Goal: Information Seeking & Learning: Learn about a topic

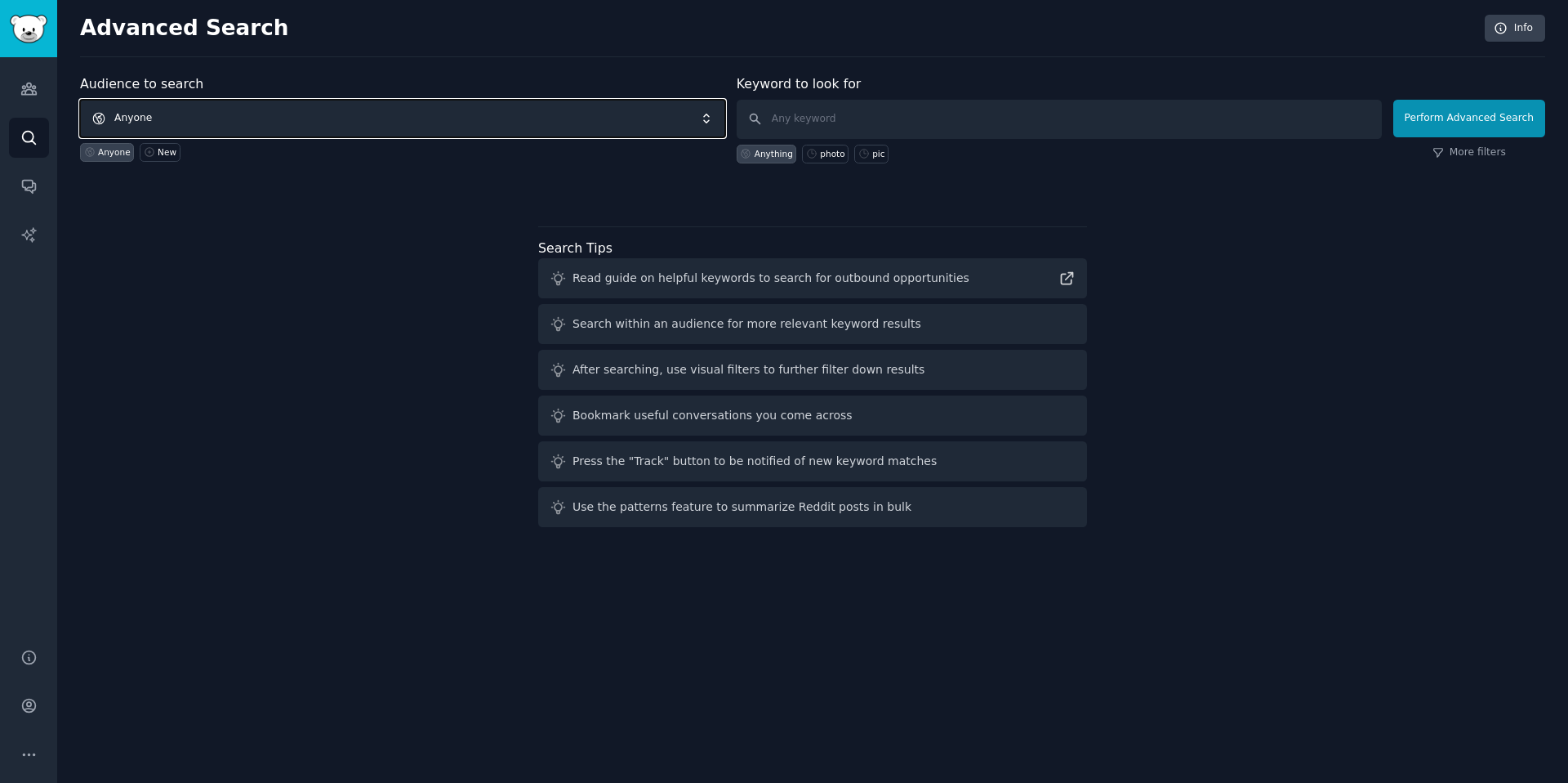
click at [461, 114] on span "Anyone" at bounding box center [403, 119] width 645 height 37
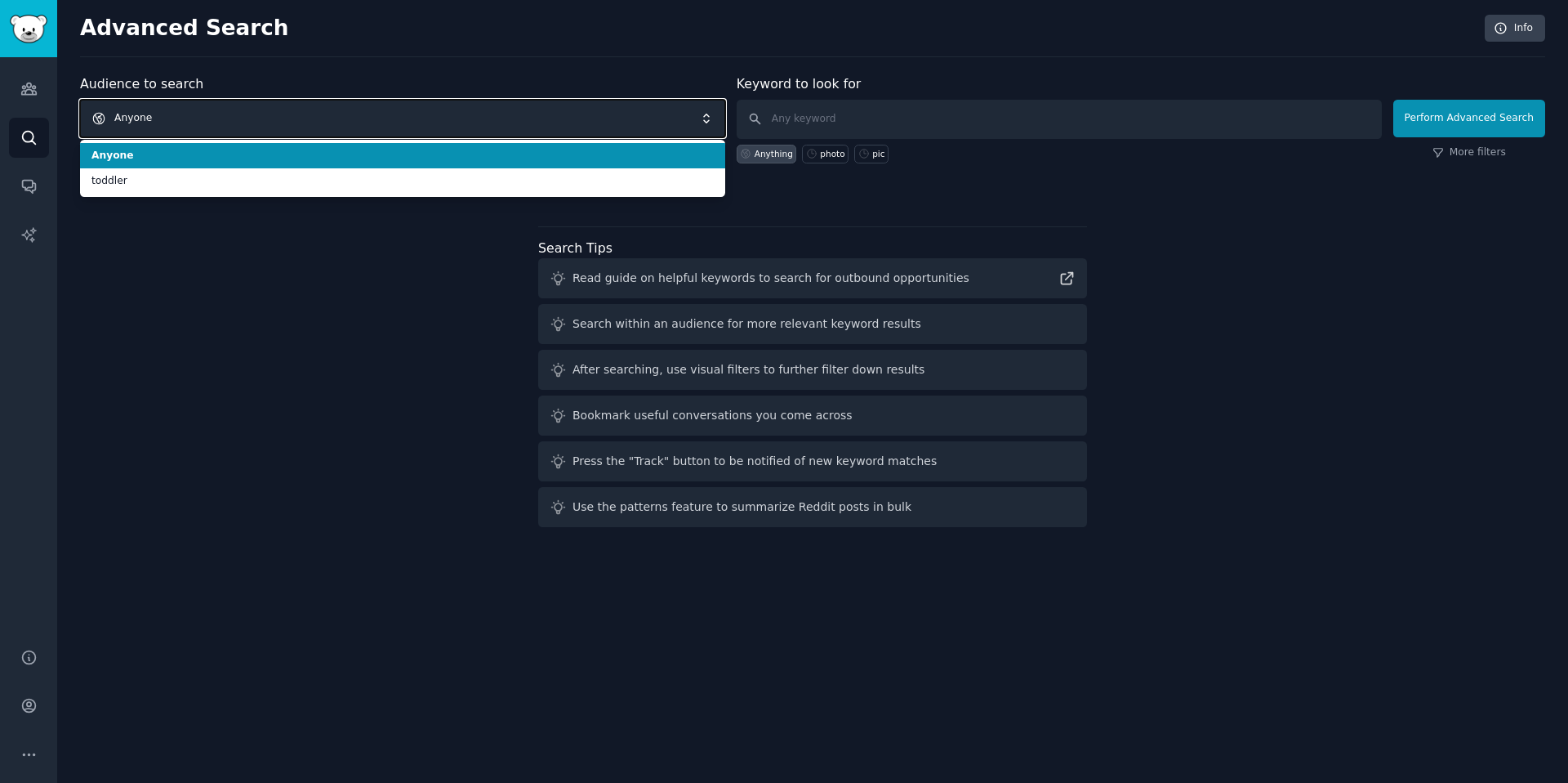
click at [354, 115] on span "Anyone" at bounding box center [403, 119] width 645 height 37
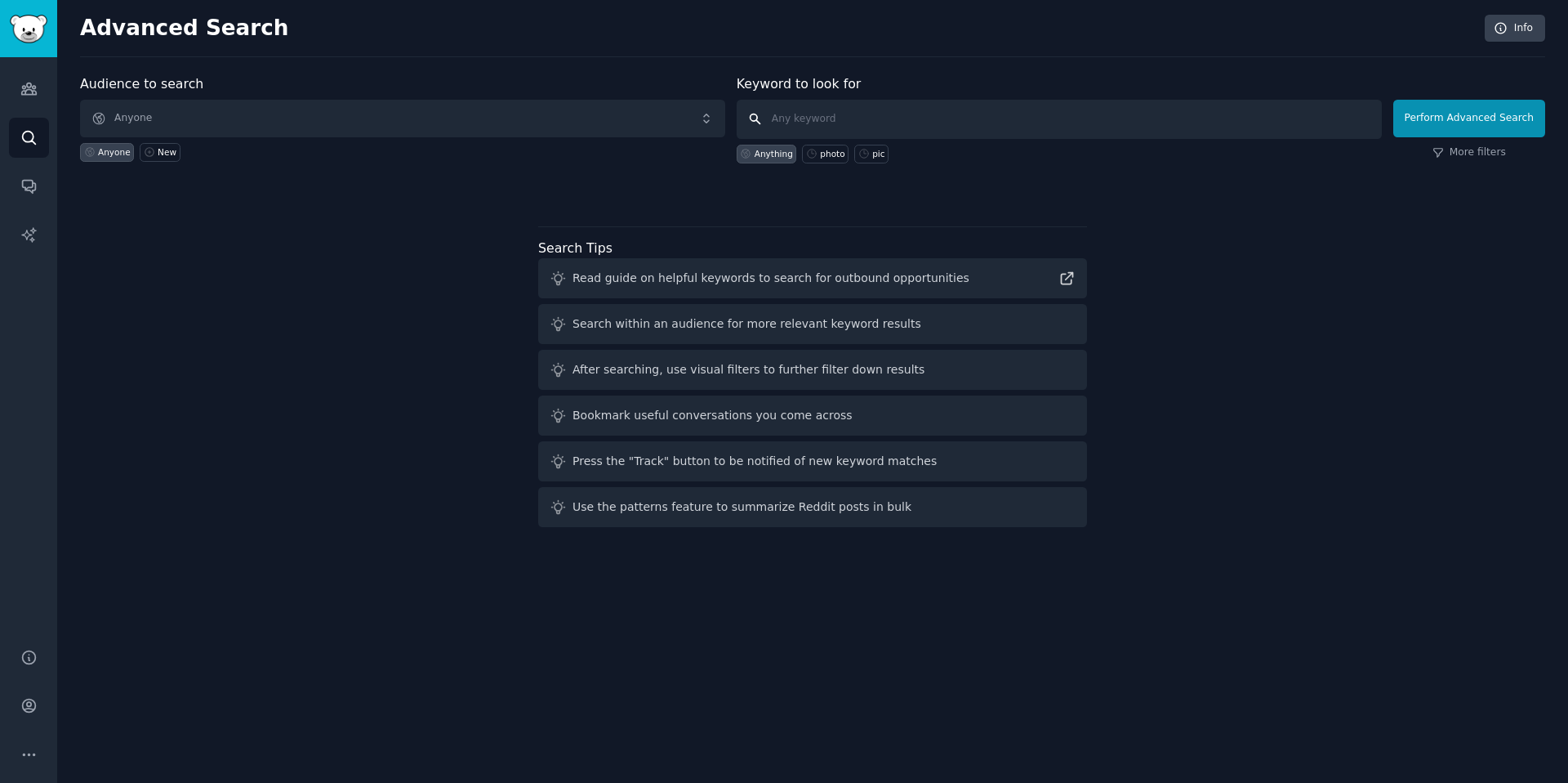
click at [796, 113] on input "text" at bounding box center [1059, 120] width 645 height 39
type input "n"
click at [35, 94] on icon "Sidebar" at bounding box center [29, 89] width 15 height 11
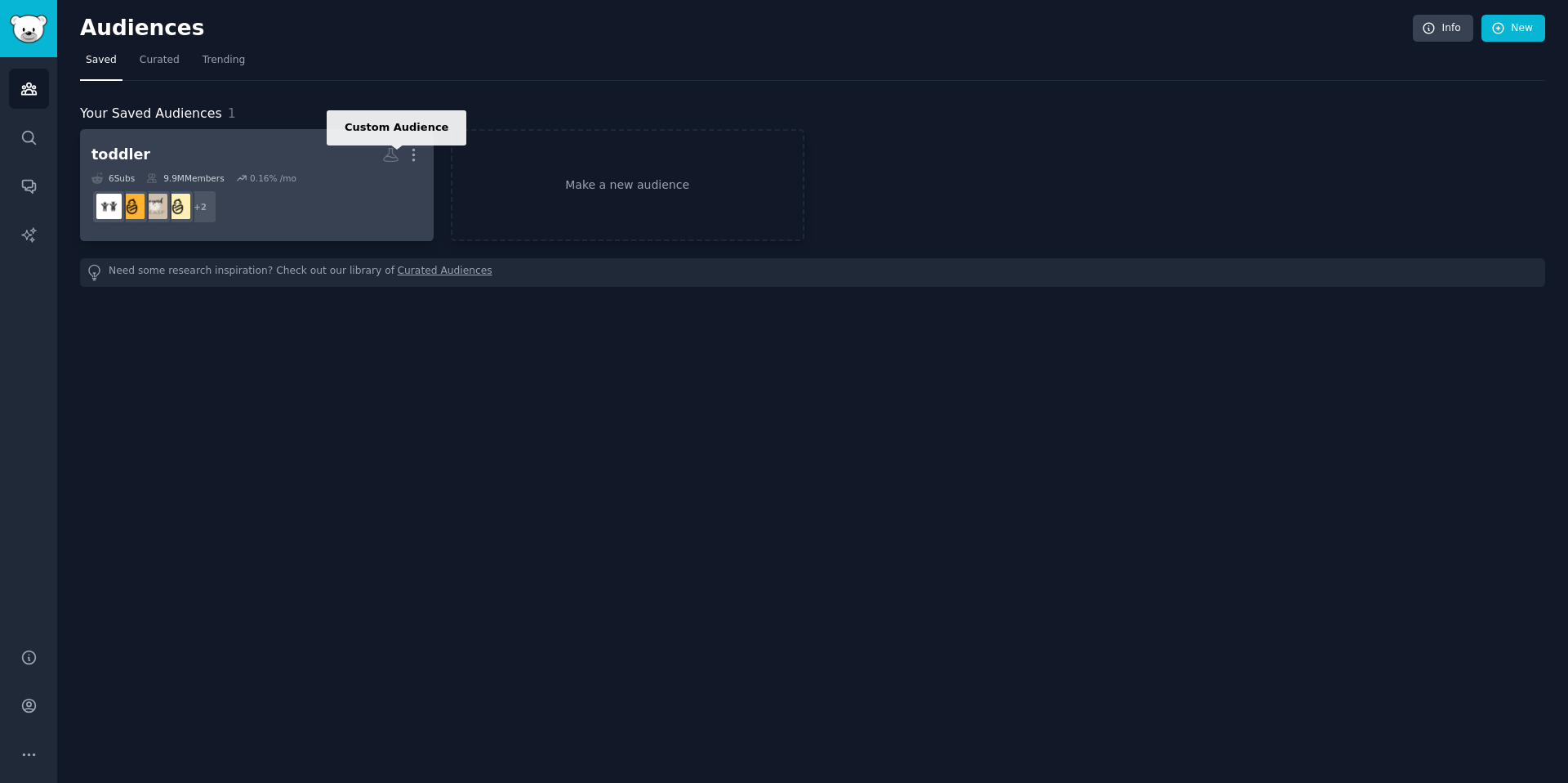
click at [387, 154] on icon at bounding box center [390, 155] width 14 height 13
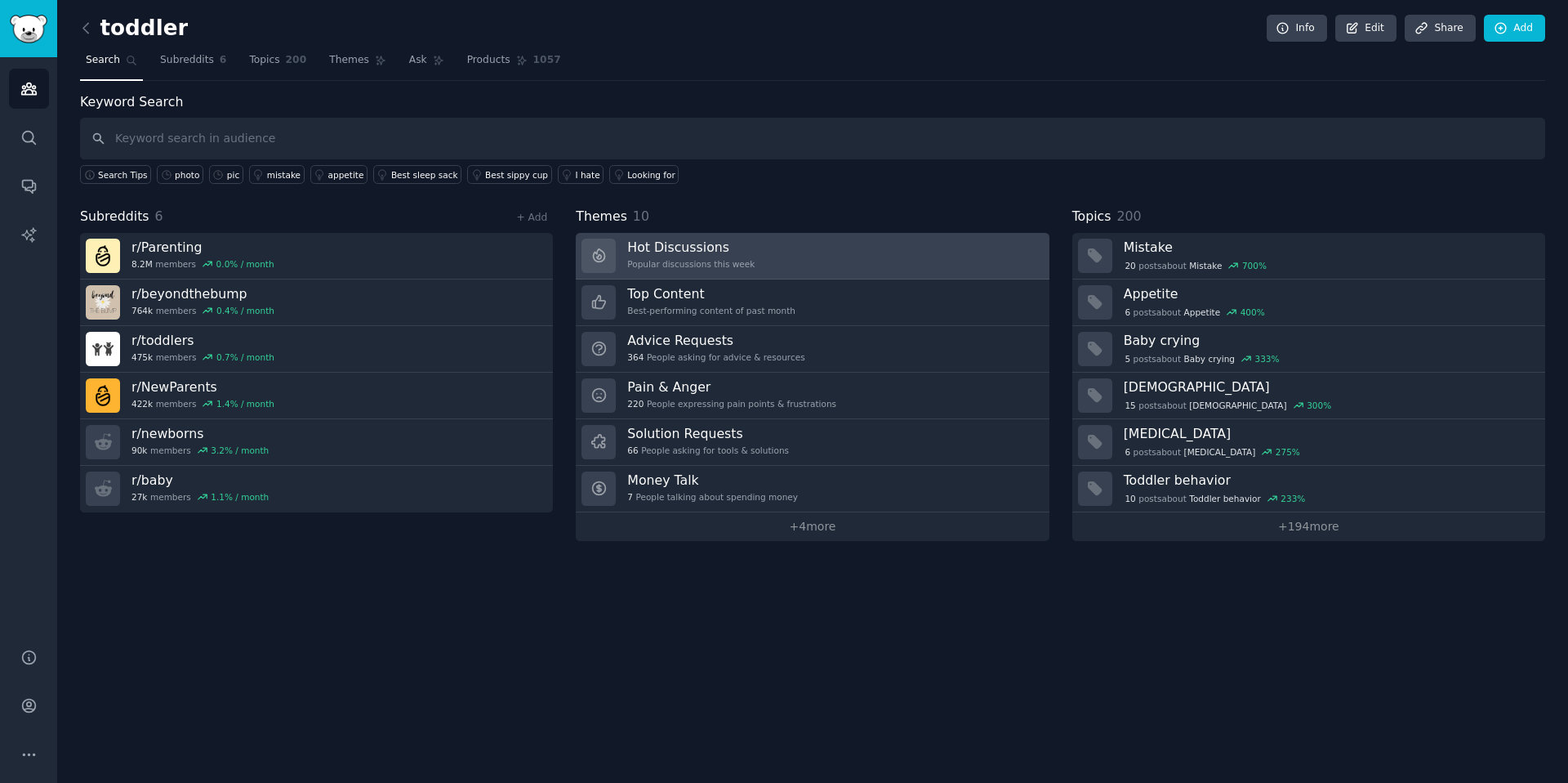
click at [873, 261] on link "Hot Discussions Popular discussions this week" at bounding box center [812, 256] width 473 height 47
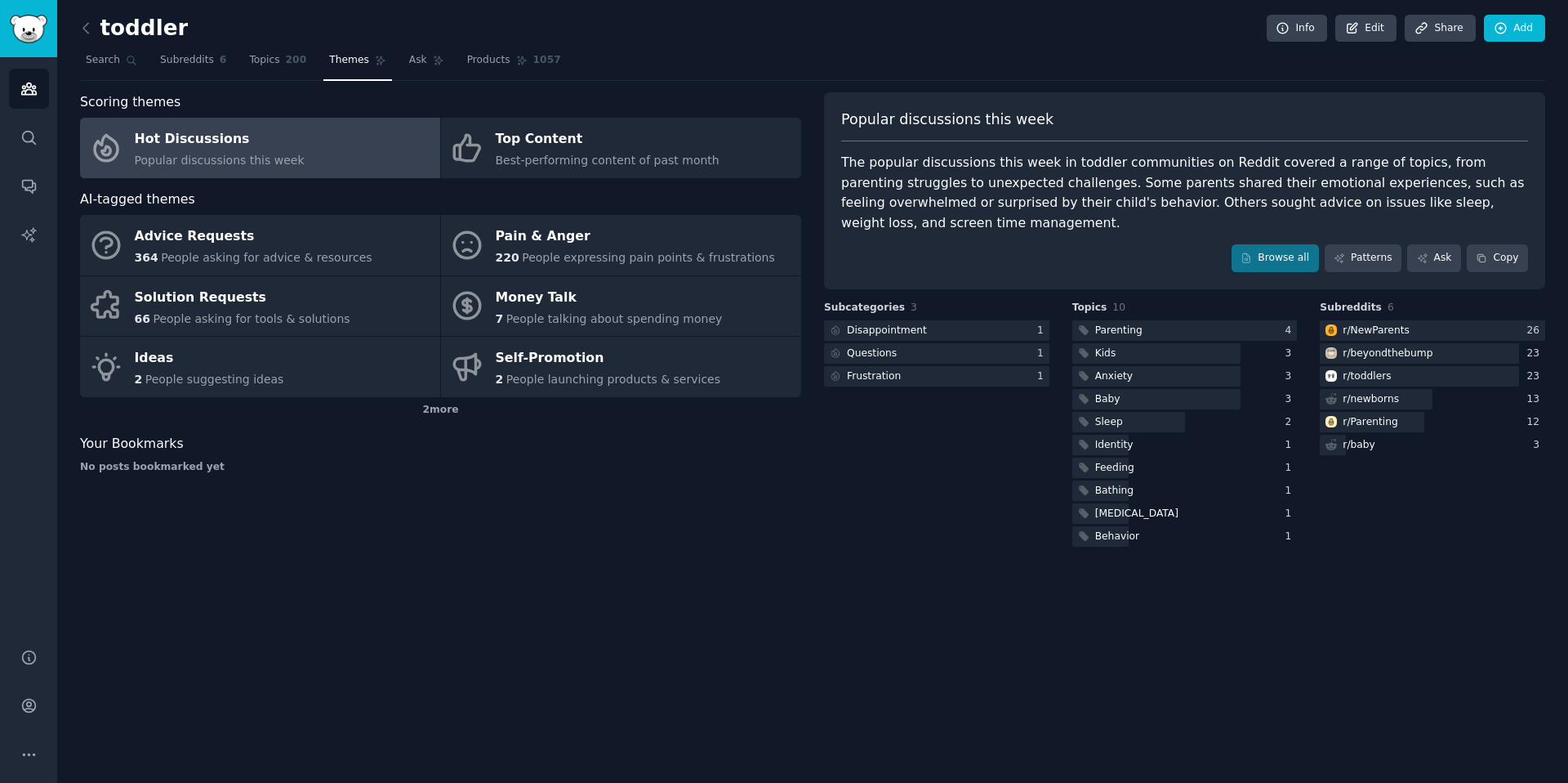
click at [926, 156] on div "The popular discussions this week in toddler communities on Reddit covered a ra…" at bounding box center [1184, 192] width 686 height 80
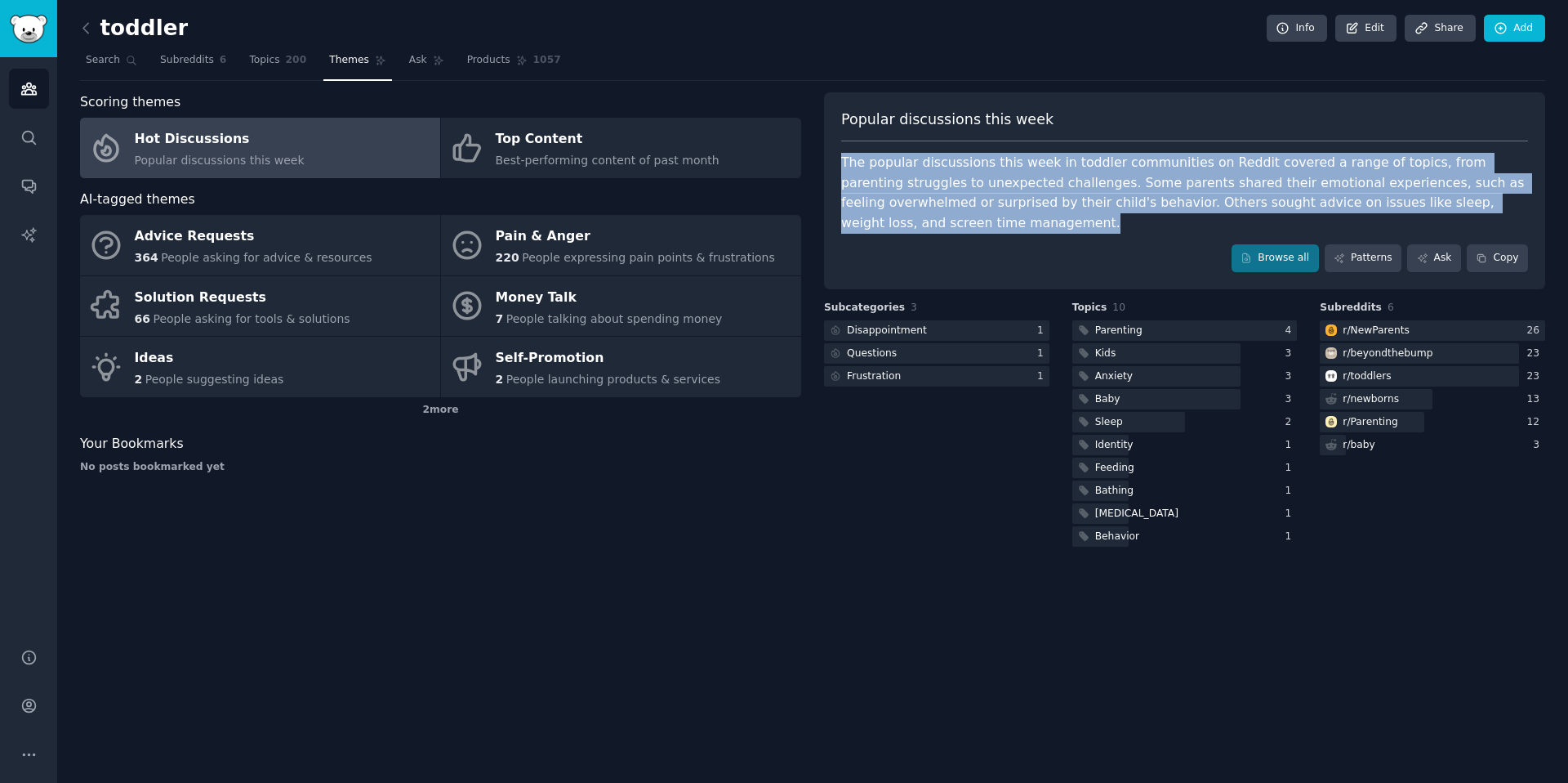
click at [926, 156] on div "The popular discussions this week in toddler communities on Reddit covered a ra…" at bounding box center [1184, 192] width 686 height 80
click at [1004, 164] on div "The popular discussions this week in toddler communities on Reddit covered a ra…" at bounding box center [1184, 192] width 686 height 80
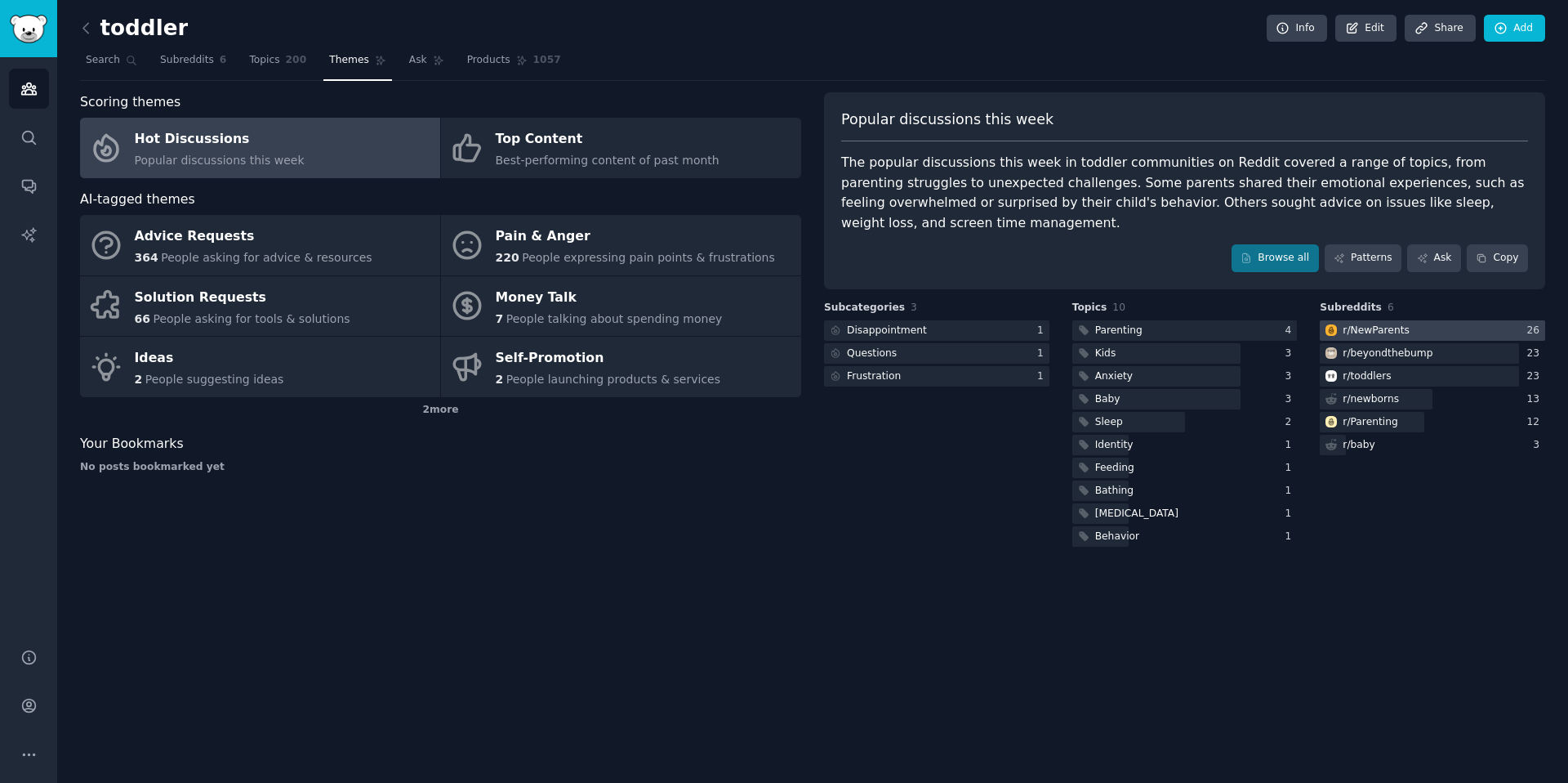
click at [1396, 334] on div "r/ NewParents" at bounding box center [1376, 331] width 67 height 15
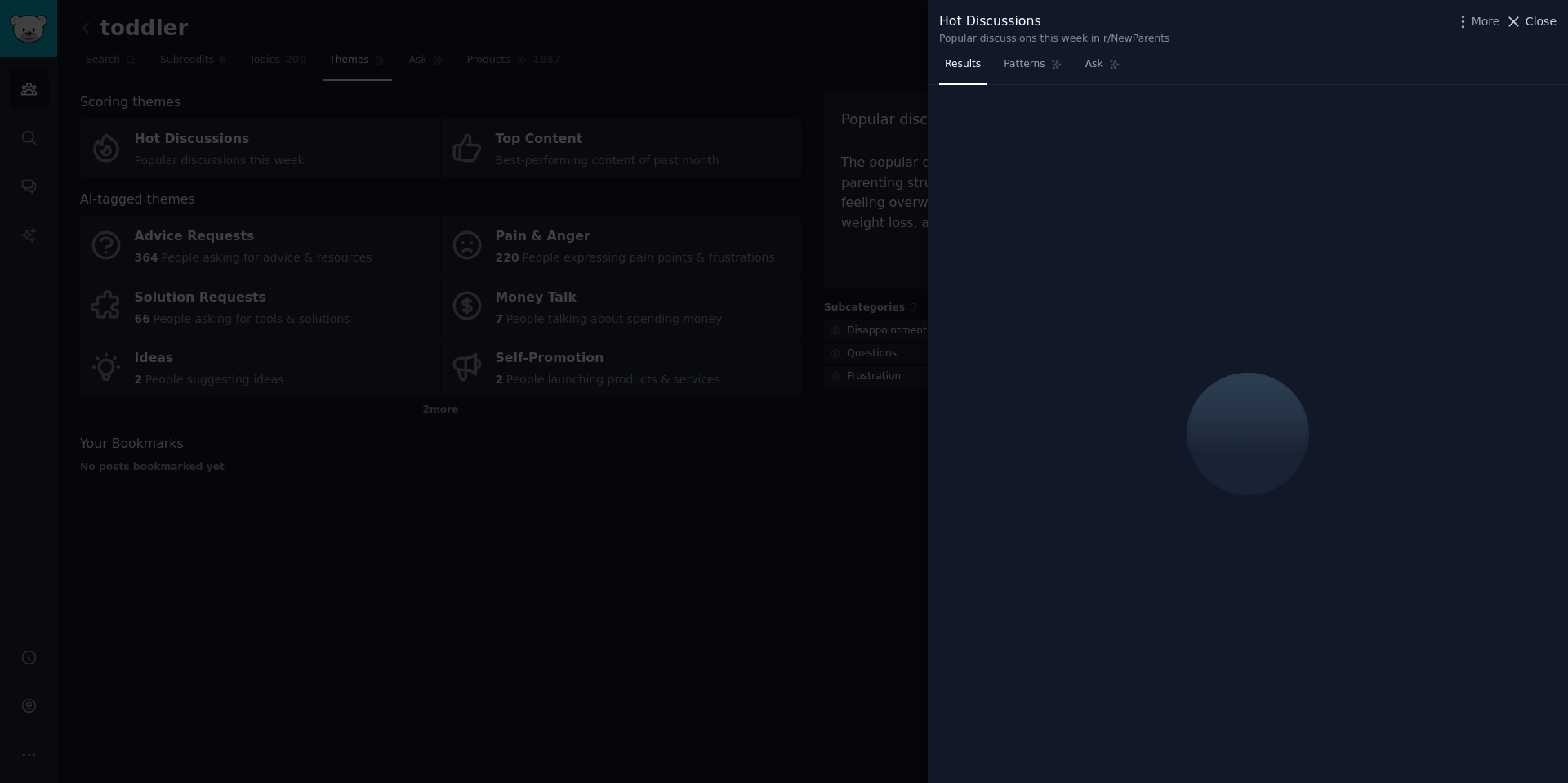
click at [1544, 25] on span "Close" at bounding box center [1540, 21] width 31 height 17
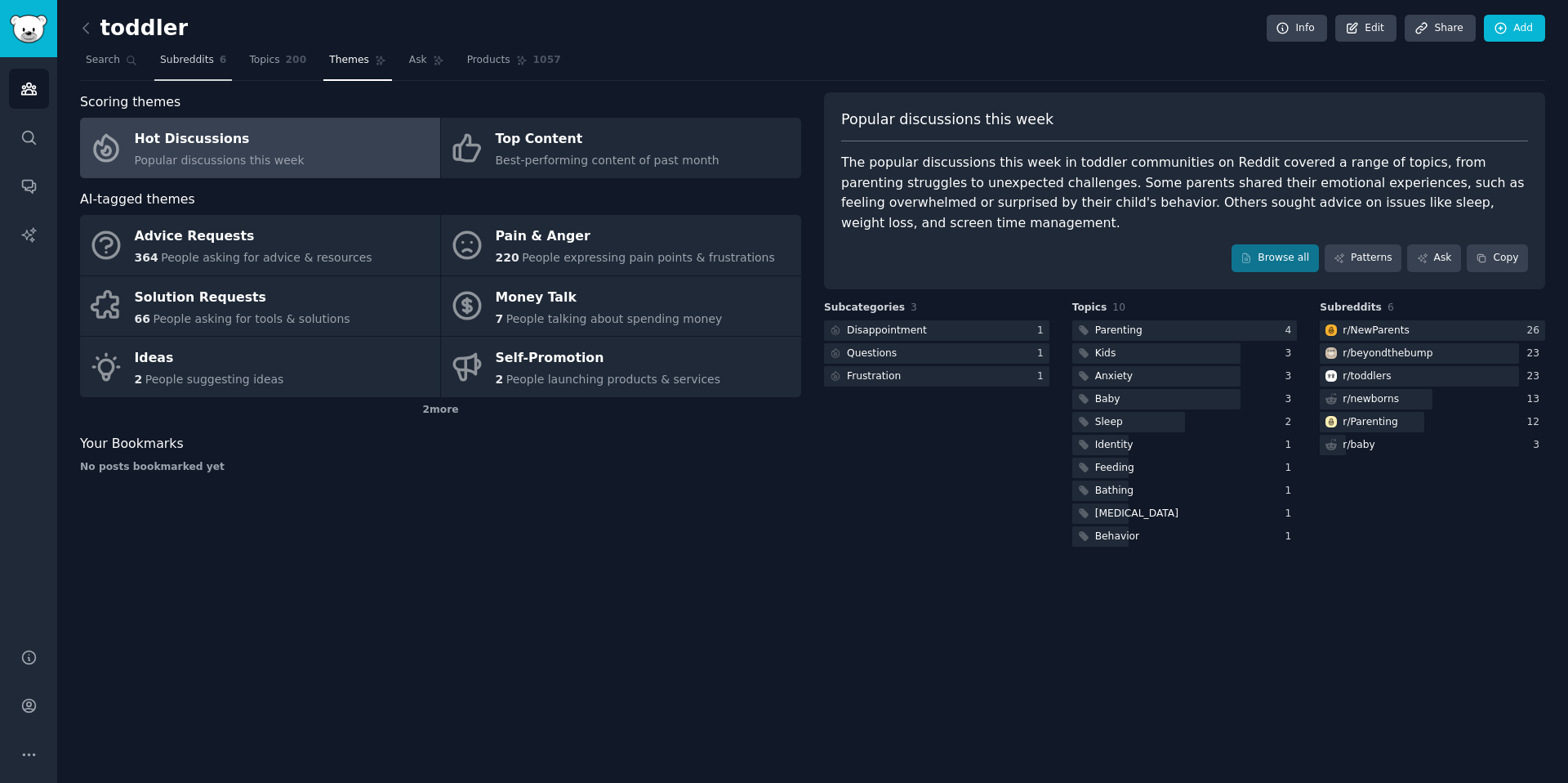
click at [191, 68] on link "Subreddits 6" at bounding box center [192, 64] width 78 height 34
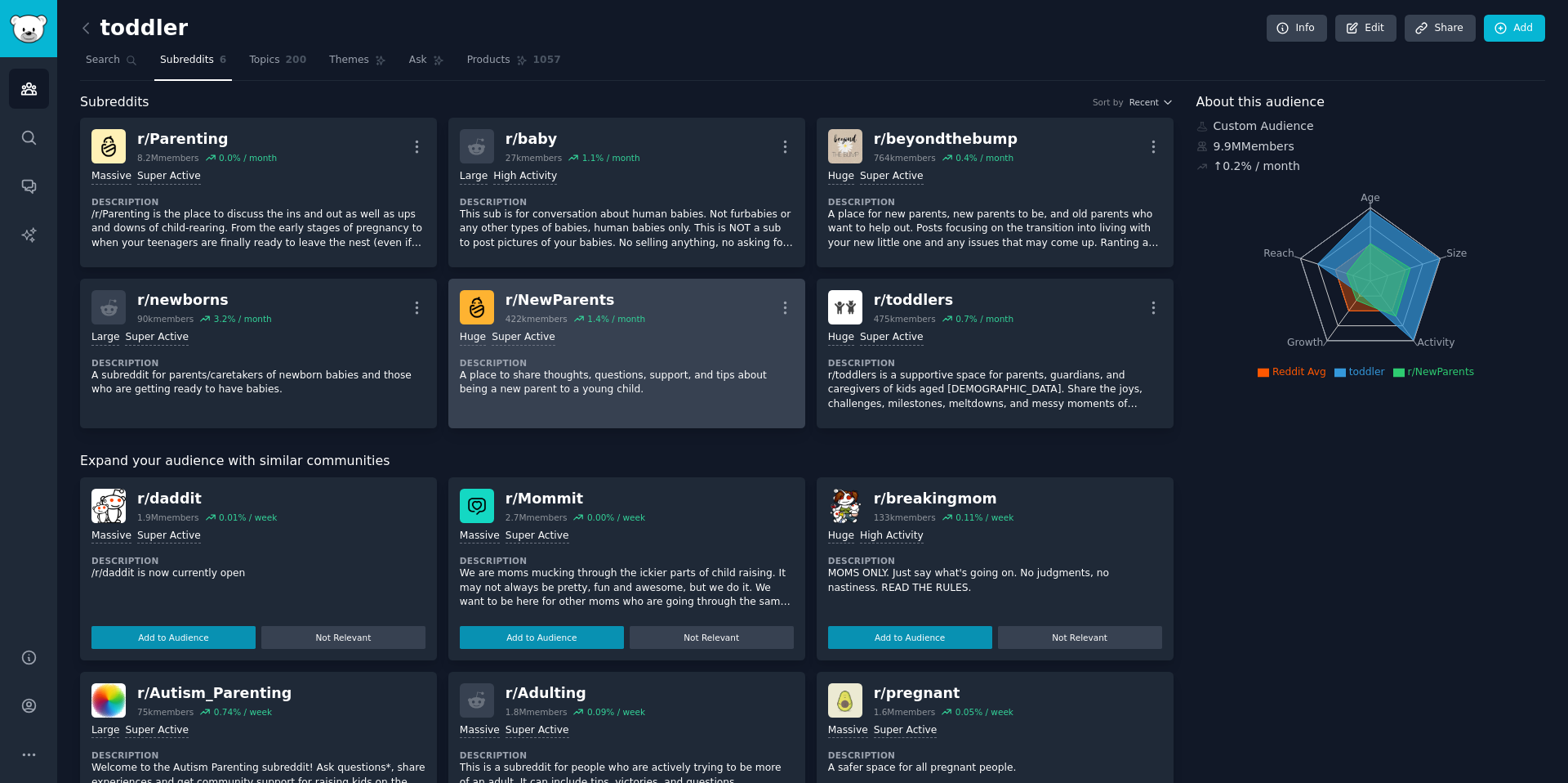
click at [603, 392] on p "A place to share thoughts, questions, support, and tips about being a new paren…" at bounding box center [627, 382] width 334 height 29
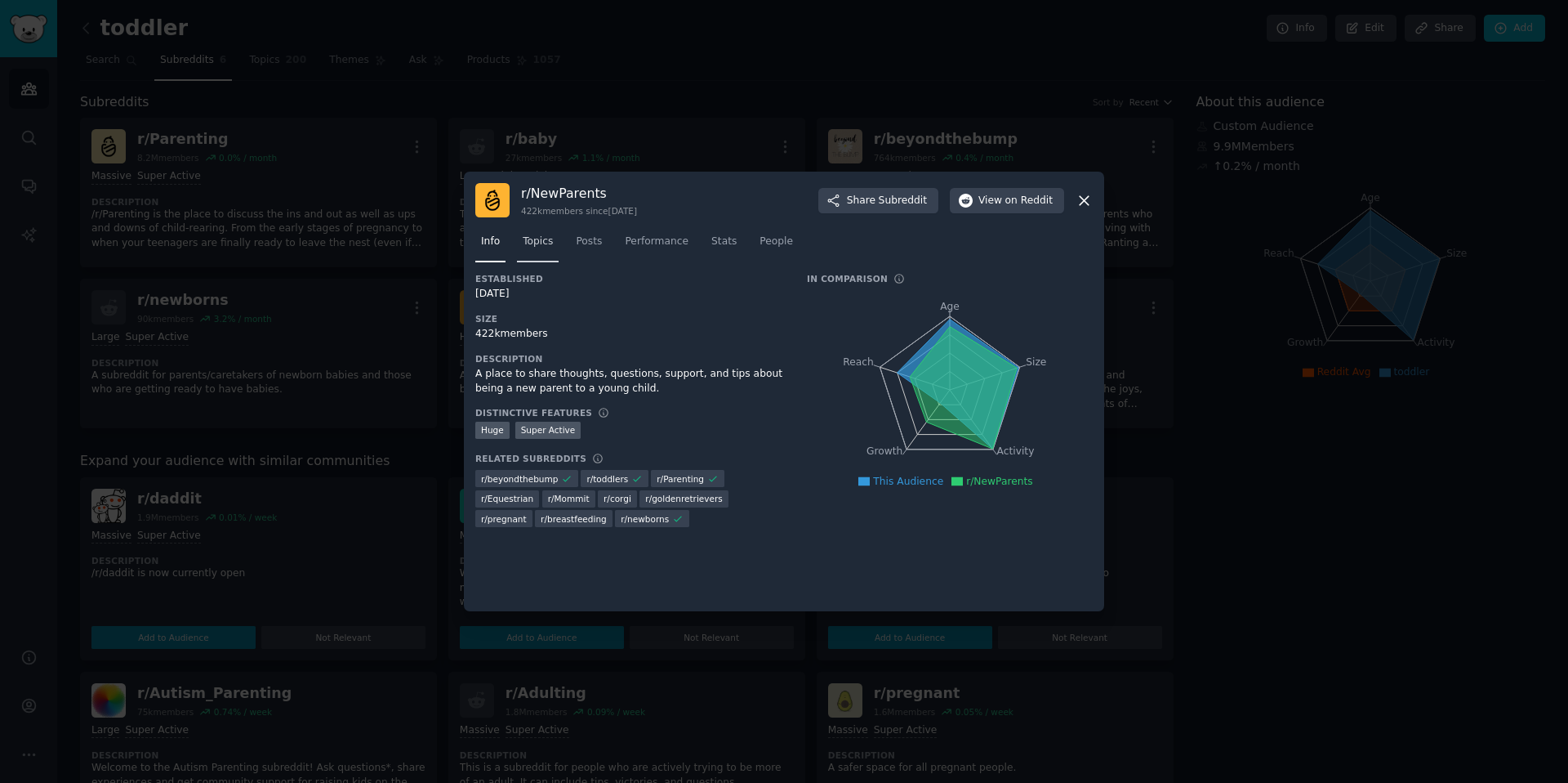
click at [557, 243] on link "Topics" at bounding box center [537, 246] width 42 height 34
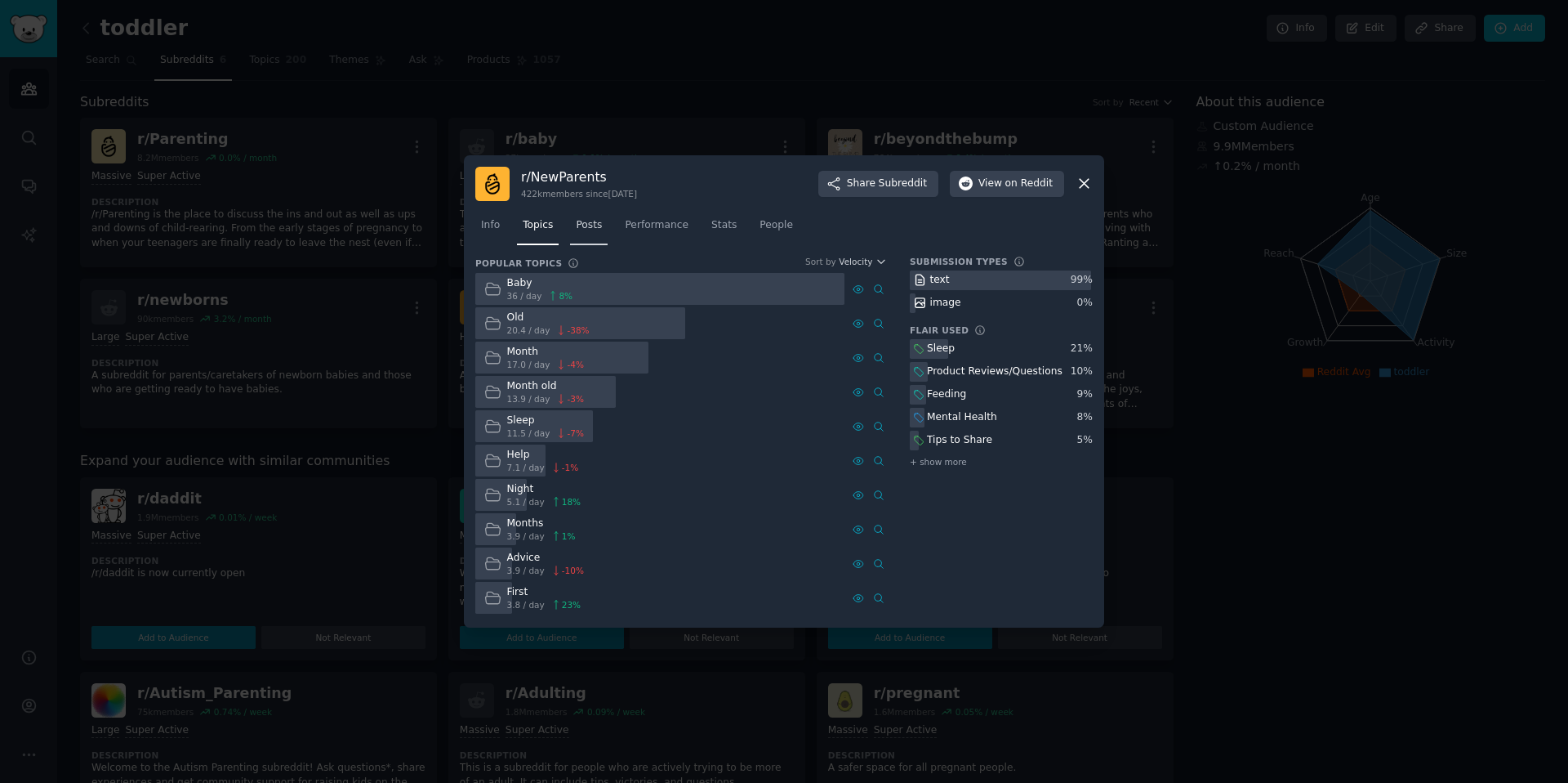
click at [586, 237] on link "Posts" at bounding box center [588, 229] width 37 height 34
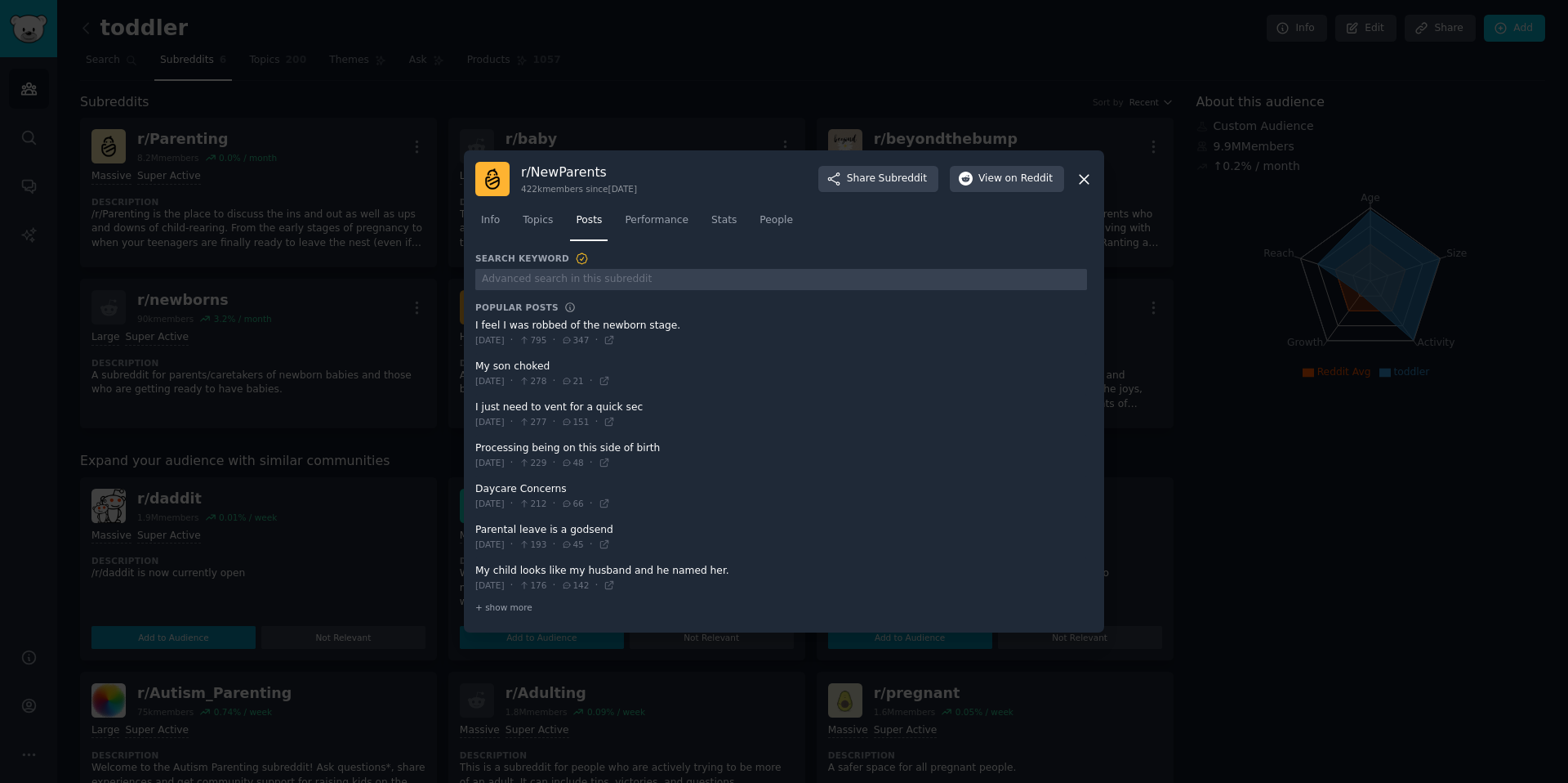
click at [635, 399] on span at bounding box center [781, 414] width 612 height 40
click at [675, 440] on span at bounding box center [781, 455] width 612 height 40
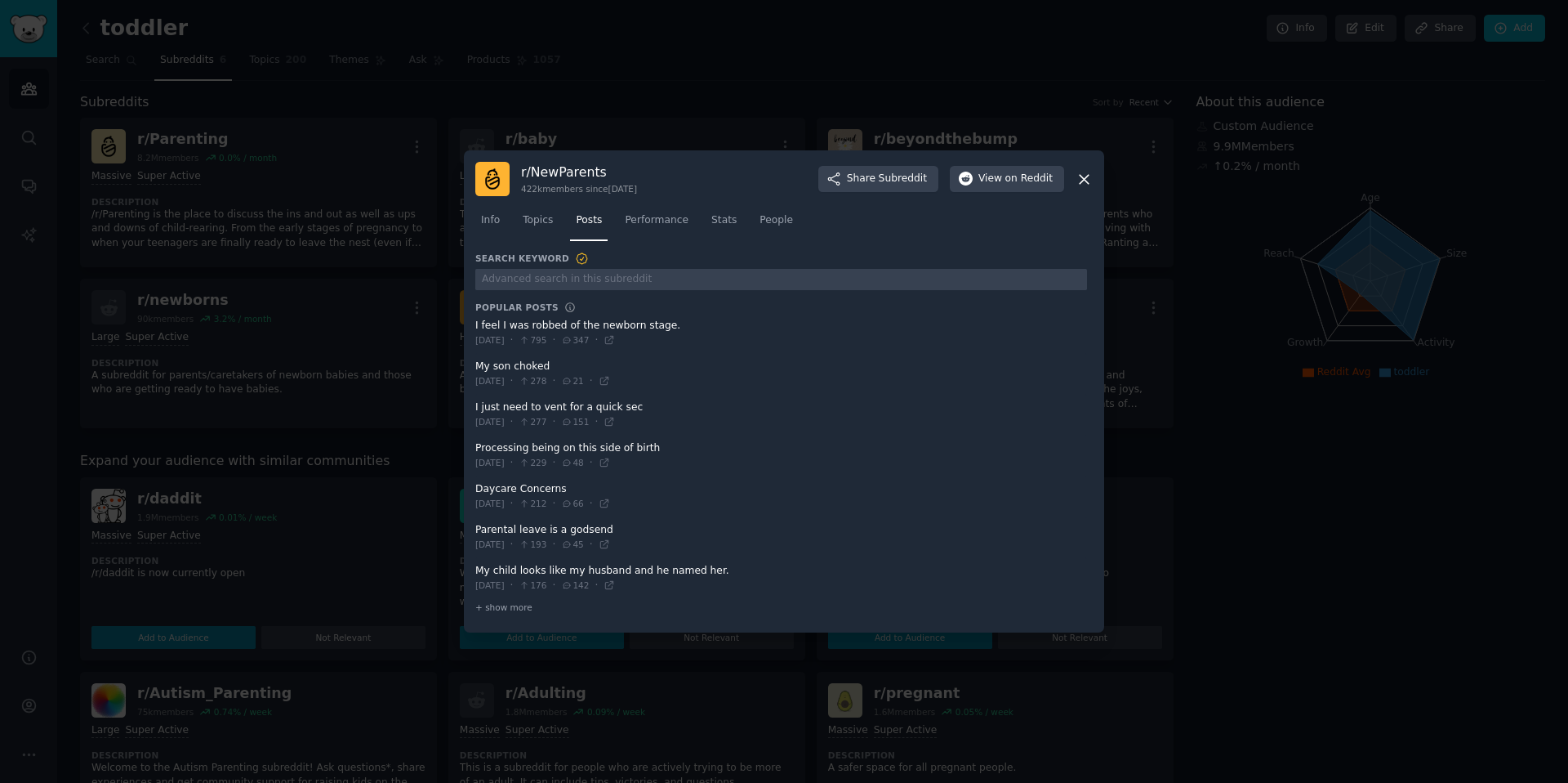
click at [675, 440] on span at bounding box center [781, 455] width 612 height 40
click at [1083, 174] on icon at bounding box center [1083, 179] width 17 height 17
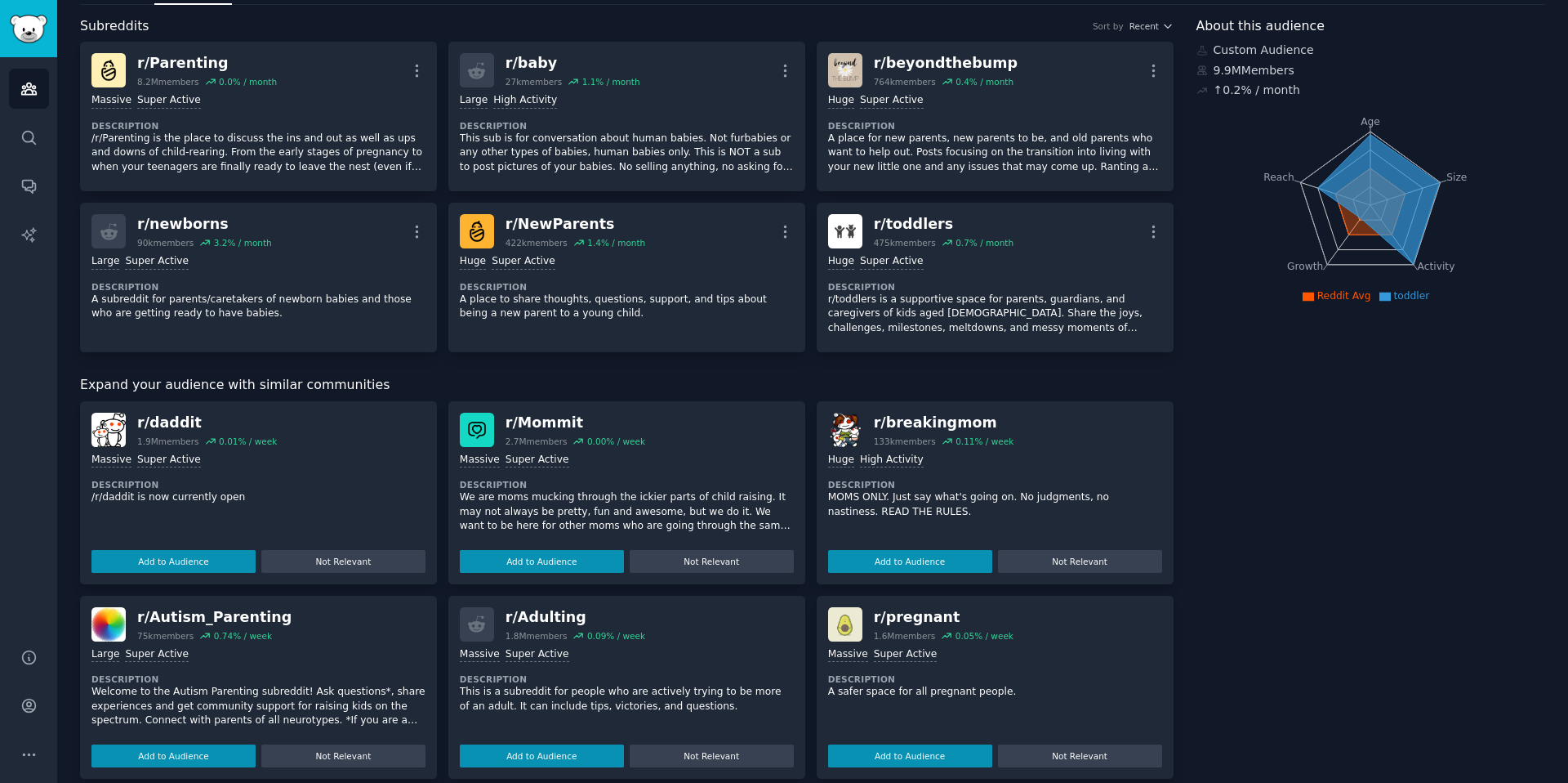
scroll to position [81, 0]
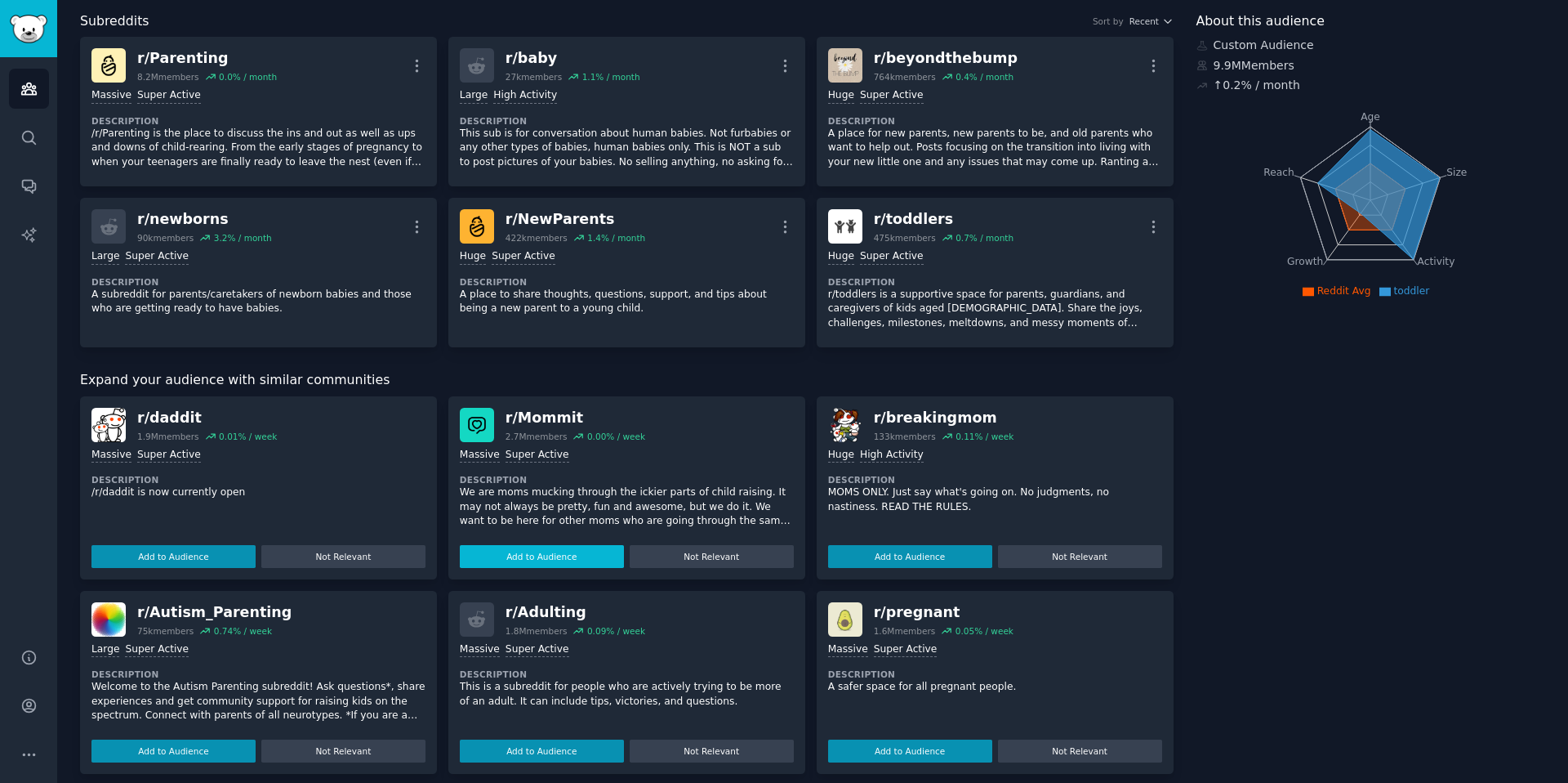
click at [543, 560] on button "Add to Audience" at bounding box center [542, 556] width 164 height 22
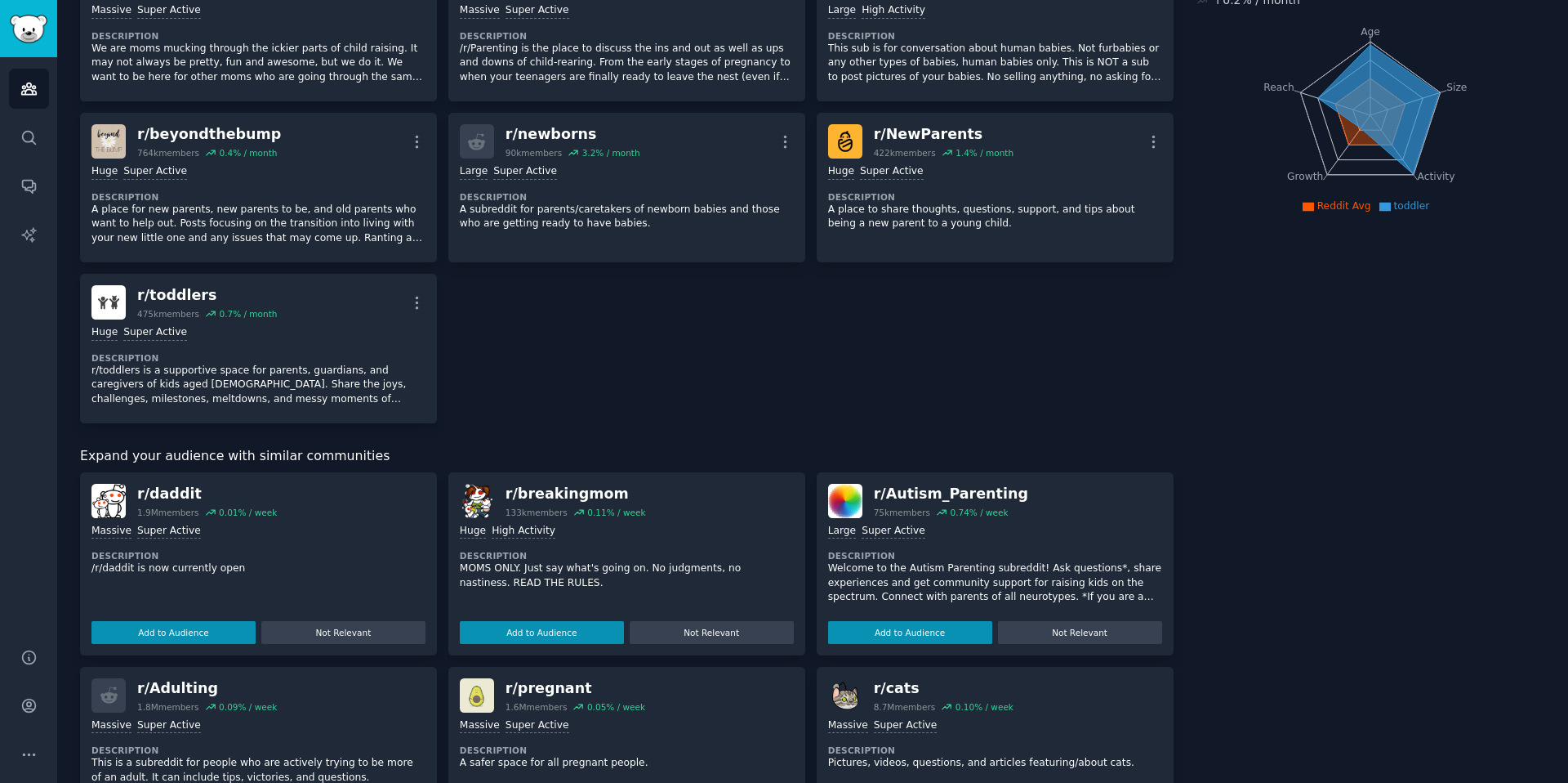
scroll to position [172, 0]
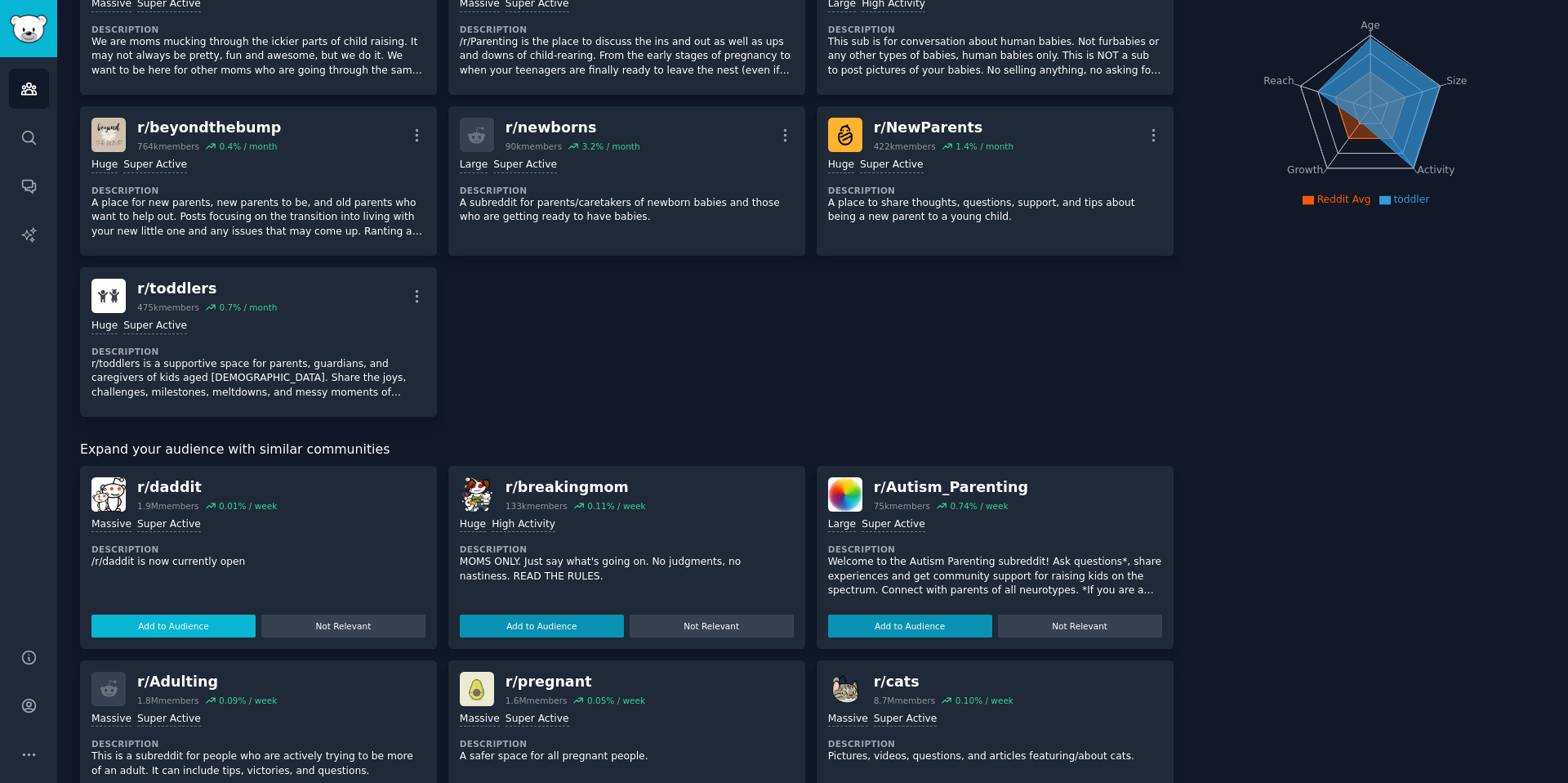
click at [206, 629] on button "Add to Audience" at bounding box center [174, 625] width 164 height 22
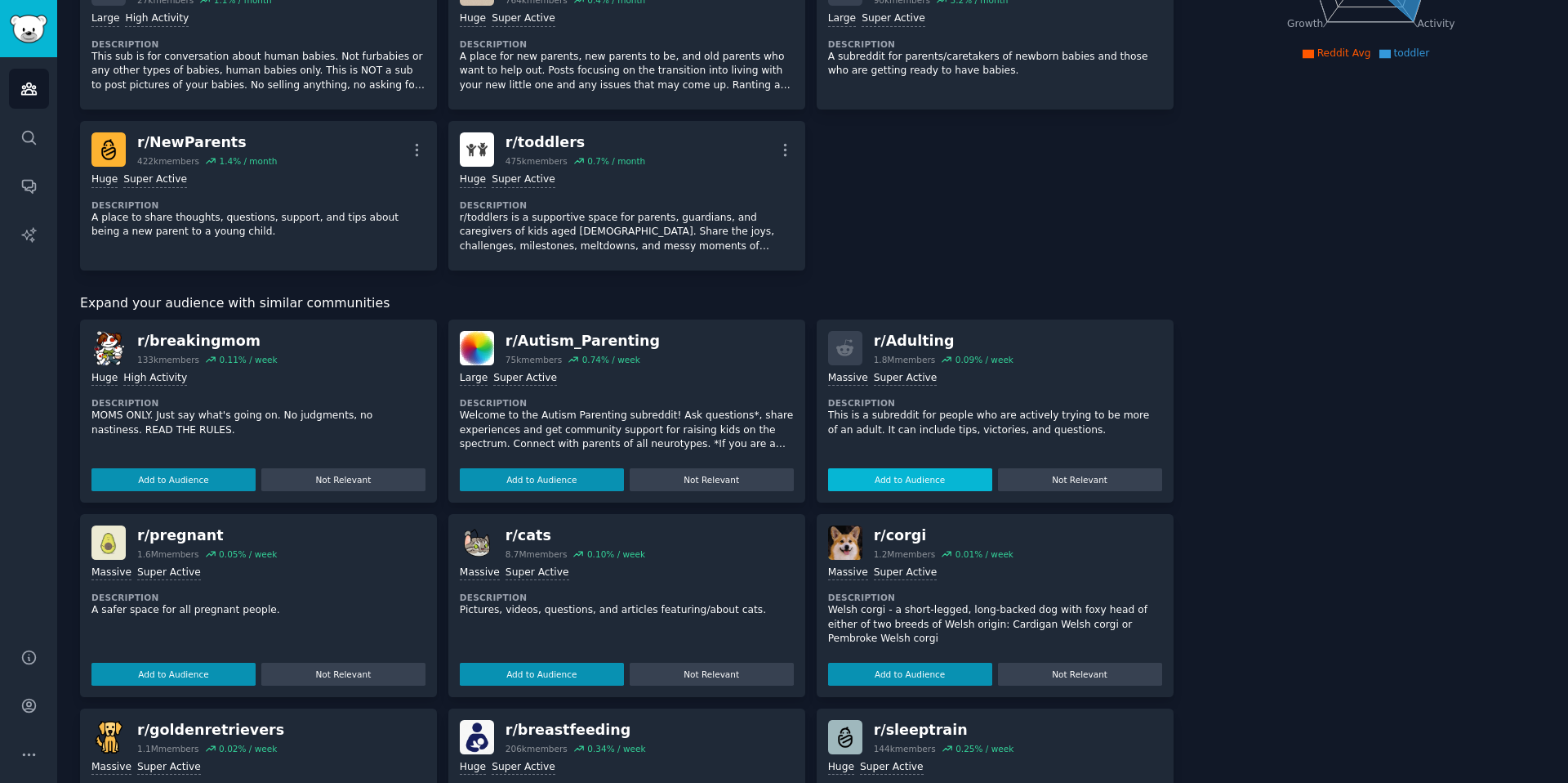
scroll to position [320, 0]
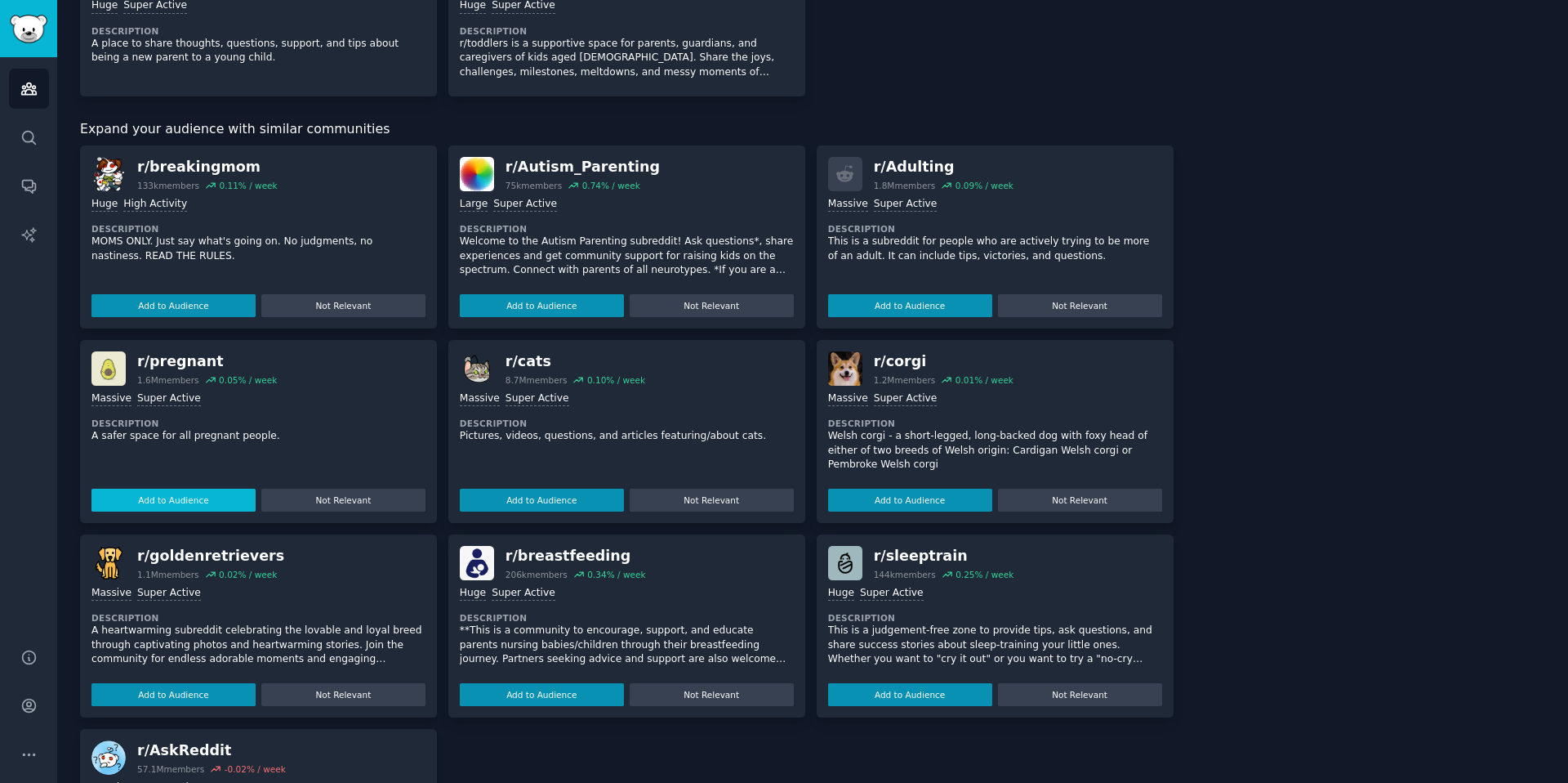
click at [175, 502] on button "Add to Audience" at bounding box center [174, 500] width 164 height 22
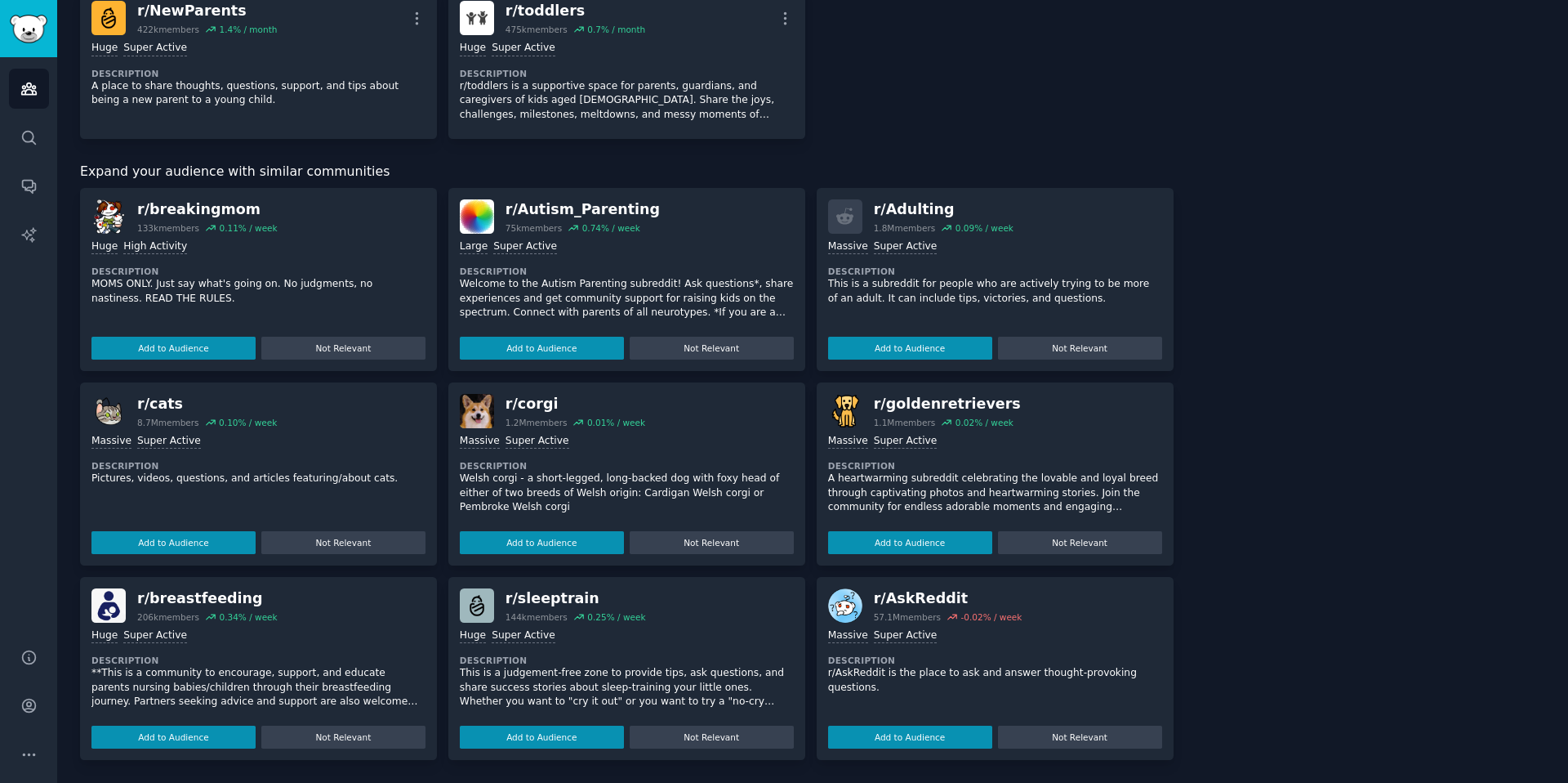
scroll to position [450, 0]
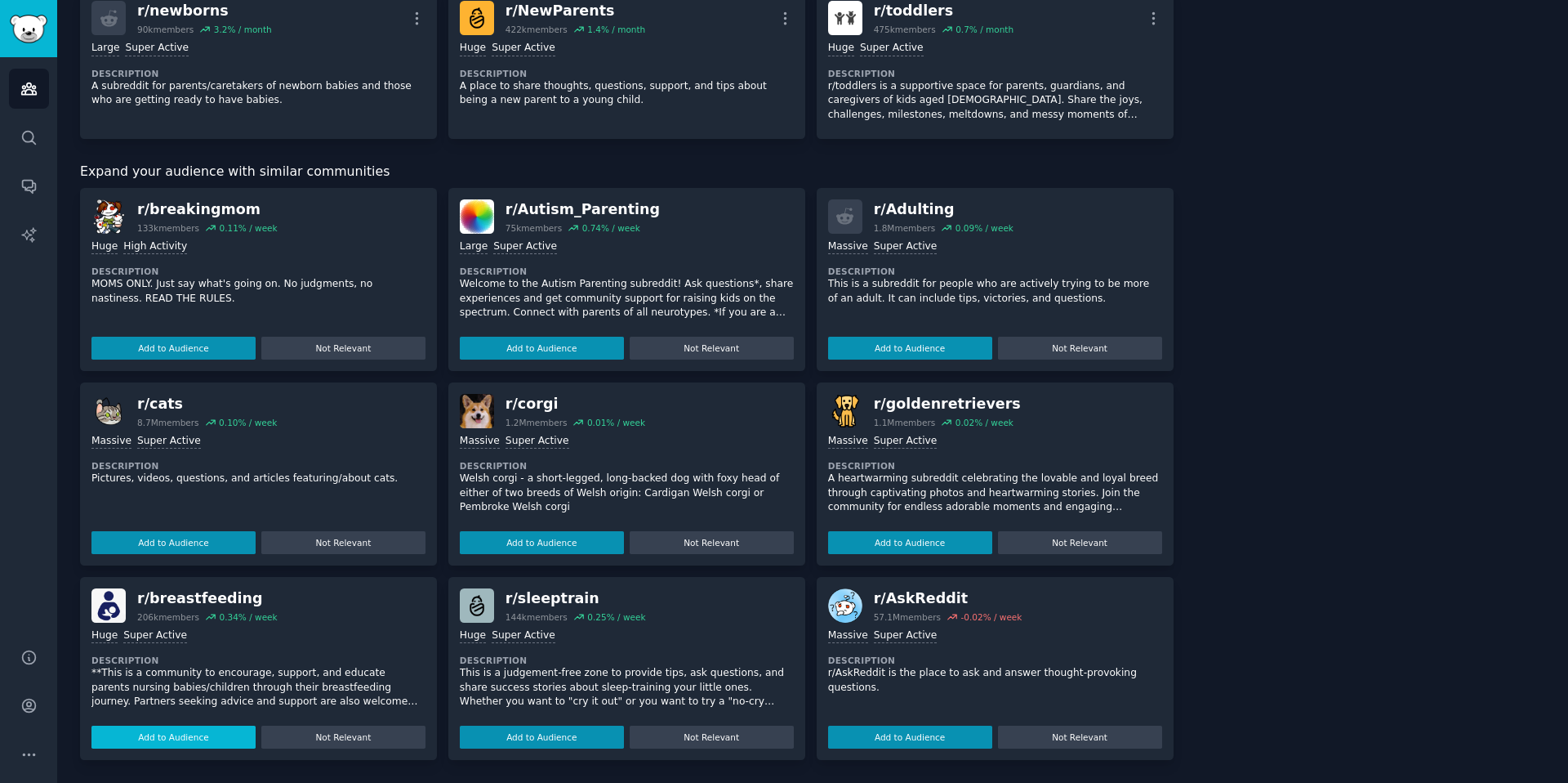
click at [235, 728] on button "Add to Audience" at bounding box center [174, 736] width 164 height 22
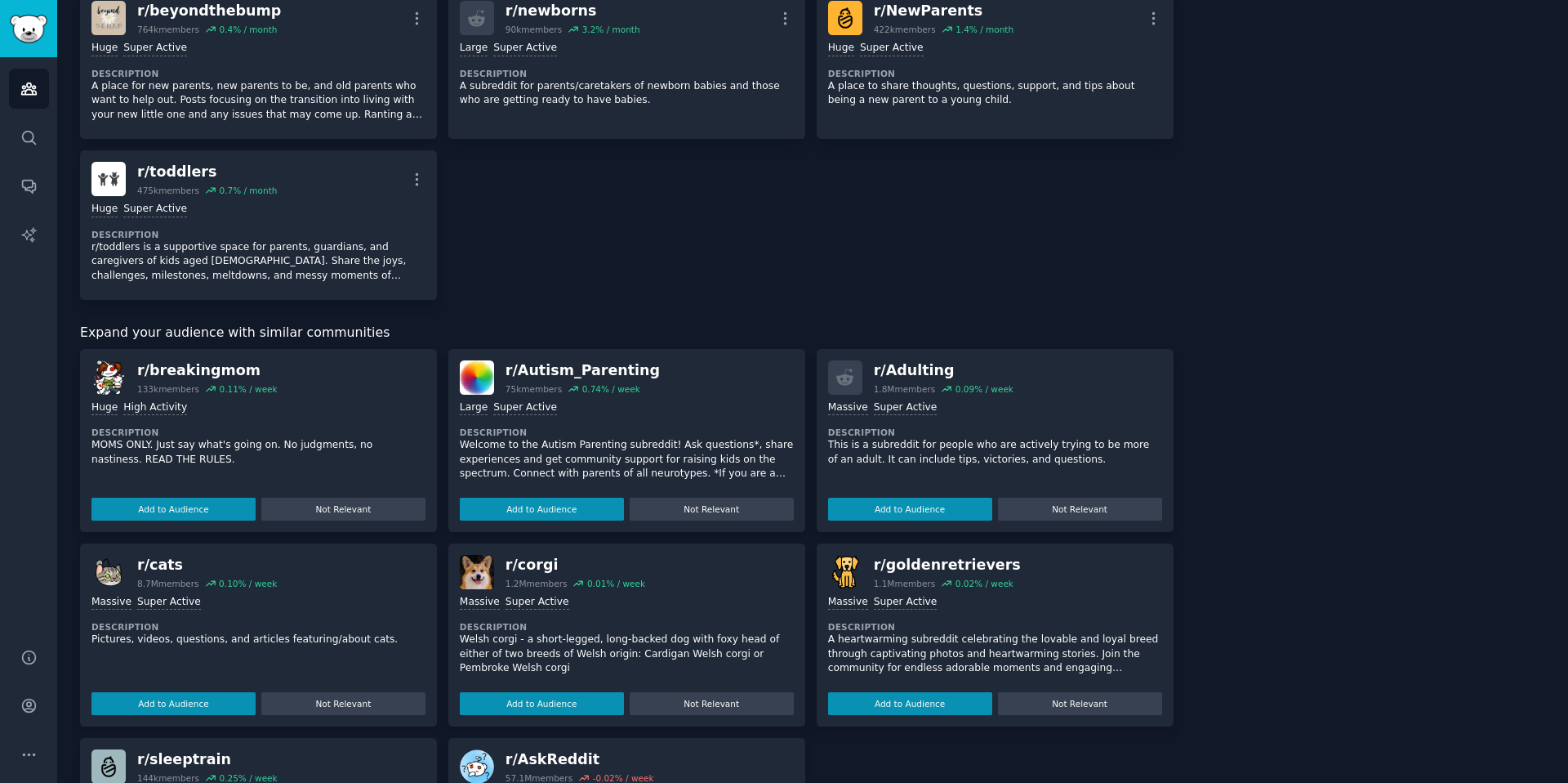
scroll to position [611, 0]
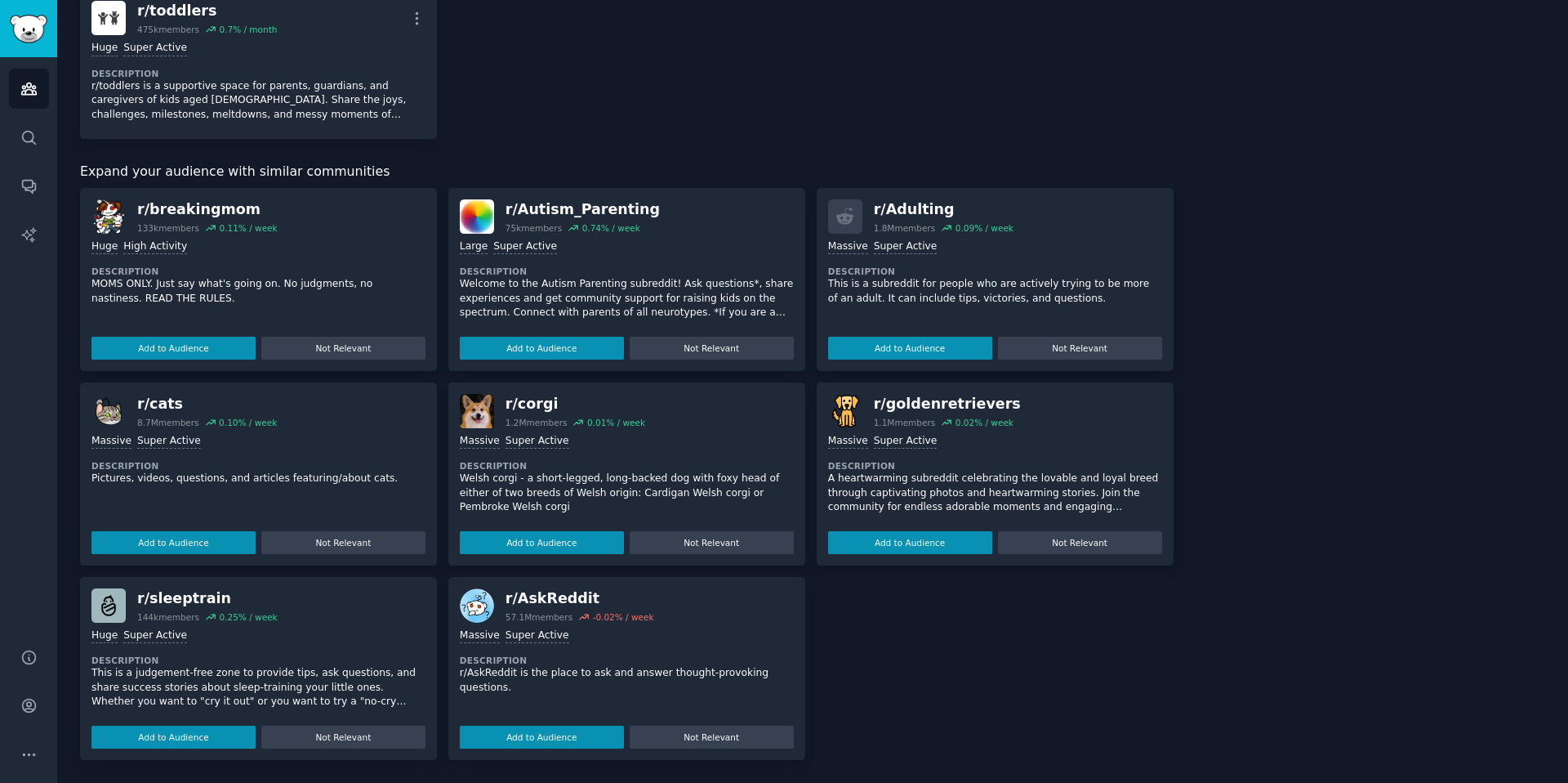
click at [208, 719] on div "Add to Audience Not Relevant" at bounding box center [259, 733] width 334 height 29
click at [209, 727] on button "Add to Audience" at bounding box center [174, 736] width 164 height 22
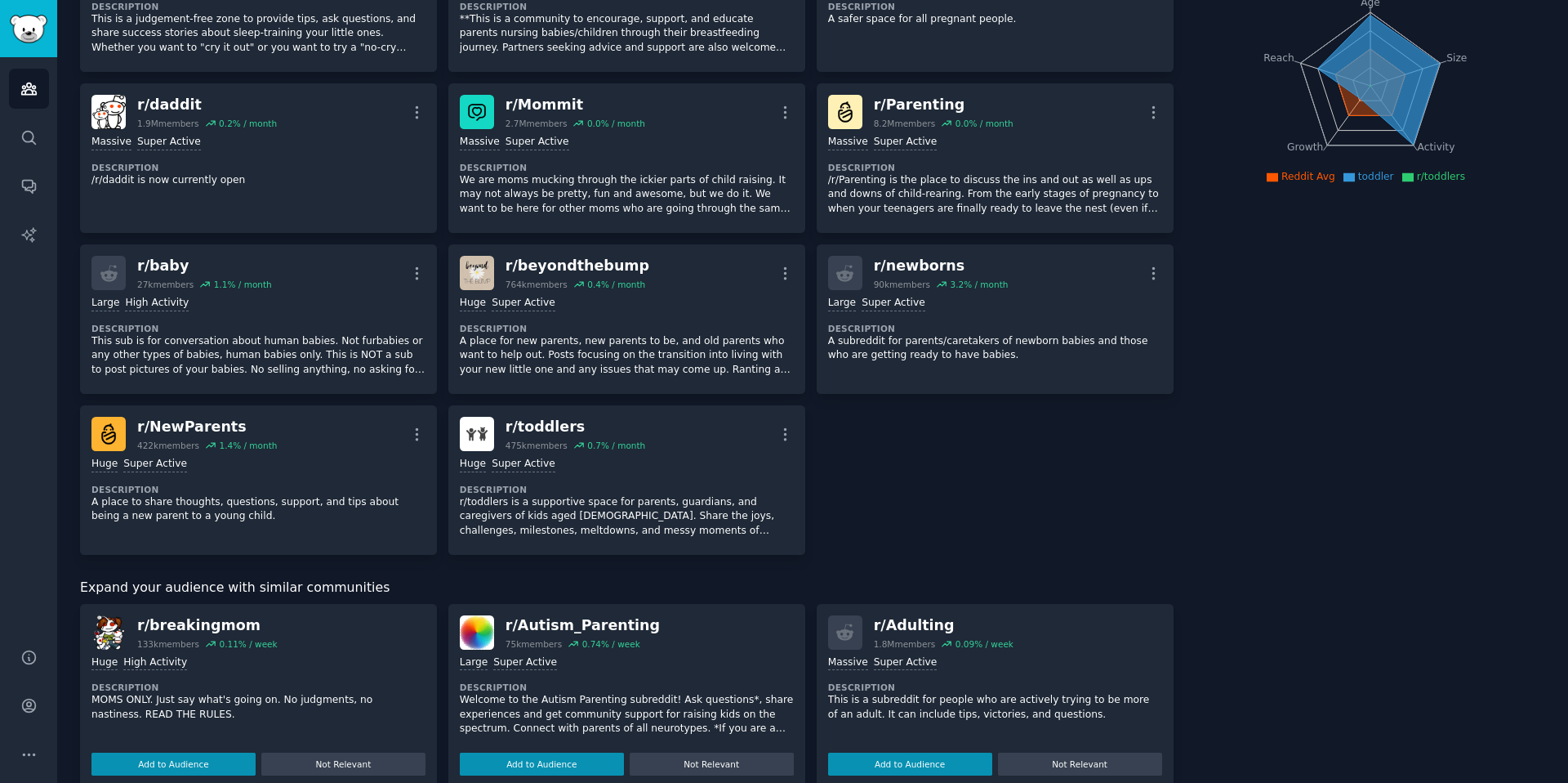
scroll to position [0, 0]
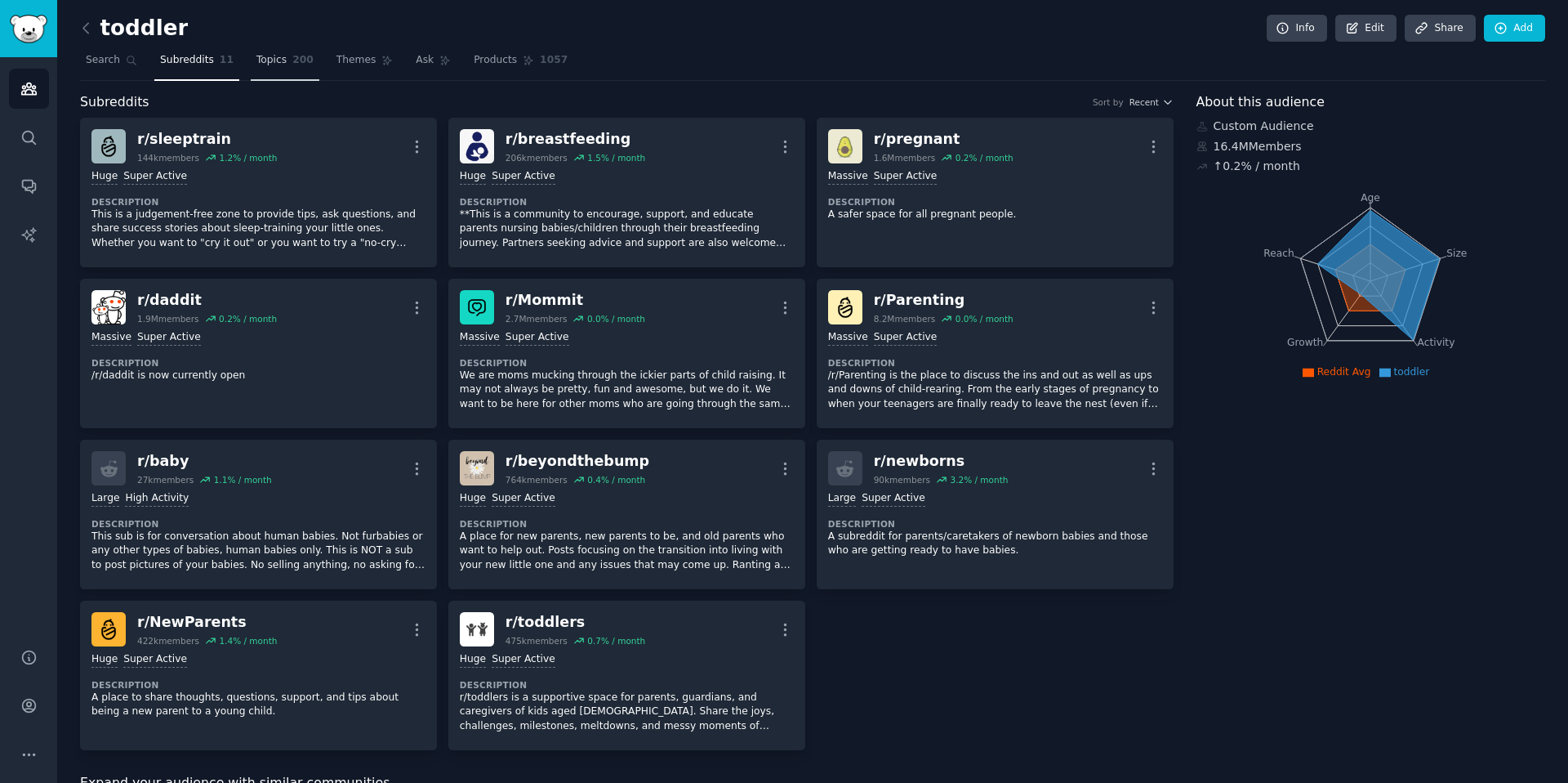
click at [264, 68] on link "Topics 200" at bounding box center [284, 64] width 68 height 34
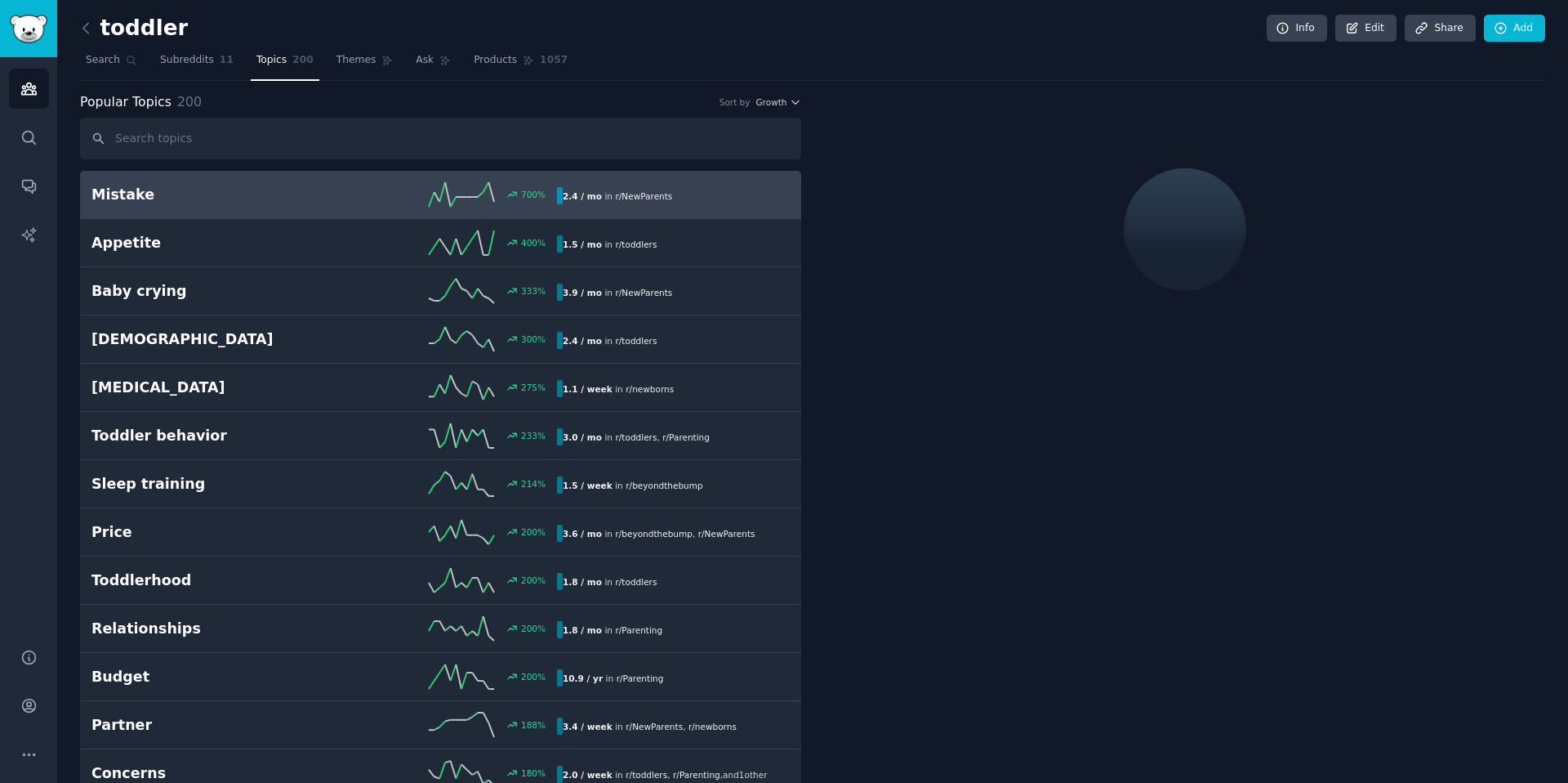
click at [296, 195] on h2 "Mistake" at bounding box center [207, 195] width 233 height 21
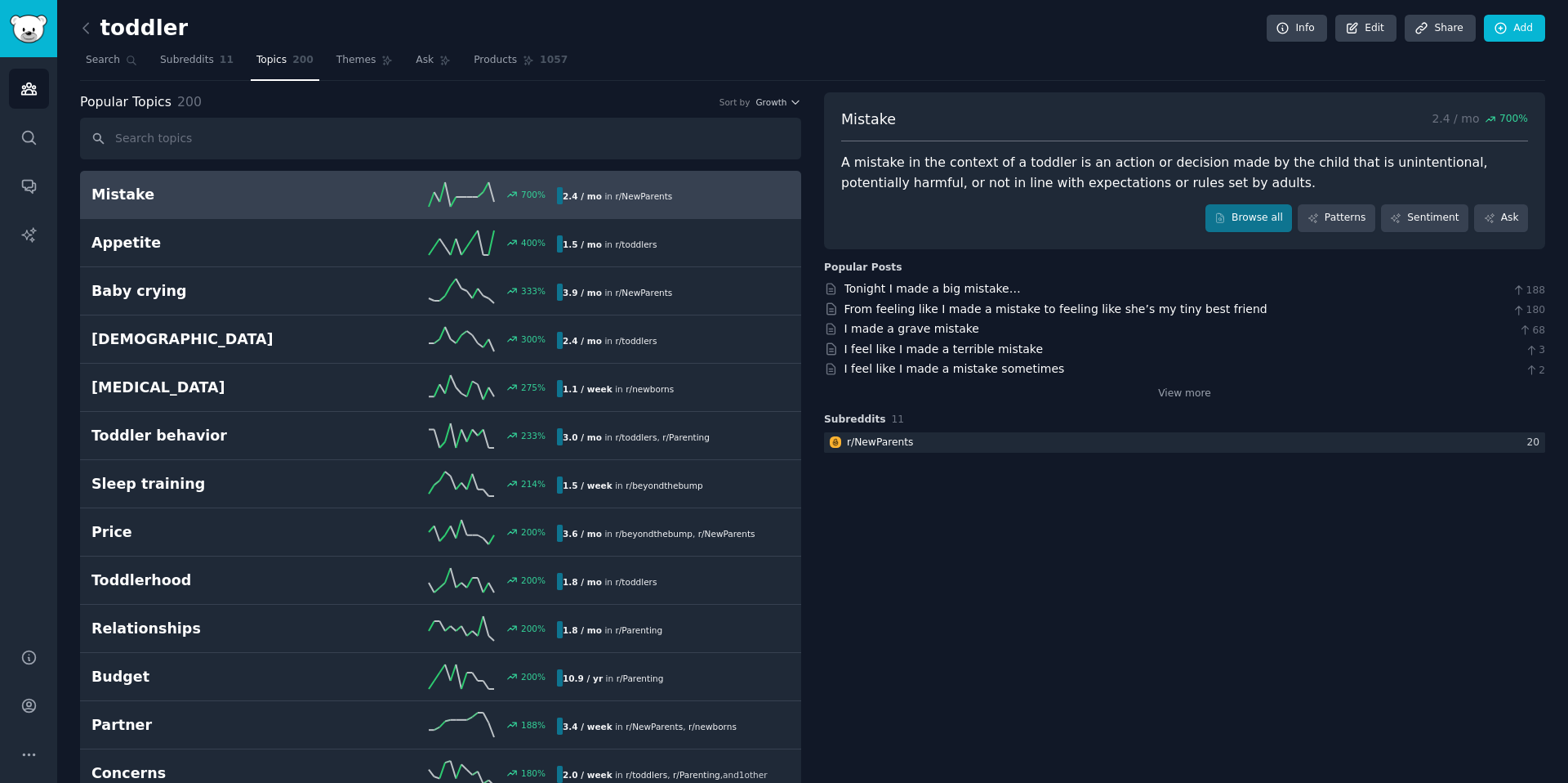
click at [978, 180] on div "A mistake in the context of a toddler is an action or decision made by the chil…" at bounding box center [1184, 172] width 686 height 40
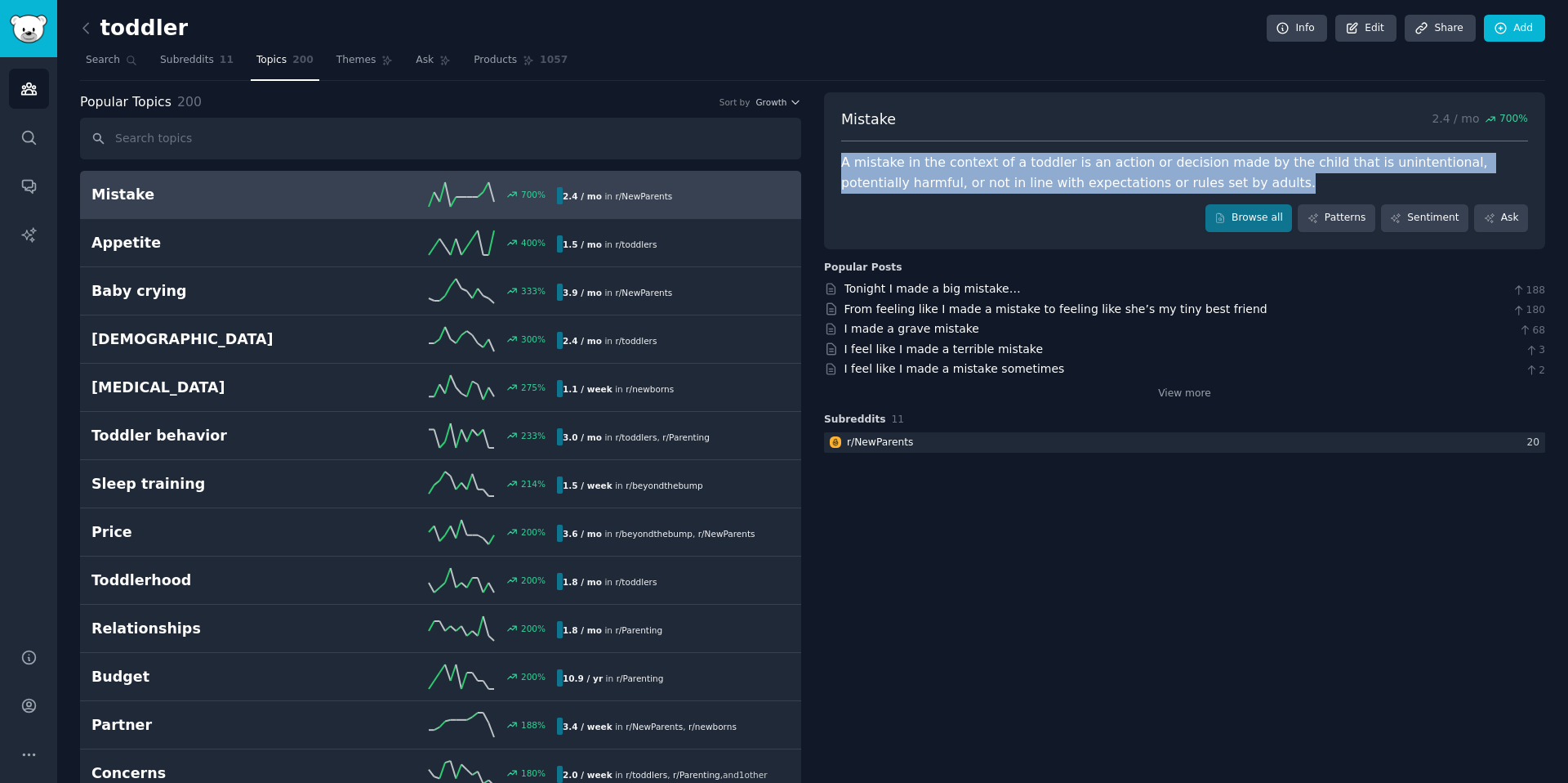
click at [978, 180] on div "A mistake in the context of a toddler is an action or decision made by the chil…" at bounding box center [1184, 172] width 686 height 40
click at [1000, 198] on div "Mistake 2.4 / mo 700 % A mistake in the context of a toddler is an action or de…" at bounding box center [1184, 171] width 721 height 157
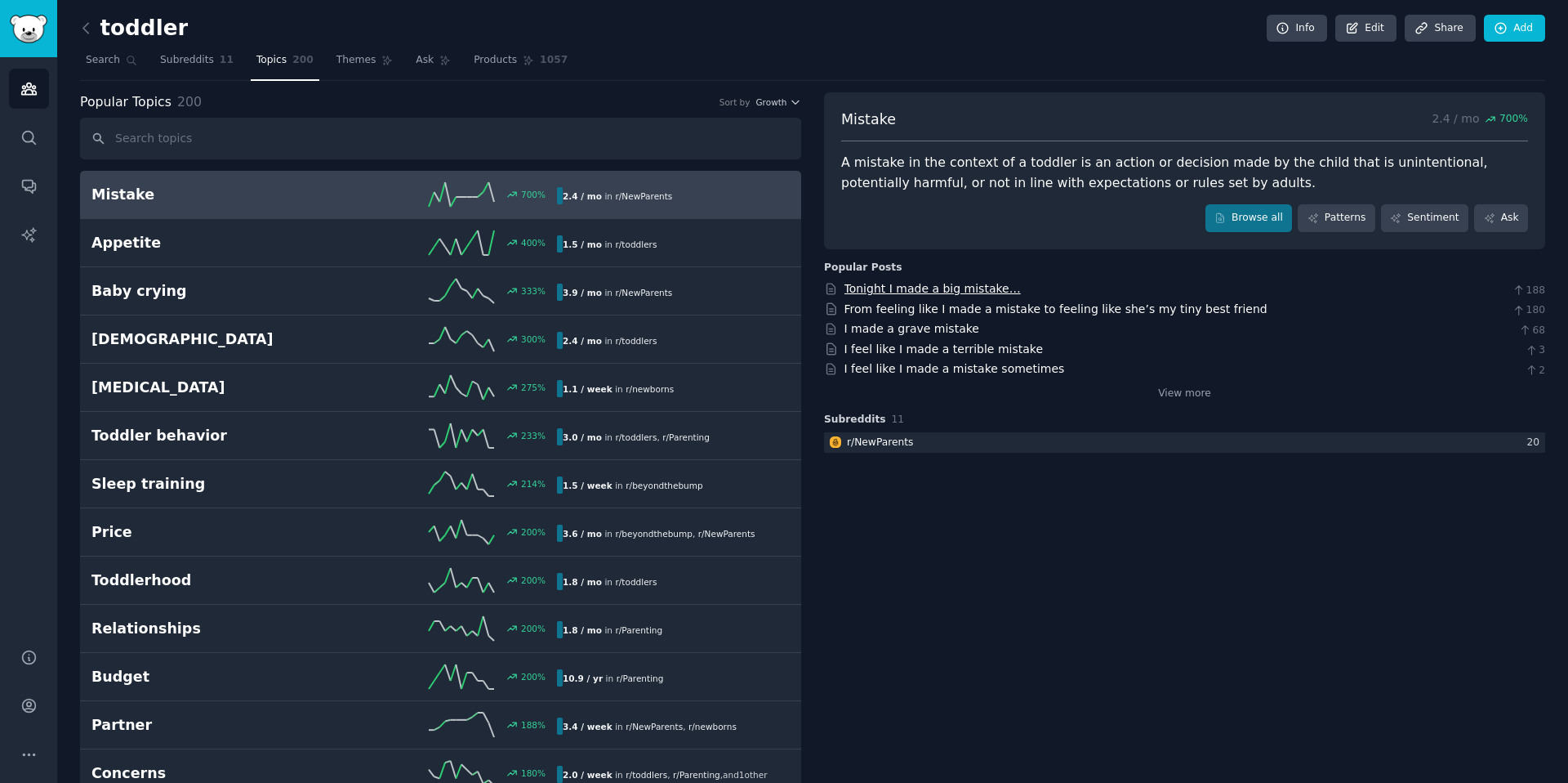
click at [960, 282] on link "Tonight I made a big mistake…" at bounding box center [932, 289] width 177 height 13
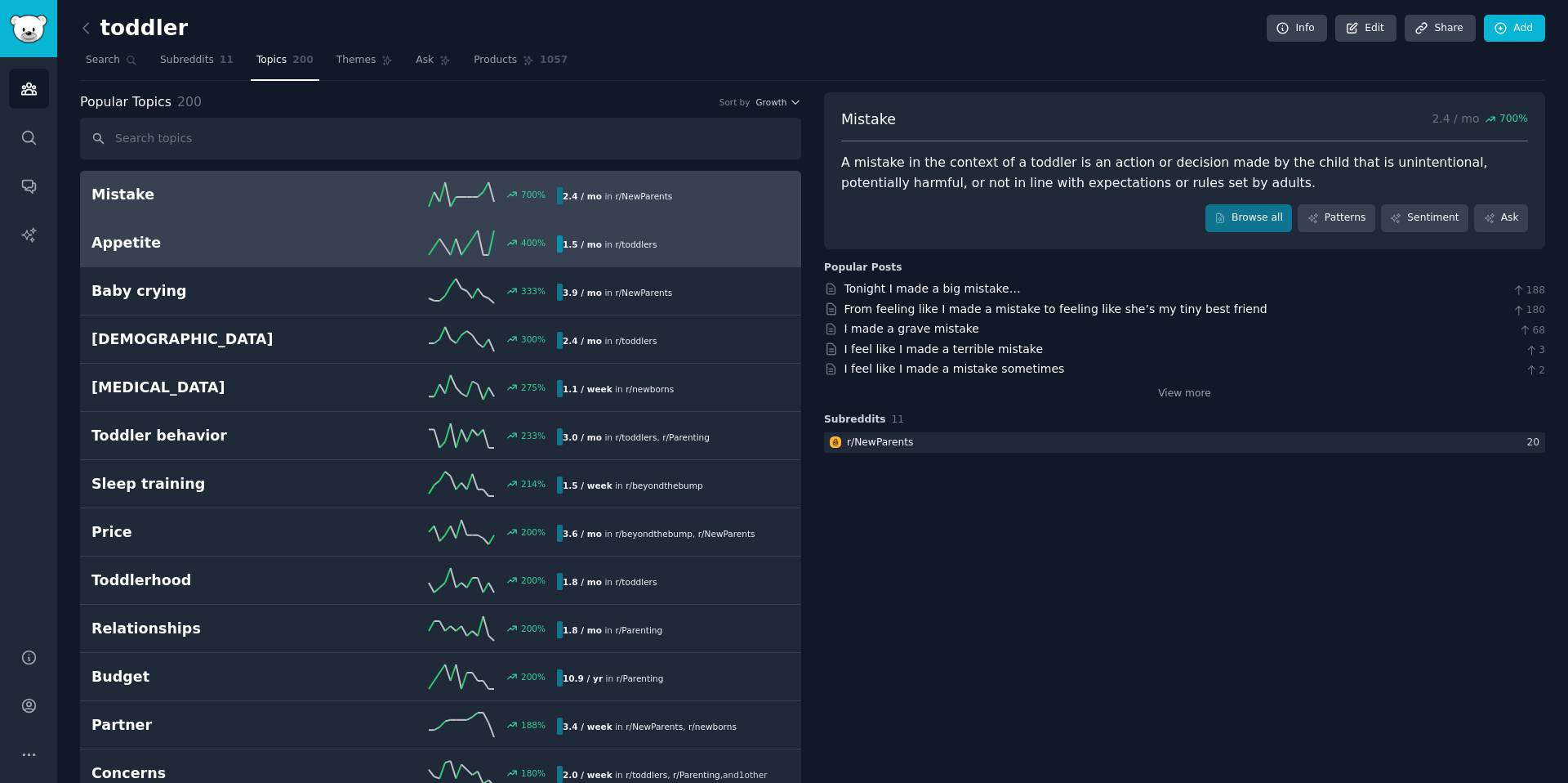
click at [198, 259] on link "Appetite 400 % 1.5 / mo in r/ toddlers" at bounding box center [441, 243] width 721 height 49
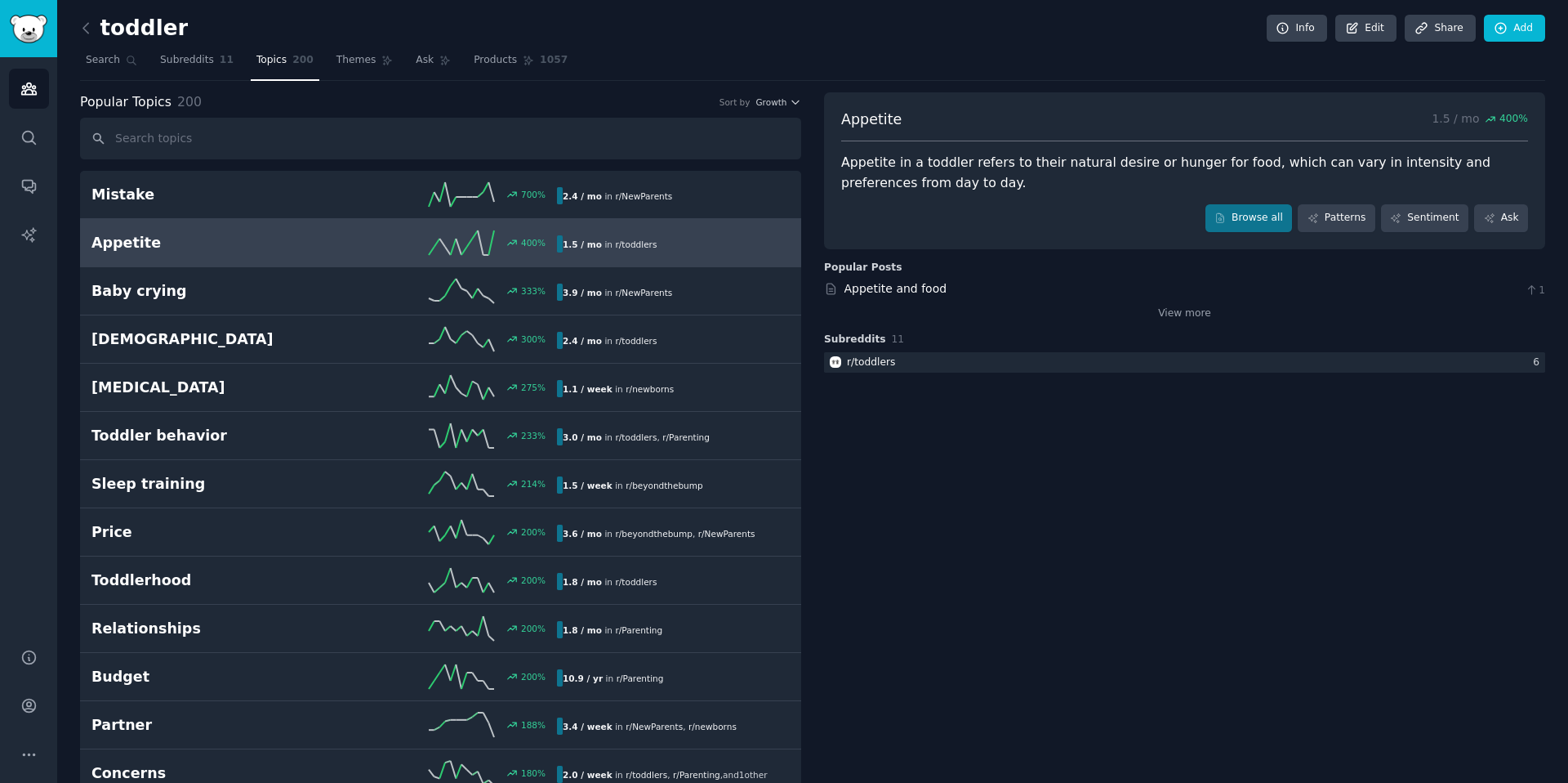
click at [926, 169] on div "Appetite in a toddler refers to their natural desire or hunger for food, which …" at bounding box center [1184, 172] width 686 height 40
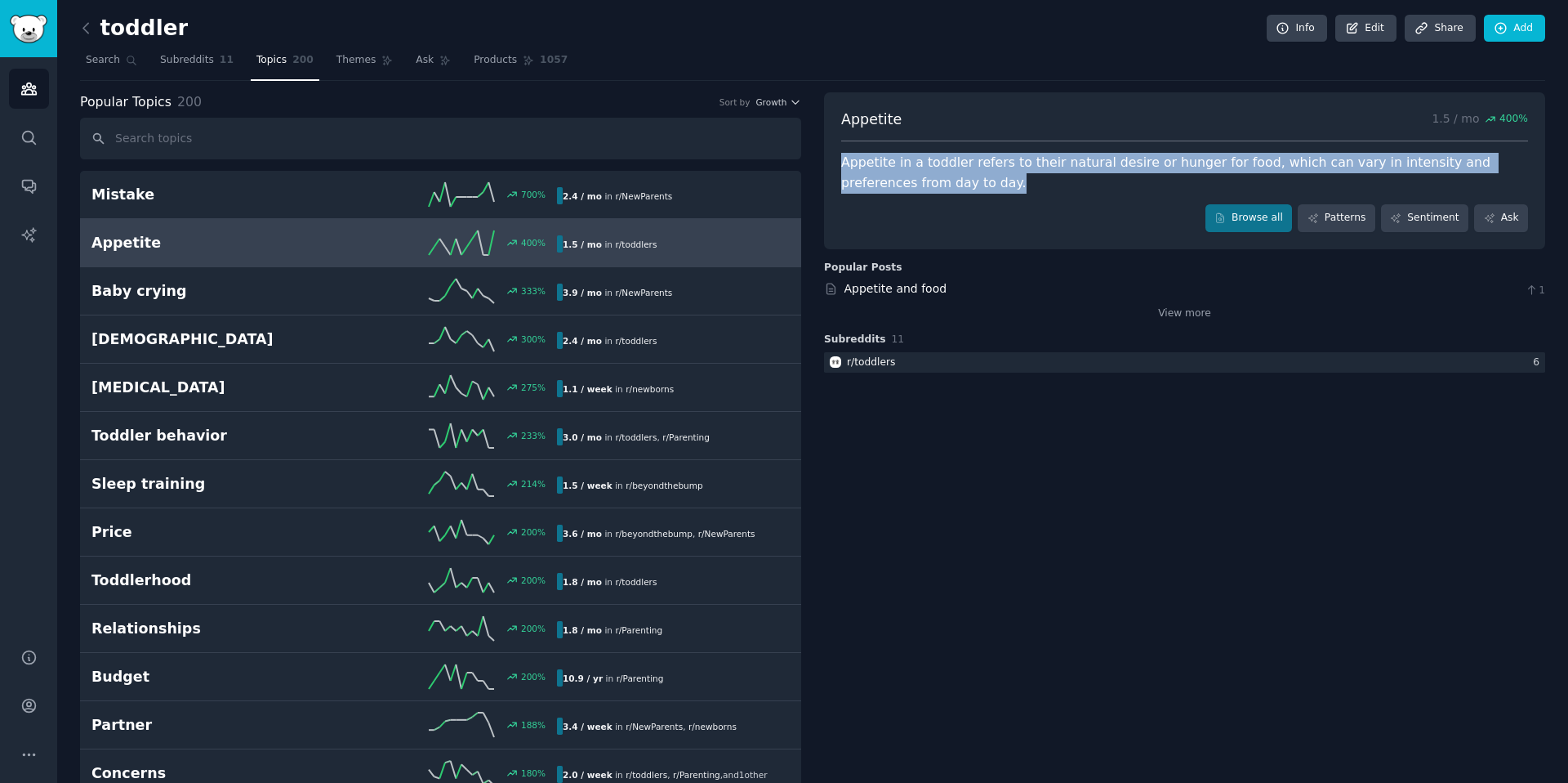
click at [926, 169] on div "Appetite in a toddler refers to their natural desire or hunger for food, which …" at bounding box center [1184, 172] width 686 height 40
click at [964, 198] on div "Appetite 1.5 / mo 400 % Appetite in a toddler refers to their natural desire or…" at bounding box center [1184, 171] width 721 height 157
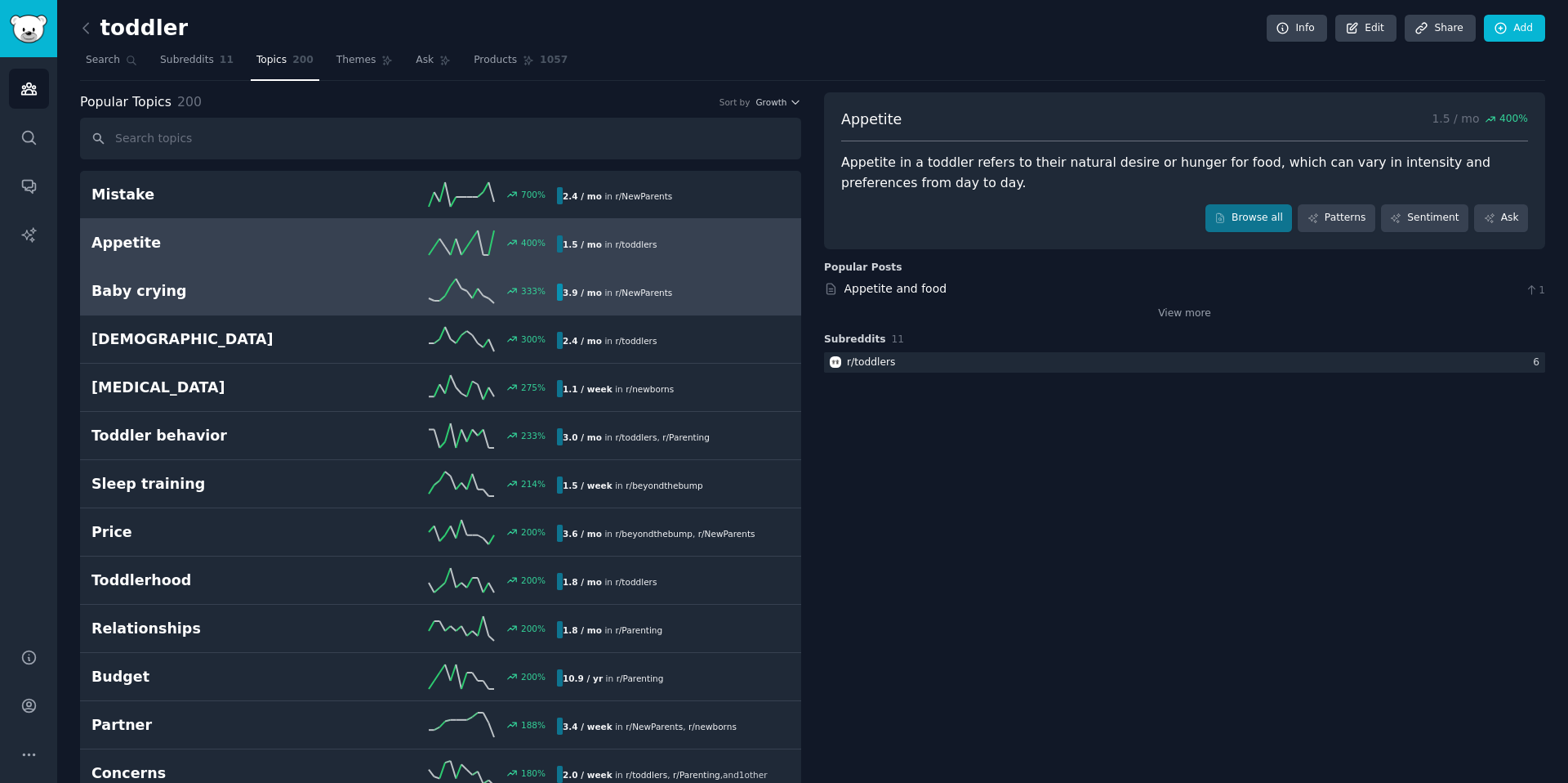
click at [207, 303] on div "Baby crying 333 % 3.9 / mo in r/ NewParents" at bounding box center [441, 291] width 699 height 24
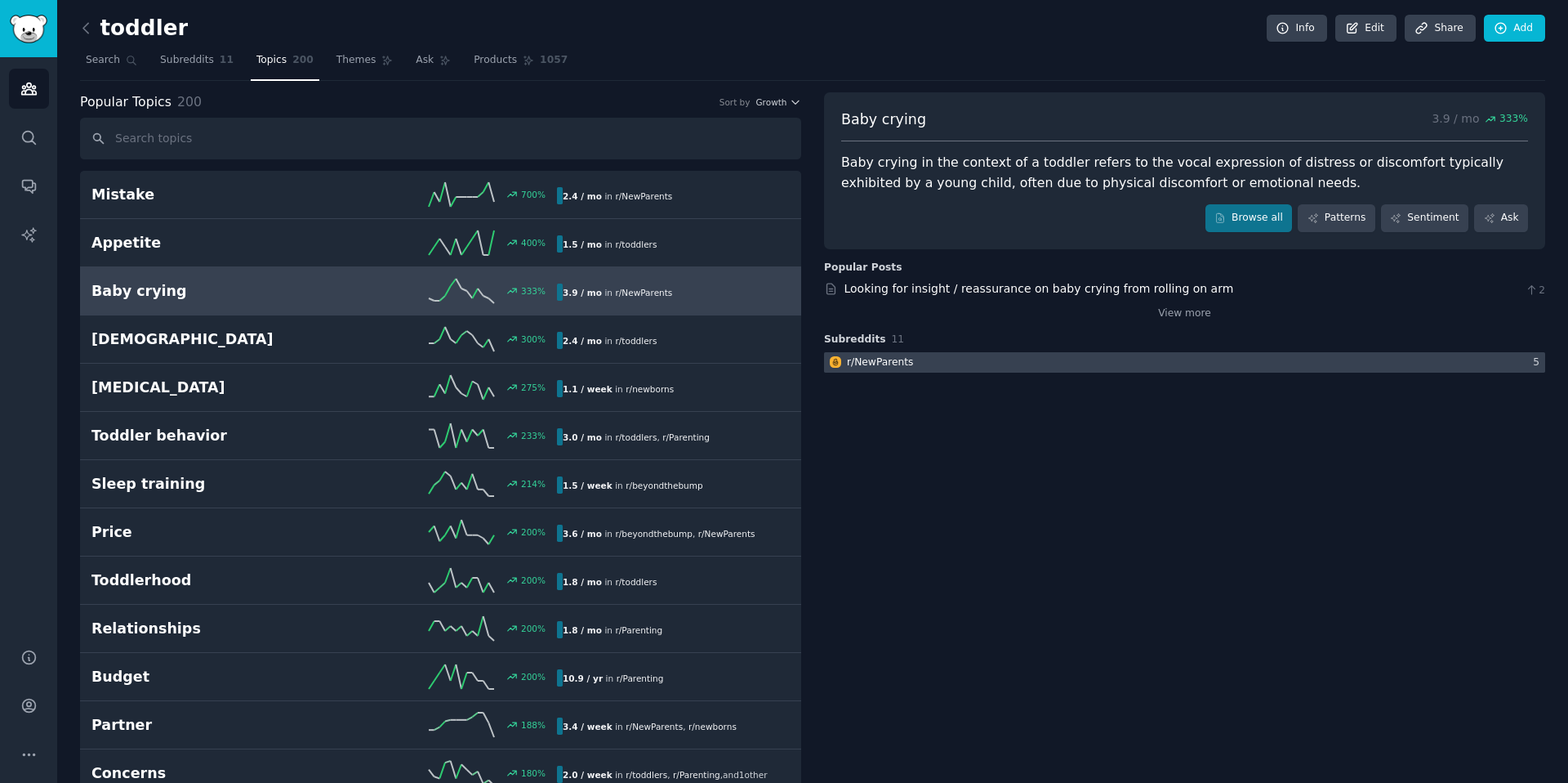
click at [991, 354] on div at bounding box center [1184, 363] width 721 height 21
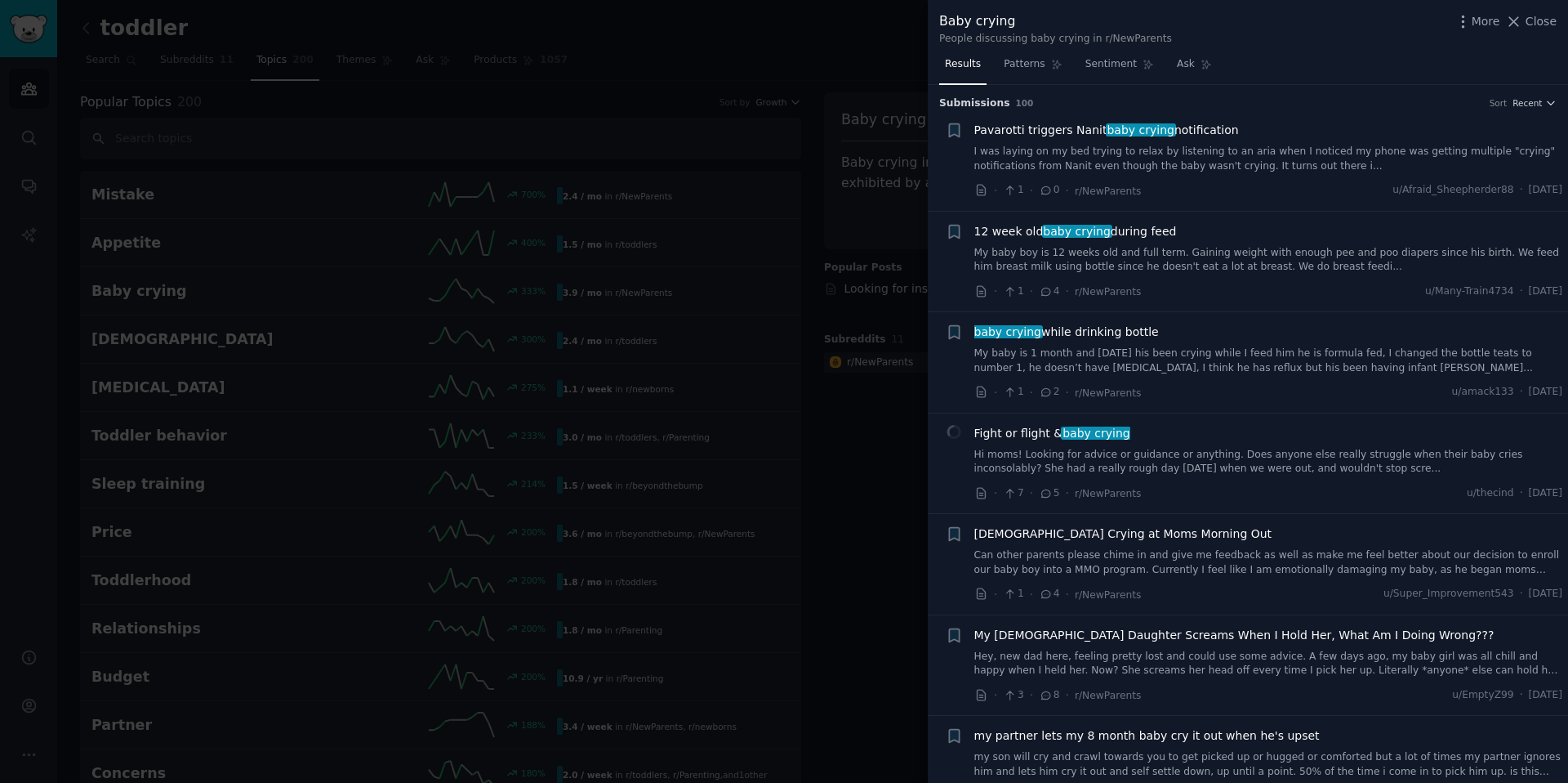
click at [842, 462] on div at bounding box center [784, 392] width 1568 height 783
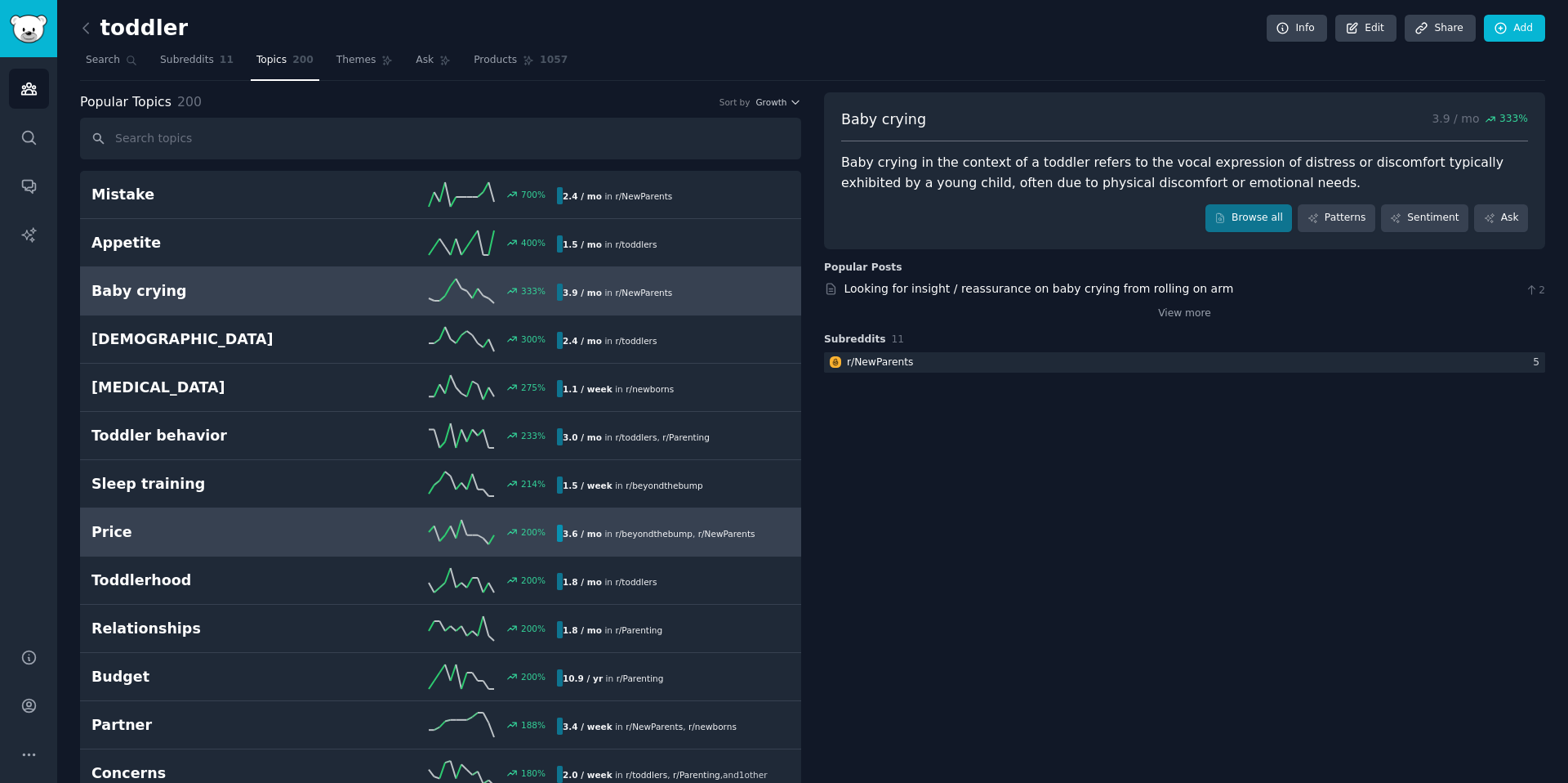
click at [250, 520] on div "Price 200 % 3.6 / mo in r/ beyondthebump , r/ NewParents" at bounding box center [441, 532] width 699 height 24
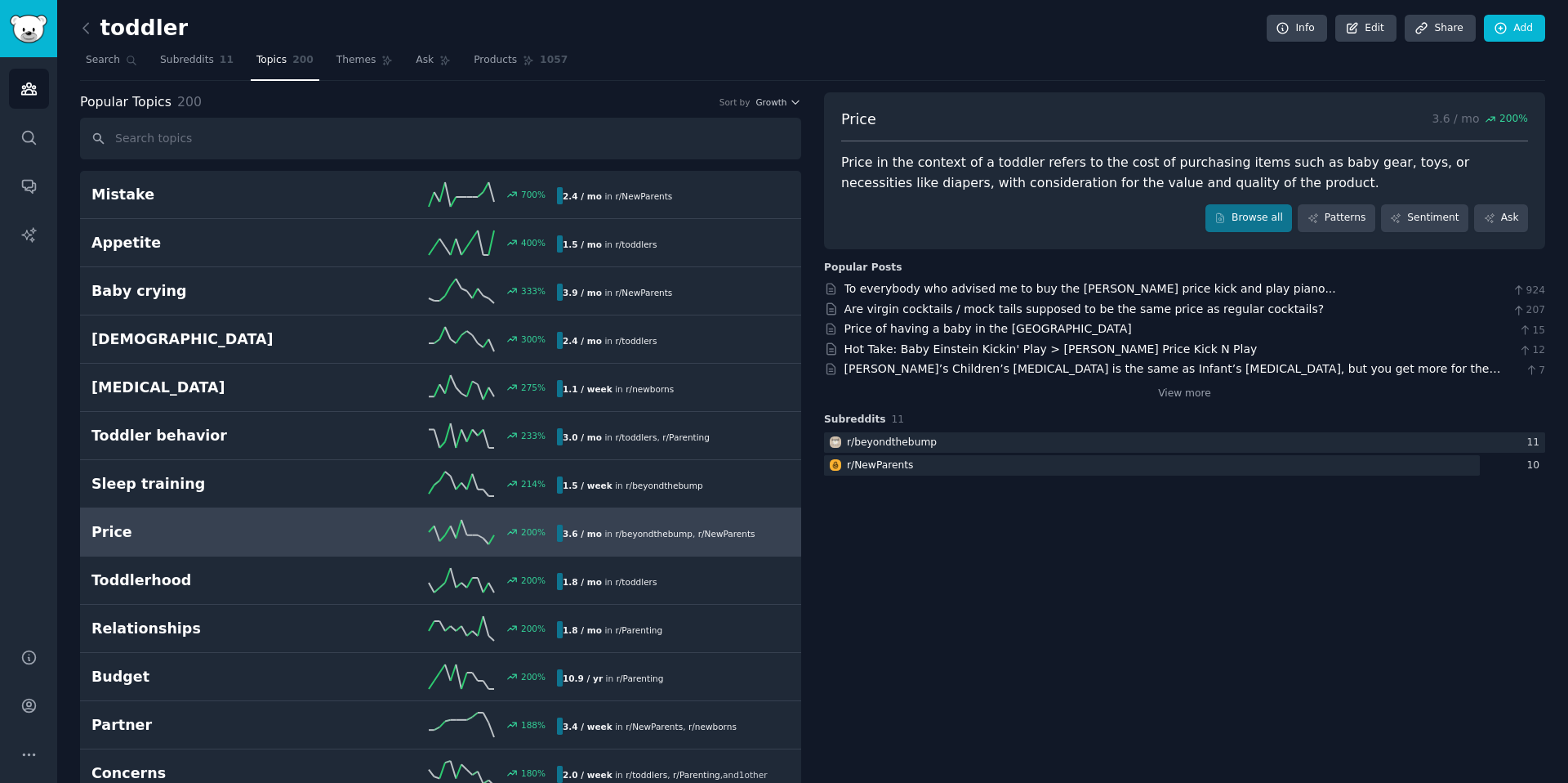
click at [901, 173] on div "Price in the context of a toddler refers to the cost of purchasing items such a…" at bounding box center [1184, 172] width 686 height 40
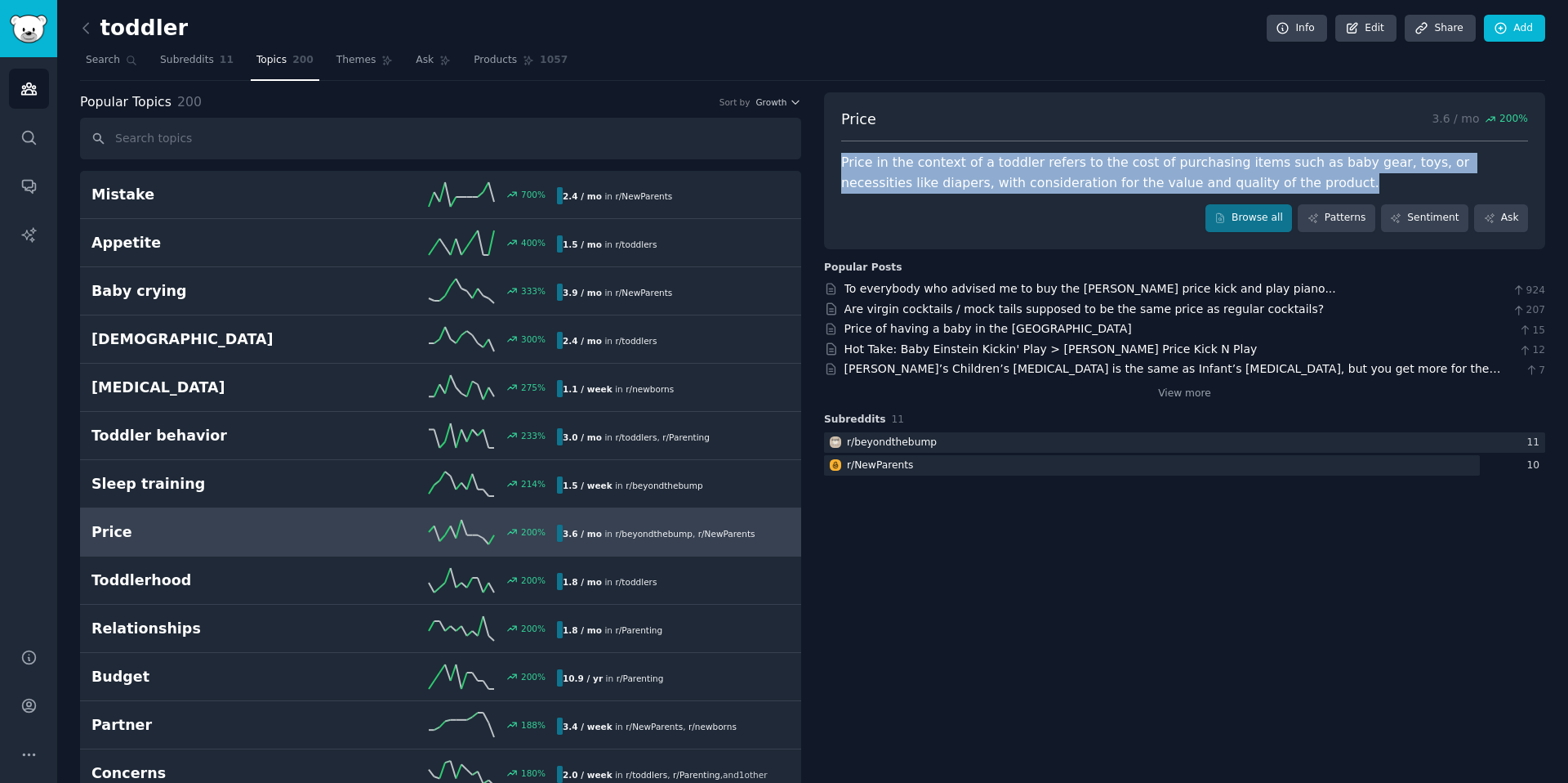
drag, startPoint x: 901, startPoint y: 173, endPoint x: 901, endPoint y: 185, distance: 12.0
click at [901, 173] on div "Price in the context of a toddler refers to the cost of purchasing items such a…" at bounding box center [1184, 172] width 686 height 40
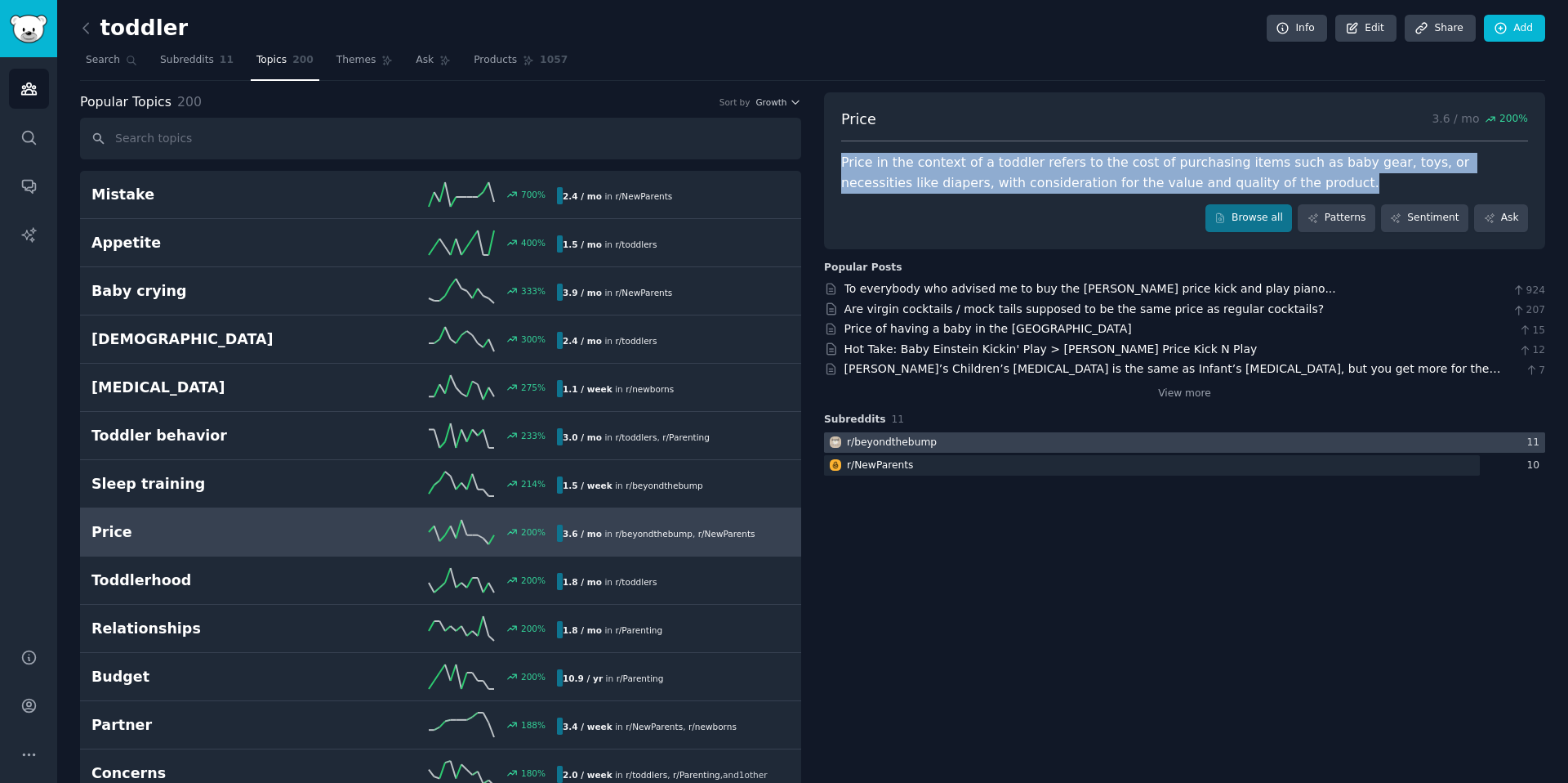
click at [1030, 442] on div at bounding box center [1184, 443] width 721 height 21
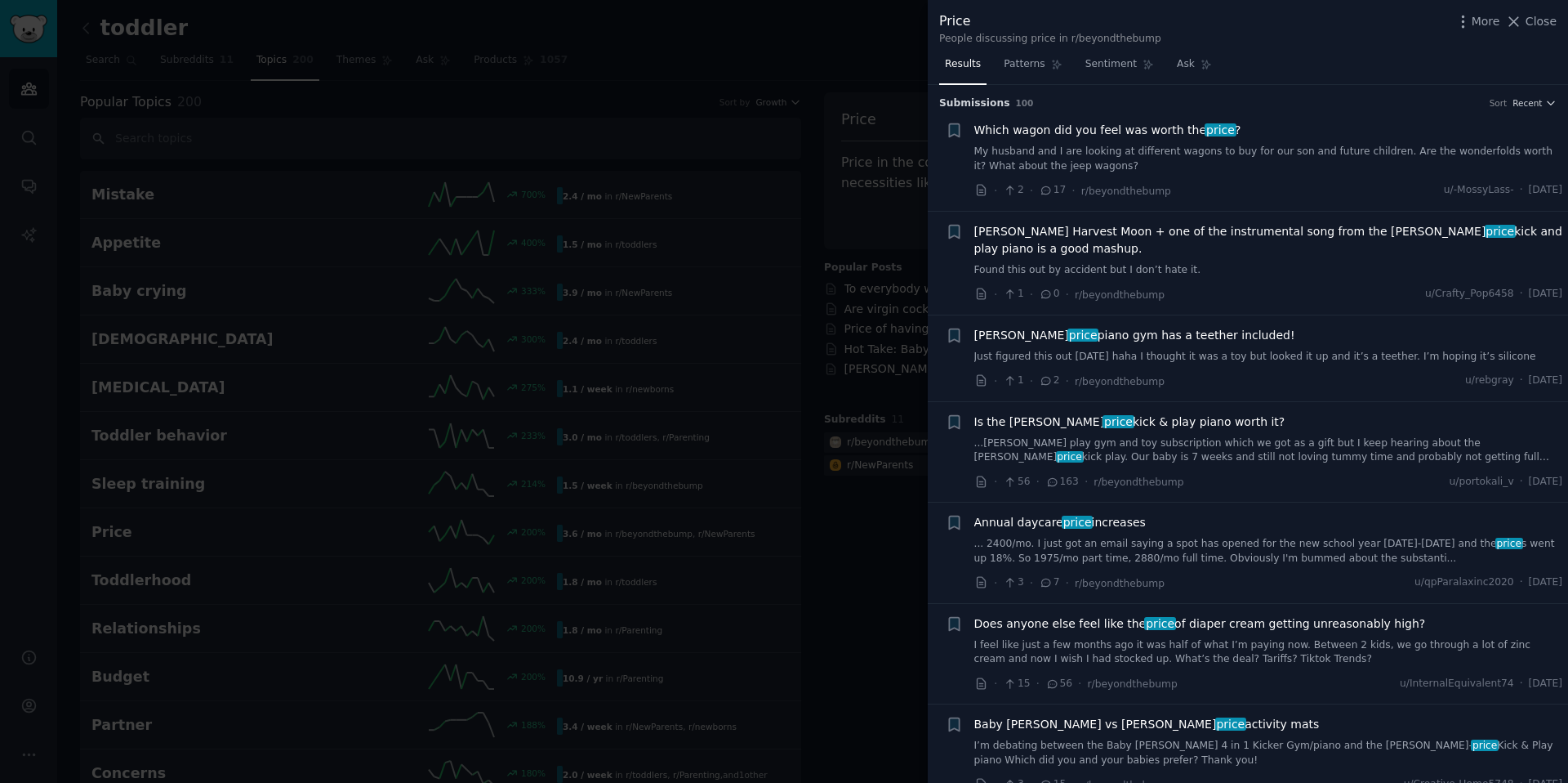
click at [868, 576] on div at bounding box center [784, 392] width 1568 height 783
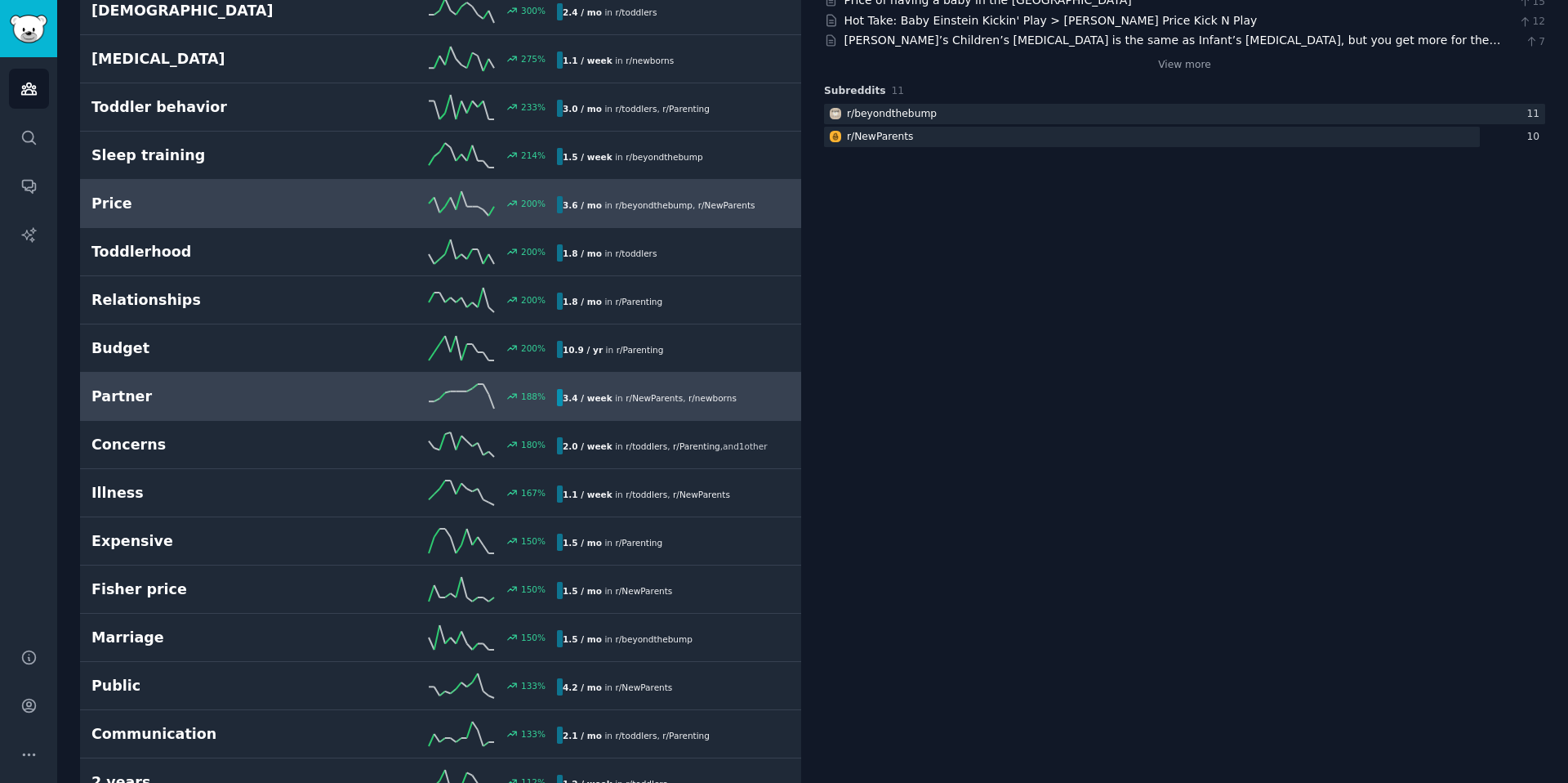
scroll to position [339, 0]
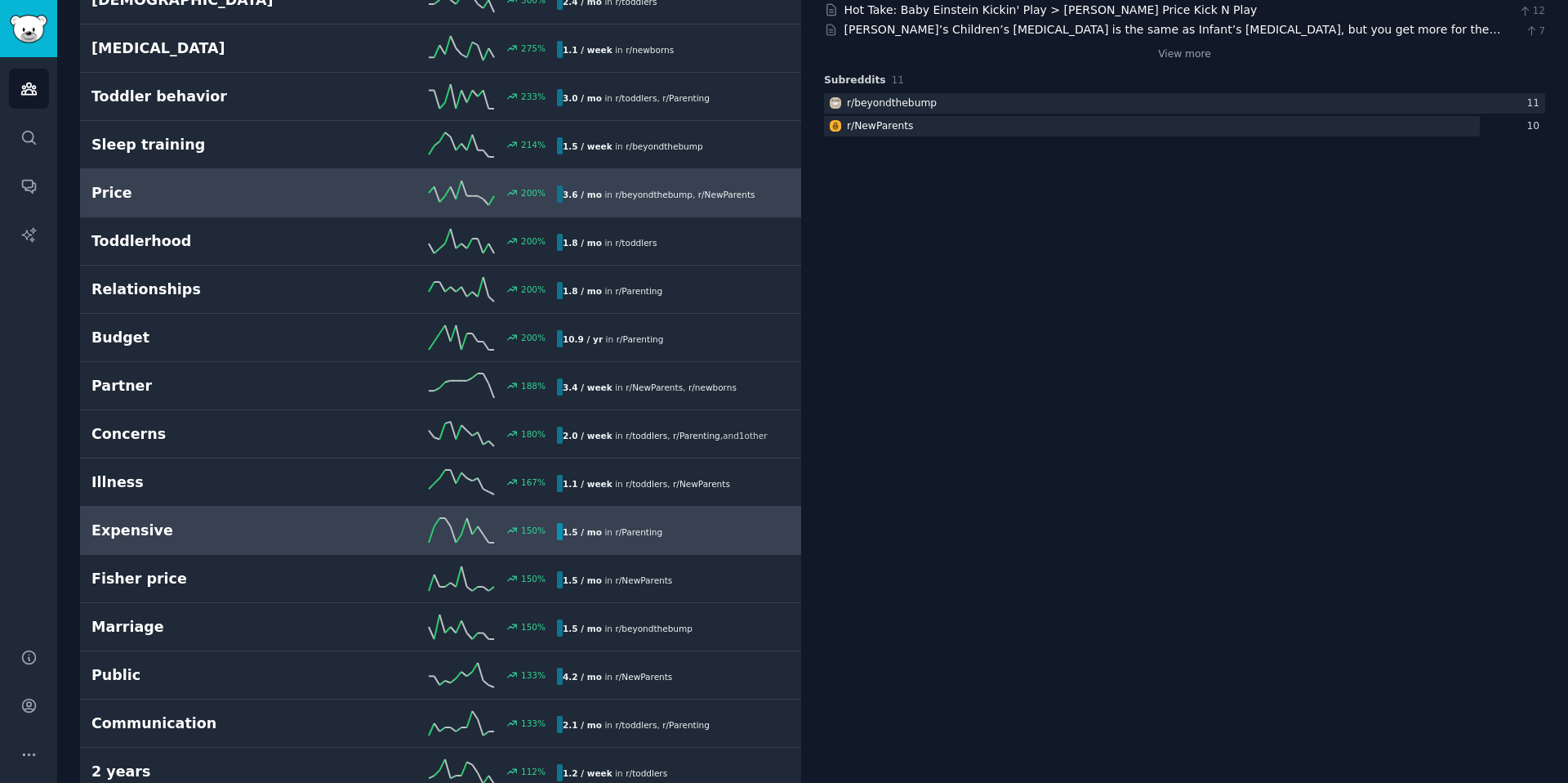
click at [354, 543] on link "Expensive 150 % 1.5 / mo in r/ Parenting" at bounding box center [441, 531] width 721 height 49
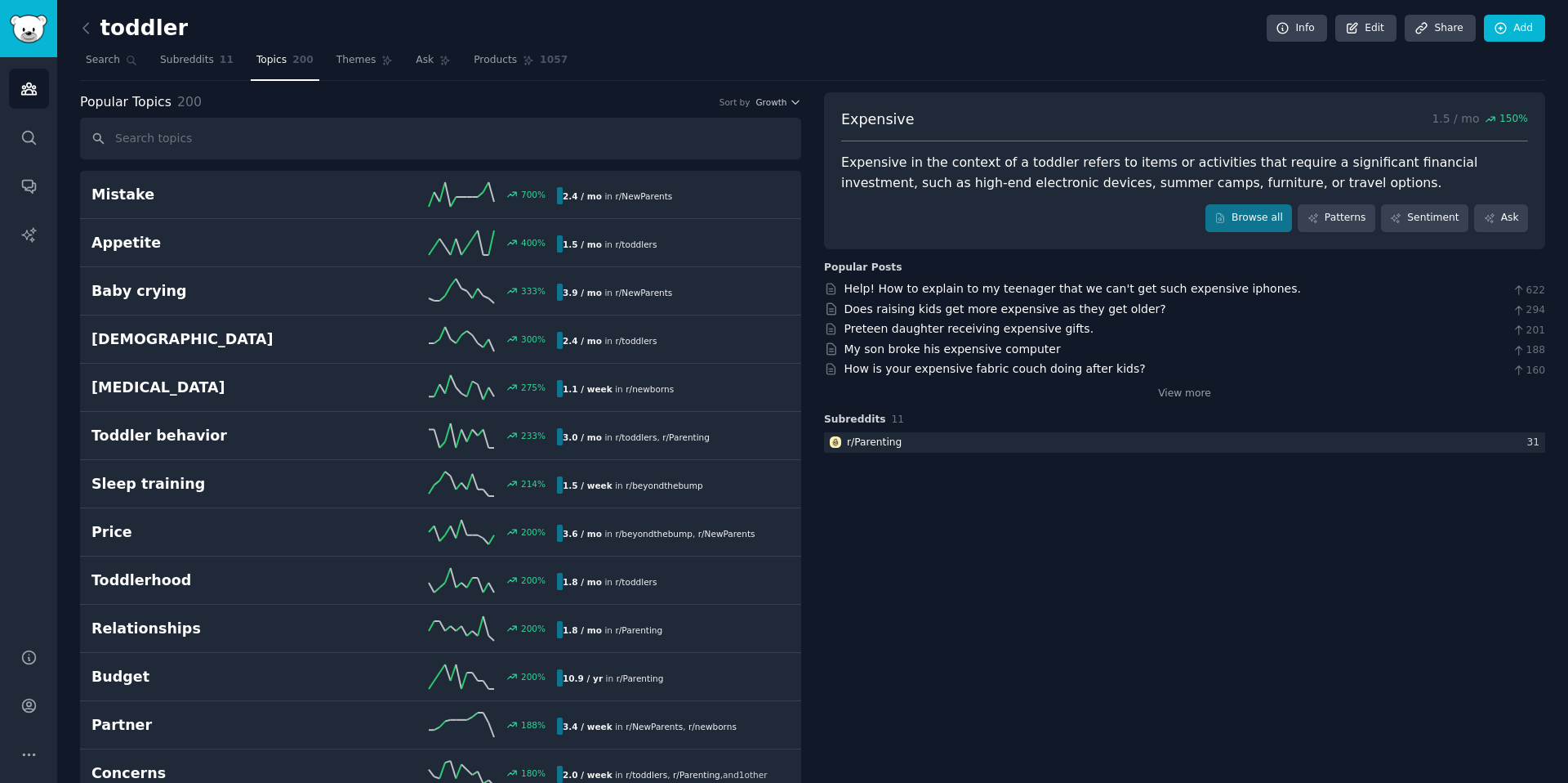
scroll to position [3, 0]
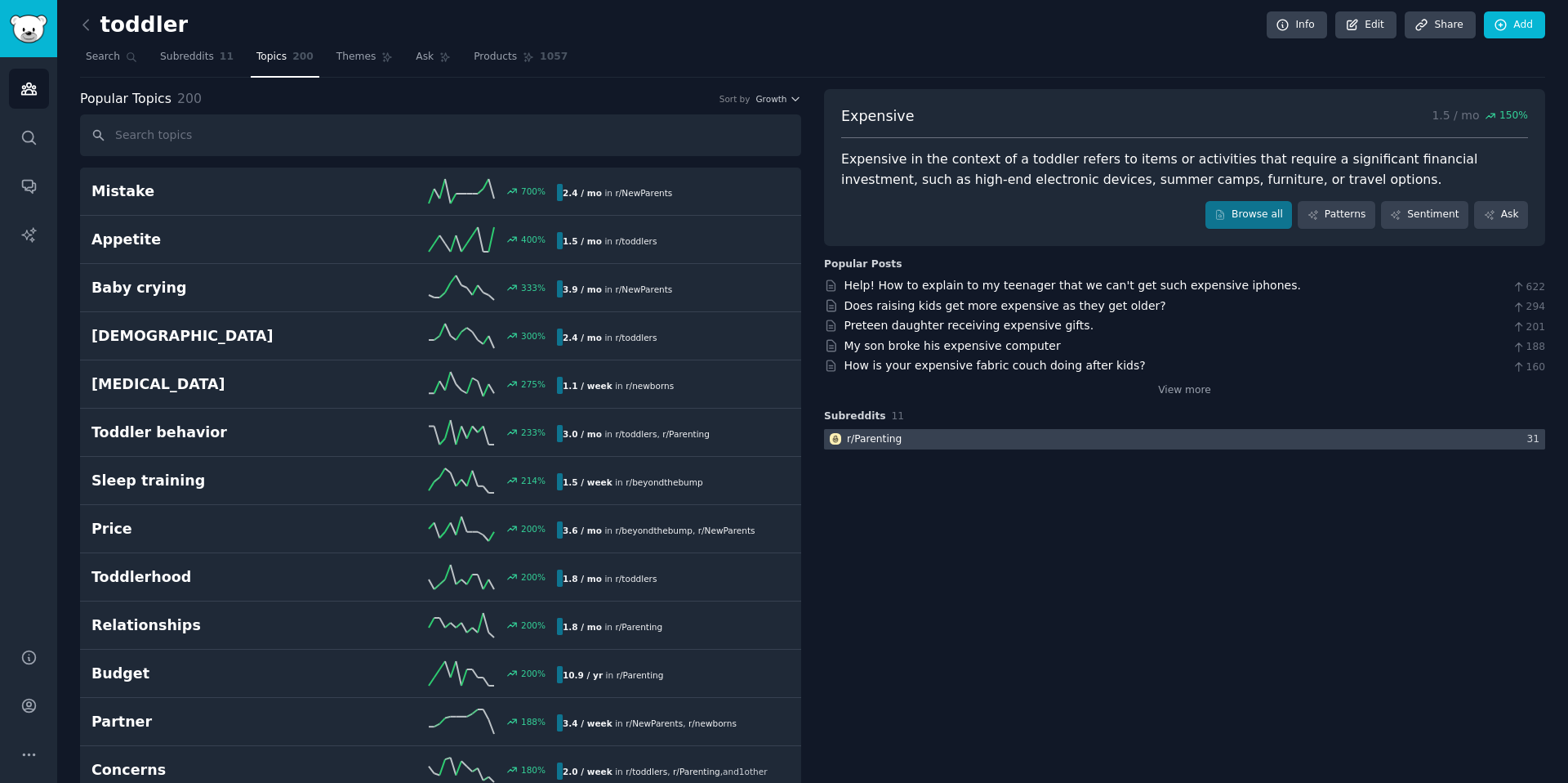
click at [1175, 448] on div at bounding box center [1184, 439] width 721 height 21
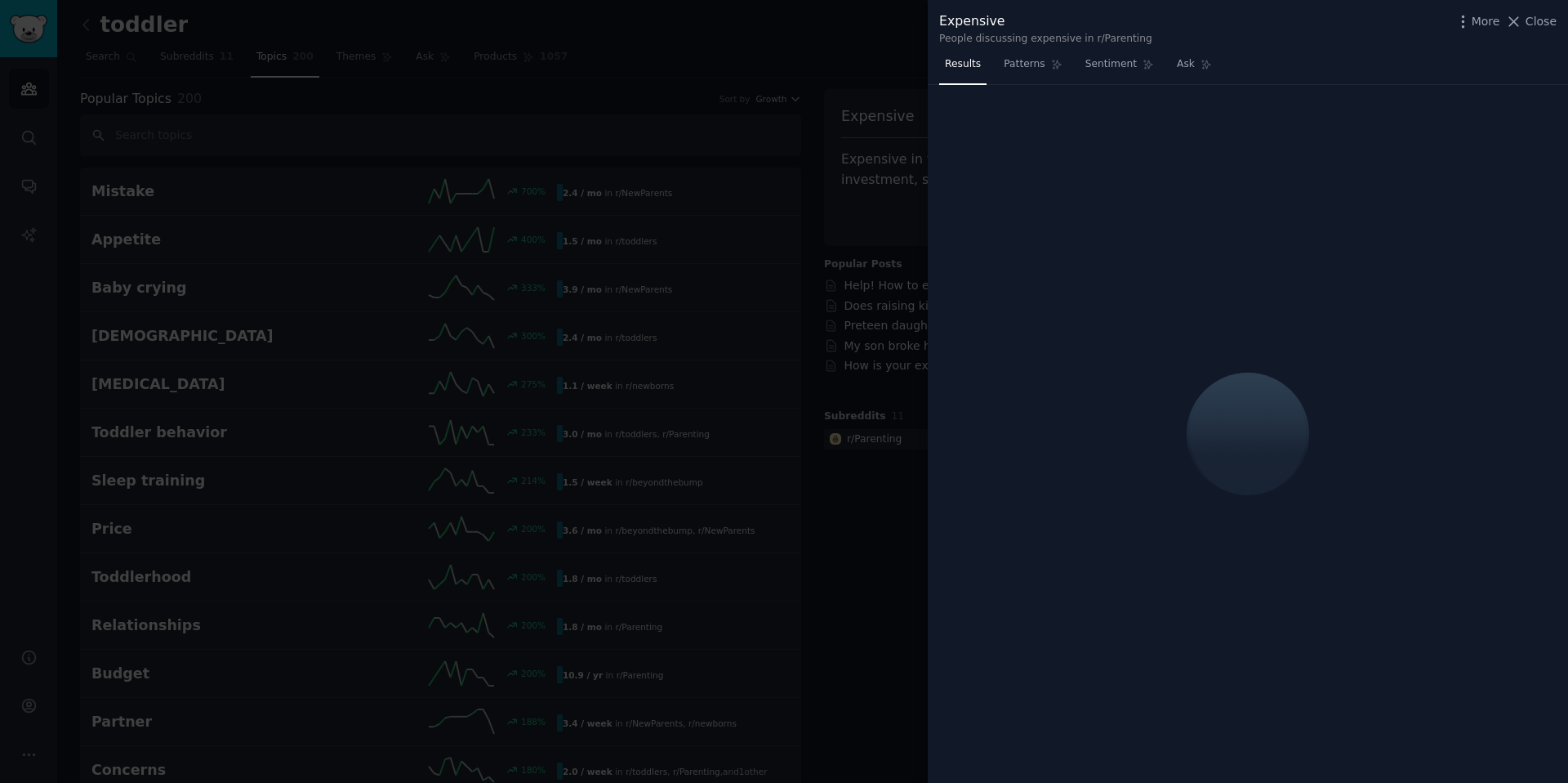
click at [1062, 36] on div "People discussing expensive in r/Parenting" at bounding box center [1045, 39] width 213 height 15
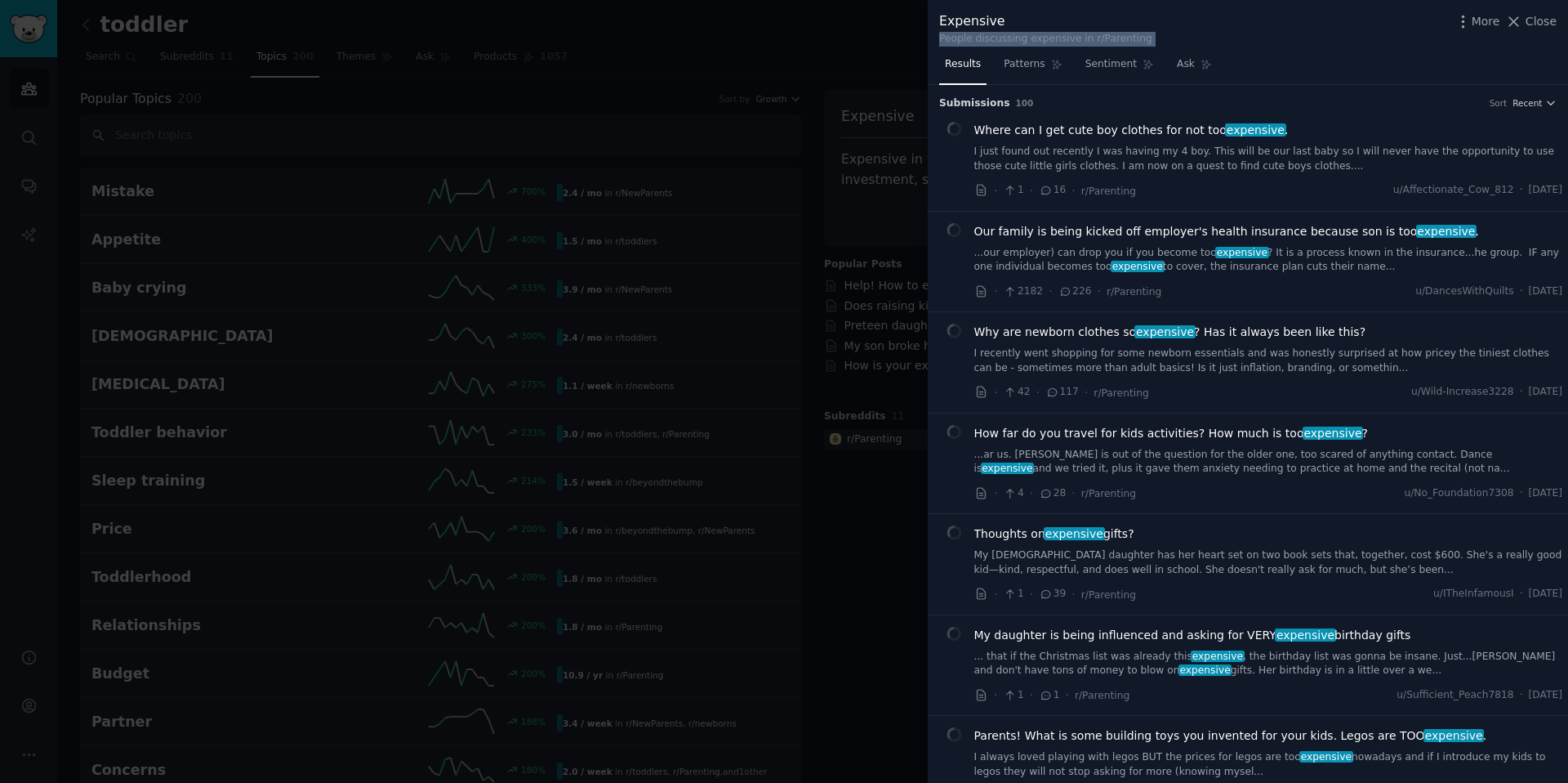
click at [1062, 36] on div "People discussing expensive in r/Parenting" at bounding box center [1045, 39] width 213 height 15
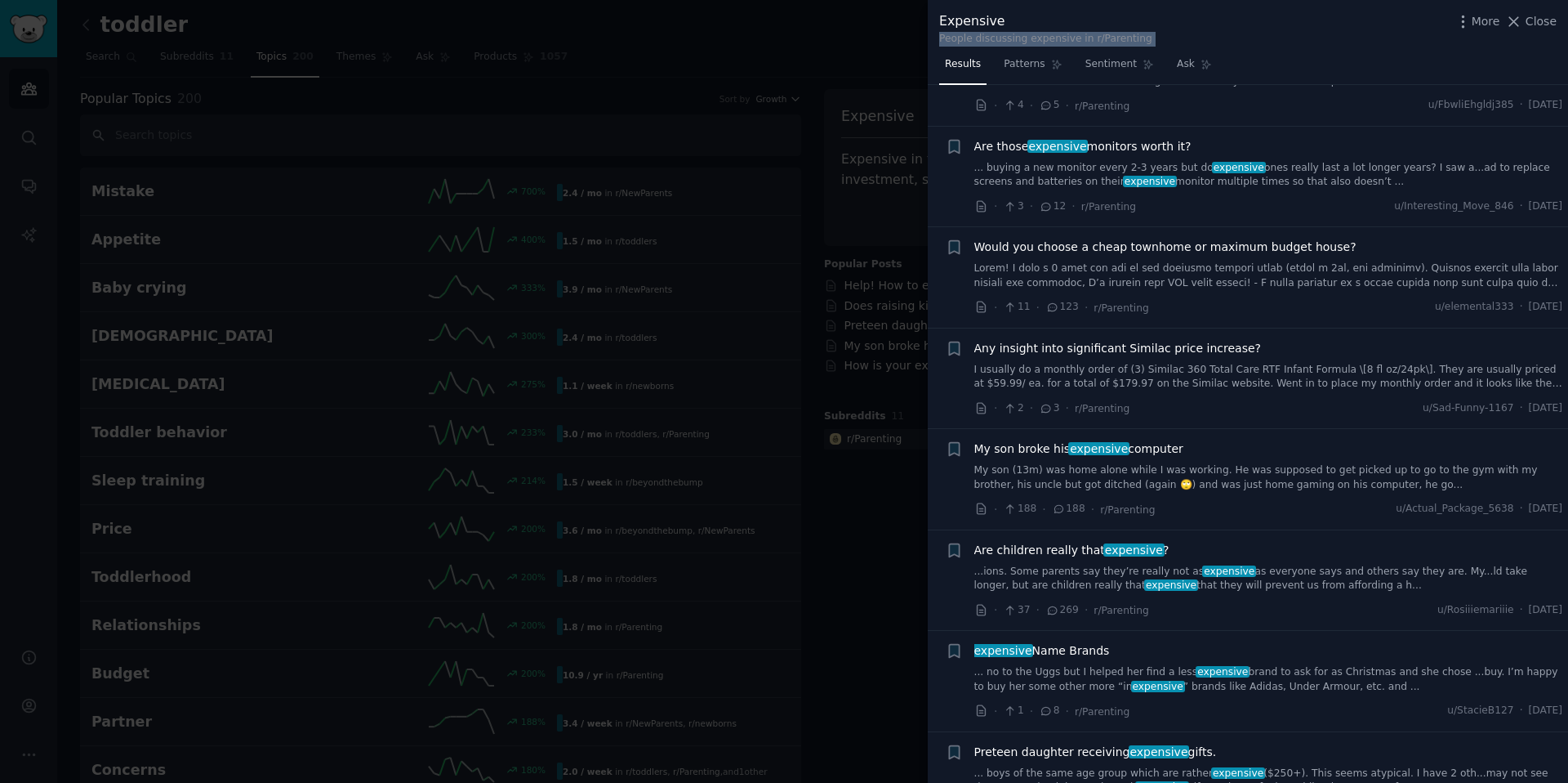
scroll to position [3249, 0]
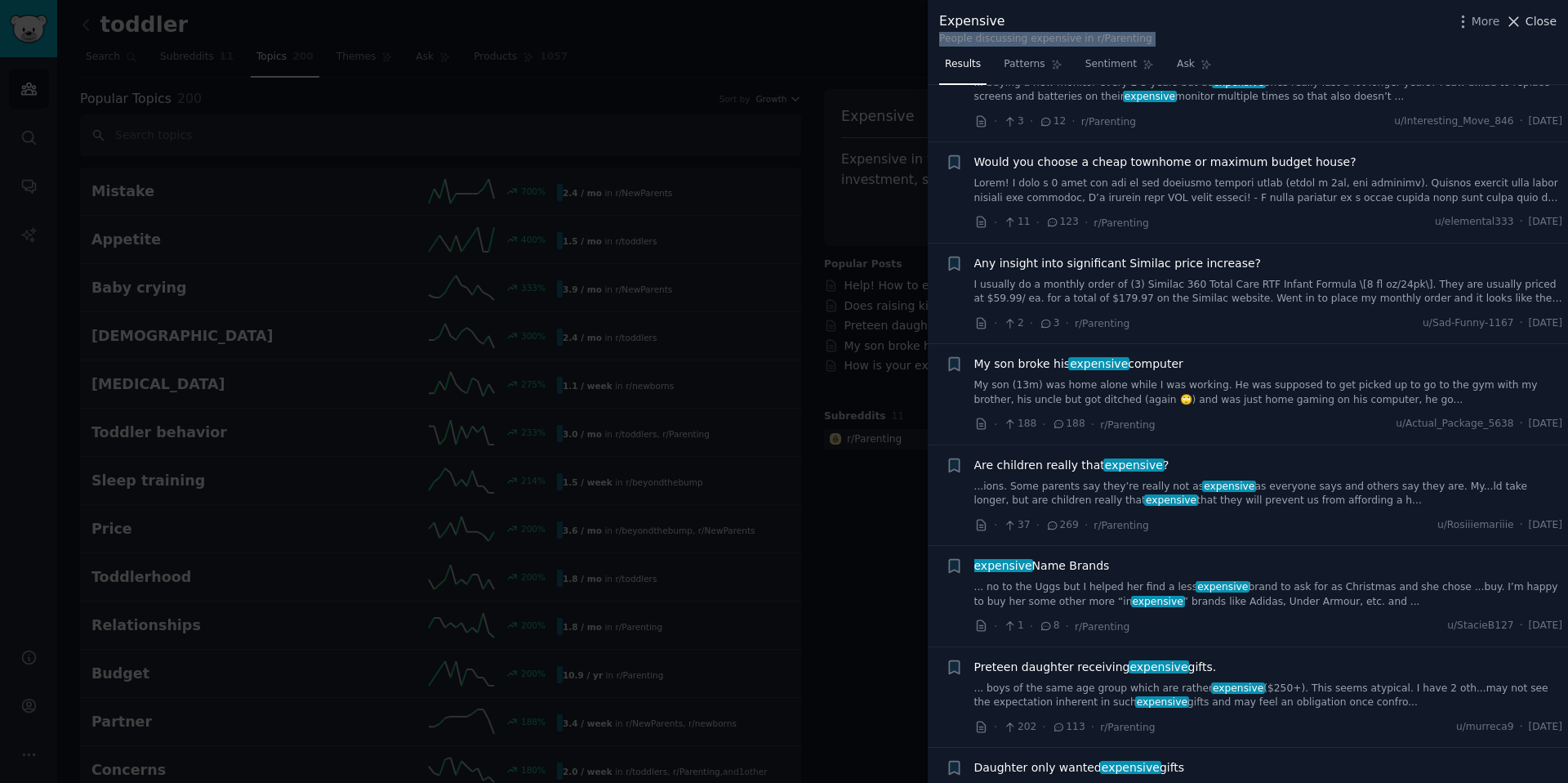
click at [1524, 19] on button "Close" at bounding box center [1530, 21] width 51 height 17
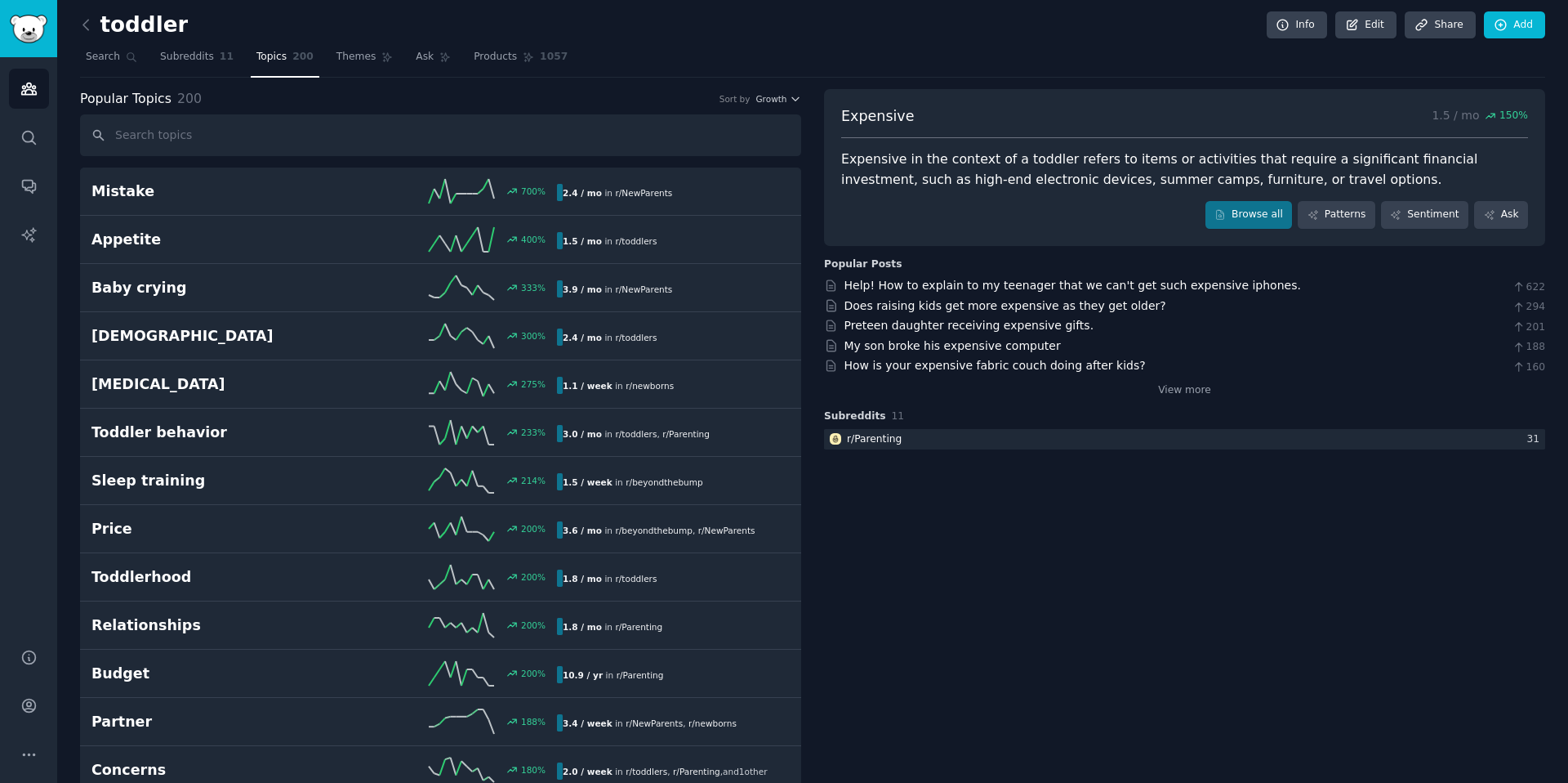
click at [96, 30] on link at bounding box center [91, 25] width 21 height 26
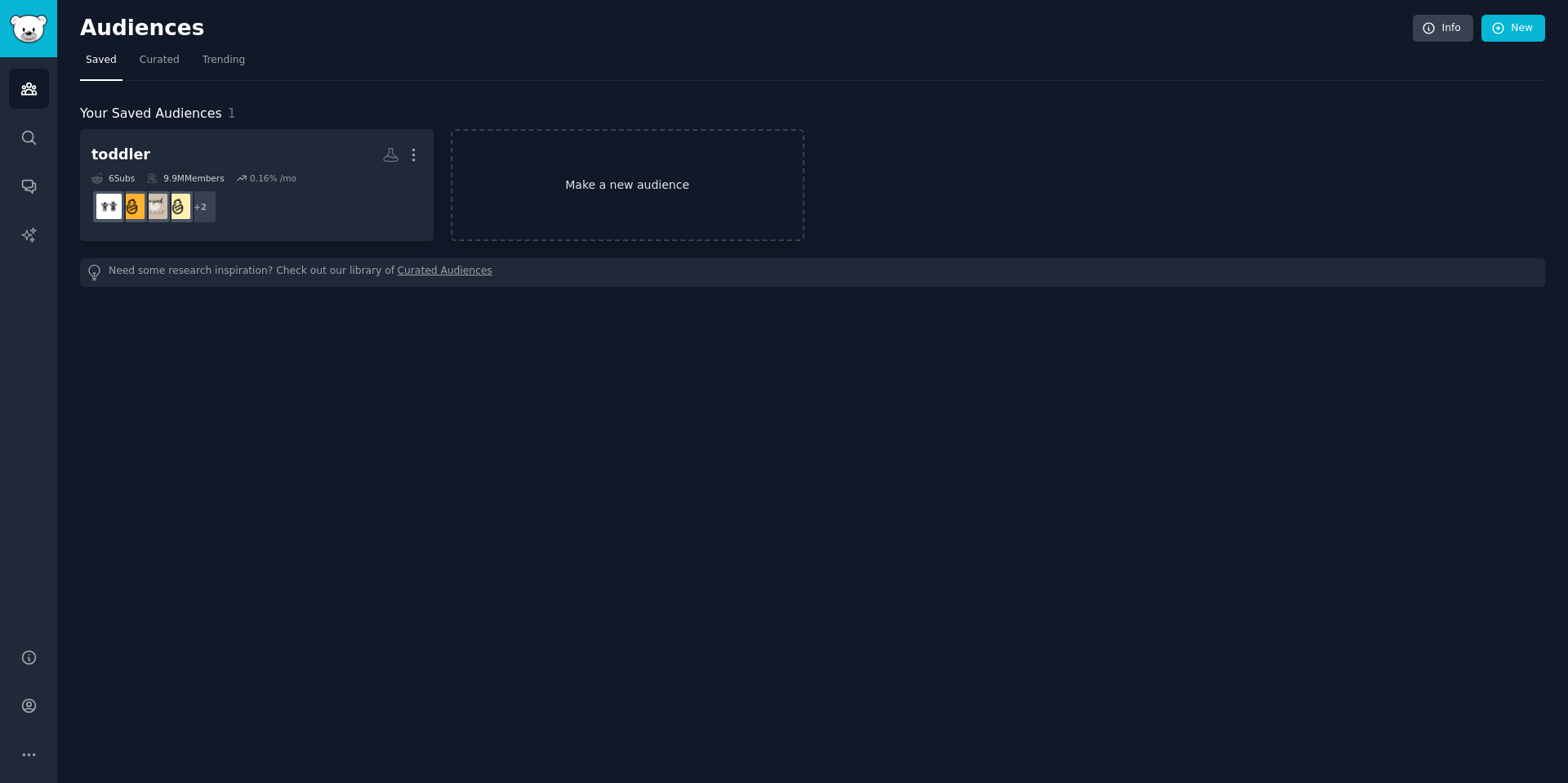
click at [503, 205] on link "Make a new audience" at bounding box center [628, 185] width 354 height 112
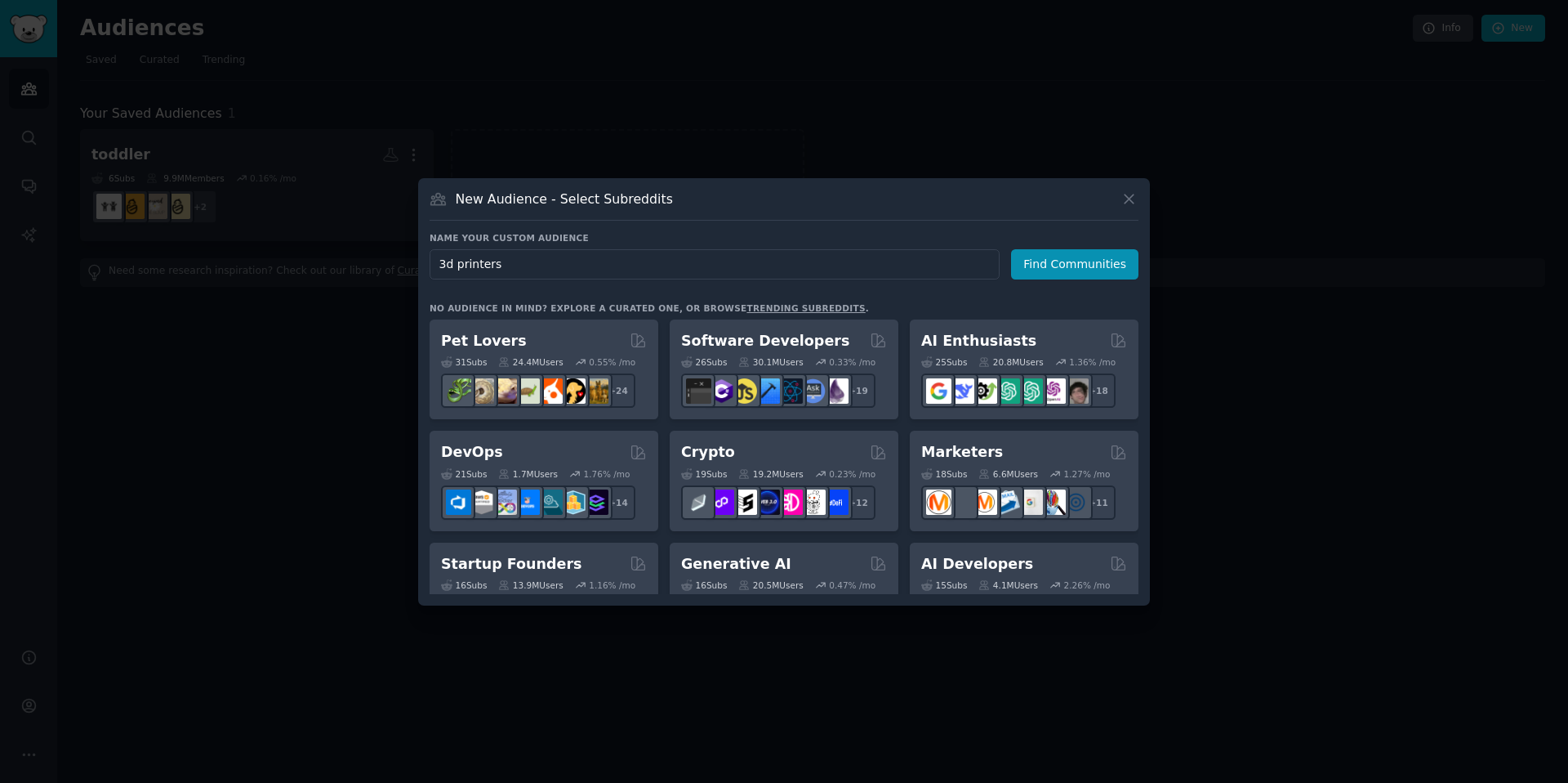
type input "3d printer"
click button "Find Communities" at bounding box center [1074, 264] width 127 height 30
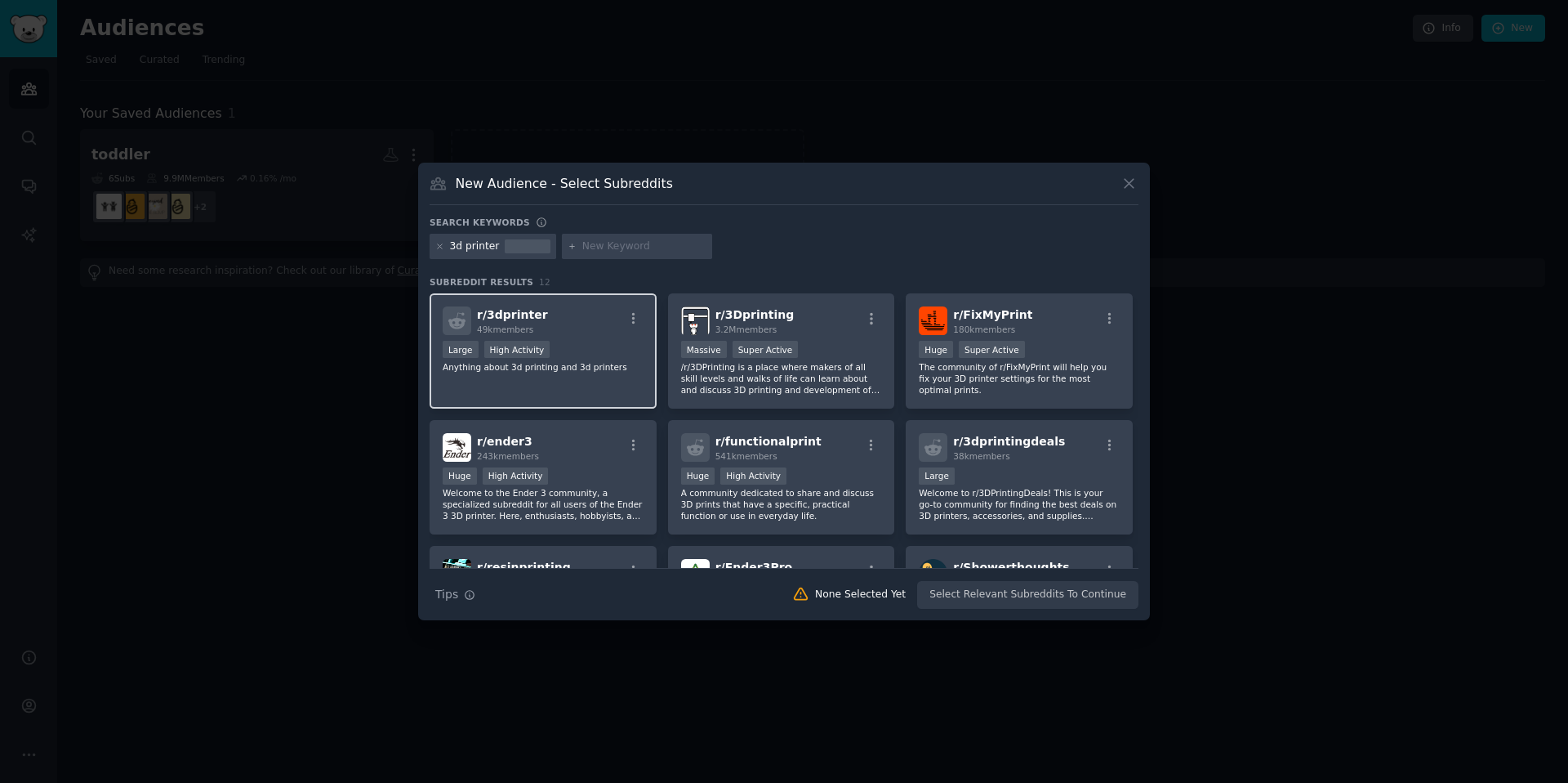
click at [556, 341] on div "Large High Activity" at bounding box center [543, 351] width 201 height 21
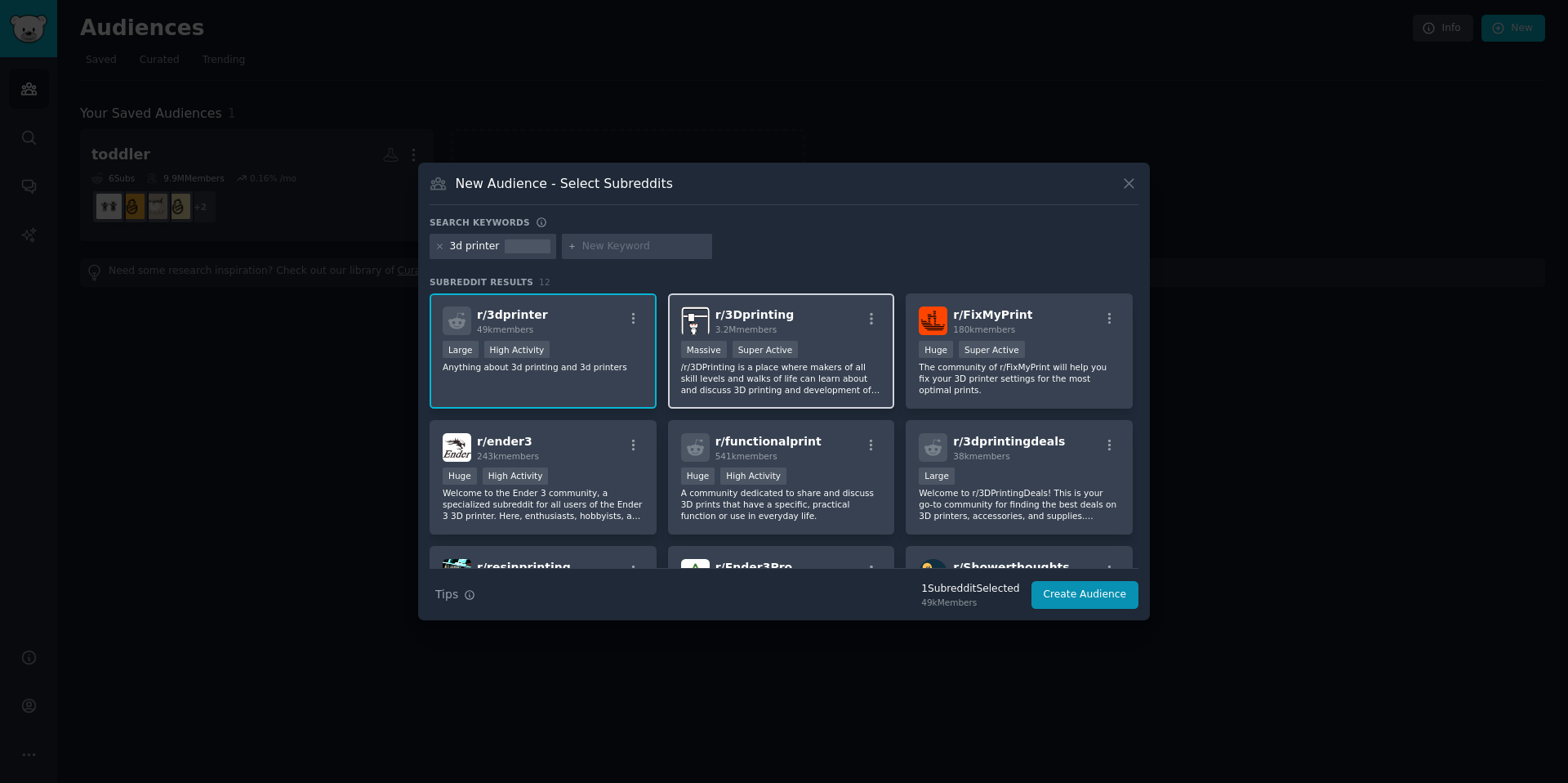
click at [738, 384] on p "/r/3DPrinting is a place where makers of all skill levels and walks of life can…" at bounding box center [781, 377] width 201 height 35
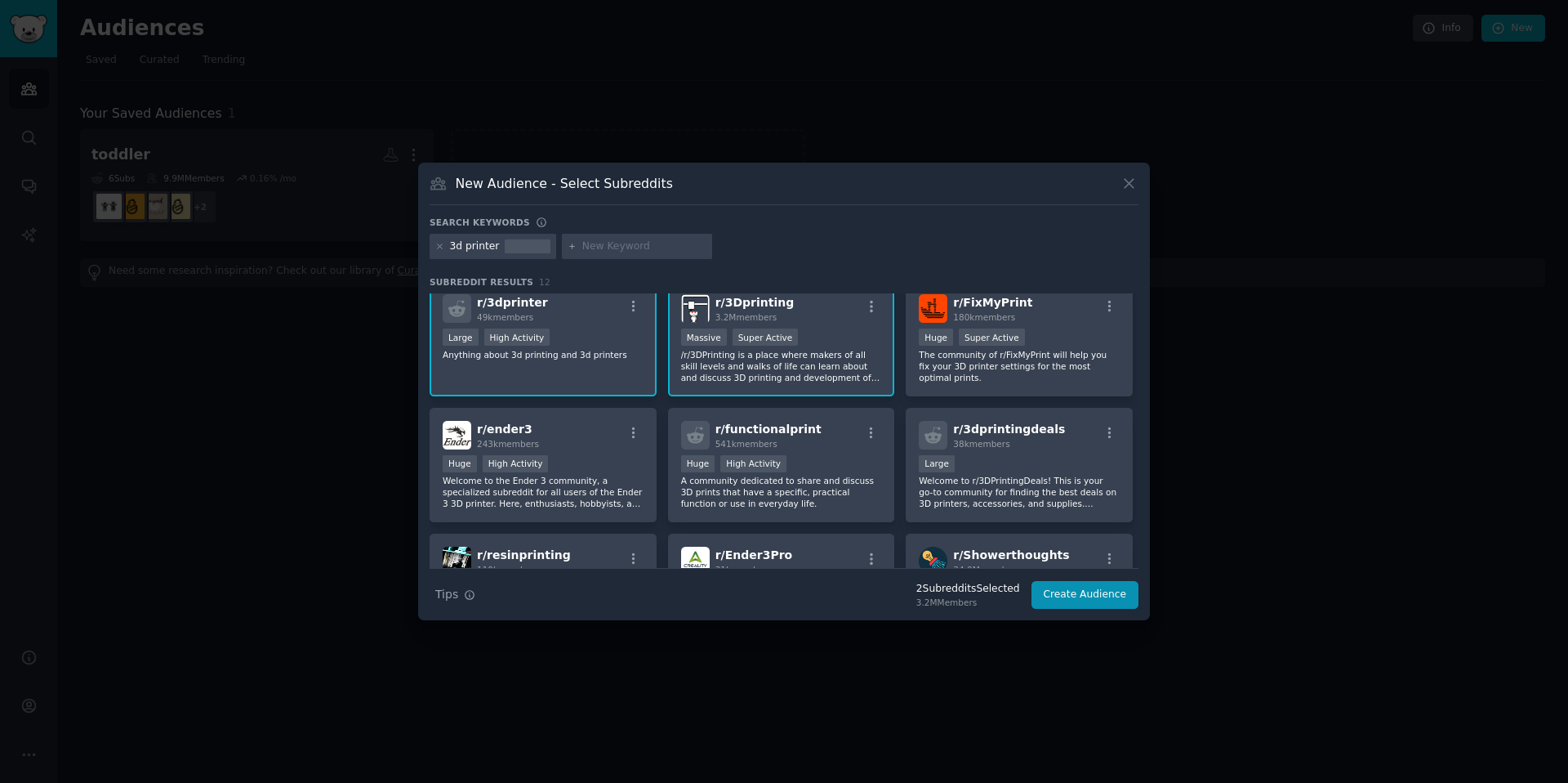
scroll to position [10, 0]
click at [968, 363] on p "The community of r/FixMyPrint will help you fix your 3D printer settings for th…" at bounding box center [1019, 367] width 201 height 35
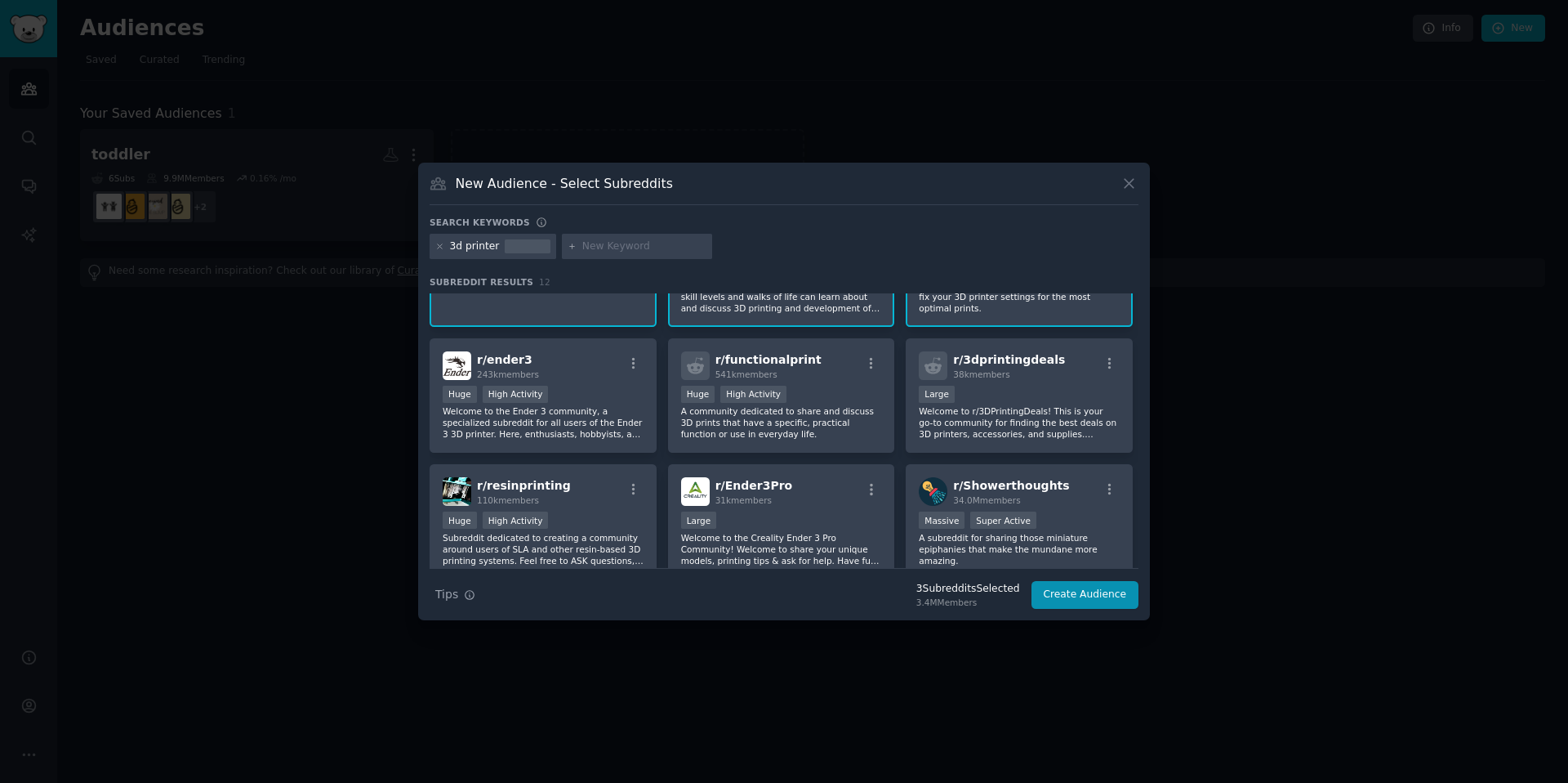
scroll to position [87, 0]
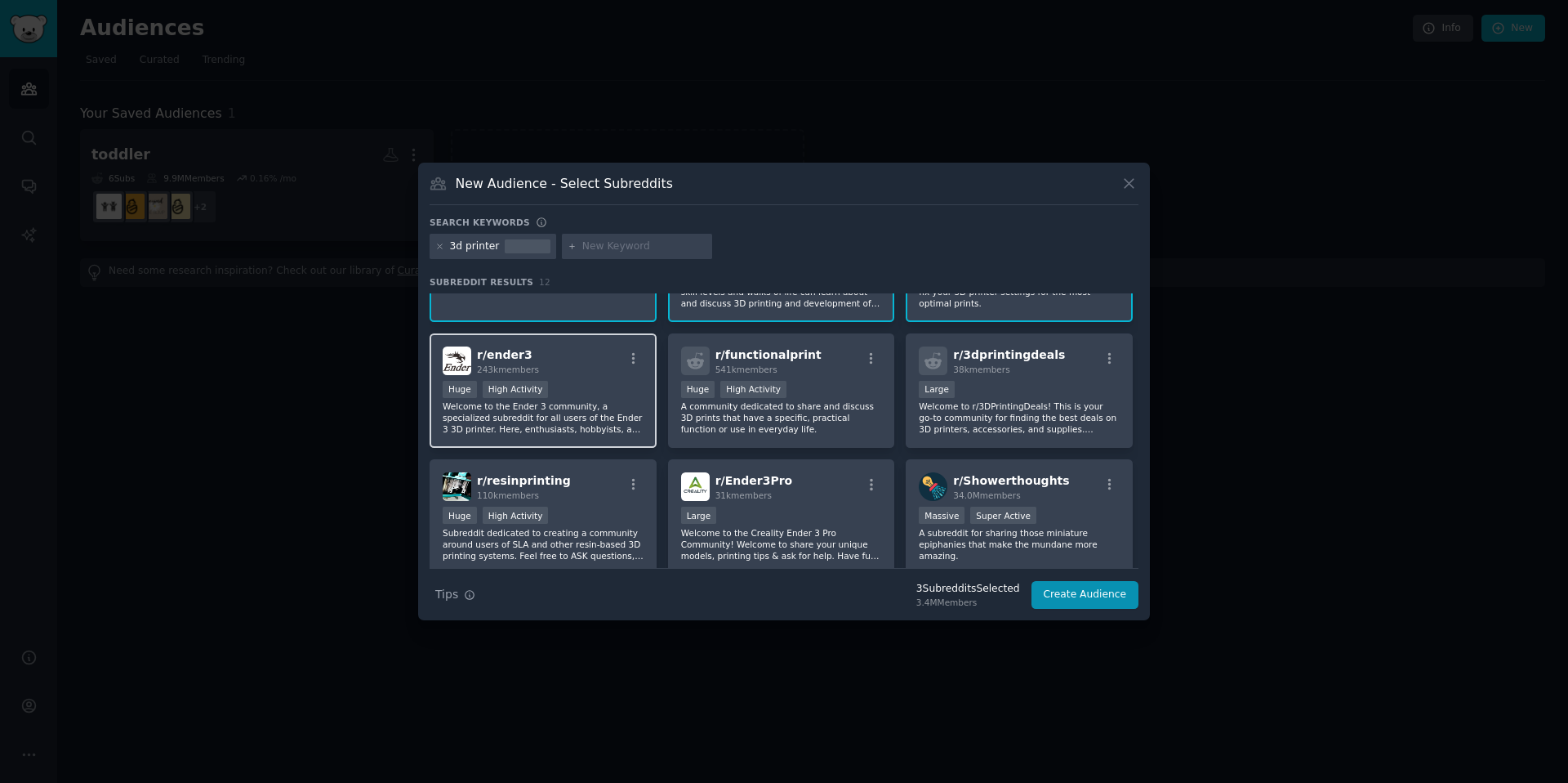
click at [586, 387] on div "Huge High Activity" at bounding box center [543, 391] width 201 height 21
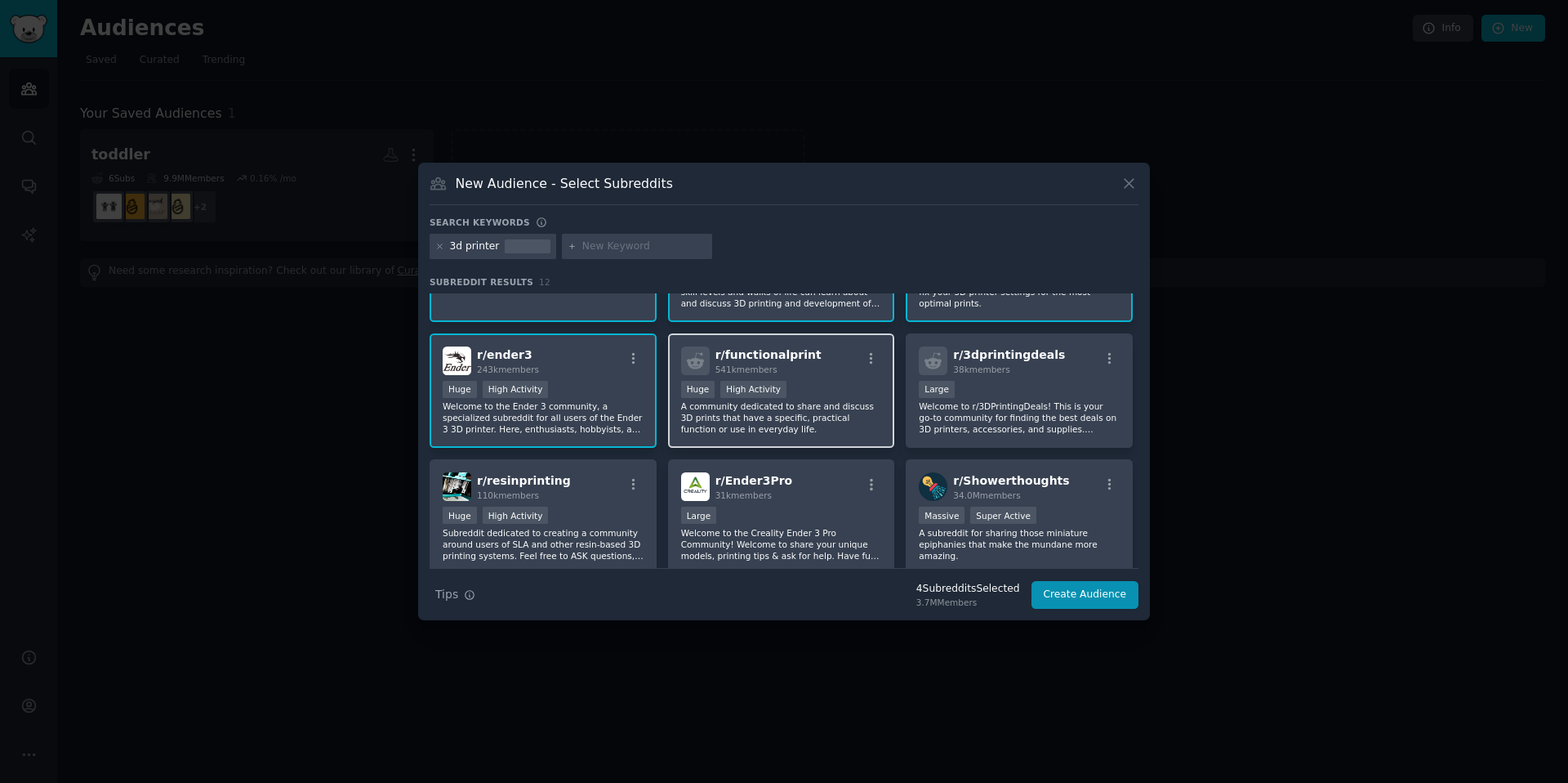
click at [779, 434] on p "A community dedicated to share and discuss 3D prints that have a specific, prac…" at bounding box center [781, 417] width 201 height 35
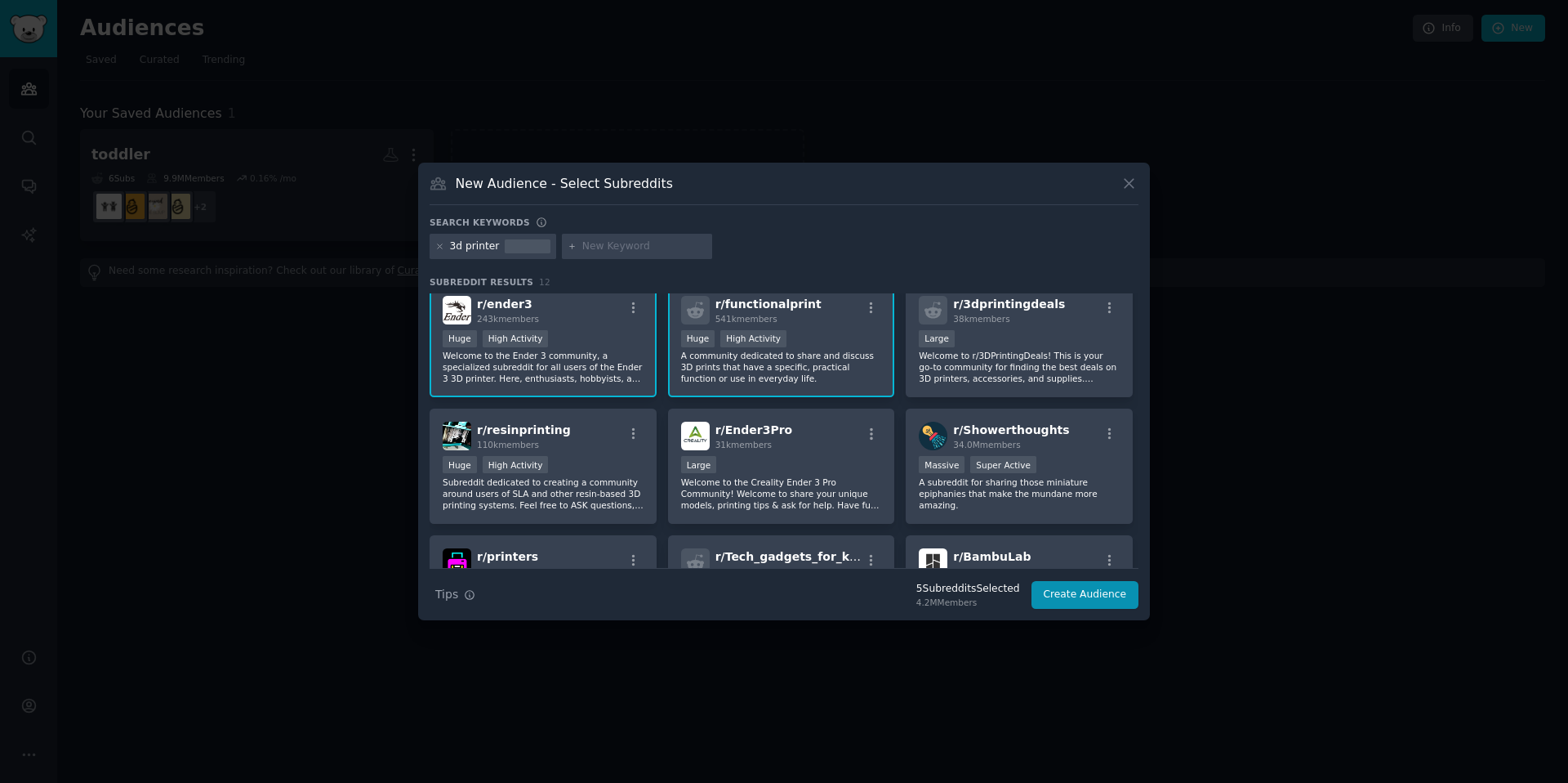
scroll to position [143, 0]
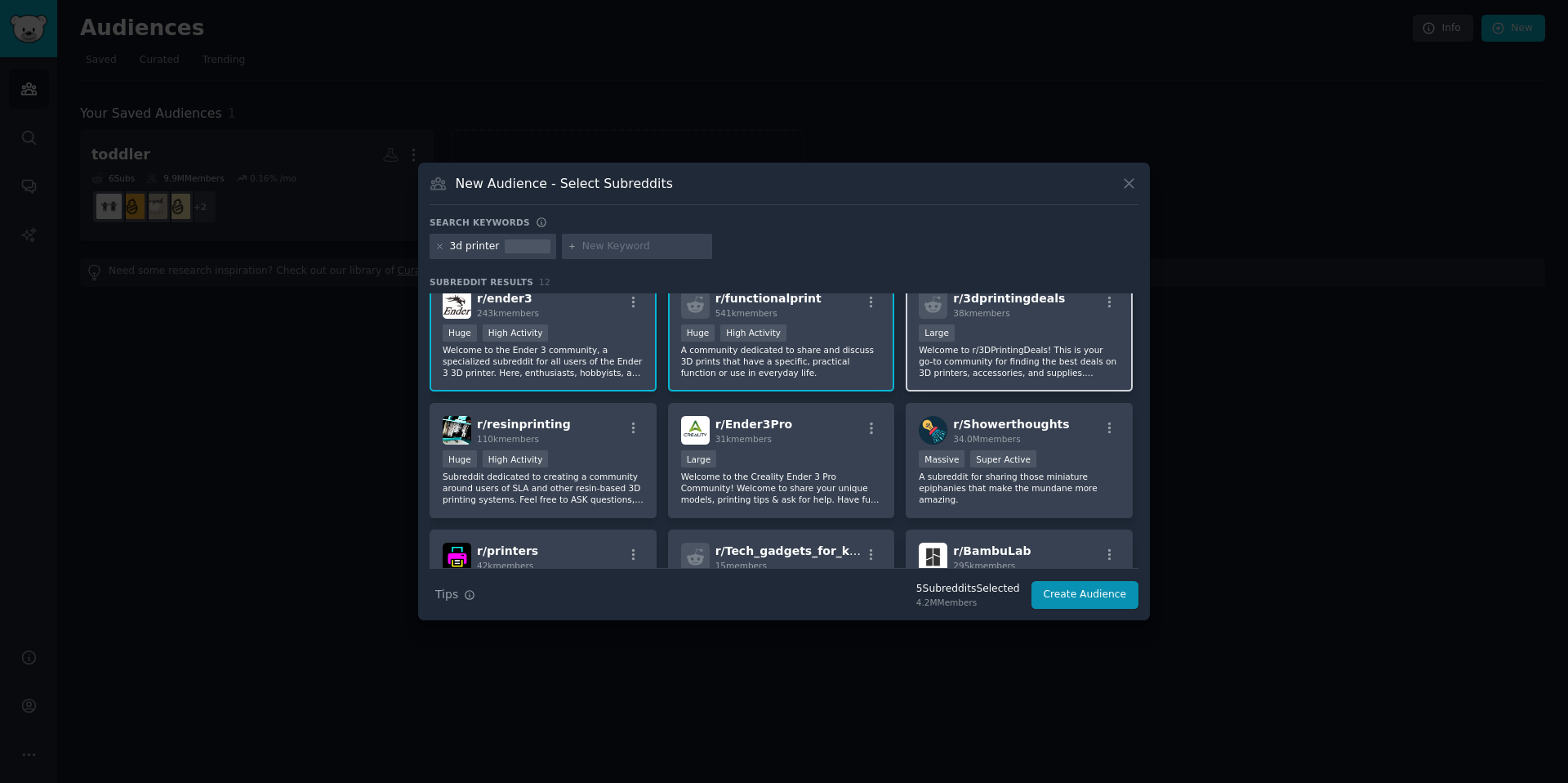
click at [937, 388] on div "r/ 3dprintingdeals 38k members Large Welcome to r/3DPrintingDeals! This is your…" at bounding box center [1019, 334] width 227 height 115
click at [955, 511] on div "r/ Showerthoughts 34.0M members 1,000,000+ members Massive Super Active A subre…" at bounding box center [1019, 460] width 227 height 115
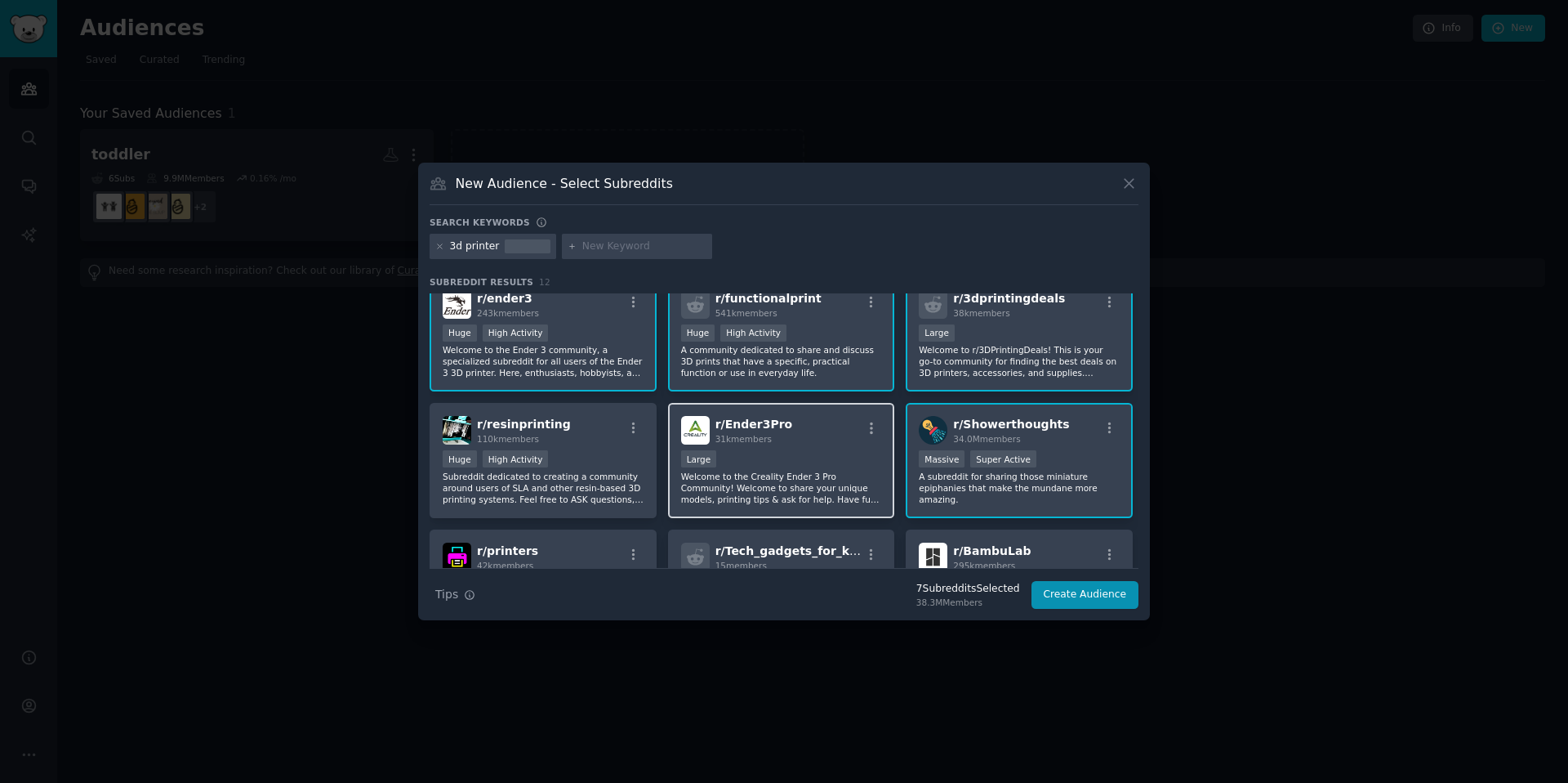
click at [773, 461] on div "Large" at bounding box center [781, 461] width 201 height 21
click at [977, 481] on p "A subreddit for sharing those miniature epiphanies that make the mundane more a…" at bounding box center [1019, 488] width 201 height 35
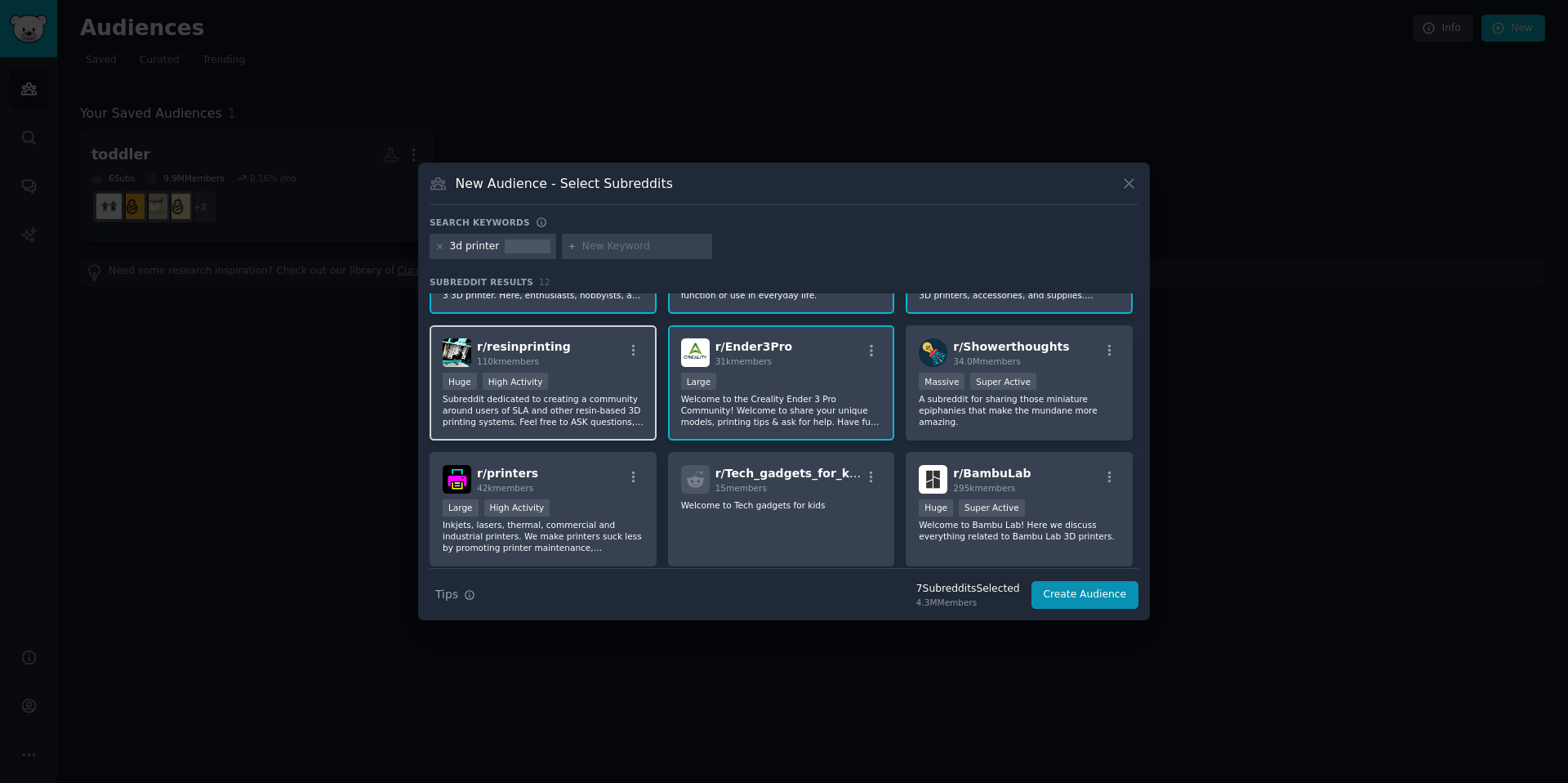
scroll to position [222, 0]
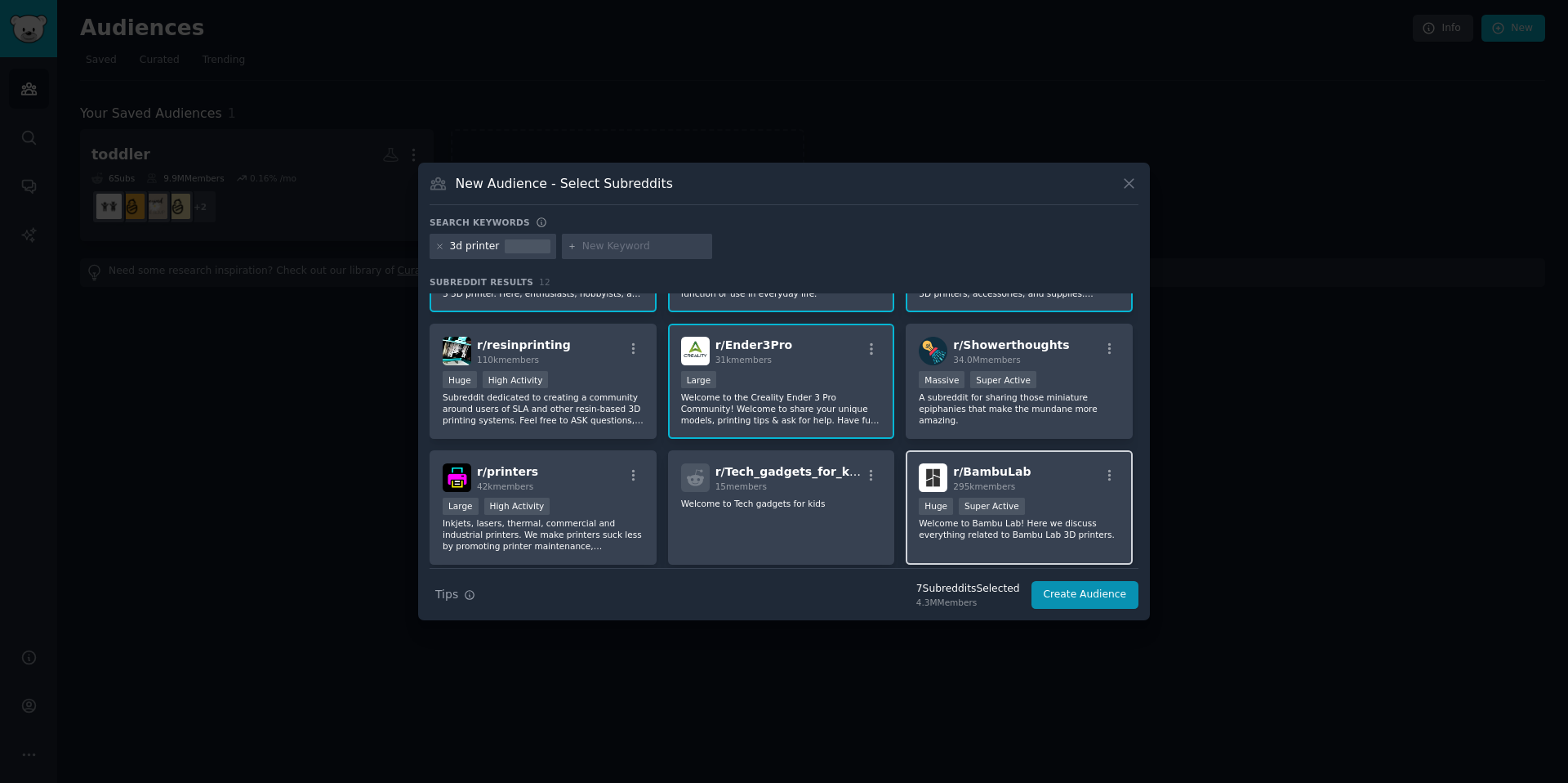
drag, startPoint x: 965, startPoint y: 544, endPoint x: 931, endPoint y: 544, distance: 34.0
click at [965, 544] on div "r/ BambuLab 295k members >= 95th percentile for submissions / day Huge Super Ac…" at bounding box center [1019, 507] width 227 height 115
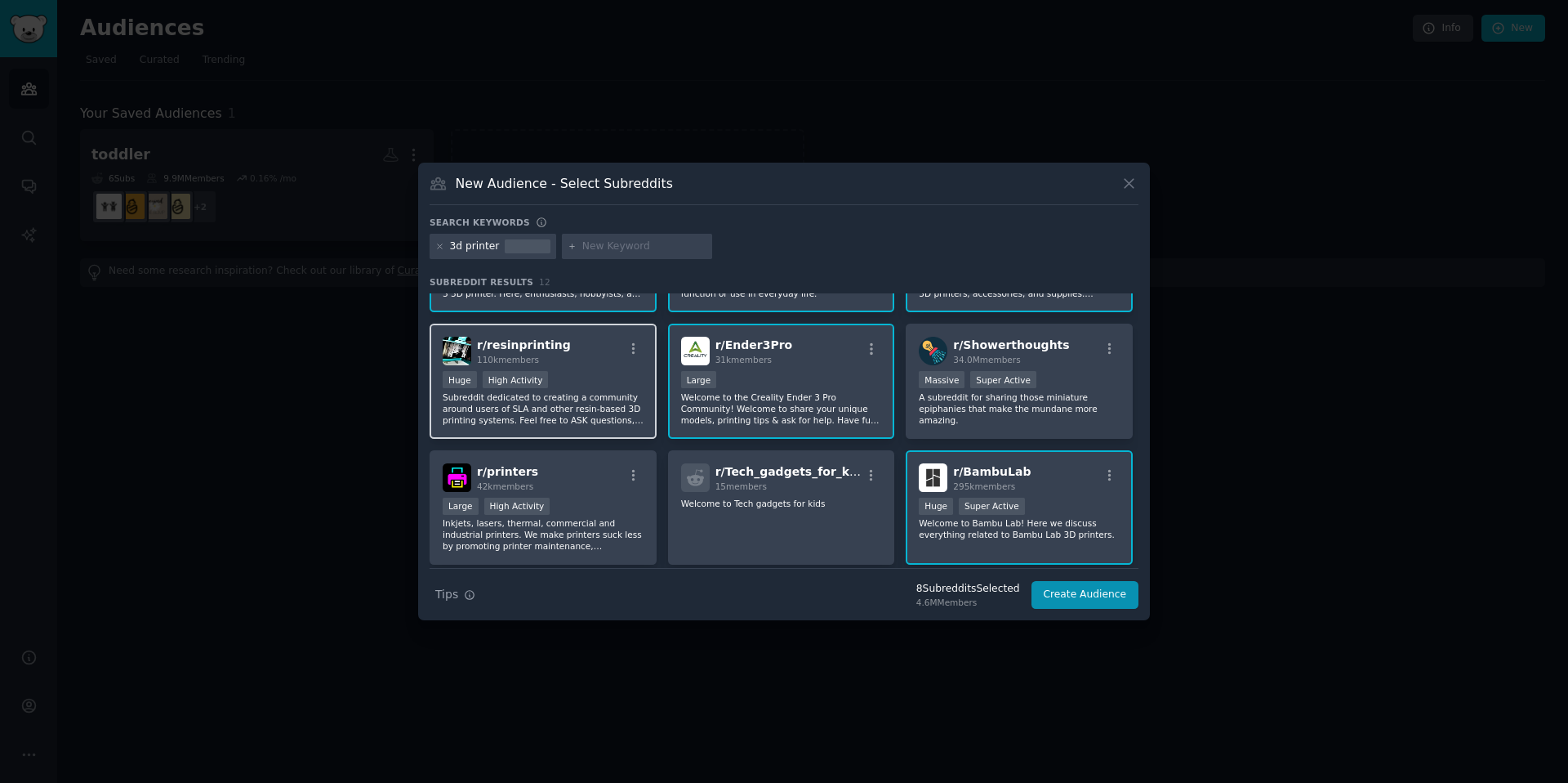
click at [614, 425] on p "Subreddit dedicated to creating a community around users of SLA and other resin…" at bounding box center [543, 408] width 201 height 35
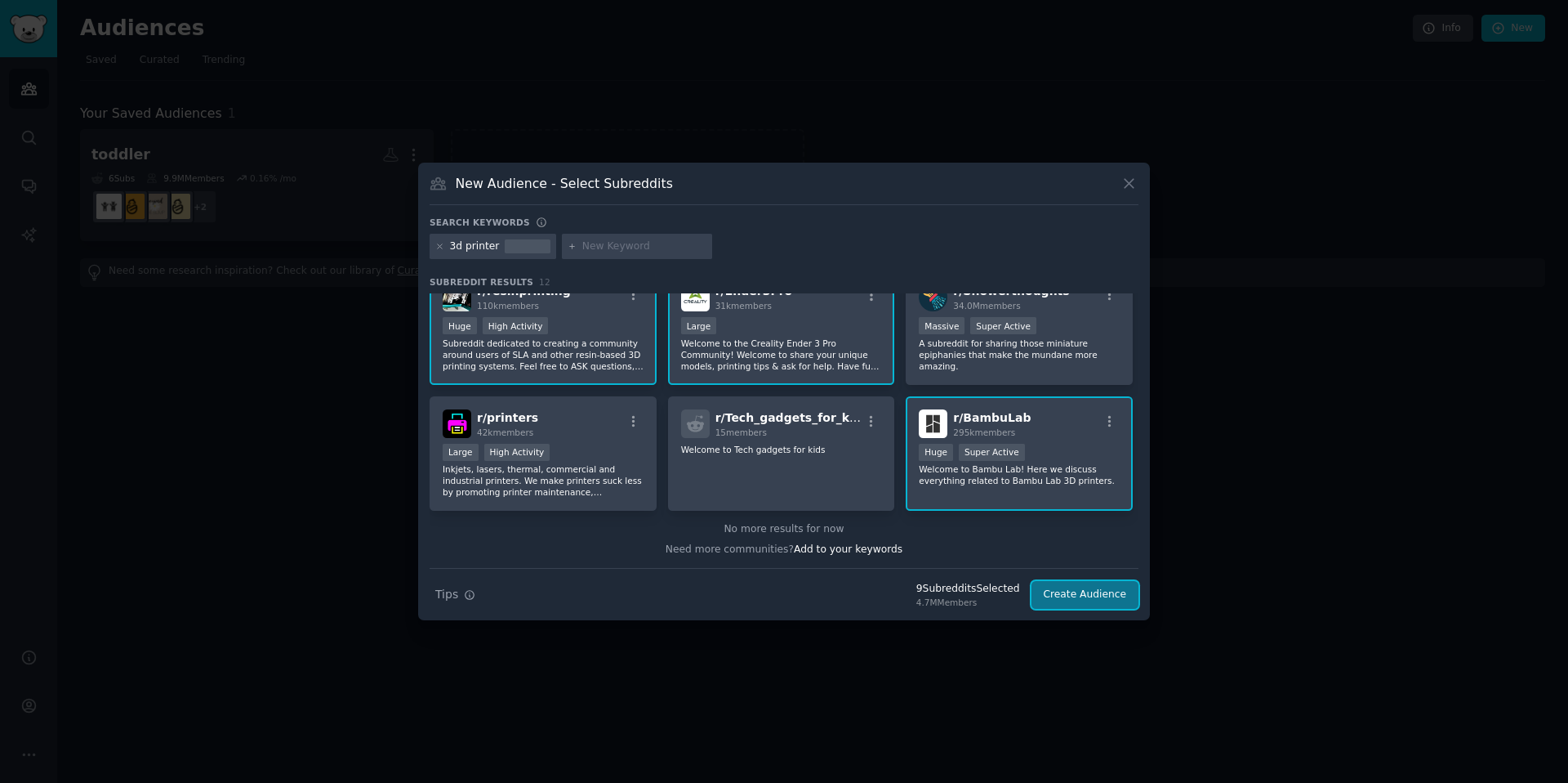
click at [1094, 597] on button "Create Audience" at bounding box center [1084, 595] width 107 height 28
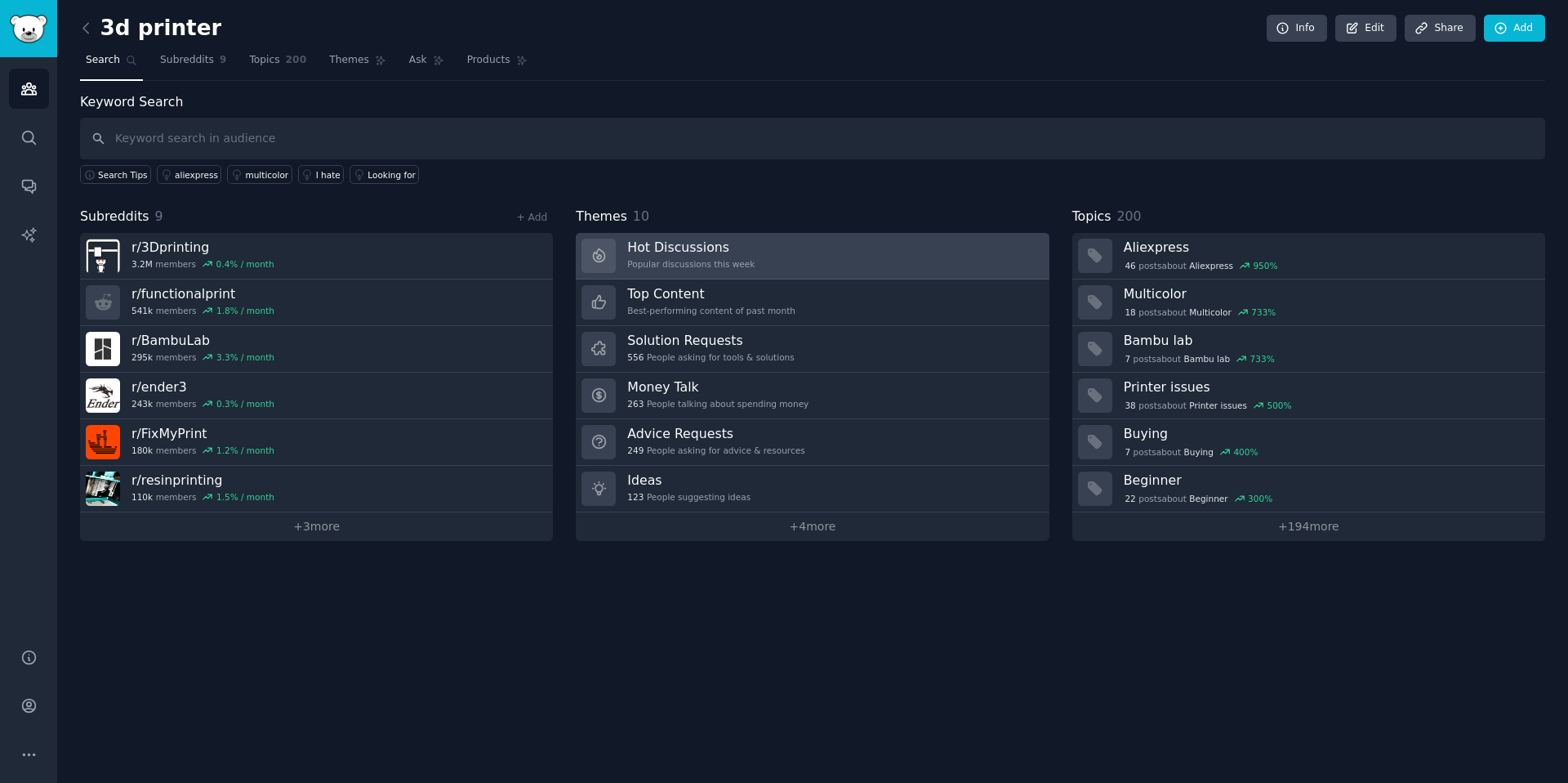
click at [739, 252] on h3 "Hot Discussions" at bounding box center [690, 247] width 127 height 17
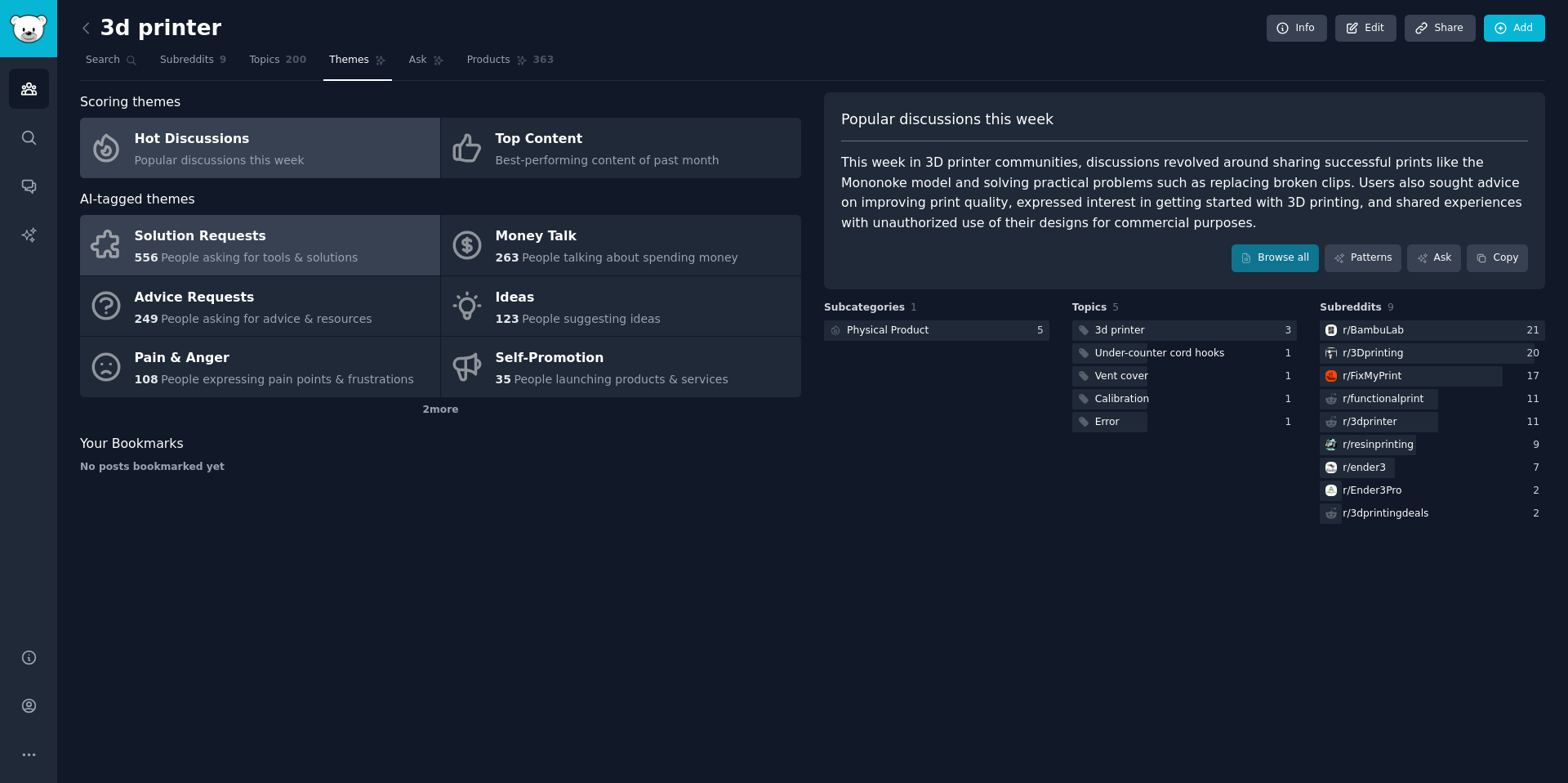
click at [332, 246] on div "Solution Requests" at bounding box center [247, 237] width 224 height 26
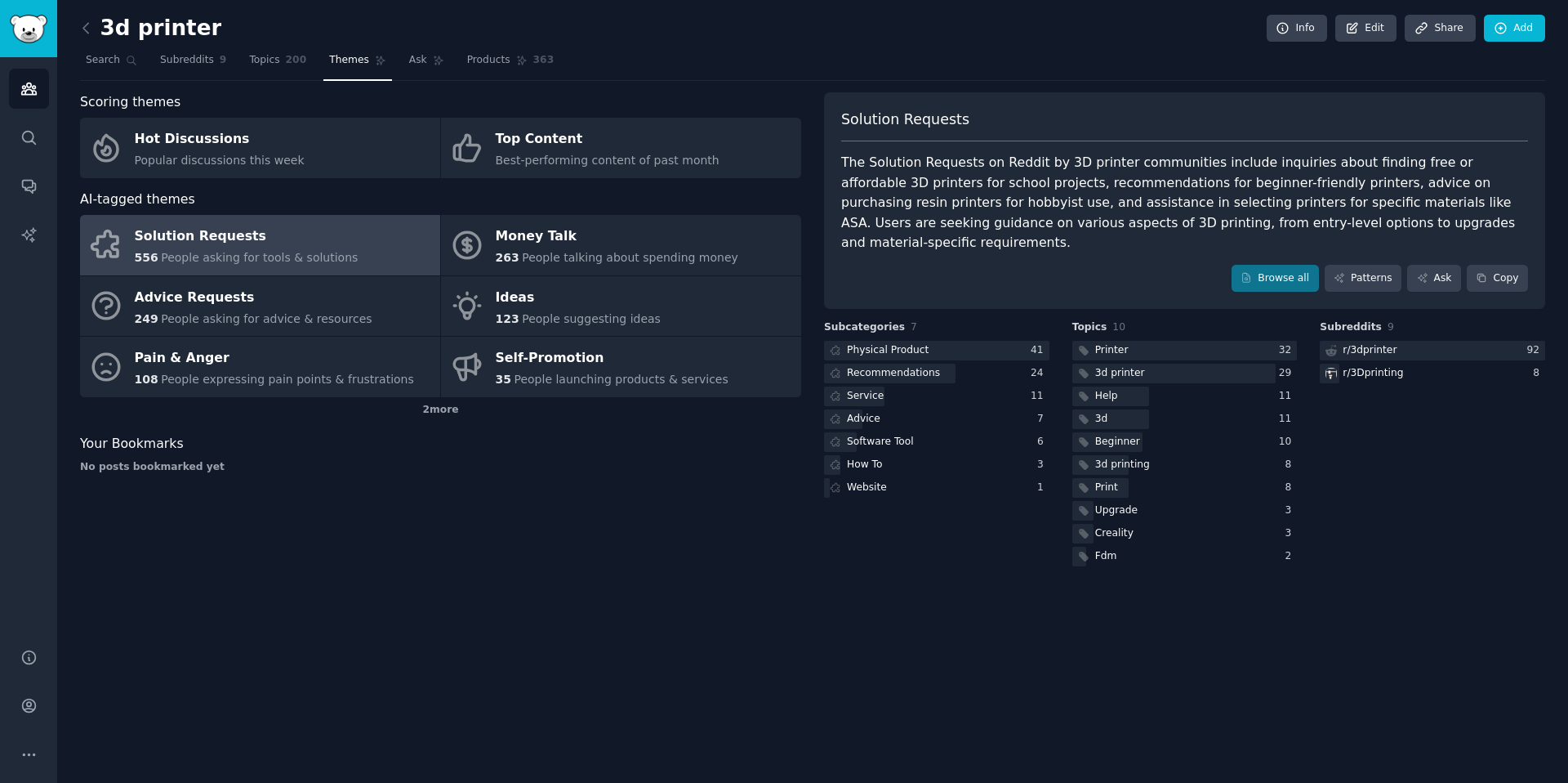
click at [868, 188] on div "The Solution Requests on Reddit by 3D printer communities include inquiries abo…" at bounding box center [1184, 203] width 686 height 101
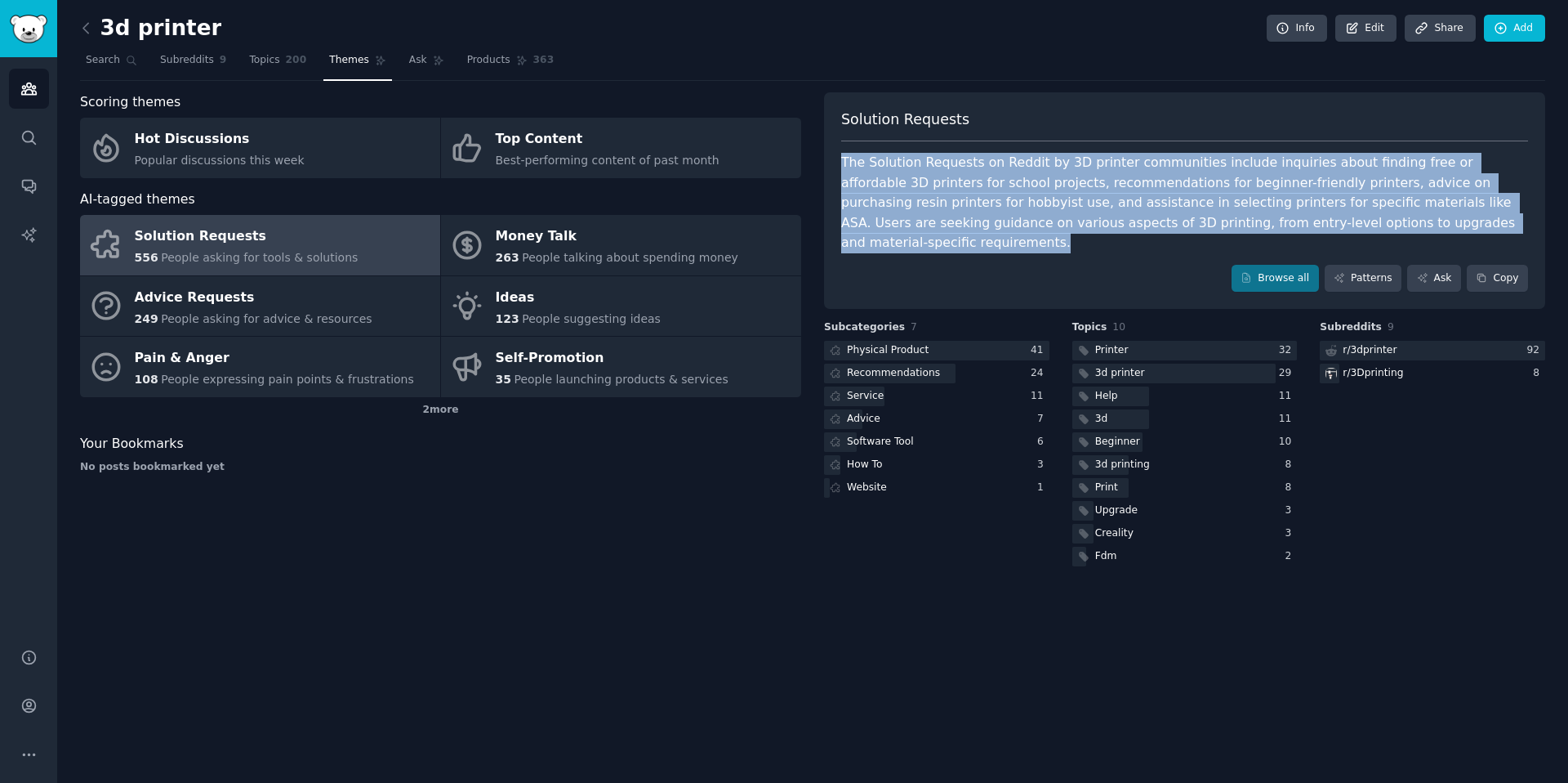
click at [868, 188] on div "The Solution Requests on Reddit by 3D printer communities include inquiries abo…" at bounding box center [1184, 203] width 686 height 101
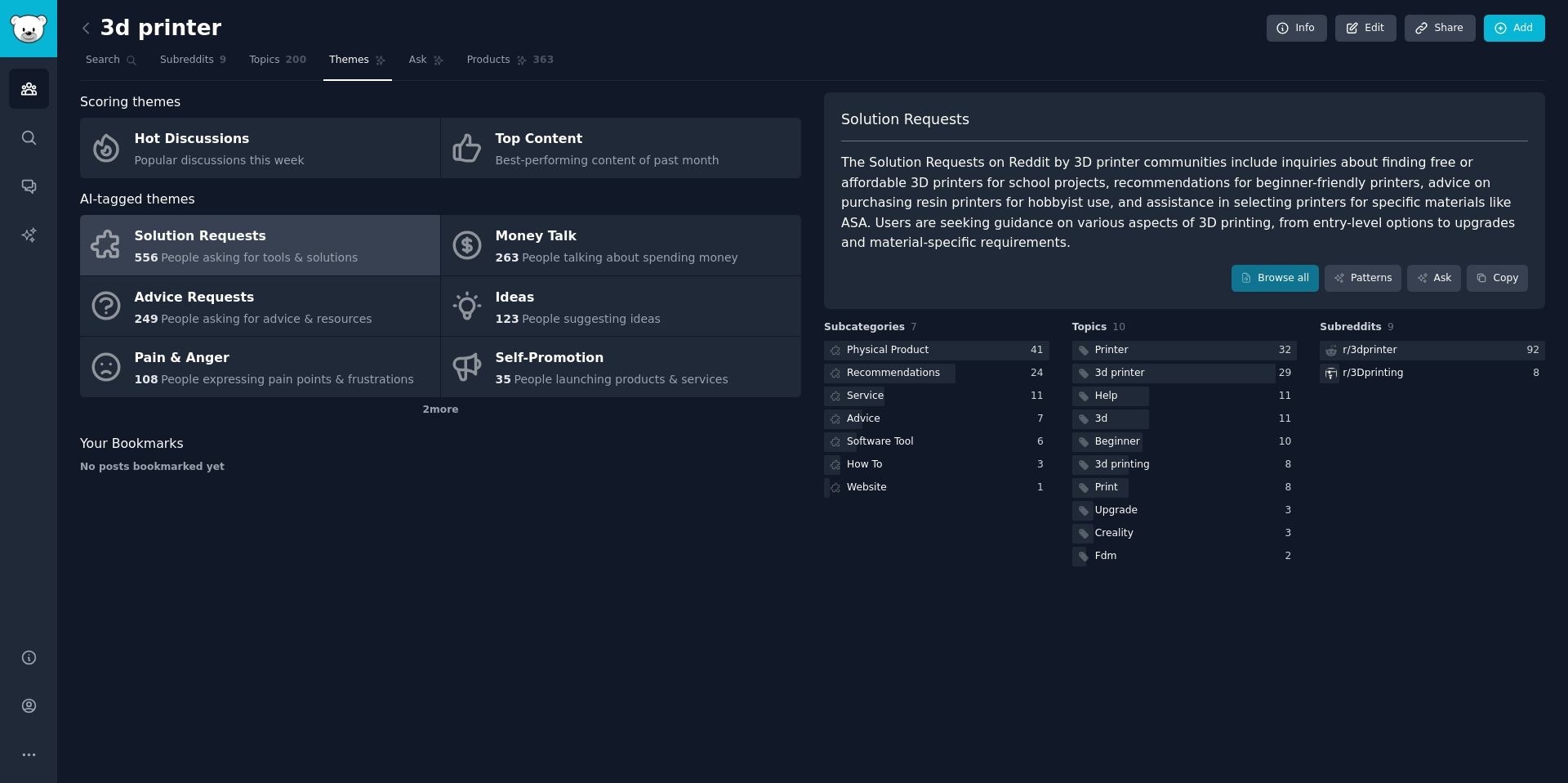
click at [1047, 156] on div "The Solution Requests on Reddit by 3D printer communities include inquiries abo…" at bounding box center [1184, 203] width 686 height 101
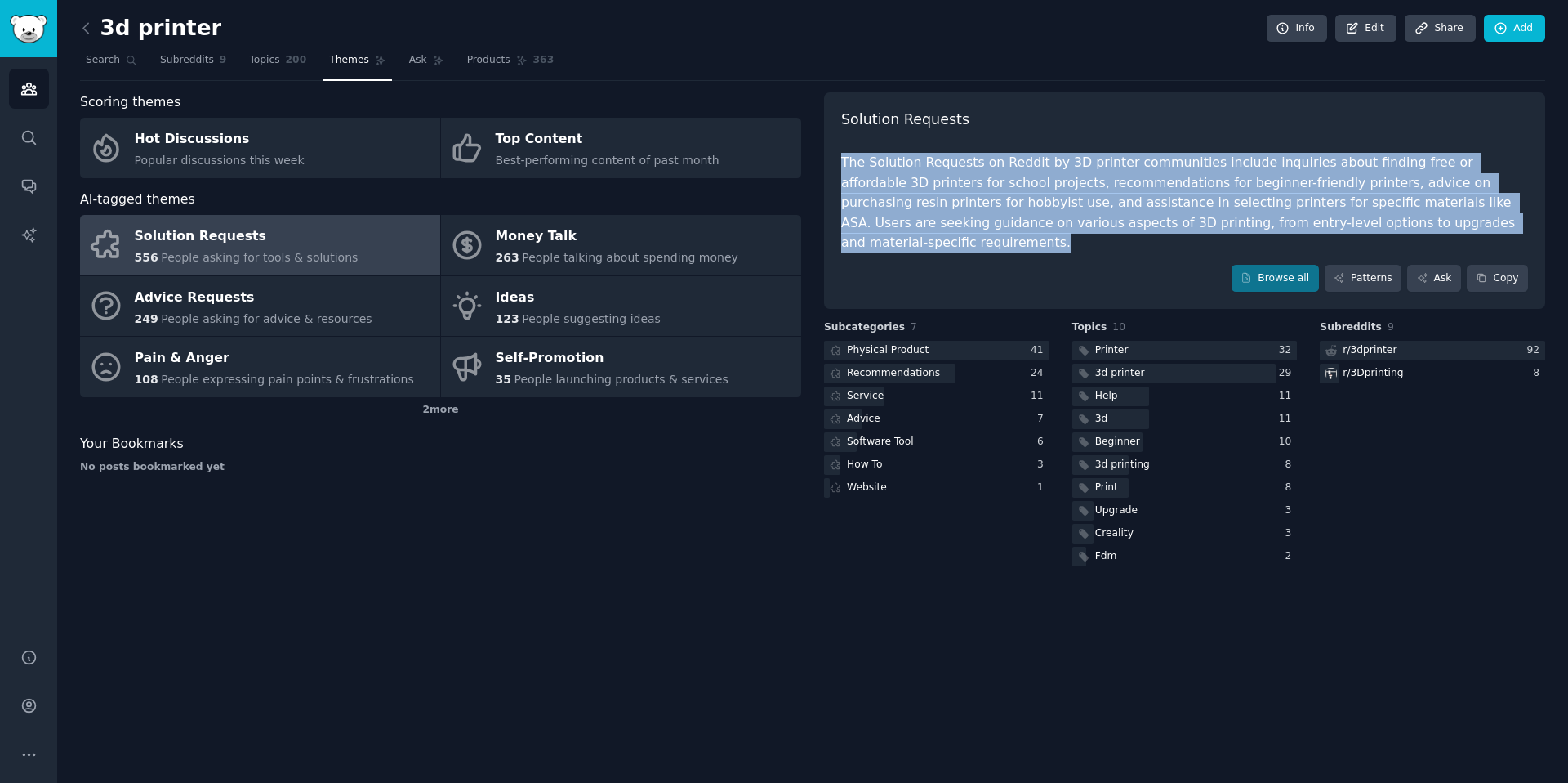
click at [1047, 156] on div "The Solution Requests on Reddit by 3D printer communities include inquiries abo…" at bounding box center [1184, 203] width 686 height 101
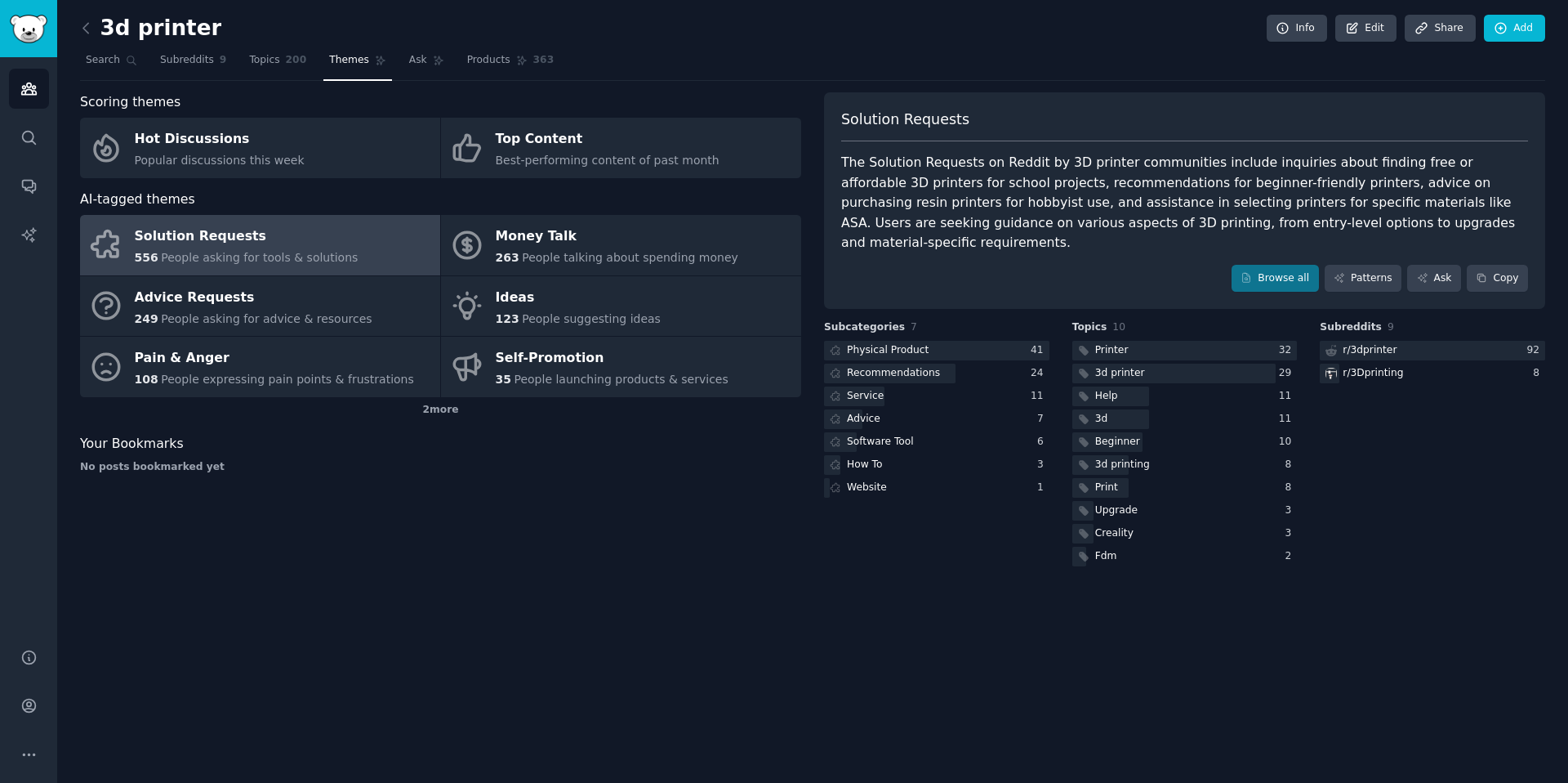
click at [976, 225] on div "The Solution Requests on Reddit by 3D printer communities include inquiries abo…" at bounding box center [1184, 203] width 686 height 101
click at [934, 178] on div "The Solution Requests on Reddit by 3D printer communities include inquiries abo…" at bounding box center [1184, 203] width 686 height 101
click at [1036, 190] on div "The Solution Requests on Reddit by 3D printer communities include inquiries abo…" at bounding box center [1184, 203] width 686 height 101
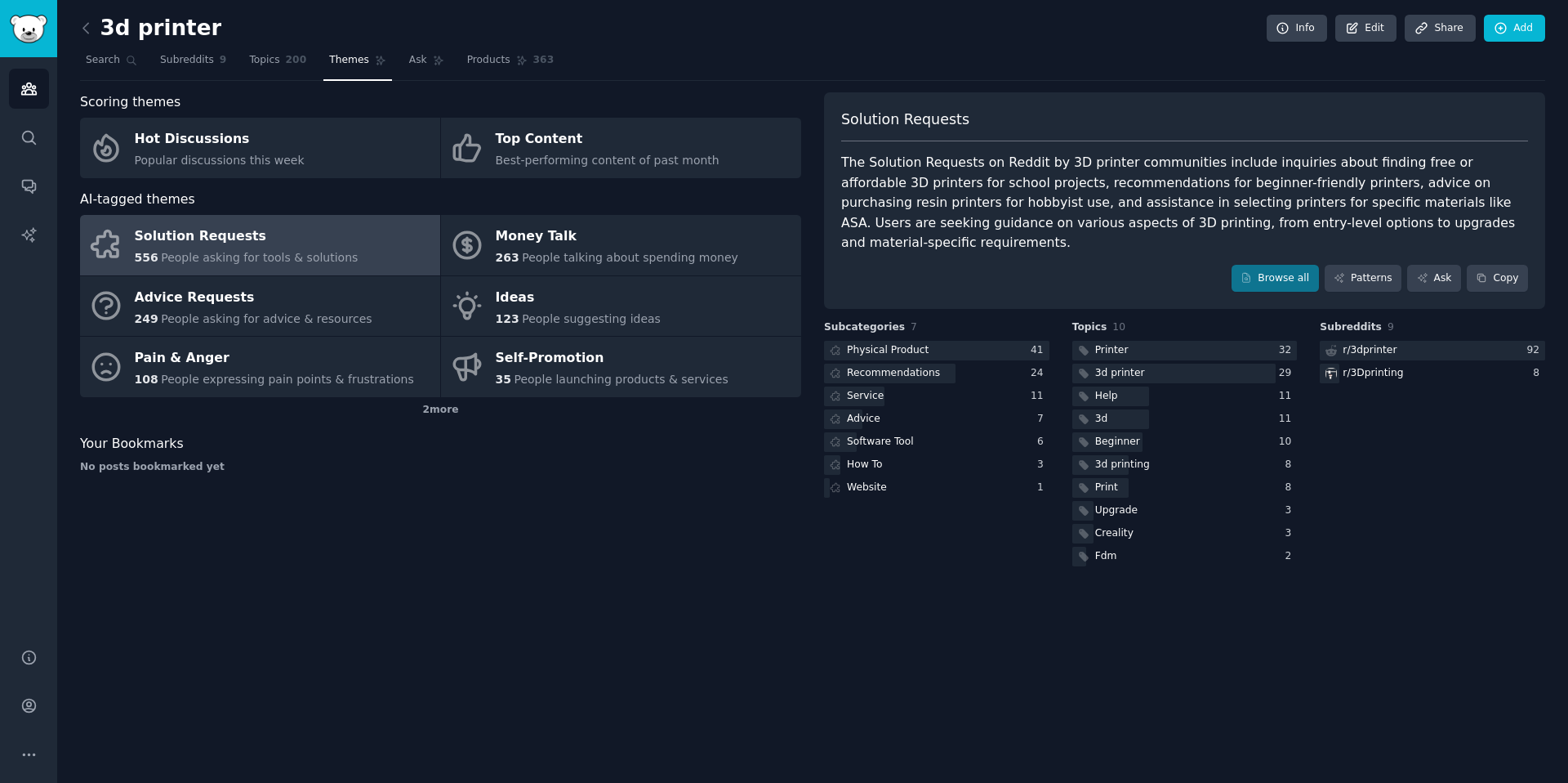
click at [1148, 178] on div "The Solution Requests on Reddit by 3D printer communities include inquiries abo…" at bounding box center [1184, 203] width 686 height 101
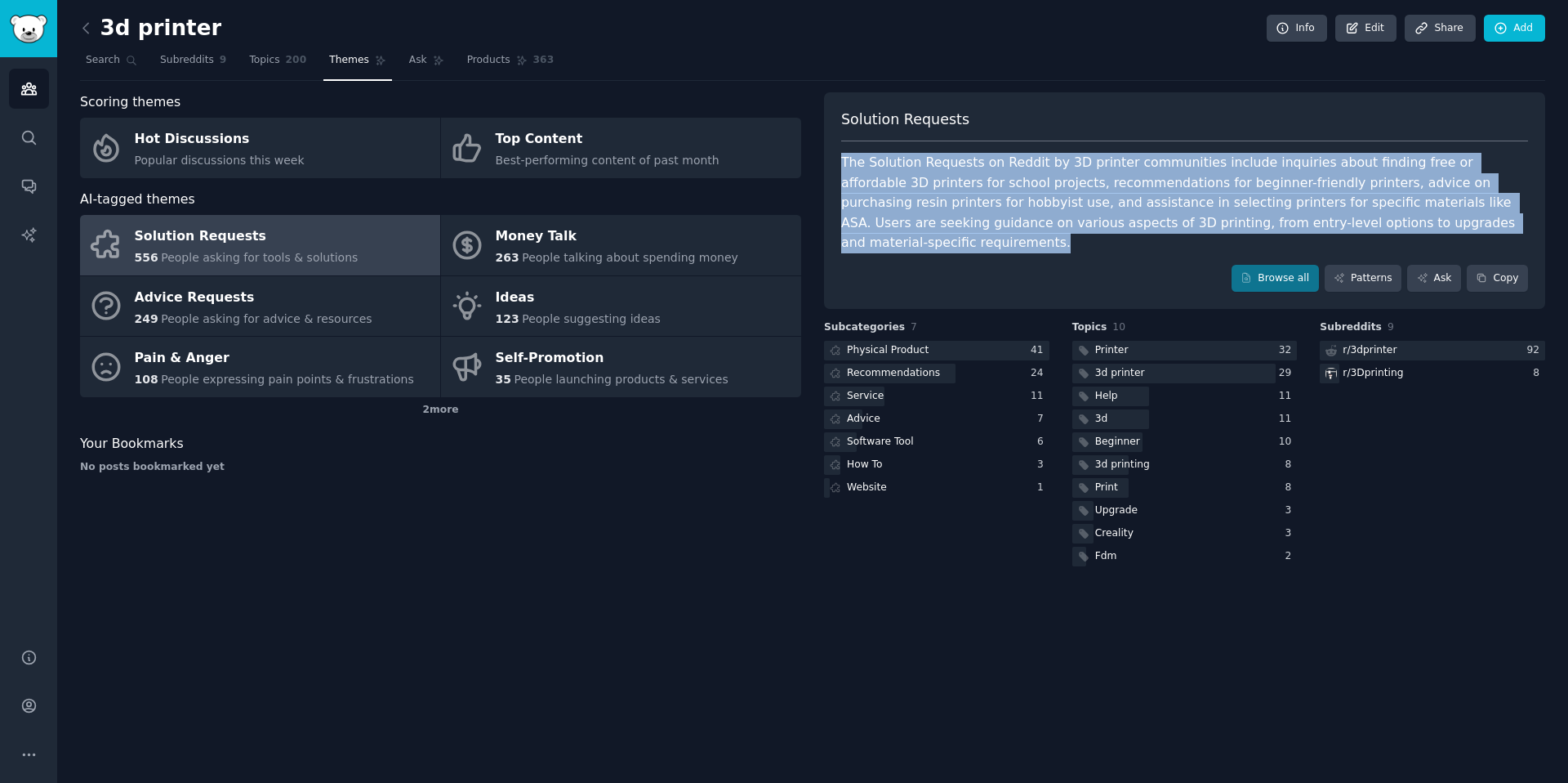
click at [1148, 178] on div "The Solution Requests on Reddit by 3D printer communities include inquiries abo…" at bounding box center [1184, 203] width 686 height 101
click at [1037, 185] on div "The Solution Requests on Reddit by 3D printer communities include inquiries abo…" at bounding box center [1184, 203] width 686 height 101
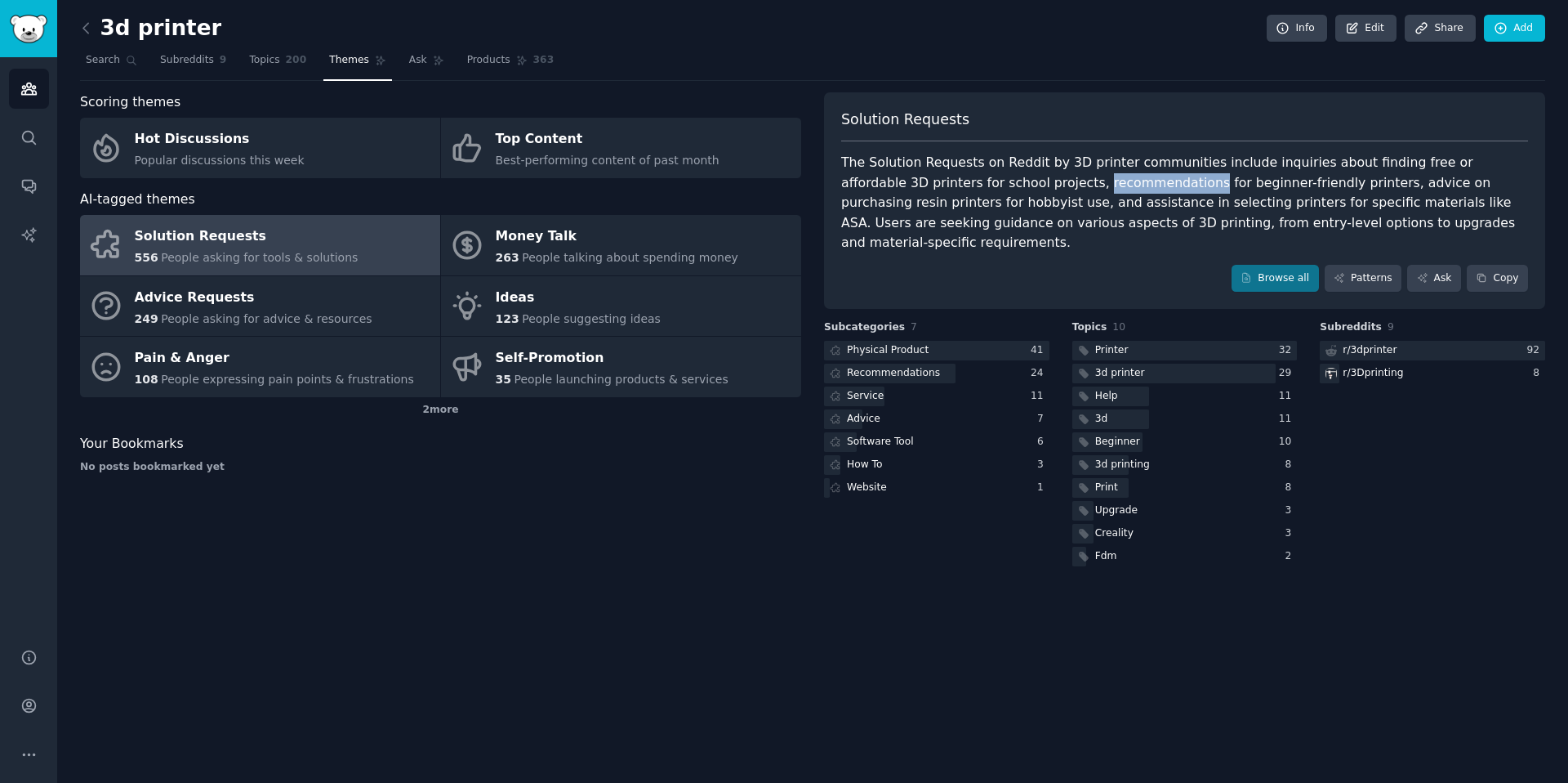
click at [1037, 185] on div "The Solution Requests on Reddit by 3D printer communities include inquiries abo…" at bounding box center [1184, 203] width 686 height 101
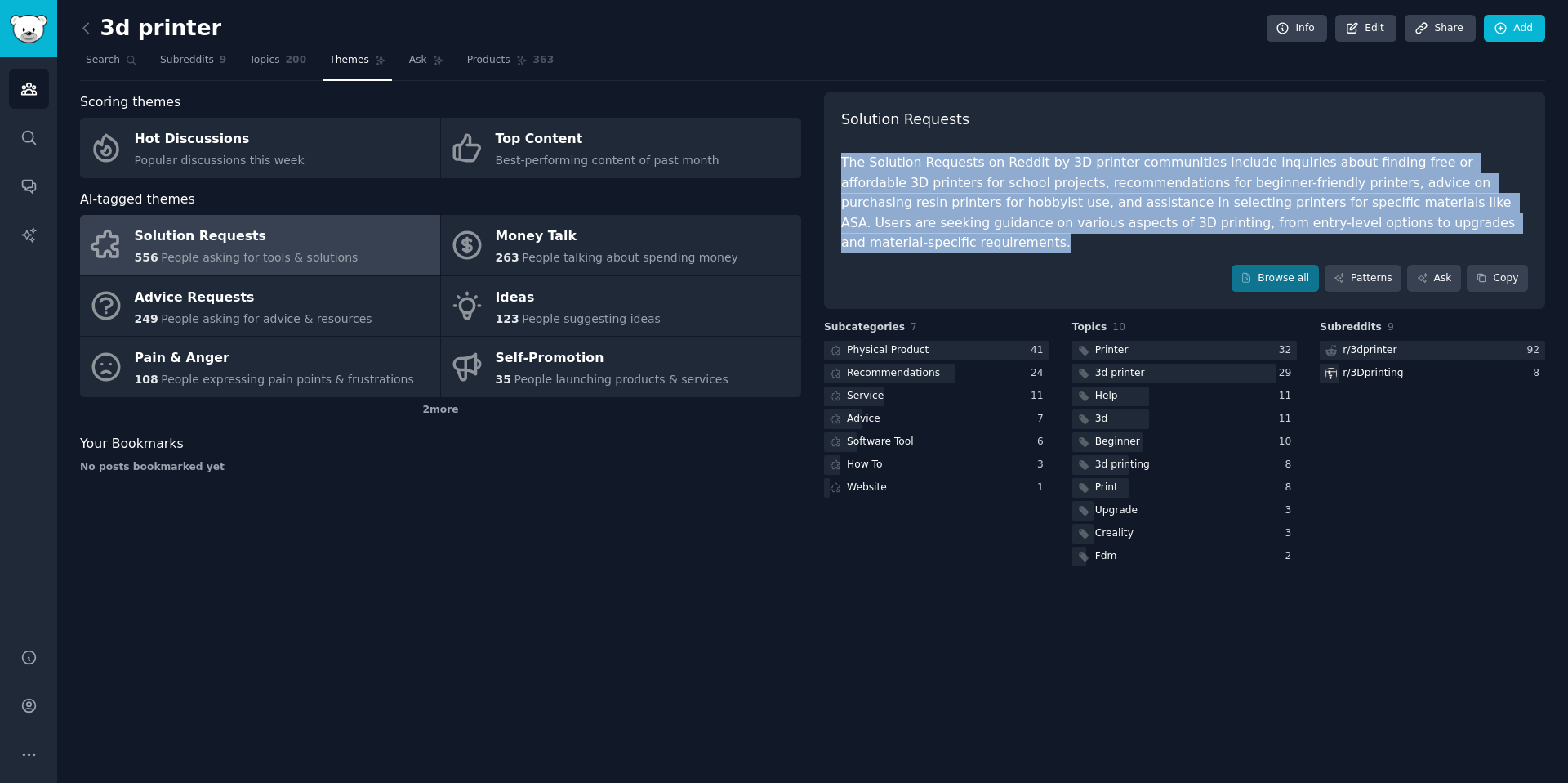
click at [1037, 185] on div "The Solution Requests on Reddit by 3D printer communities include inquiries abo…" at bounding box center [1184, 203] width 686 height 101
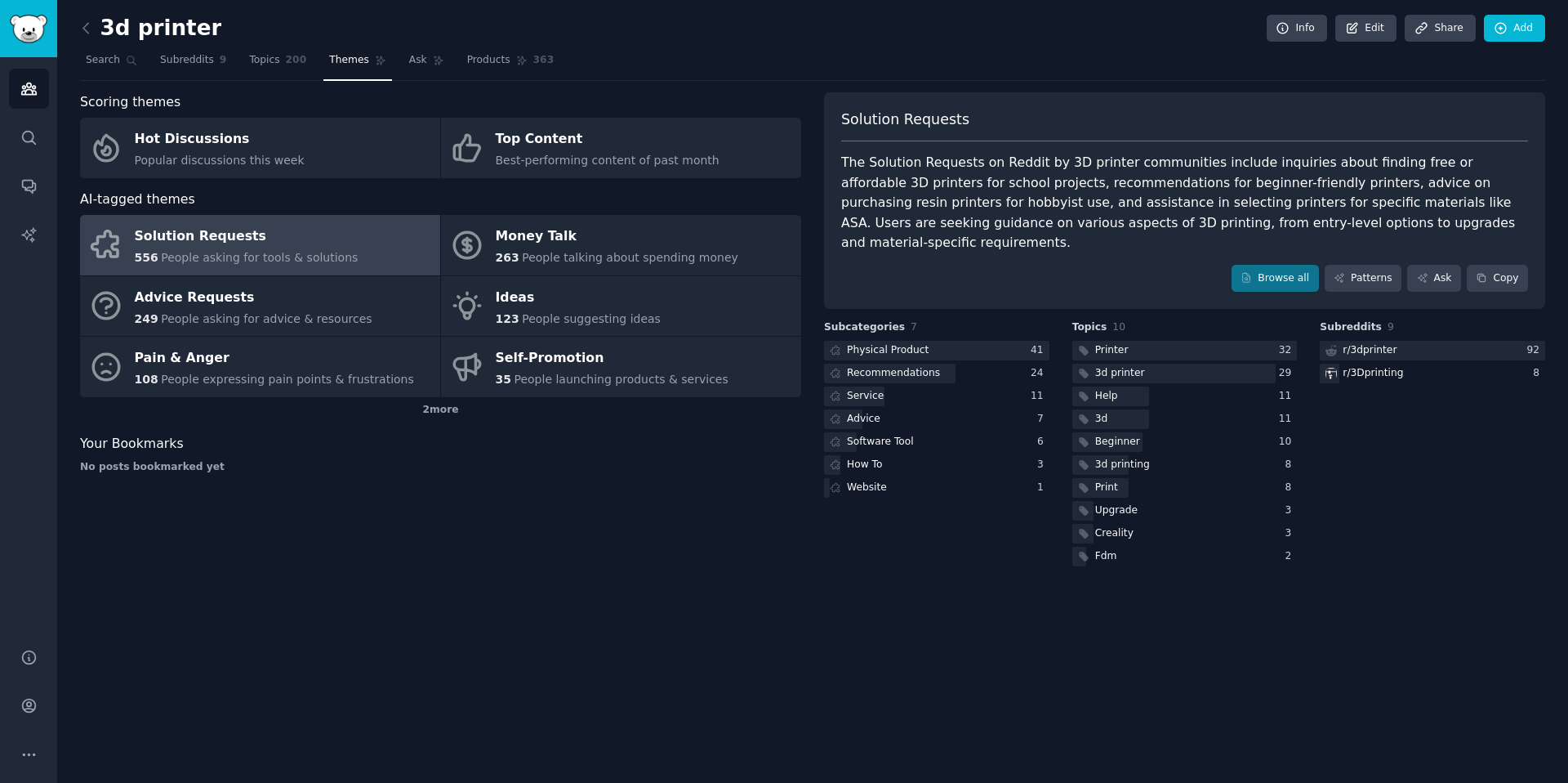
click at [941, 199] on div "The Solution Requests on Reddit by 3D printer communities include inquiries abo…" at bounding box center [1184, 203] width 686 height 101
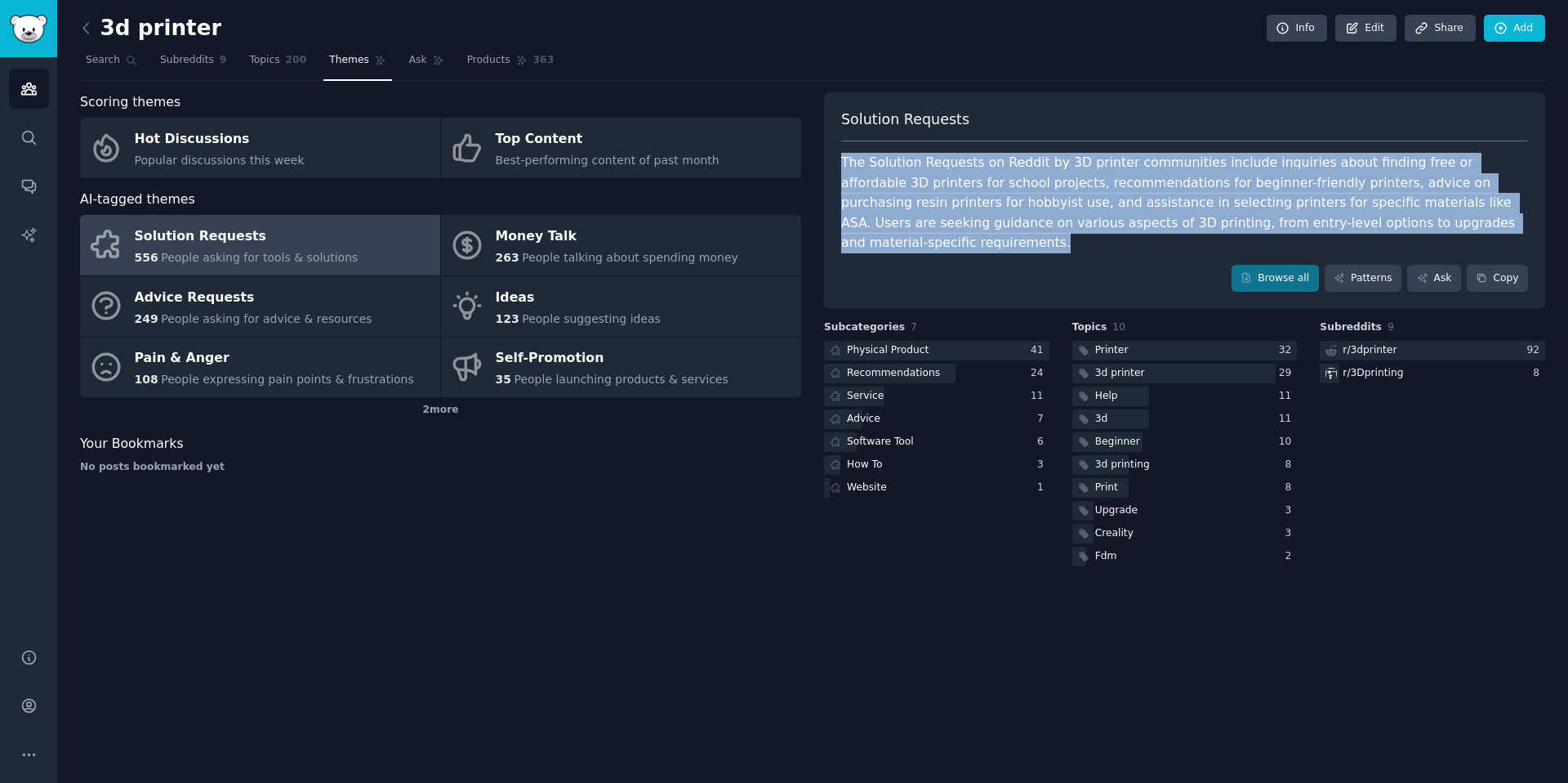
click at [941, 199] on div "The Solution Requests on Reddit by 3D printer communities include inquiries abo…" at bounding box center [1184, 203] width 686 height 101
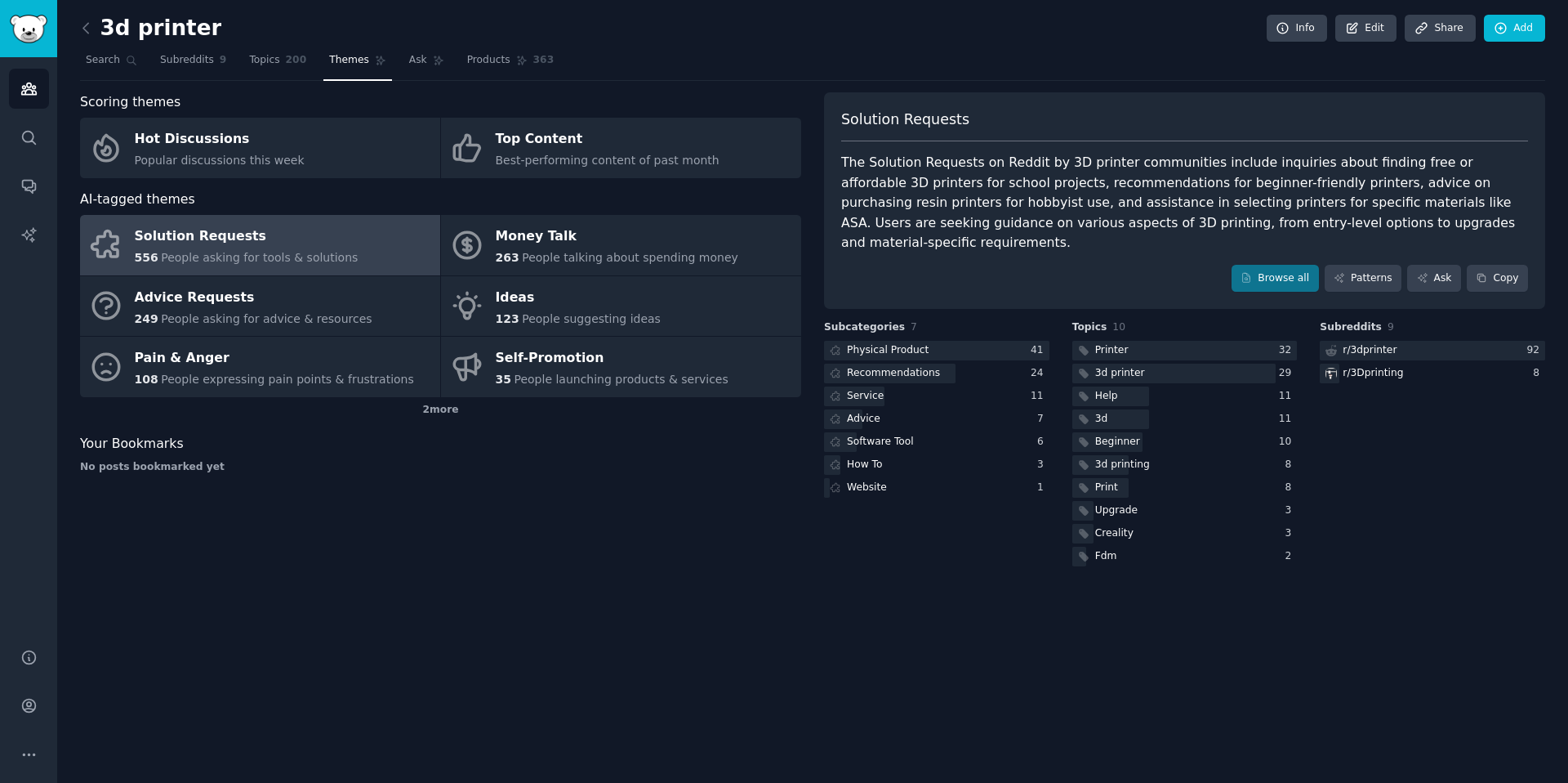
click at [972, 201] on div "The Solution Requests on Reddit by 3D printer communities include inquiries abo…" at bounding box center [1184, 203] width 686 height 101
click at [969, 341] on div at bounding box center [936, 351] width 225 height 21
click at [878, 389] on div "Service" at bounding box center [865, 396] width 36 height 15
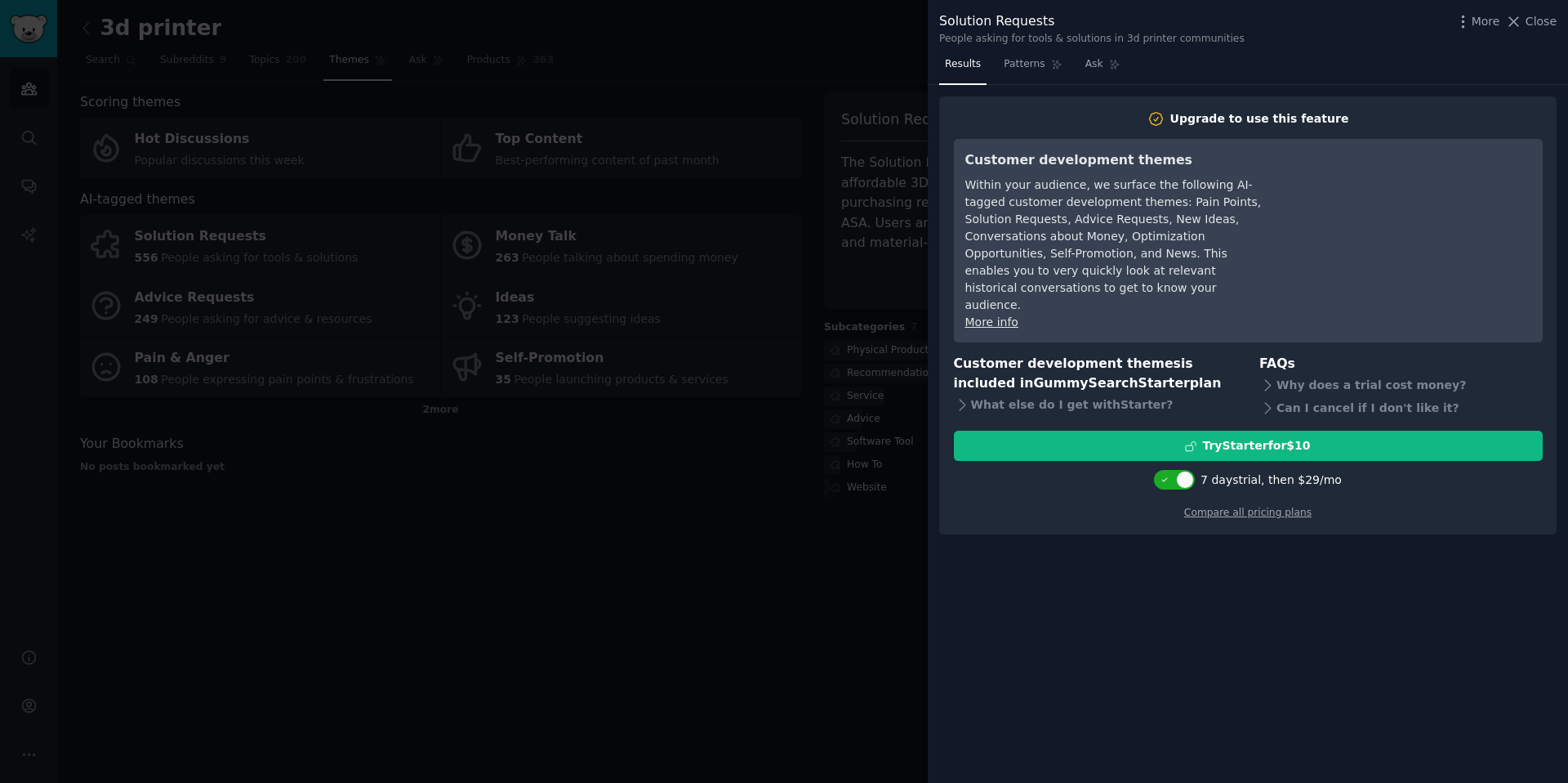
click at [1015, 228] on div "Within your audience, we surface the following AI-tagged customer development t…" at bounding box center [1113, 245] width 298 height 137
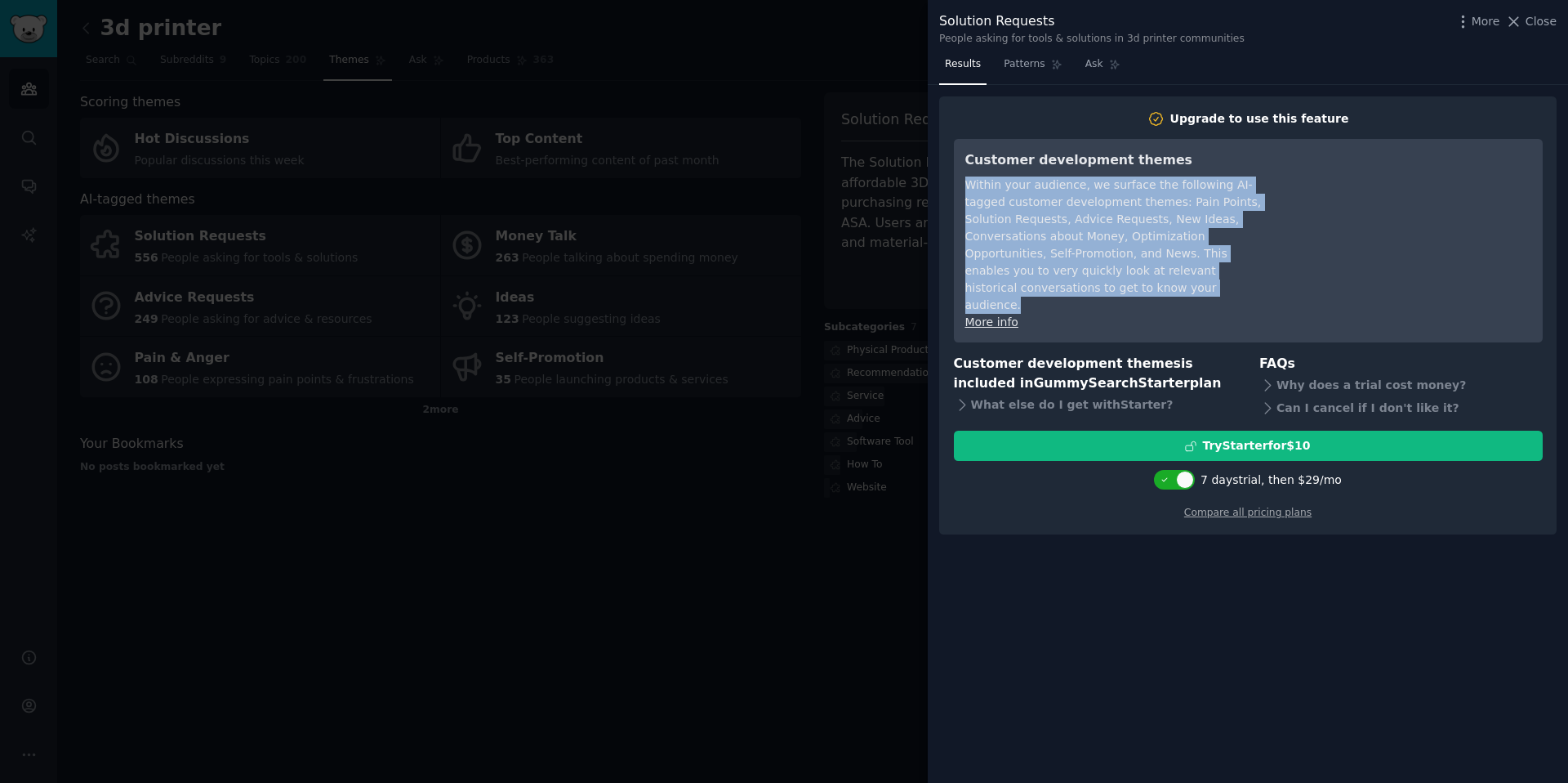
click at [1015, 228] on div "Within your audience, we surface the following AI-tagged customer development t…" at bounding box center [1113, 245] width 298 height 137
click at [1168, 476] on icon at bounding box center [1165, 480] width 9 height 9
click at [1168, 471] on div at bounding box center [1165, 479] width 18 height 18
checkbox input "true"
click at [1099, 64] on span "Ask" at bounding box center [1094, 64] width 18 height 15
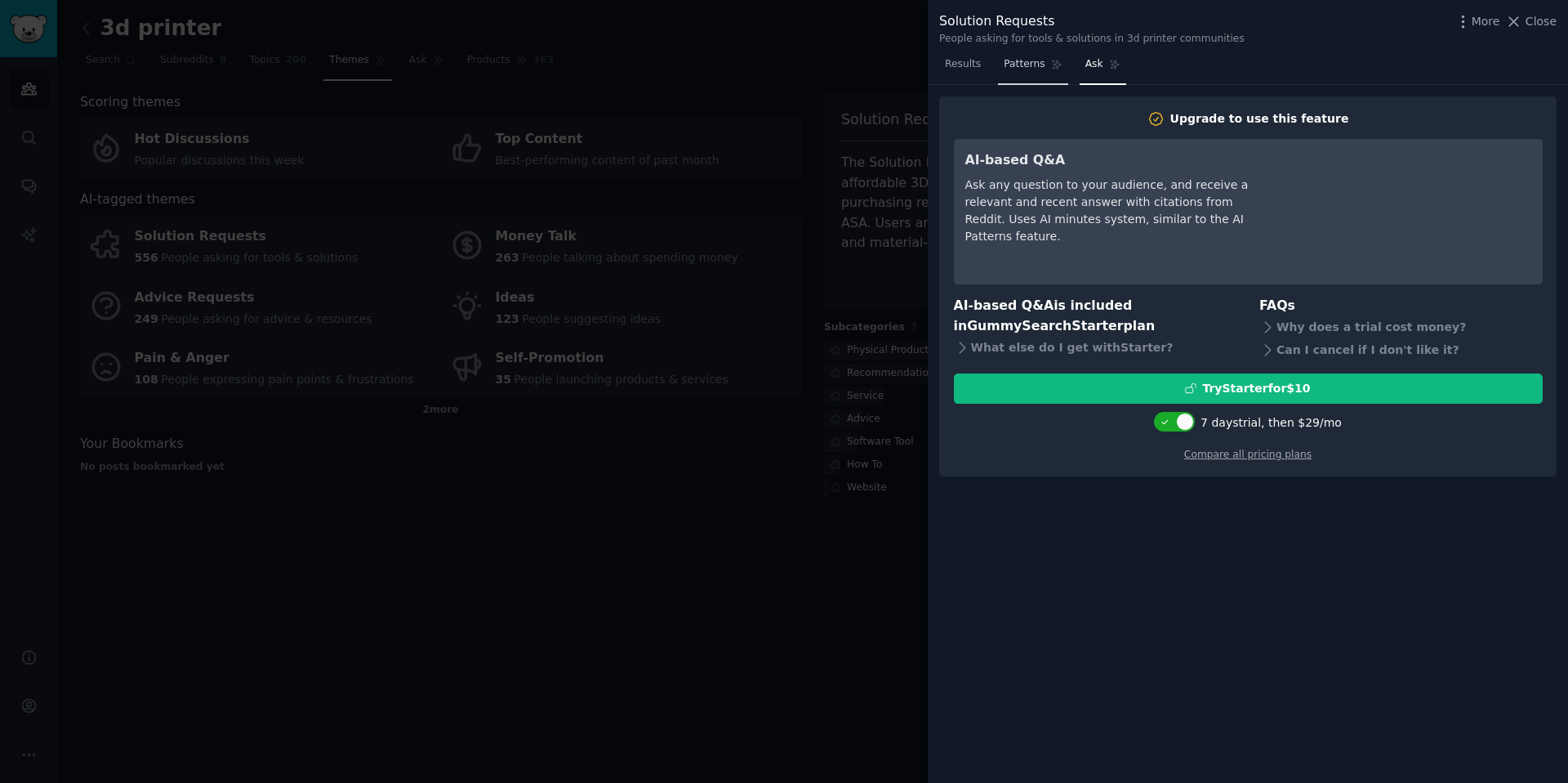
click at [1042, 68] on span "Patterns" at bounding box center [1024, 64] width 41 height 15
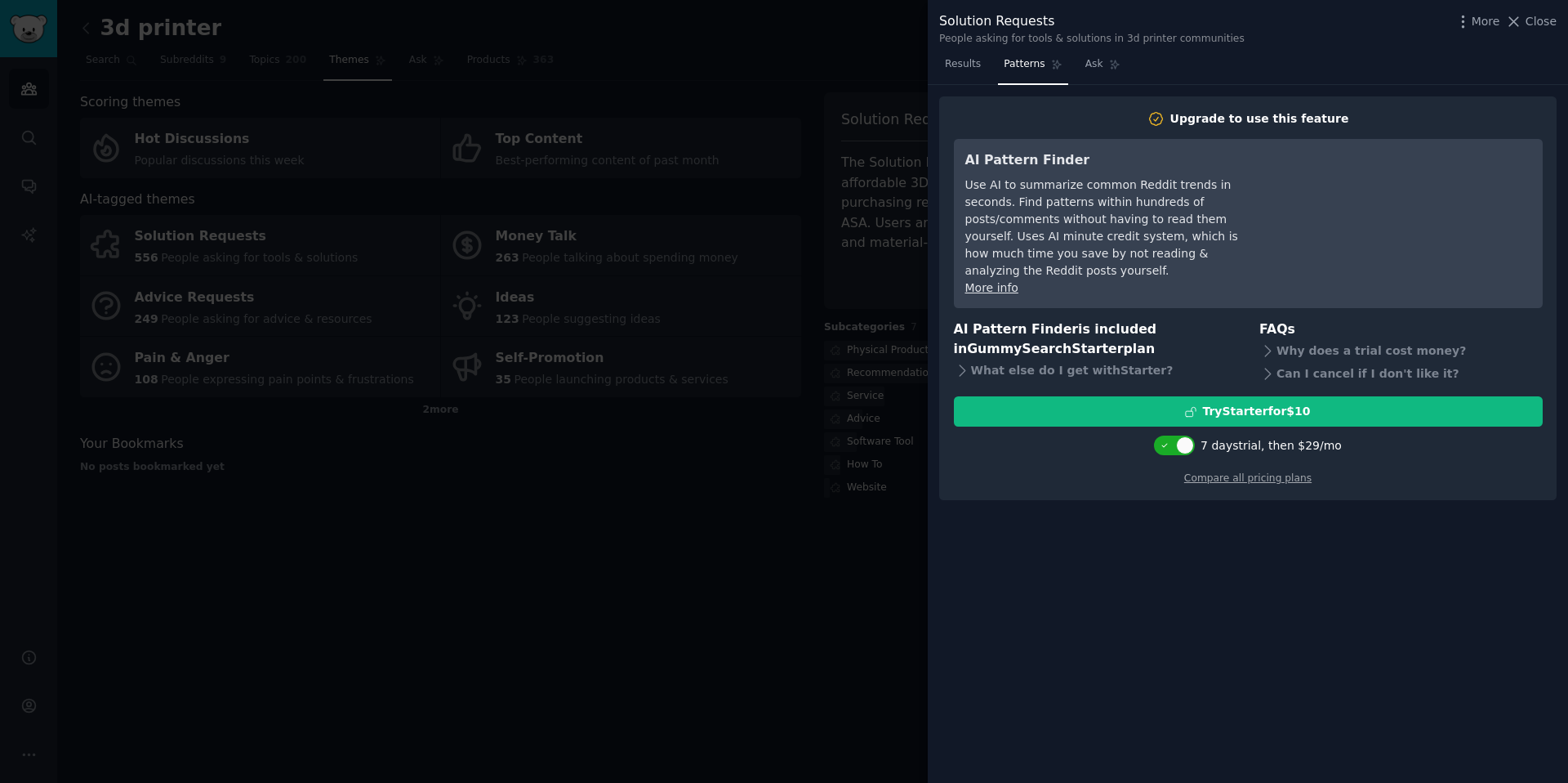
click at [997, 79] on link "Patterns" at bounding box center [1032, 68] width 69 height 34
click at [997, 62] on link "Patterns" at bounding box center [1032, 68] width 69 height 34
click at [979, 65] on span "Results" at bounding box center [963, 64] width 35 height 15
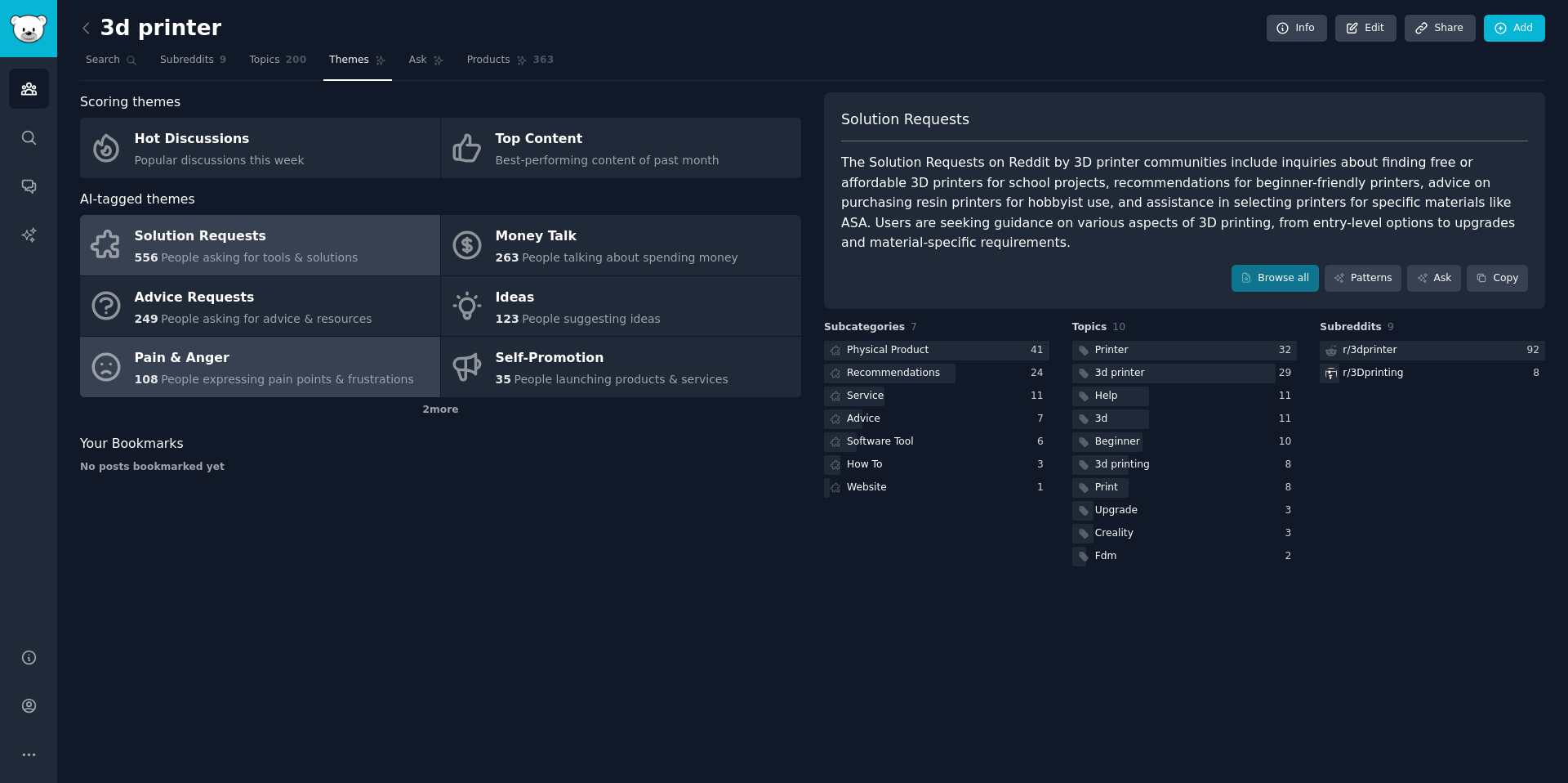
click at [314, 336] on link "Pain & Anger 108 People expressing pain points & frustrations" at bounding box center [261, 366] width 360 height 61
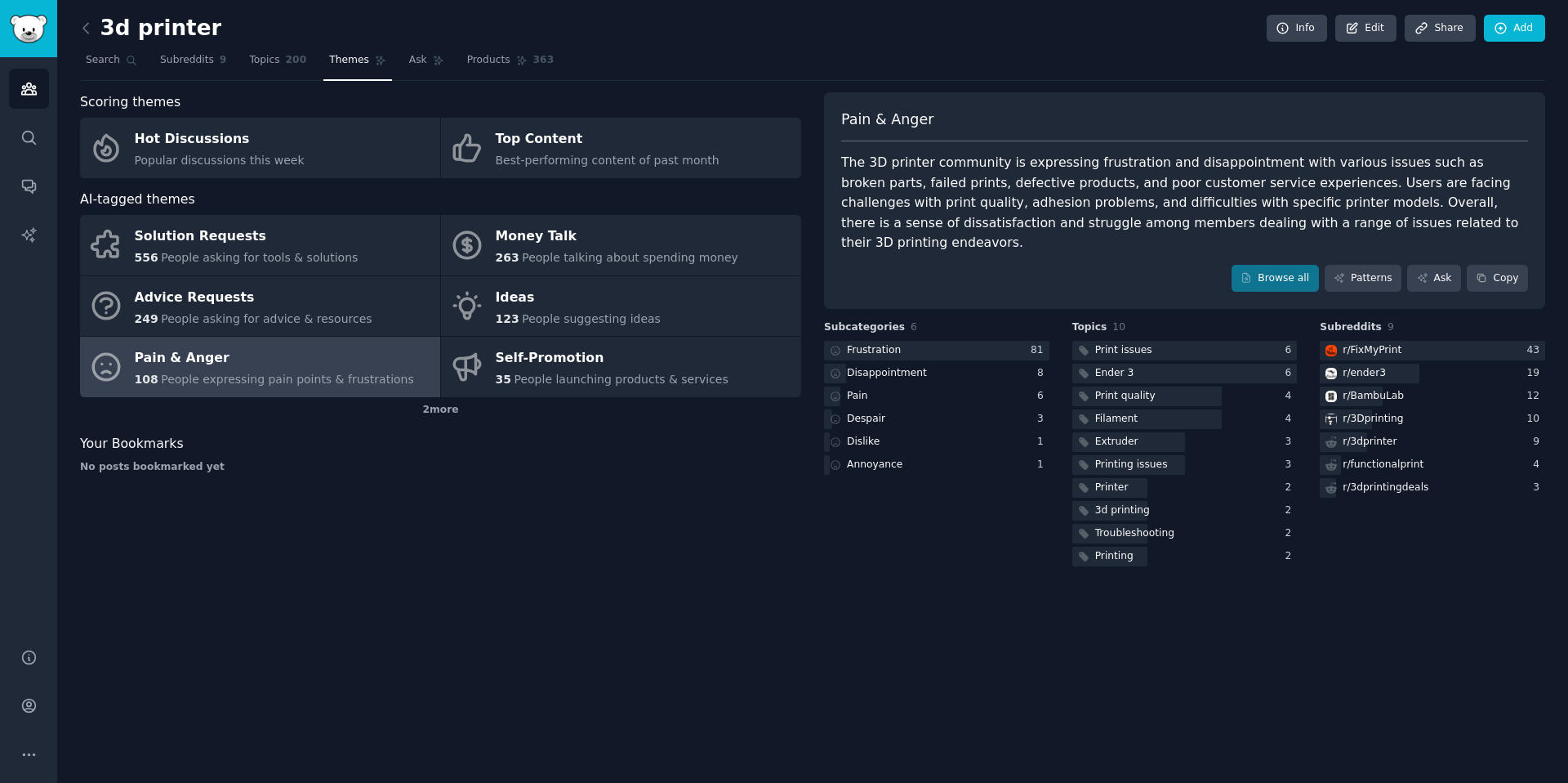
click at [969, 222] on div "The 3D printer community is expressing frustration and disappointment with vari…" at bounding box center [1184, 203] width 686 height 101
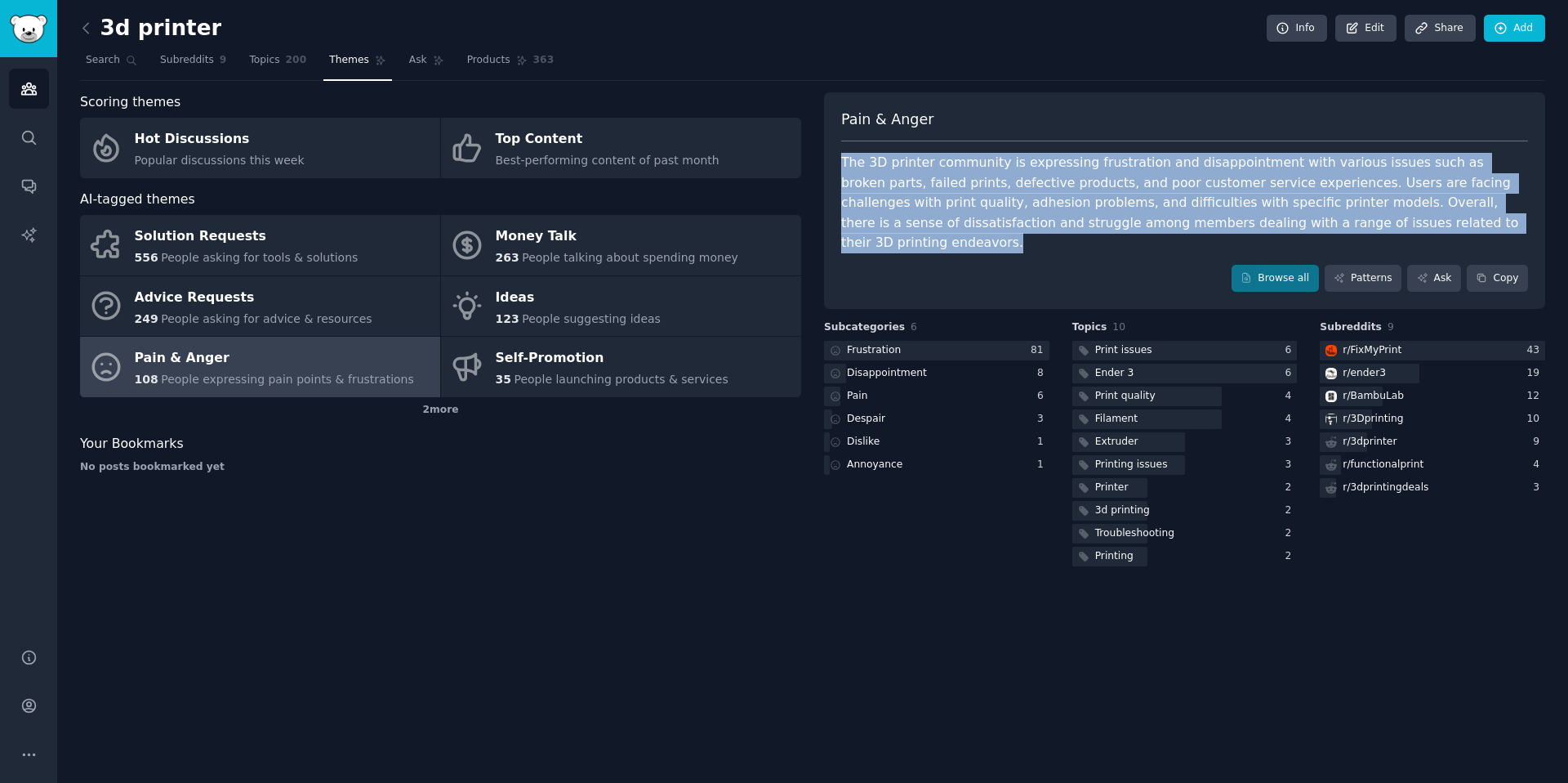
click at [969, 222] on div "The 3D printer community is expressing frustration and disappointment with vari…" at bounding box center [1184, 203] width 686 height 101
click at [958, 192] on div "The 3D printer community is expressing frustration and disappointment with vari…" at bounding box center [1184, 203] width 686 height 101
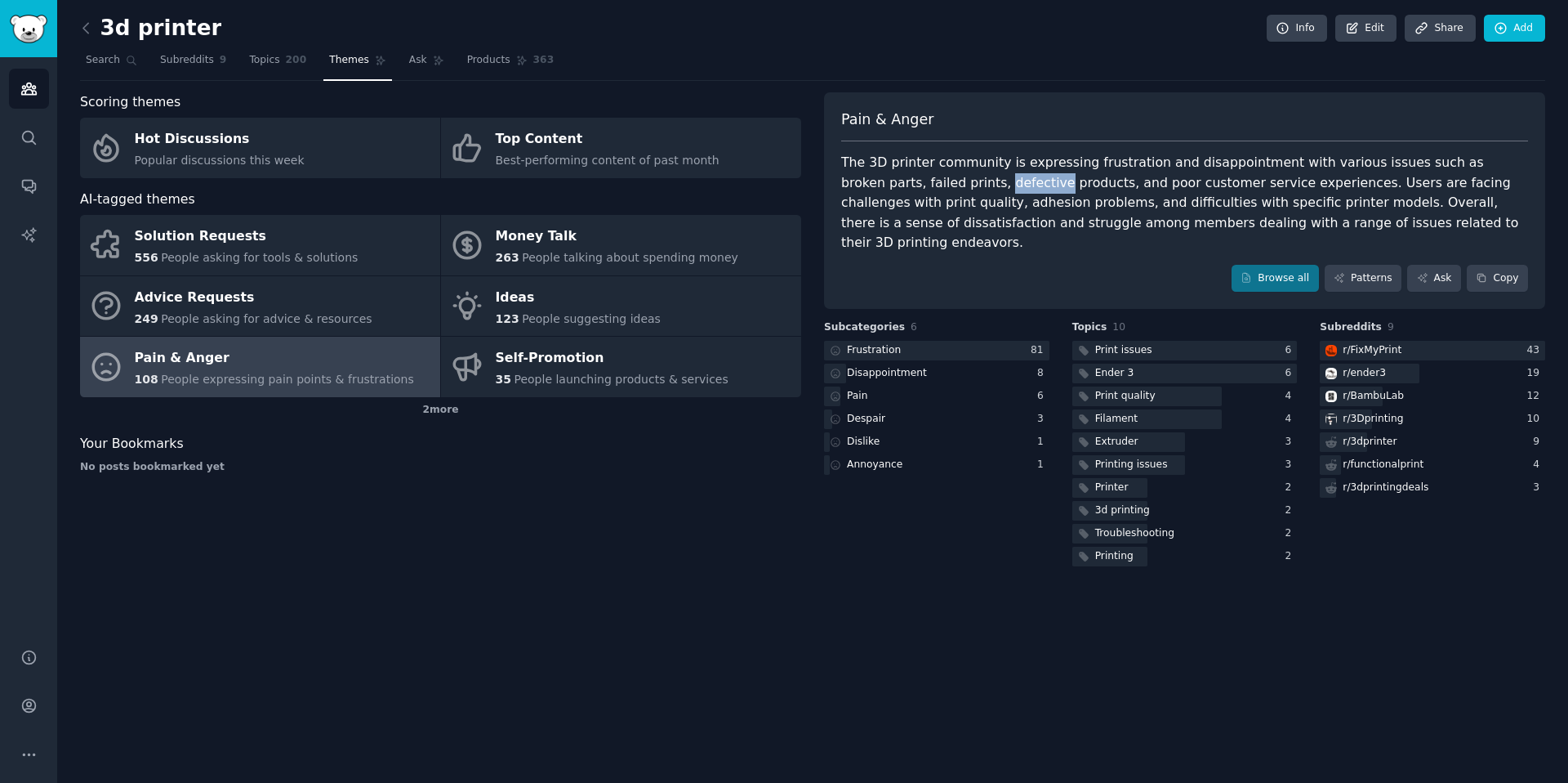
click at [958, 192] on div "The 3D printer community is expressing frustration and disappointment with vari…" at bounding box center [1184, 203] width 686 height 101
click at [1022, 172] on div "The 3D printer community is expressing frustration and disappointment with vari…" at bounding box center [1184, 203] width 686 height 101
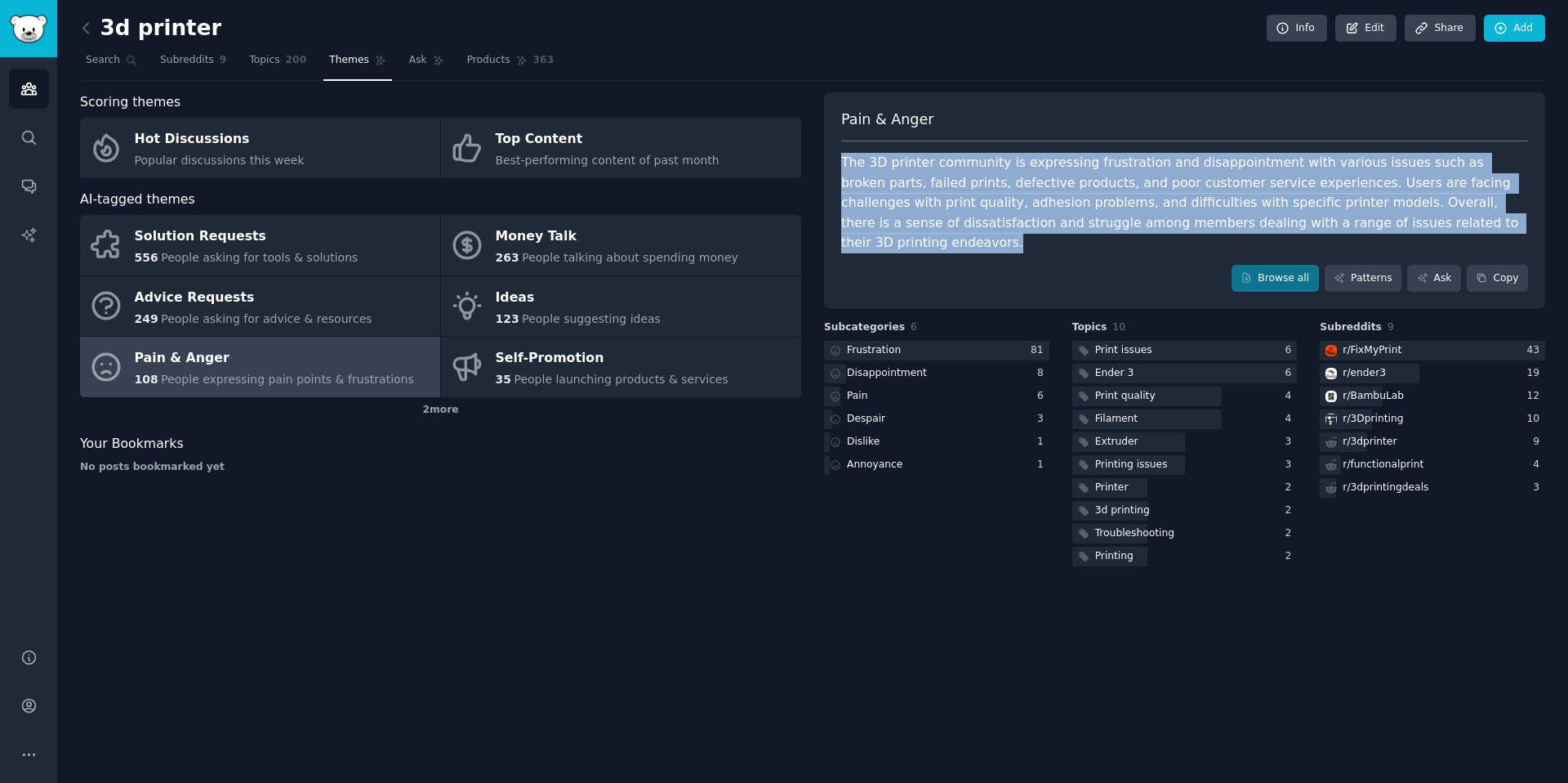
click at [1022, 172] on div "The 3D printer community is expressing frustration and disappointment with vari…" at bounding box center [1184, 203] width 686 height 101
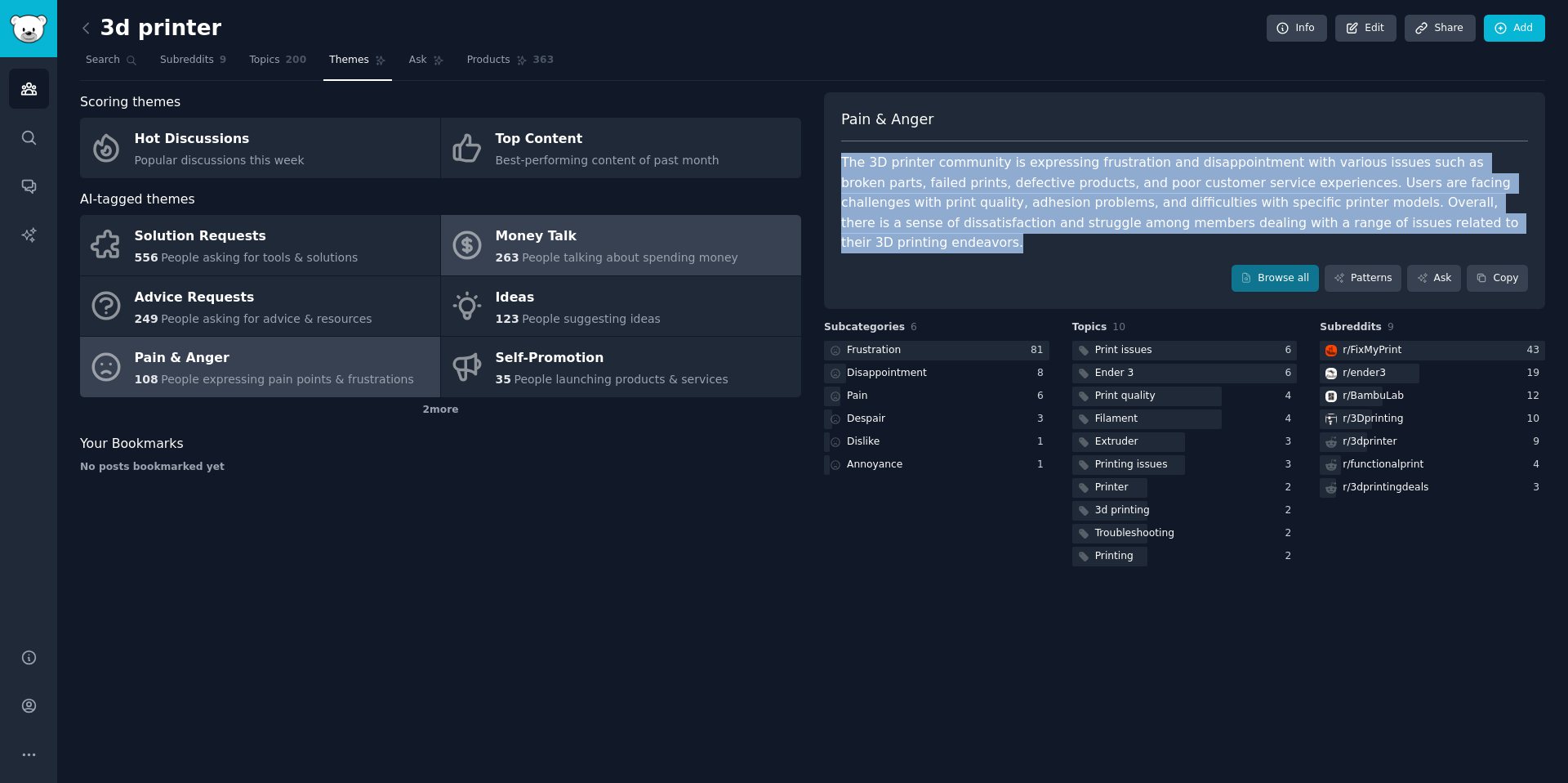
click at [627, 268] on link "Money Talk 263 People talking about spending money" at bounding box center [621, 245] width 360 height 61
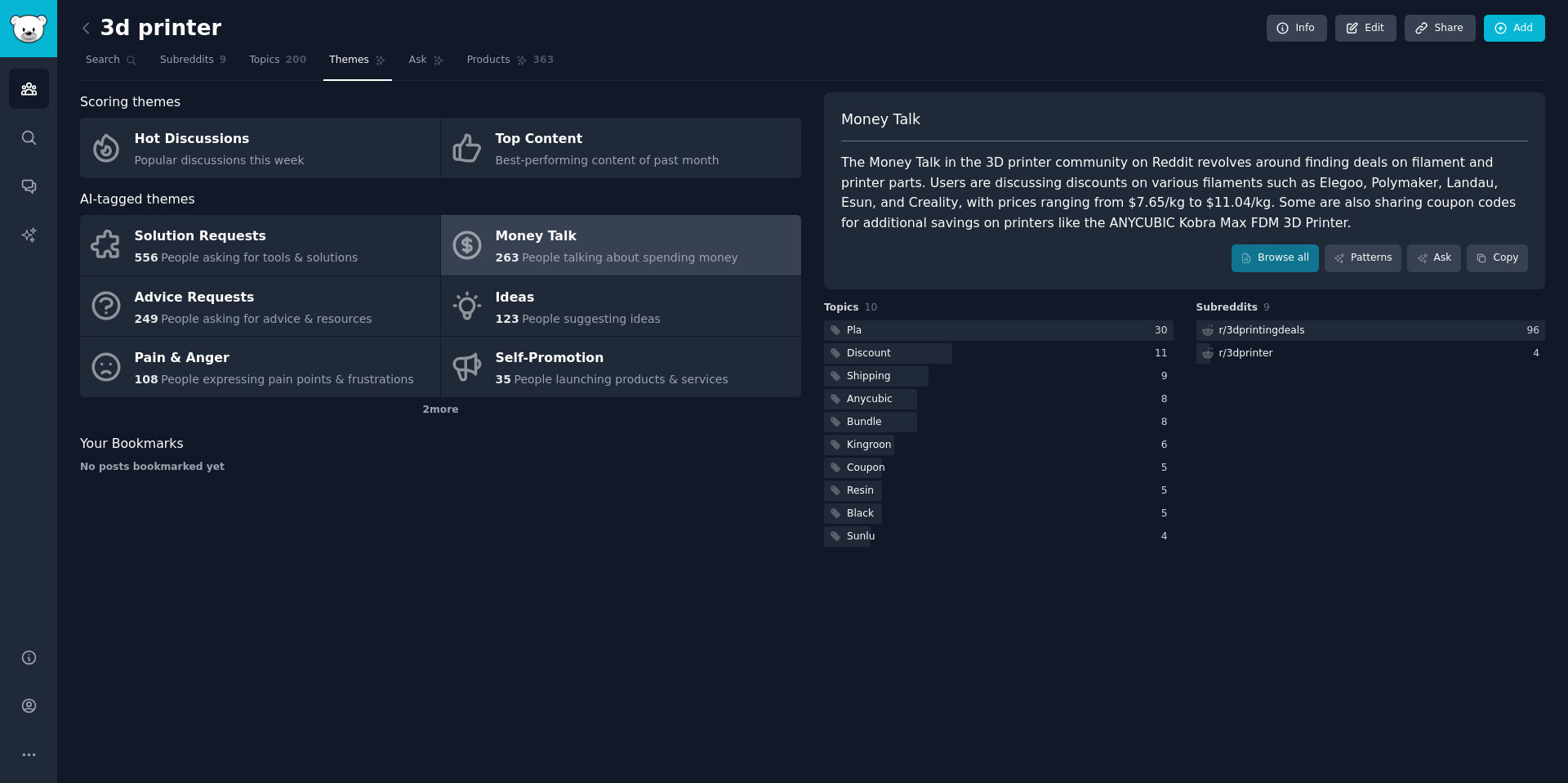
click at [894, 200] on div "The Money Talk in the 3D printer community on Reddit revolves around finding de…" at bounding box center [1184, 192] width 686 height 80
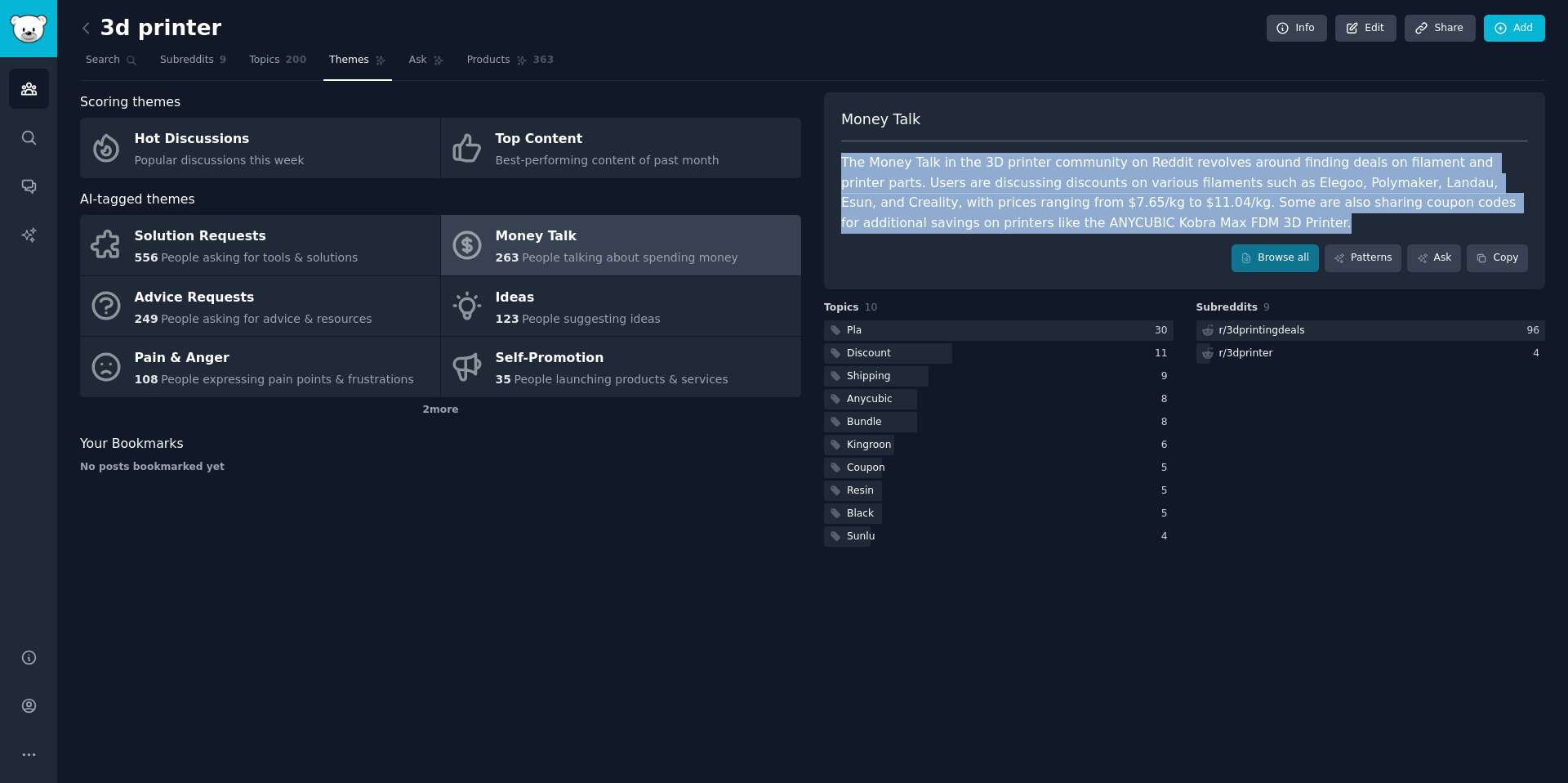
click at [894, 200] on div "The Money Talk in the 3D printer community on Reddit revolves around finding de…" at bounding box center [1184, 192] width 686 height 80
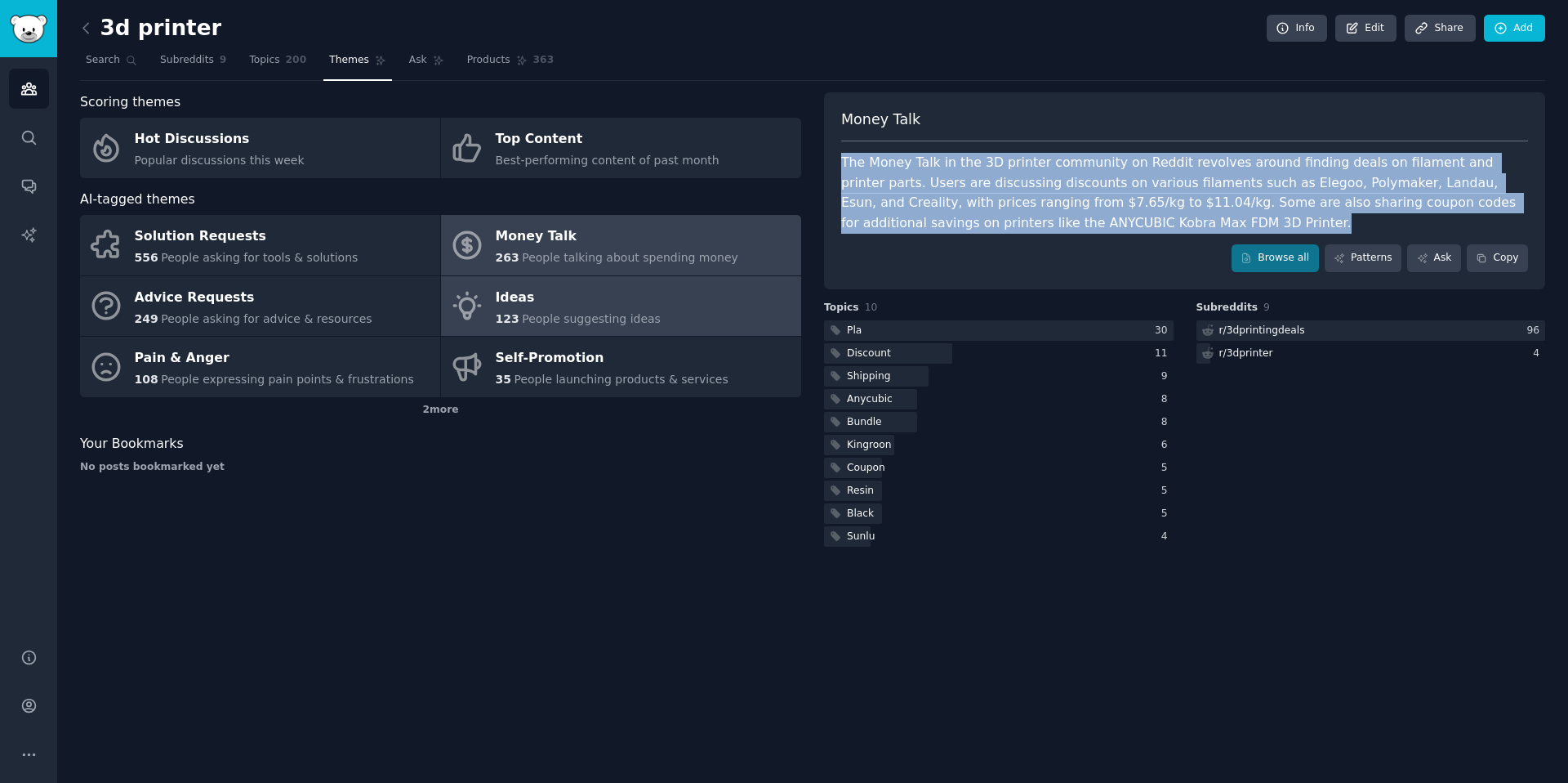
click at [682, 303] on link "Ideas 123 People suggesting ideas" at bounding box center [621, 306] width 360 height 61
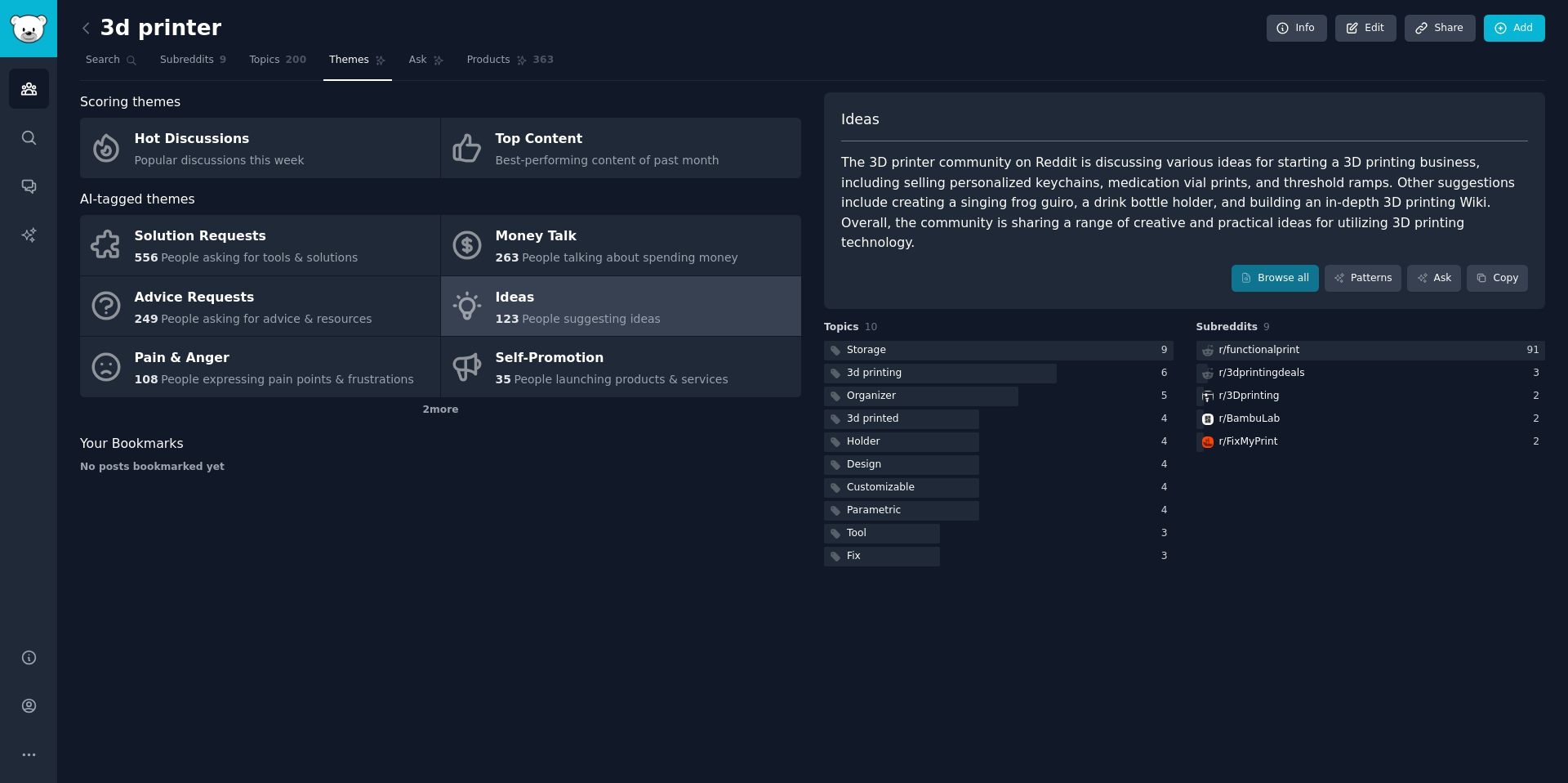
click at [894, 182] on div "The 3D printer community on Reddit is discussing various ideas for starting a 3…" at bounding box center [1184, 203] width 686 height 101
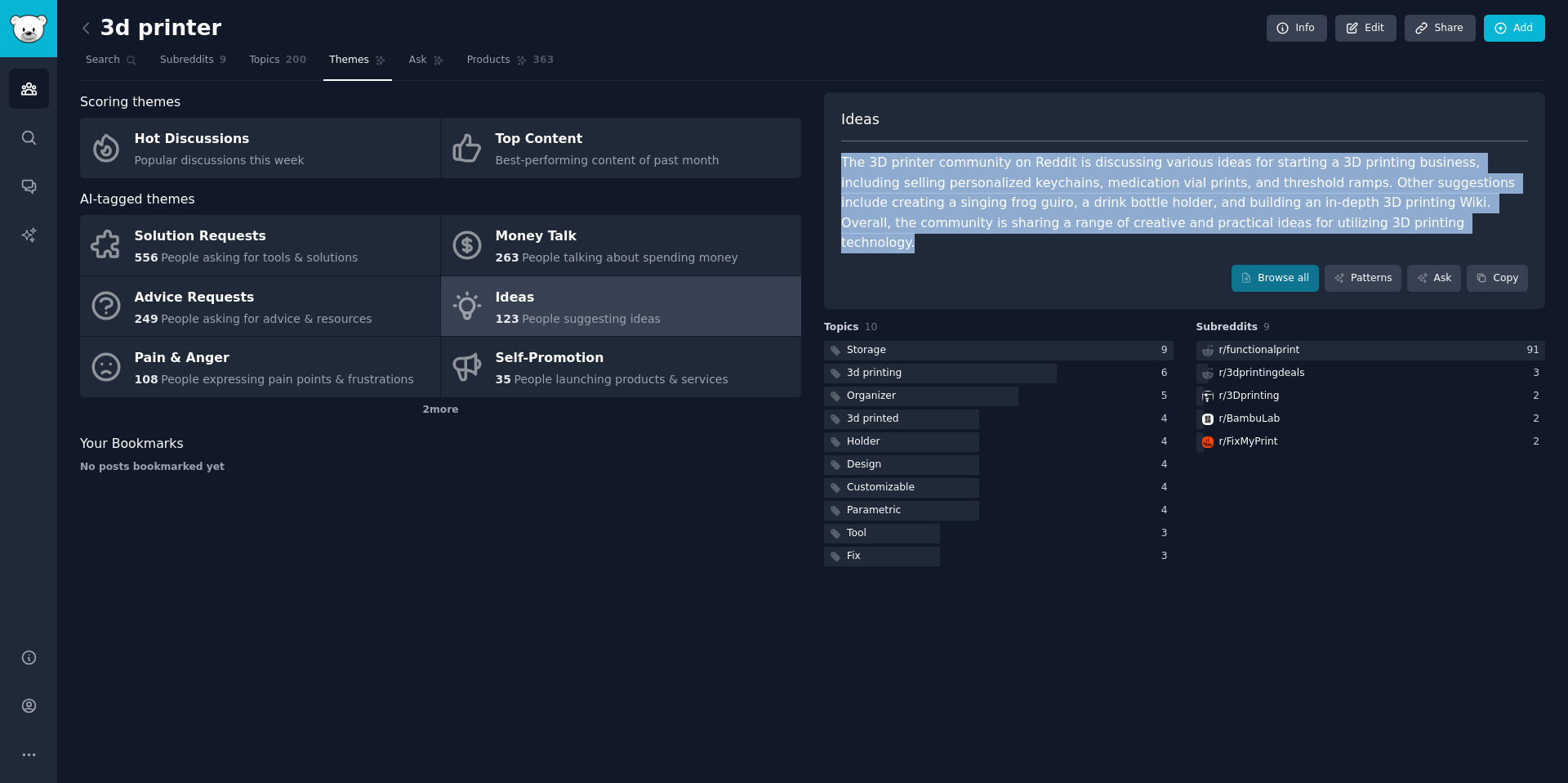
click at [894, 182] on div "The 3D printer community on Reddit is discussing various ideas for starting a 3…" at bounding box center [1184, 203] width 686 height 101
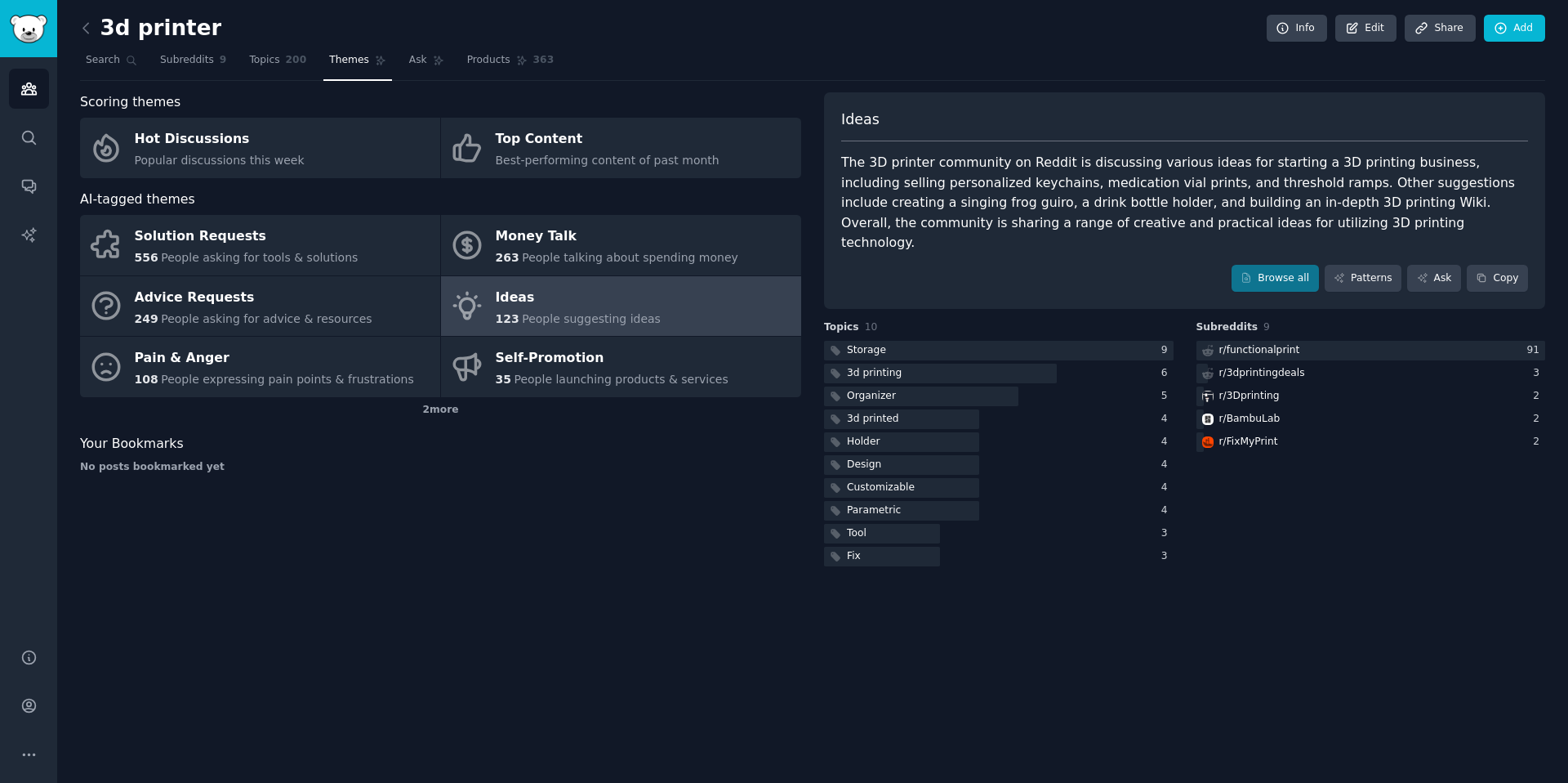
click at [918, 172] on div "The 3D printer community on Reddit is discussing various ideas for starting a 3…" at bounding box center [1184, 203] width 686 height 101
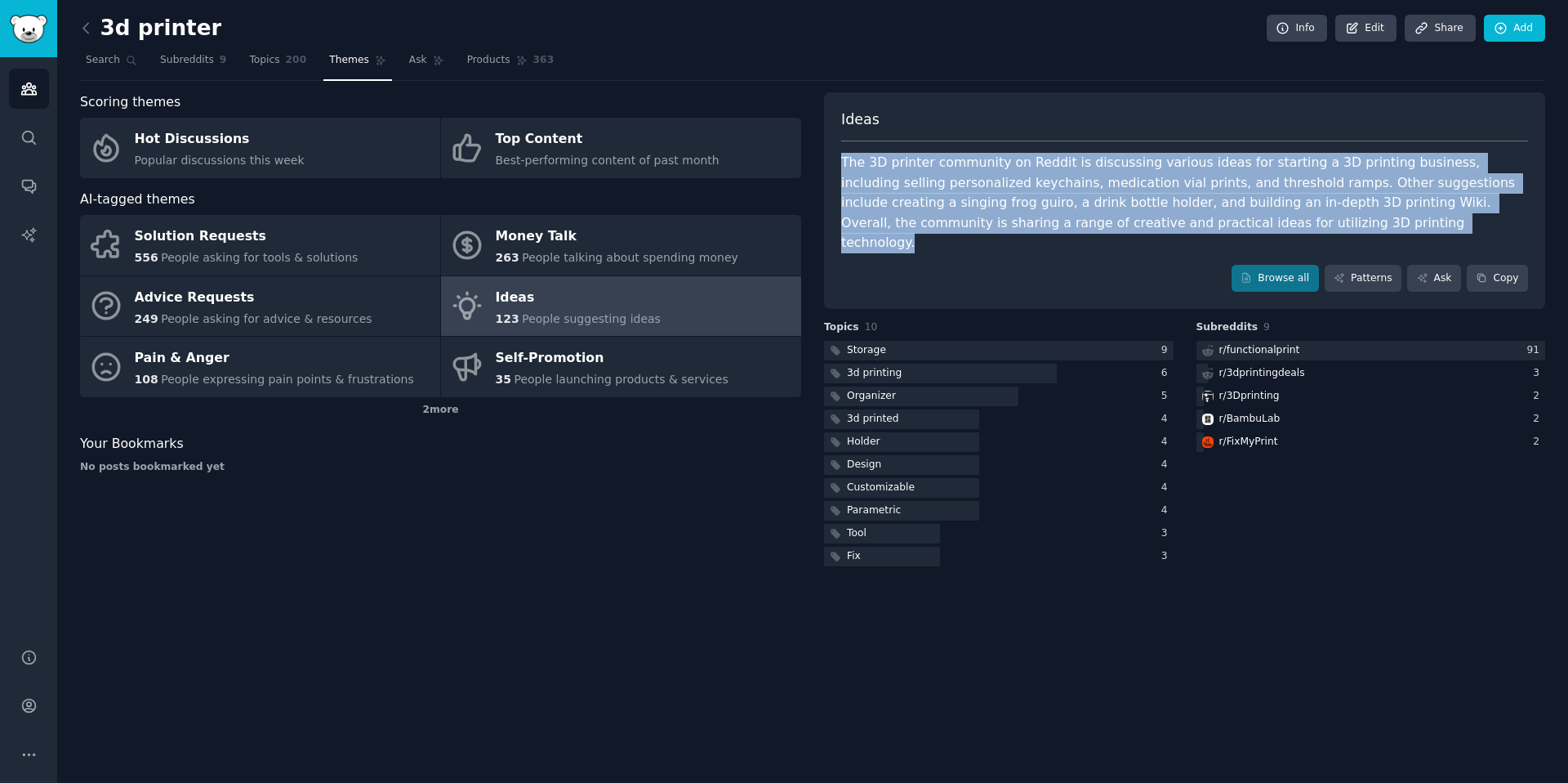
click at [918, 172] on div "The 3D printer community on Reddit is discussing various ideas for starting a 3…" at bounding box center [1184, 203] width 686 height 101
click at [907, 194] on div "The 3D printer community on Reddit is discussing various ideas for starting a 3…" at bounding box center [1184, 203] width 686 height 101
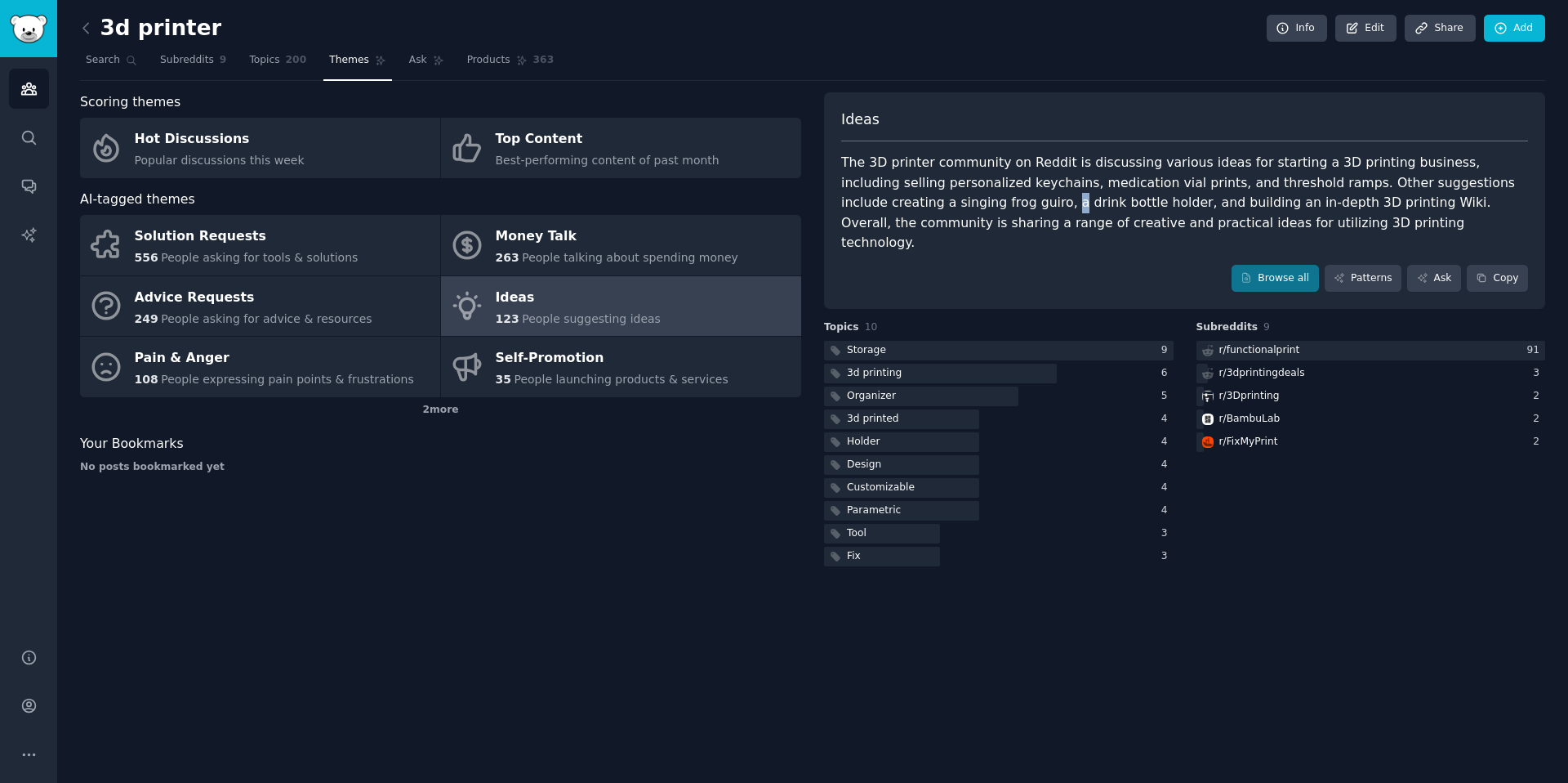
click at [907, 194] on div "The 3D printer community on Reddit is discussing various ideas for starting a 3…" at bounding box center [1184, 203] width 686 height 101
click at [995, 194] on div "The 3D printer community on Reddit is discussing various ideas for starting a 3…" at bounding box center [1184, 203] width 686 height 101
click at [1052, 172] on div "The 3D printer community on Reddit is discussing various ideas for starting a 3…" at bounding box center [1184, 203] width 686 height 101
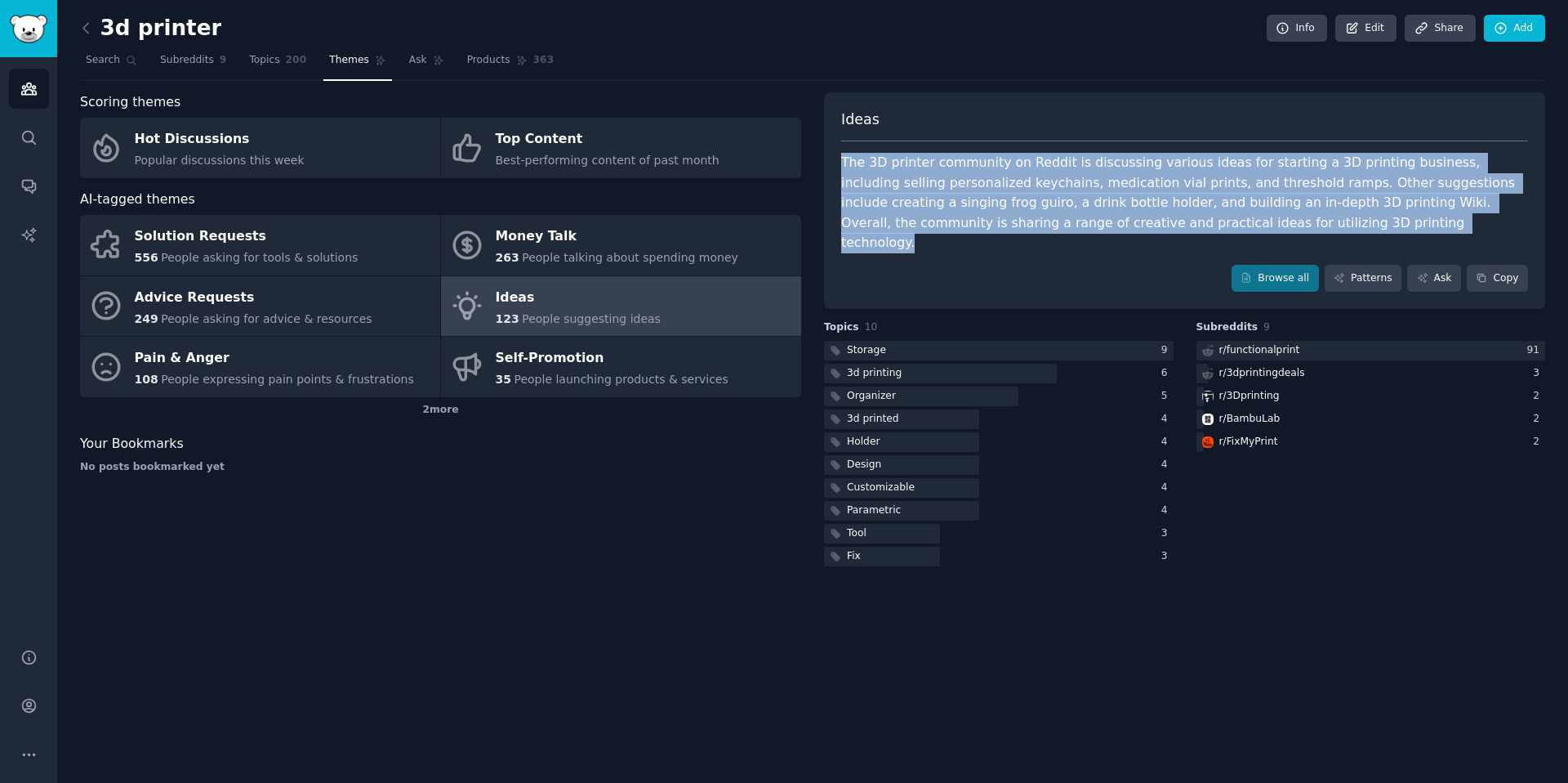
click at [1052, 172] on div "The 3D printer community on Reddit is discussing various ideas for starting a 3…" at bounding box center [1184, 203] width 686 height 101
click at [1005, 203] on div "The 3D printer community on Reddit is discussing various ideas for starting a 3…" at bounding box center [1184, 203] width 686 height 101
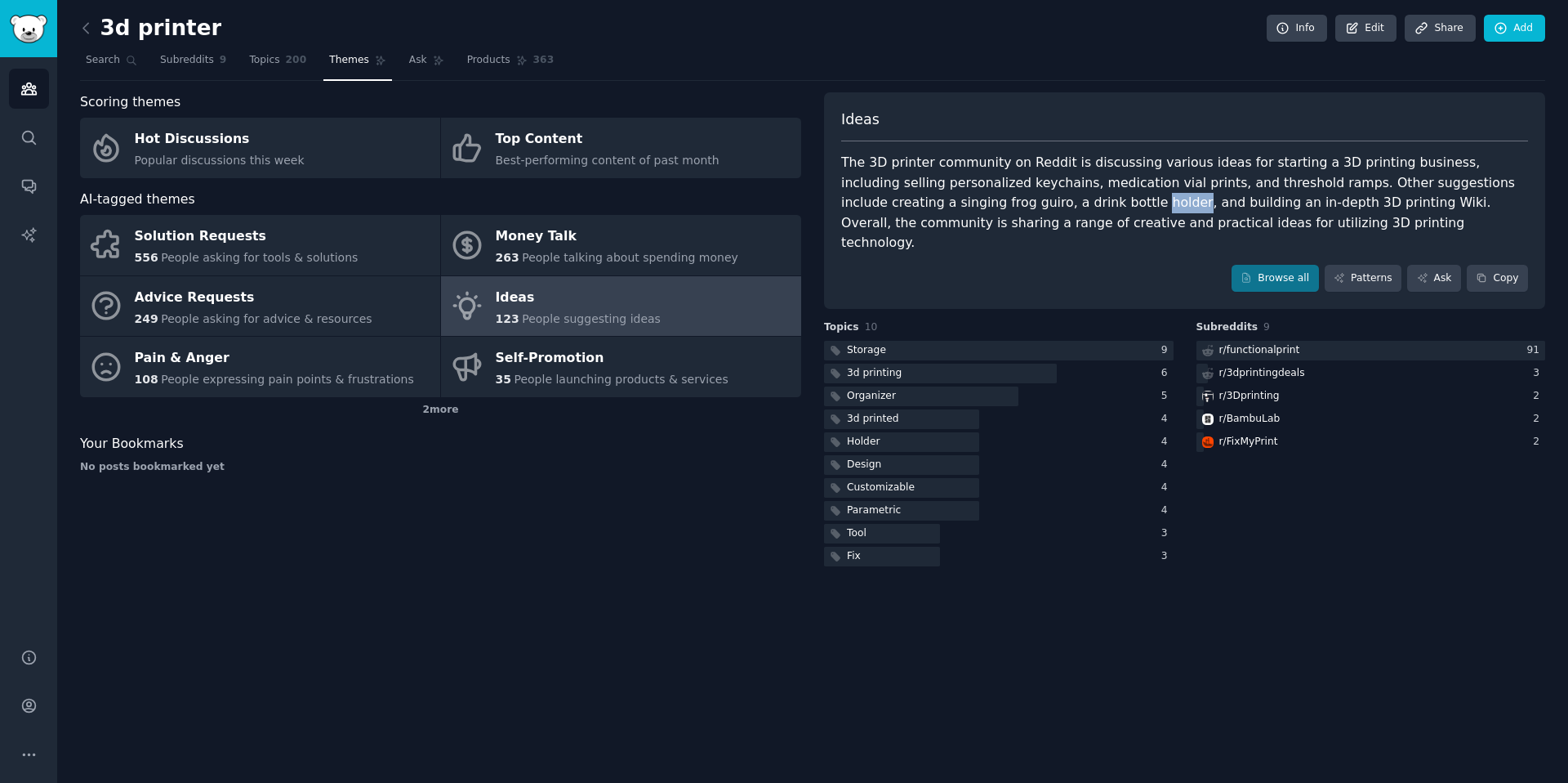
click at [1005, 203] on div "The 3D printer community on Reddit is discussing various ideas for starting a 3…" at bounding box center [1184, 203] width 686 height 101
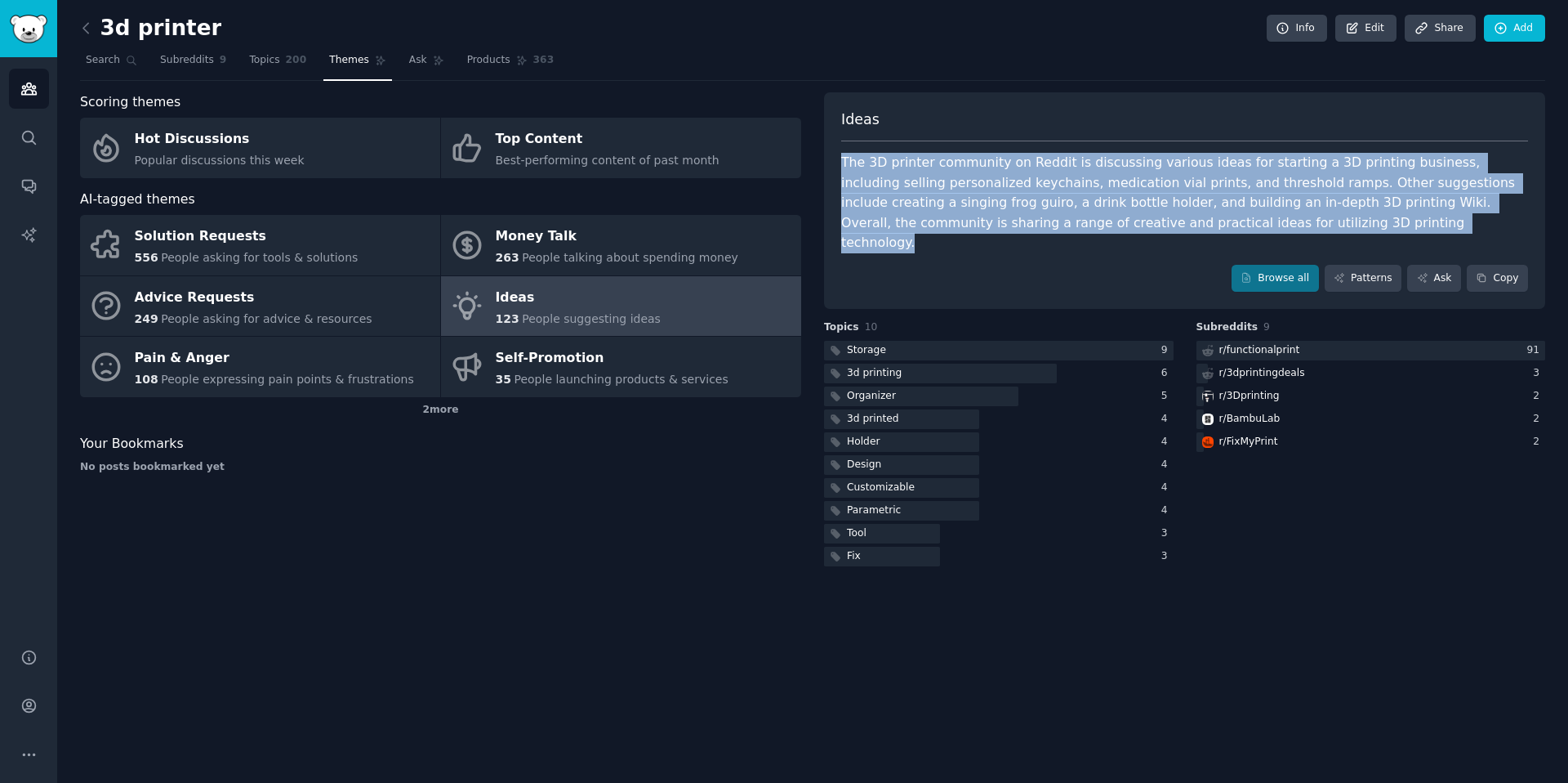
click at [1005, 203] on div "The 3D printer community on Reddit is discussing various ideas for starting a 3…" at bounding box center [1184, 203] width 686 height 101
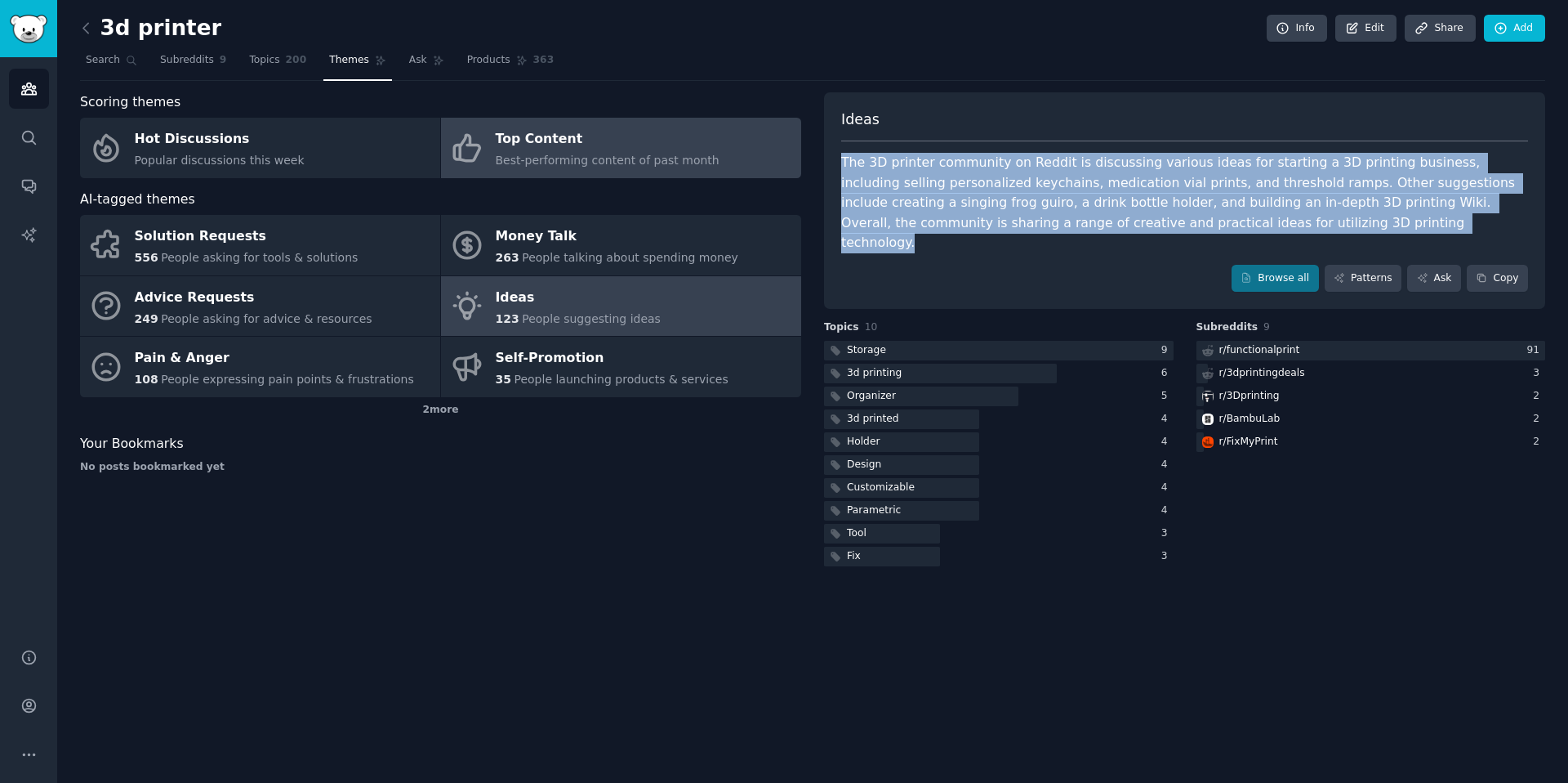
click at [490, 132] on link "Top Content Best-performing content of past month" at bounding box center [621, 148] width 360 height 61
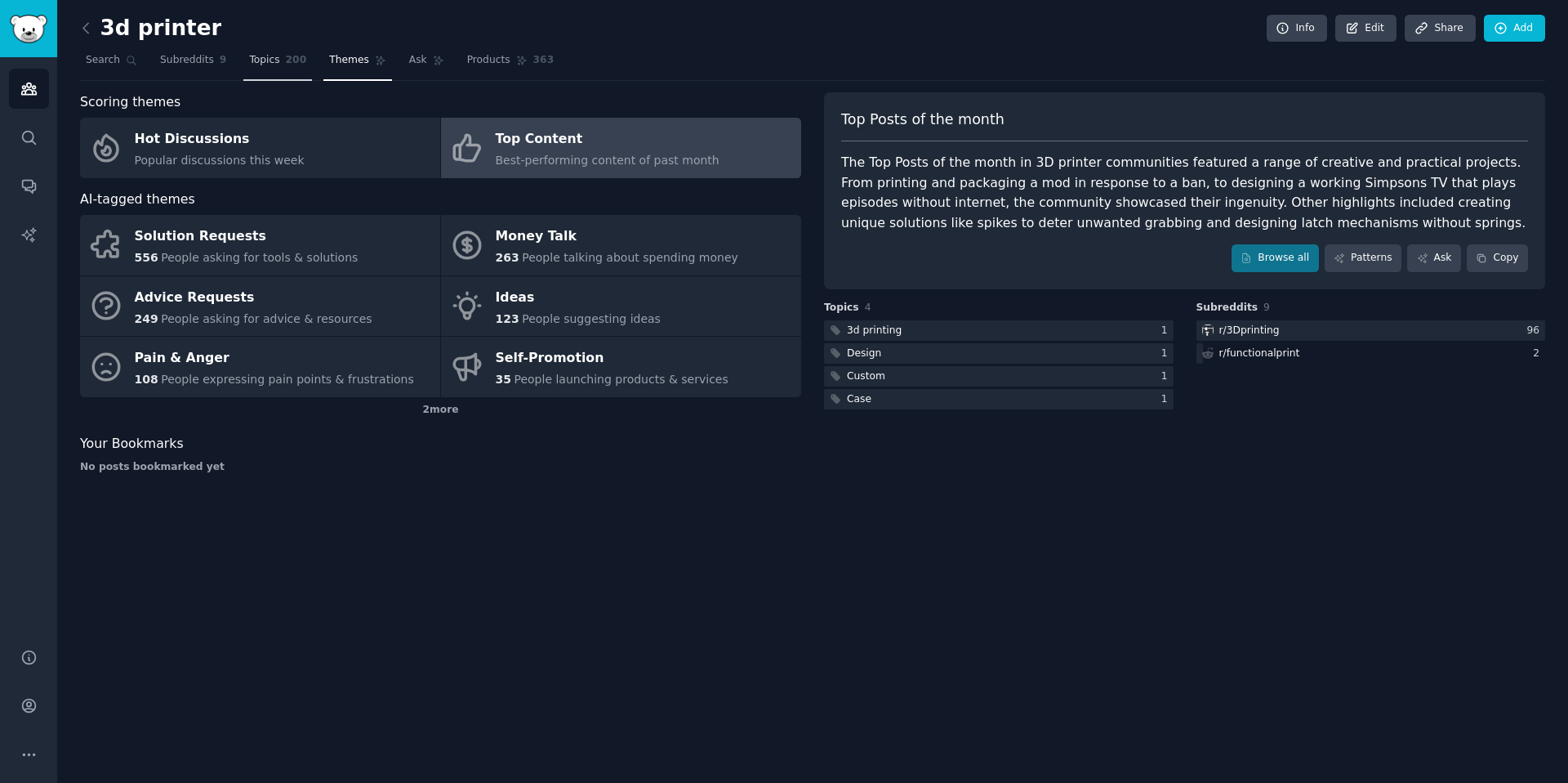
click at [273, 75] on link "Topics 200" at bounding box center [277, 64] width 68 height 34
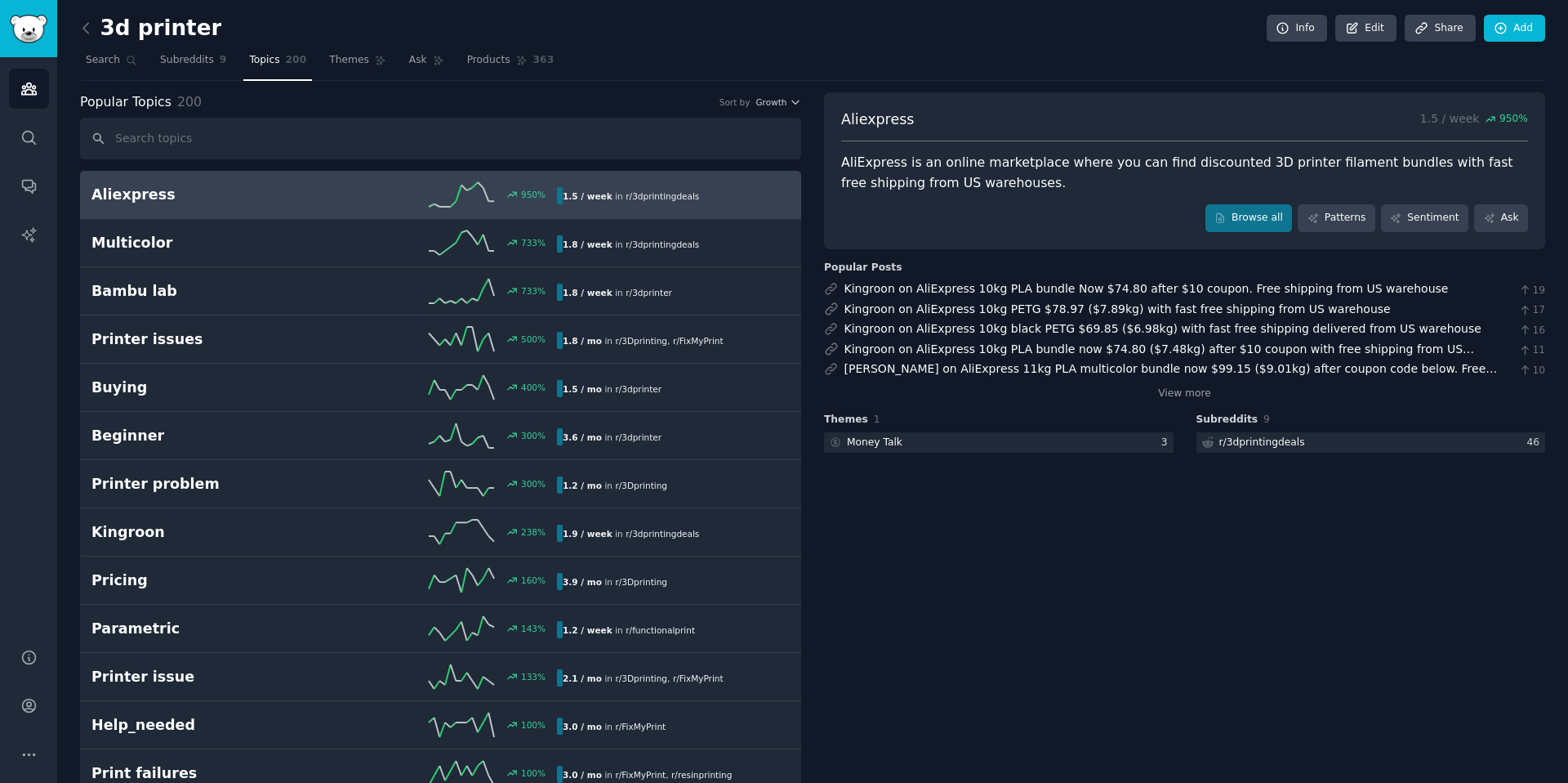
click at [986, 172] on div "AliExpress is an online marketplace where you can find discounted 3D printer fi…" at bounding box center [1184, 172] width 686 height 40
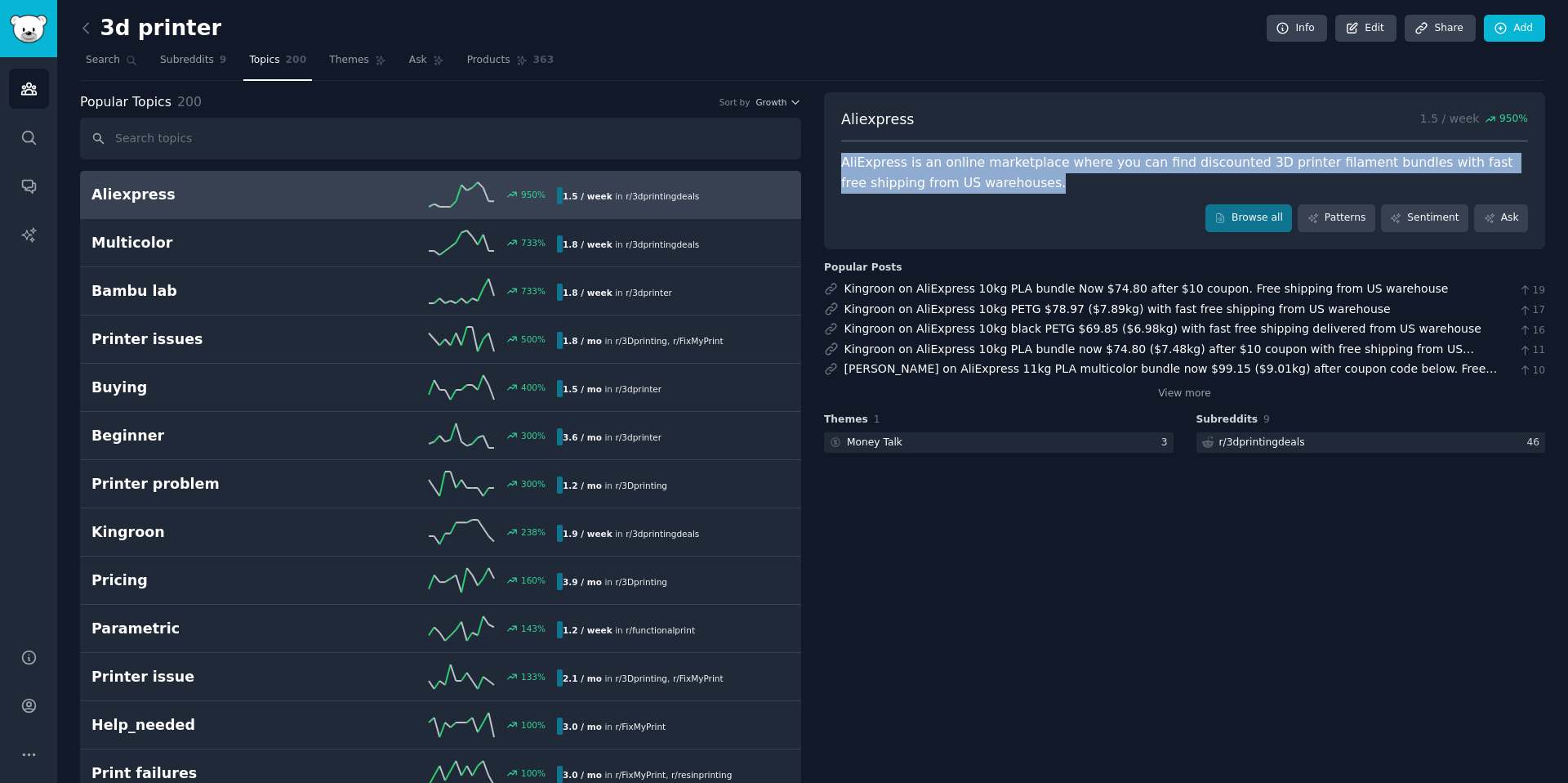
click at [986, 172] on div "AliExpress is an online marketplace where you can find discounted 3D printer fi…" at bounding box center [1184, 172] width 686 height 40
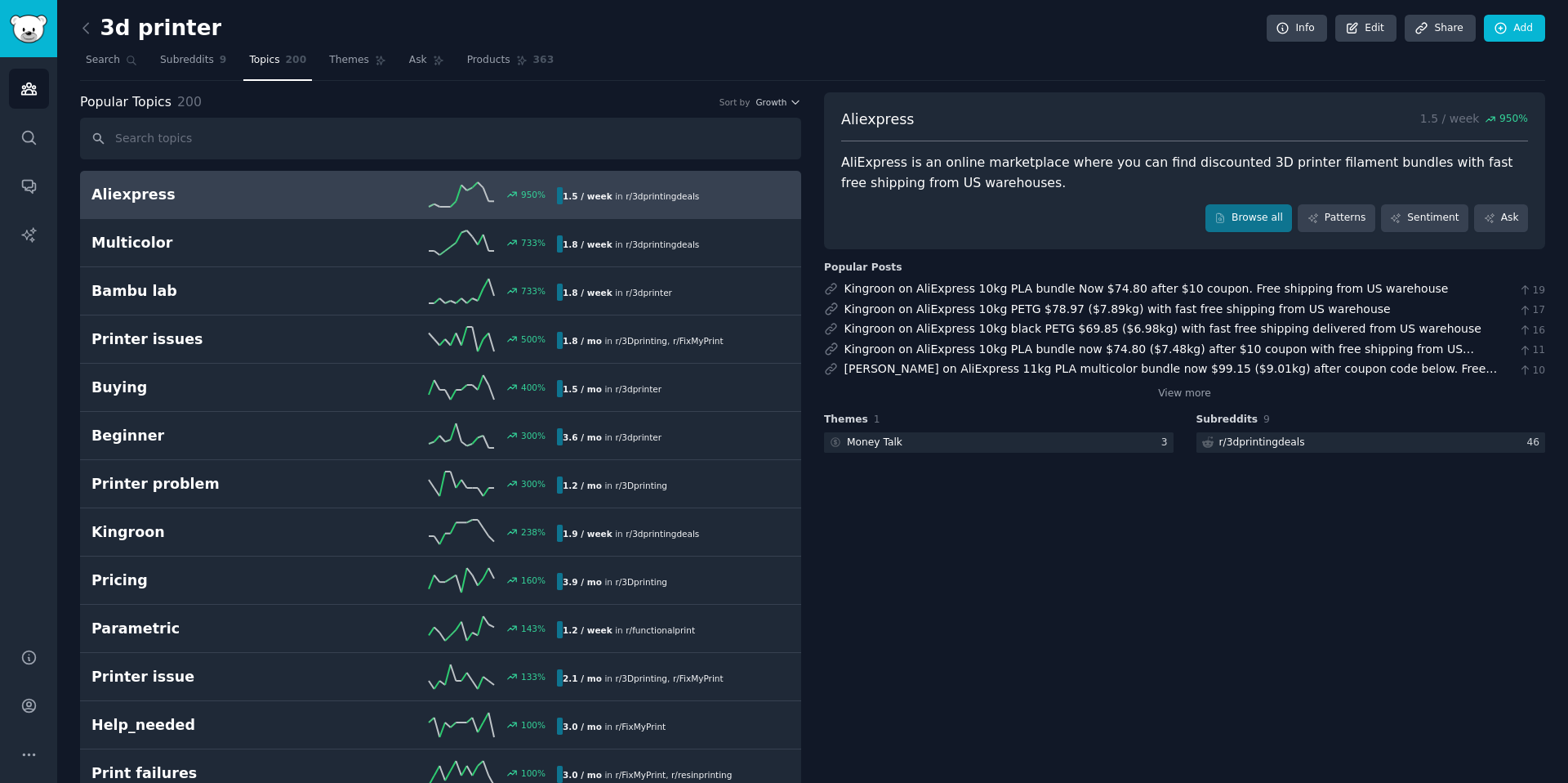
click at [1009, 199] on div "Aliexpress 1.5 / week 950 % AliExpress is an online marketplace where you can f…" at bounding box center [1184, 171] width 721 height 157
click at [971, 172] on div "AliExpress is an online marketplace where you can find discounted 3D printer fi…" at bounding box center [1184, 172] width 686 height 40
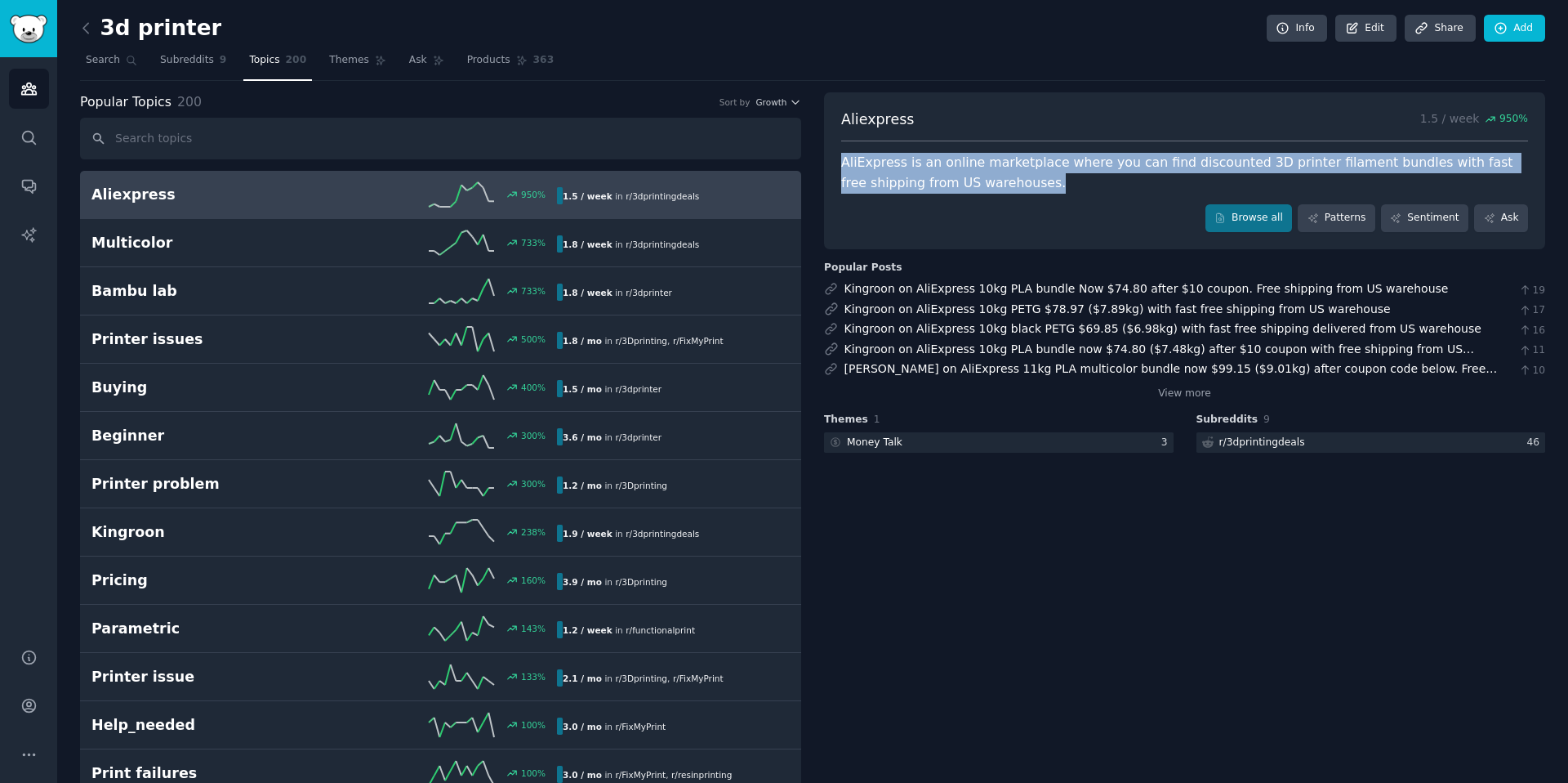
click at [971, 172] on div "AliExpress is an online marketplace where you can find discounted 3D printer fi…" at bounding box center [1184, 172] width 686 height 40
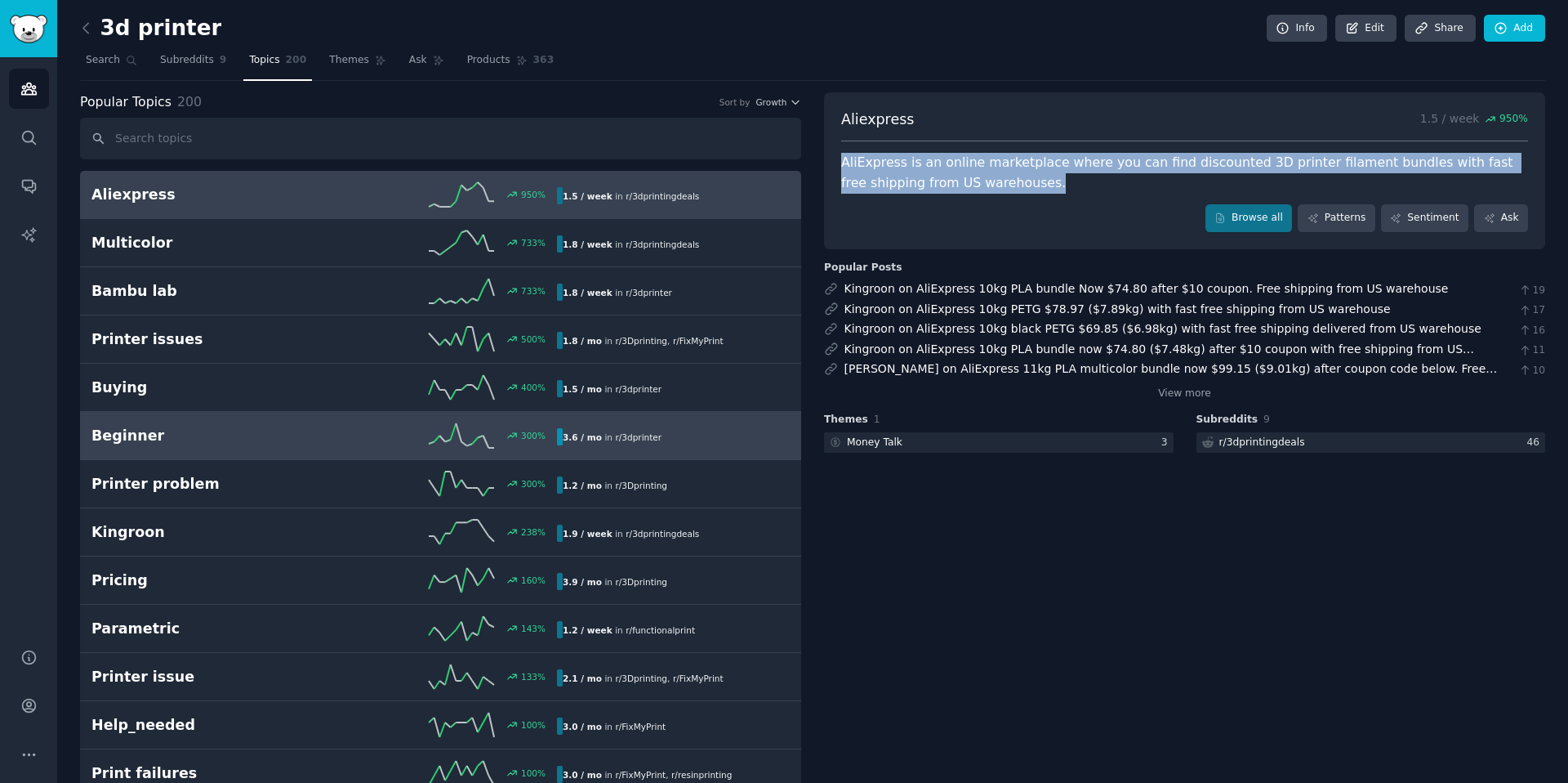
click at [332, 424] on div "300 %" at bounding box center [440, 435] width 233 height 24
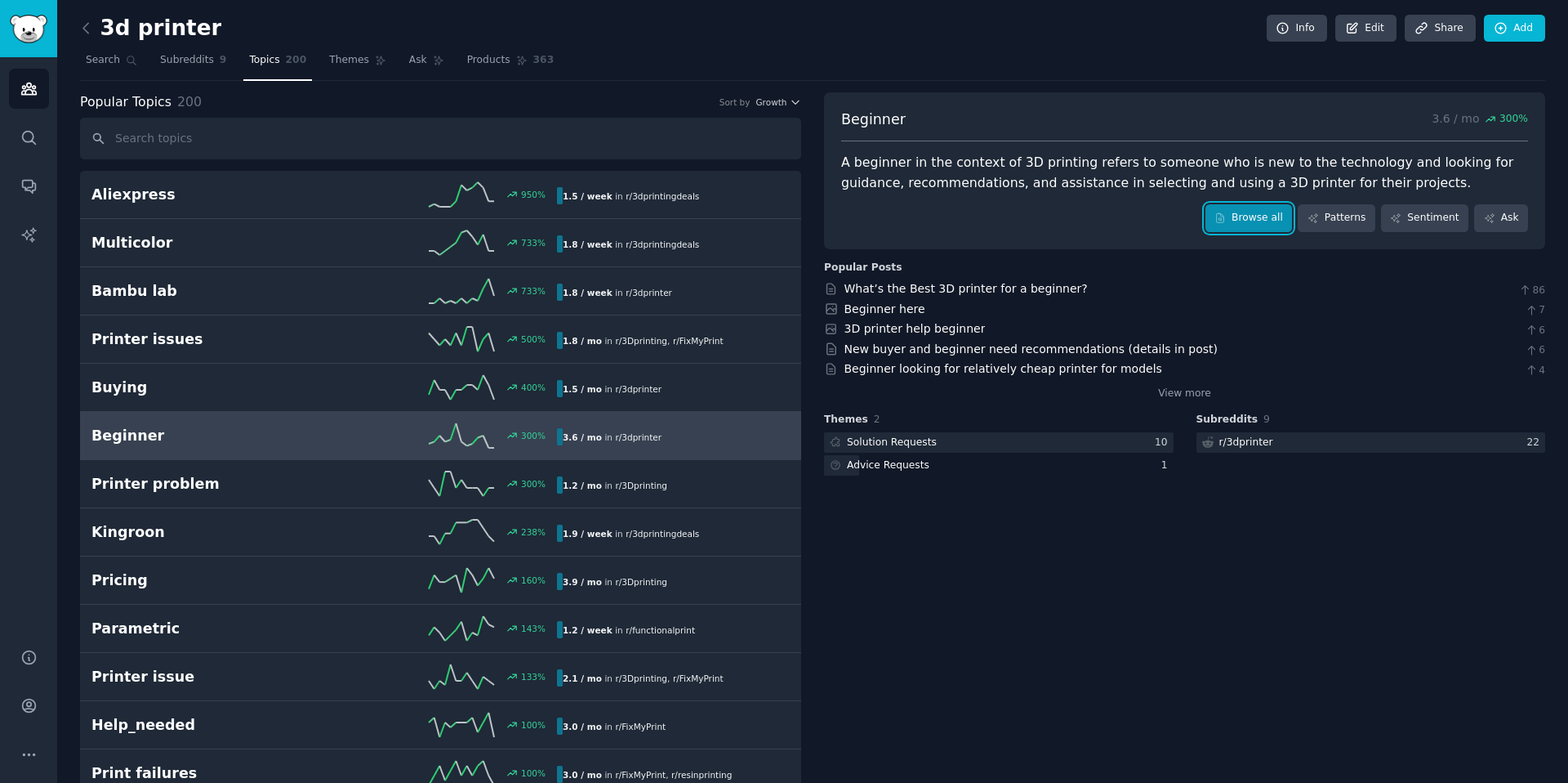
click at [1206, 209] on link "Browse all" at bounding box center [1250, 219] width 88 height 28
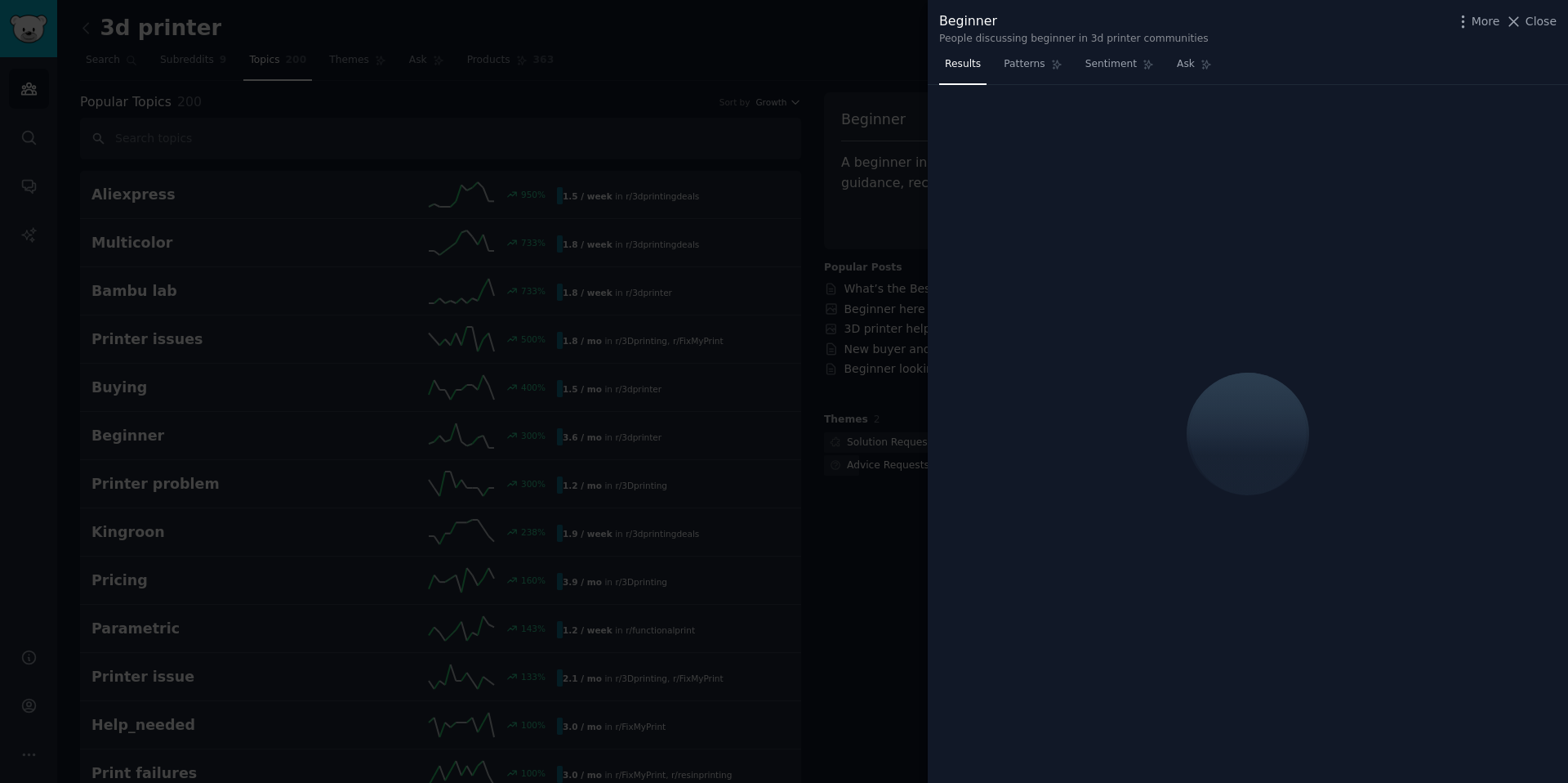
click at [1037, 42] on div "People discussing beginner in 3d printer communities" at bounding box center [1073, 39] width 270 height 15
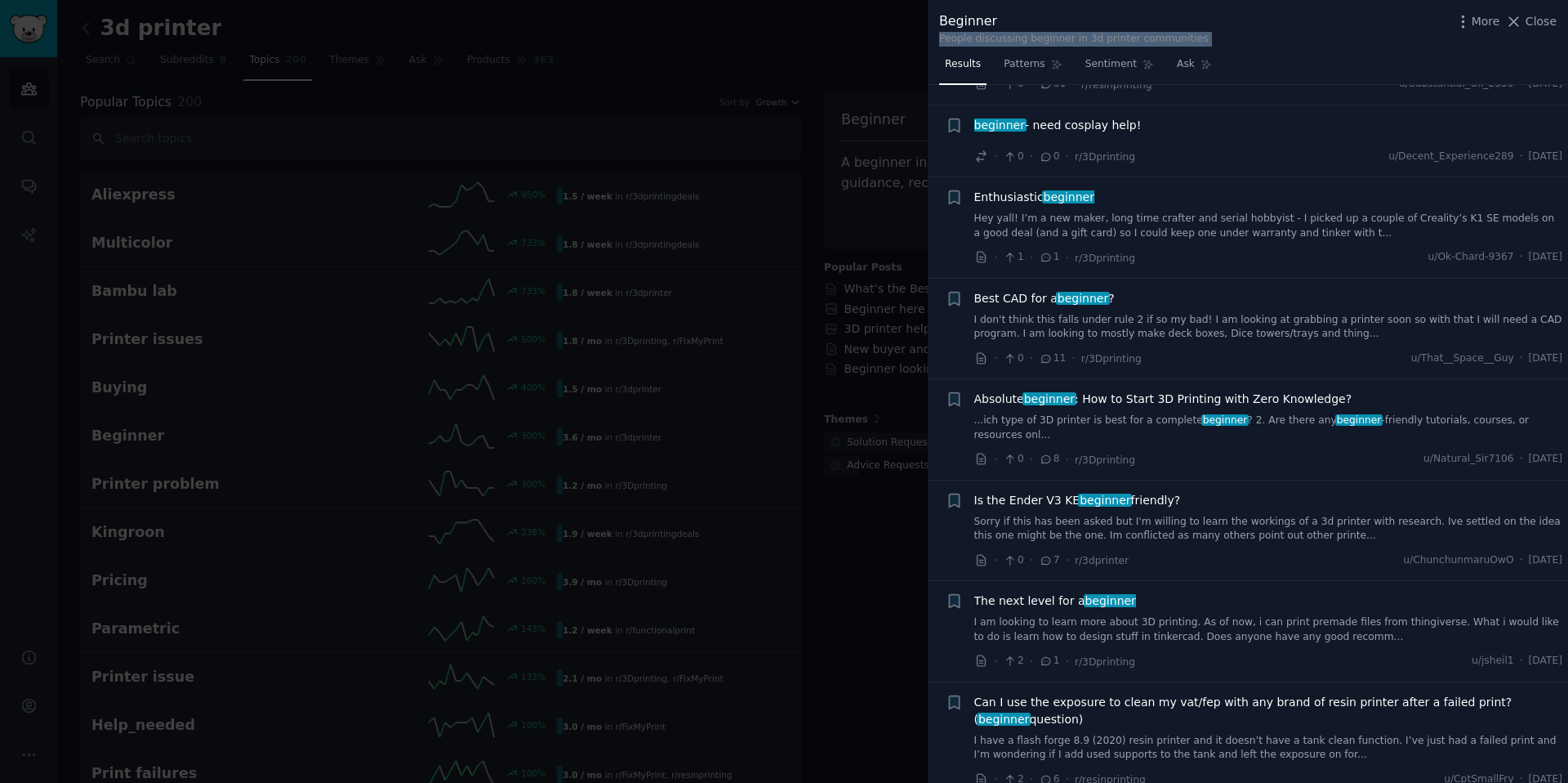
scroll to position [510, 0]
click at [1128, 323] on link "I don't think this falls under rule 2 if so my bad! I am looking at grabbing a …" at bounding box center [1268, 326] width 588 height 29
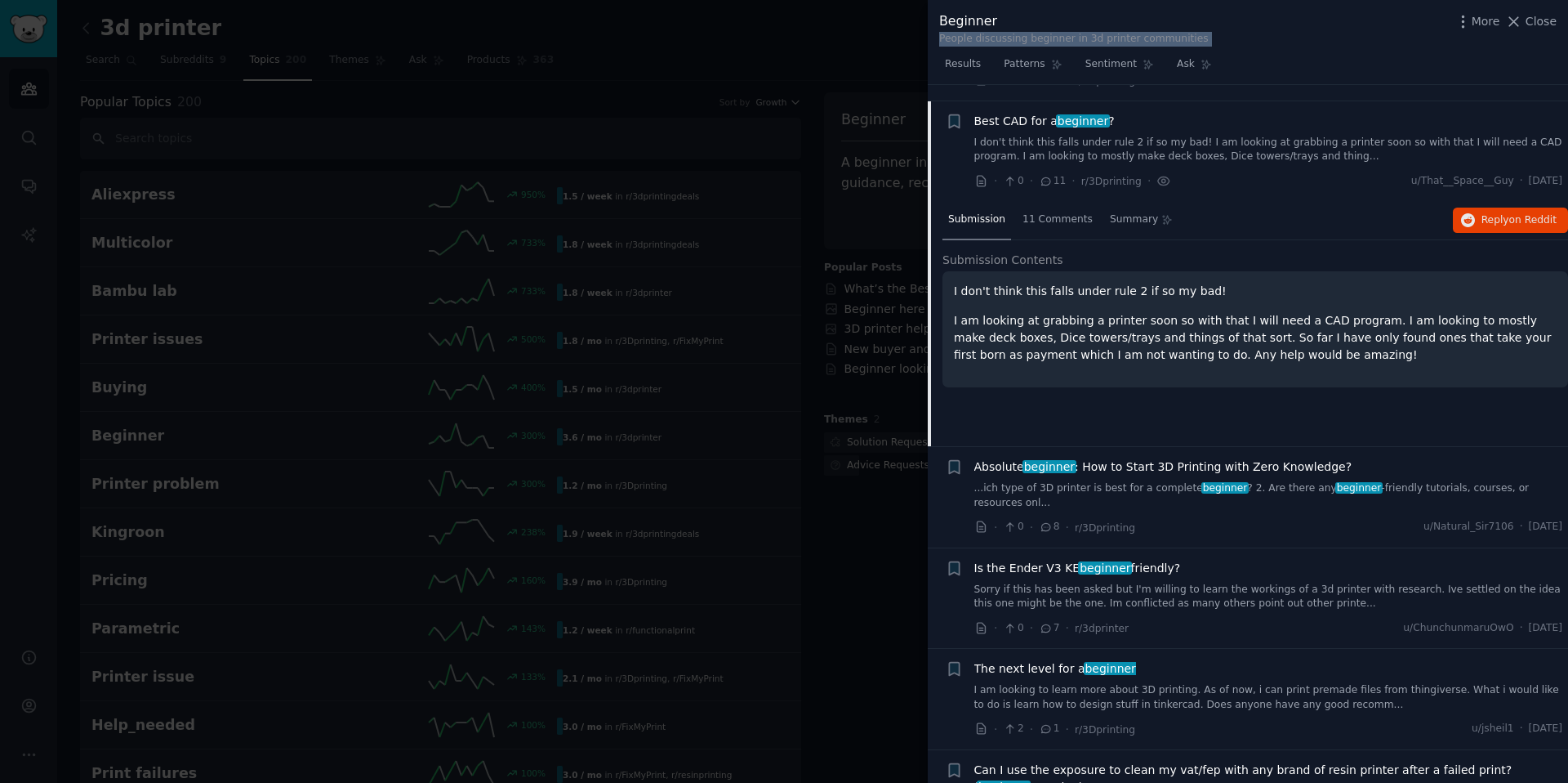
scroll to position [704, 0]
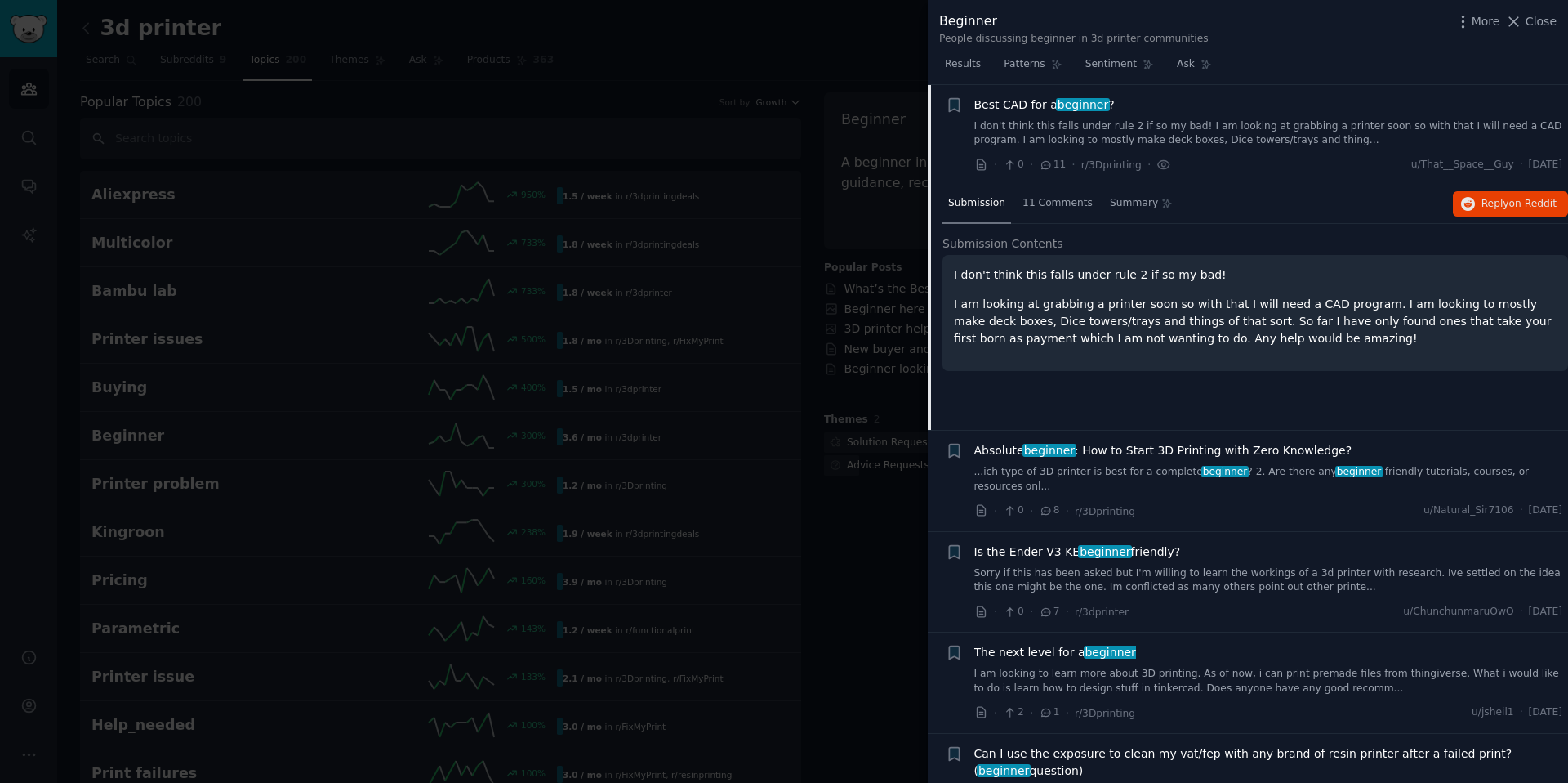
click at [1110, 333] on p "I am looking at grabbing a printer soon so with that I will need a CAD program.…" at bounding box center [1254, 321] width 602 height 51
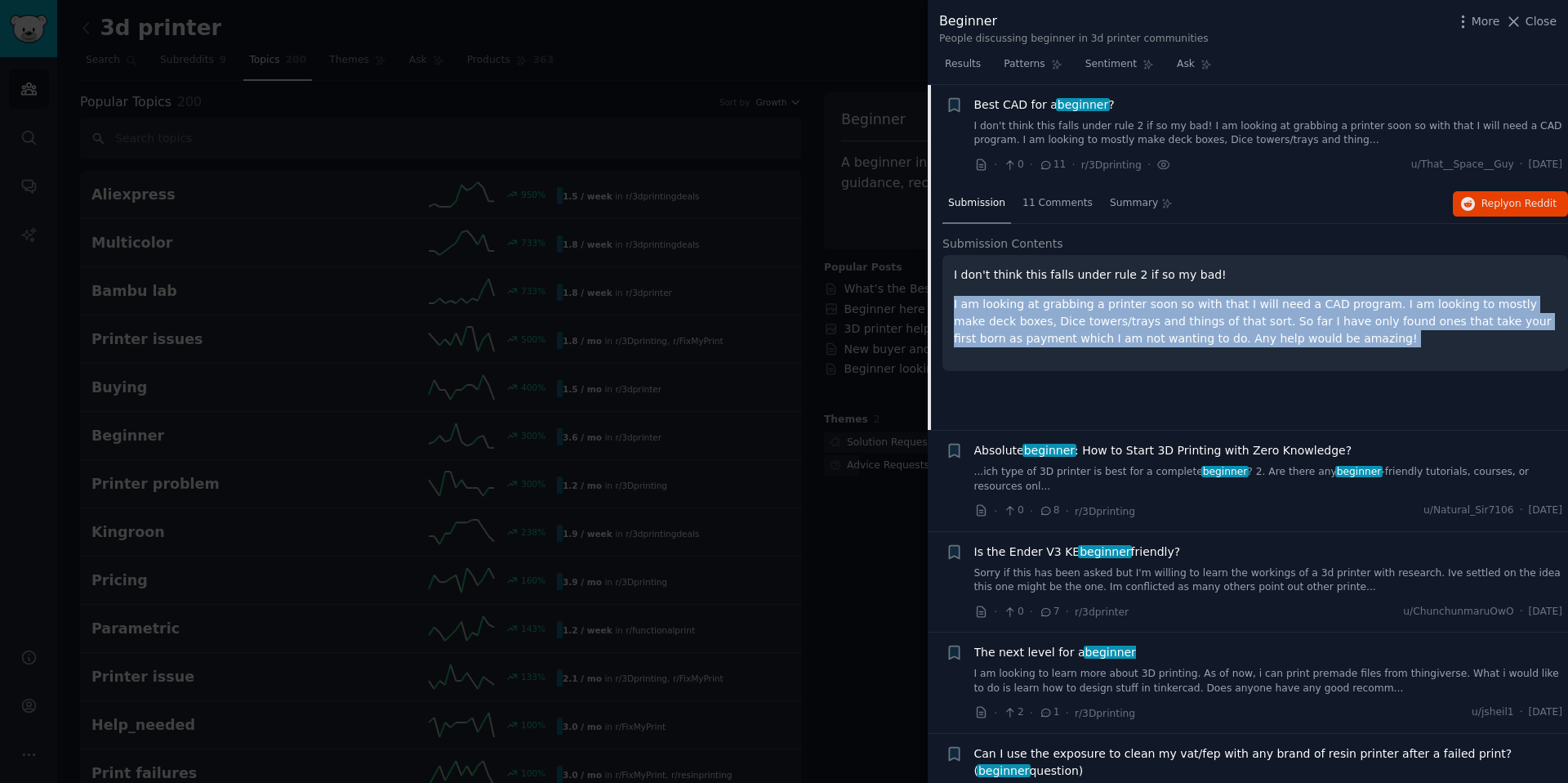
click at [1111, 333] on p "I am looking at grabbing a printer soon so with that I will need a CAD program.…" at bounding box center [1254, 321] width 602 height 51
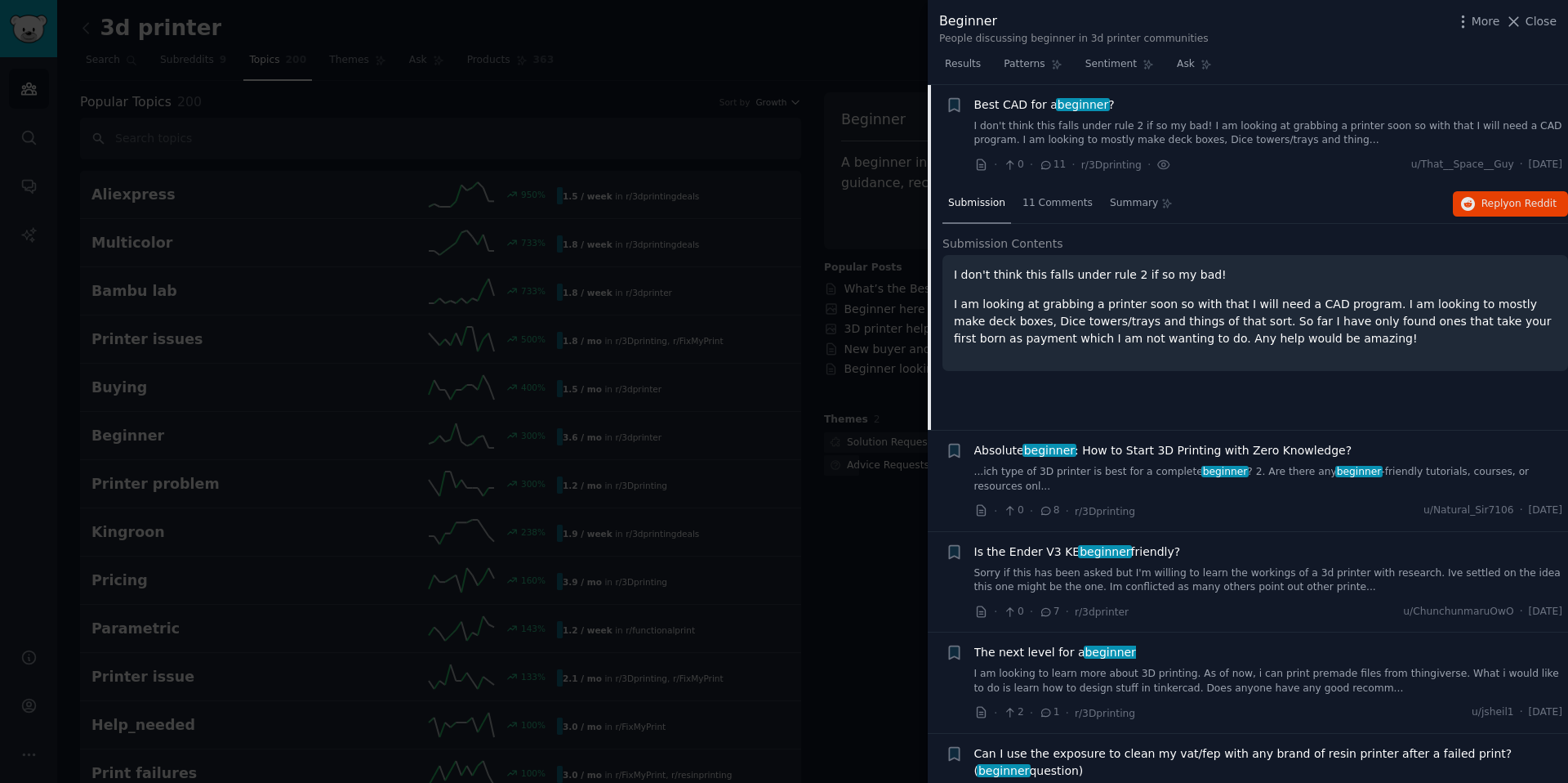
click at [1111, 269] on p "I don't think this falls under rule 2 if so my bad!" at bounding box center [1254, 275] width 602 height 17
click at [1068, 216] on div "11 Comments" at bounding box center [1057, 205] width 81 height 39
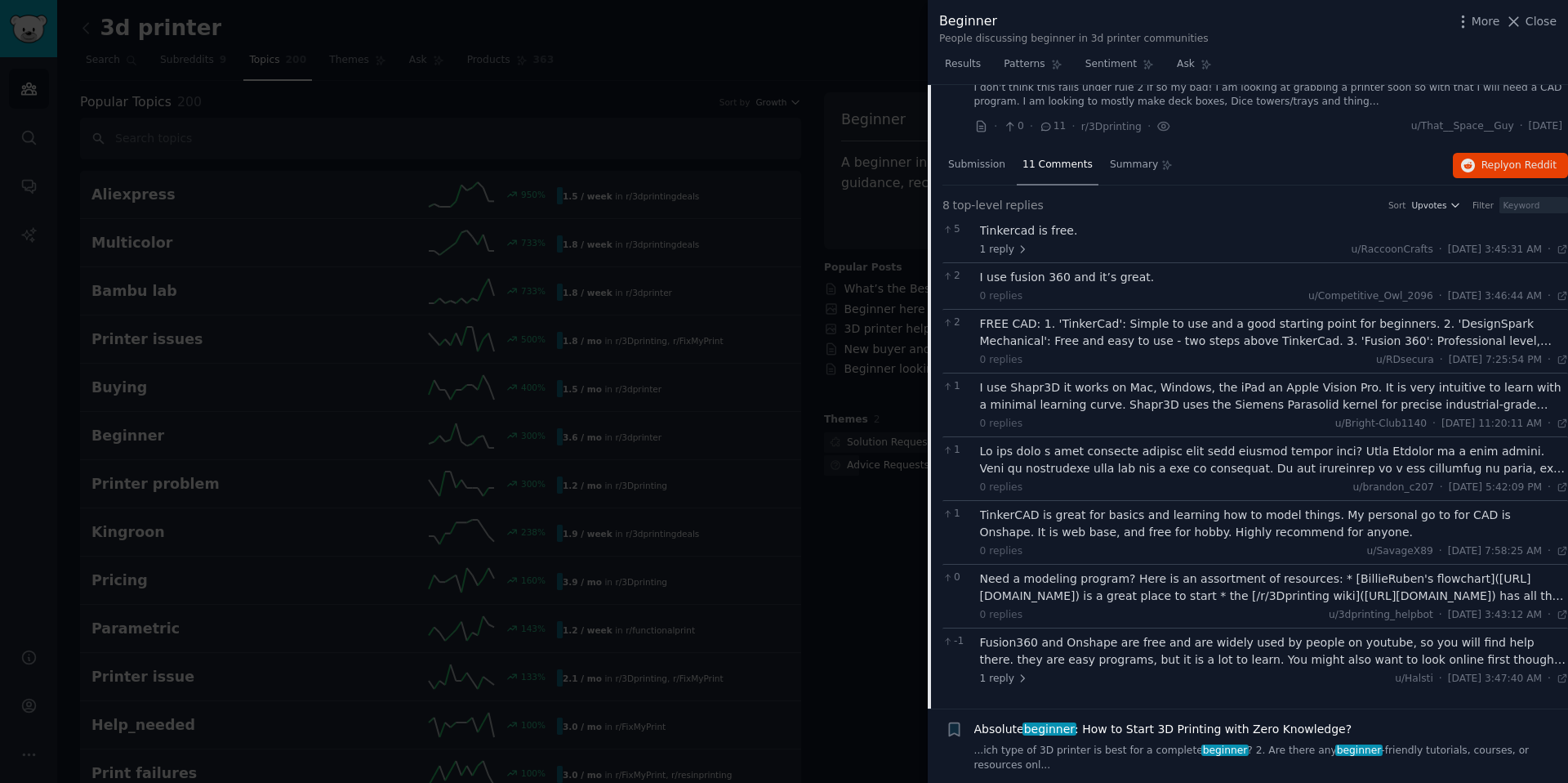
scroll to position [744, 0]
click at [1057, 335] on div "FREE CAD: 1. 'TinkerCad': Simple to use and a good starting point for beginners…" at bounding box center [1274, 331] width 588 height 35
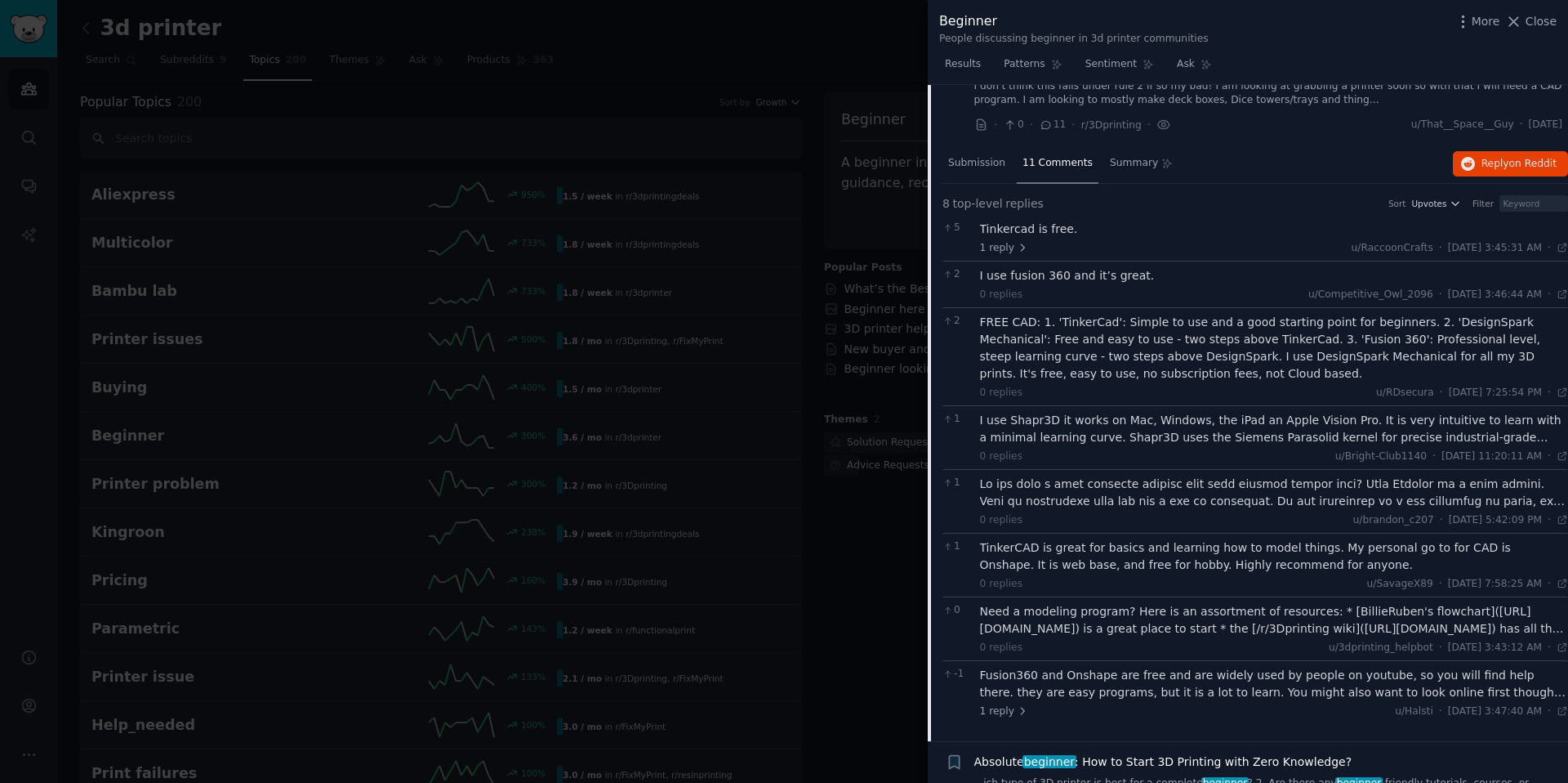
click at [1049, 315] on div "FREE CAD: 1. 'TinkerCad': Simple to use and a good starting point for beginners…" at bounding box center [1274, 348] width 588 height 68
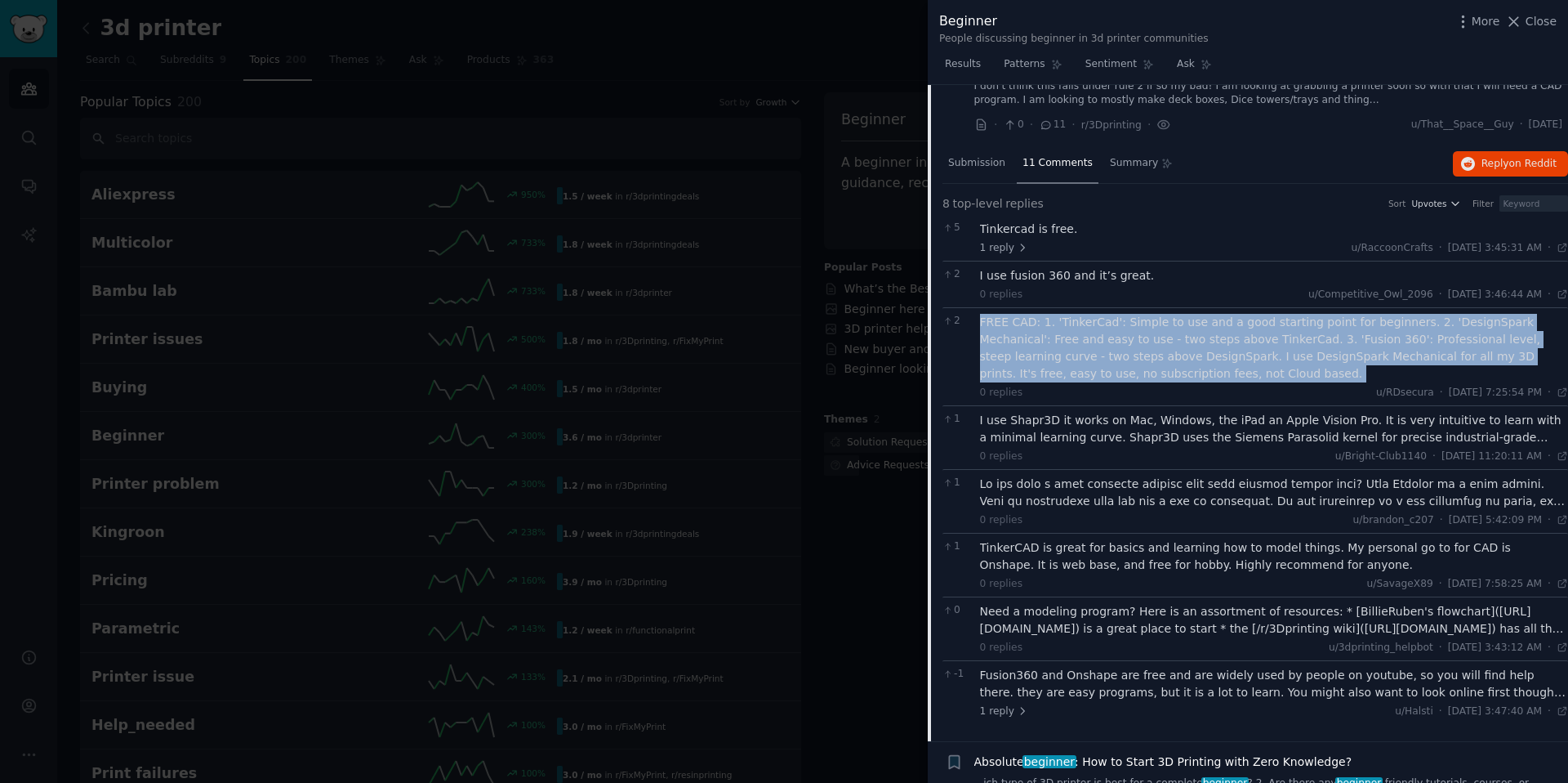
click at [1049, 315] on div "FREE CAD: 1. 'TinkerCad': Simple to use and a good starting point for beginners…" at bounding box center [1274, 348] width 588 height 68
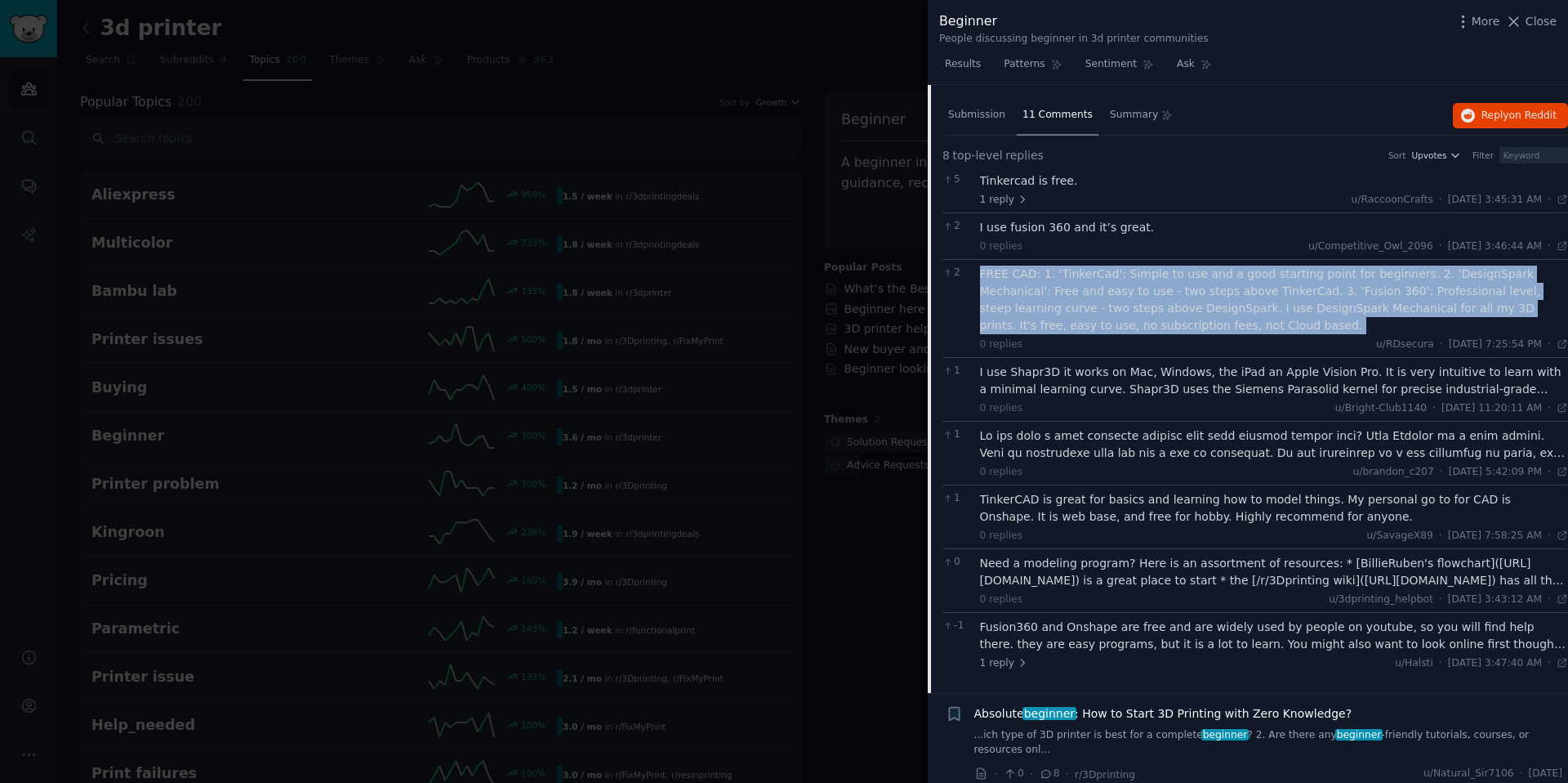
scroll to position [796, 0]
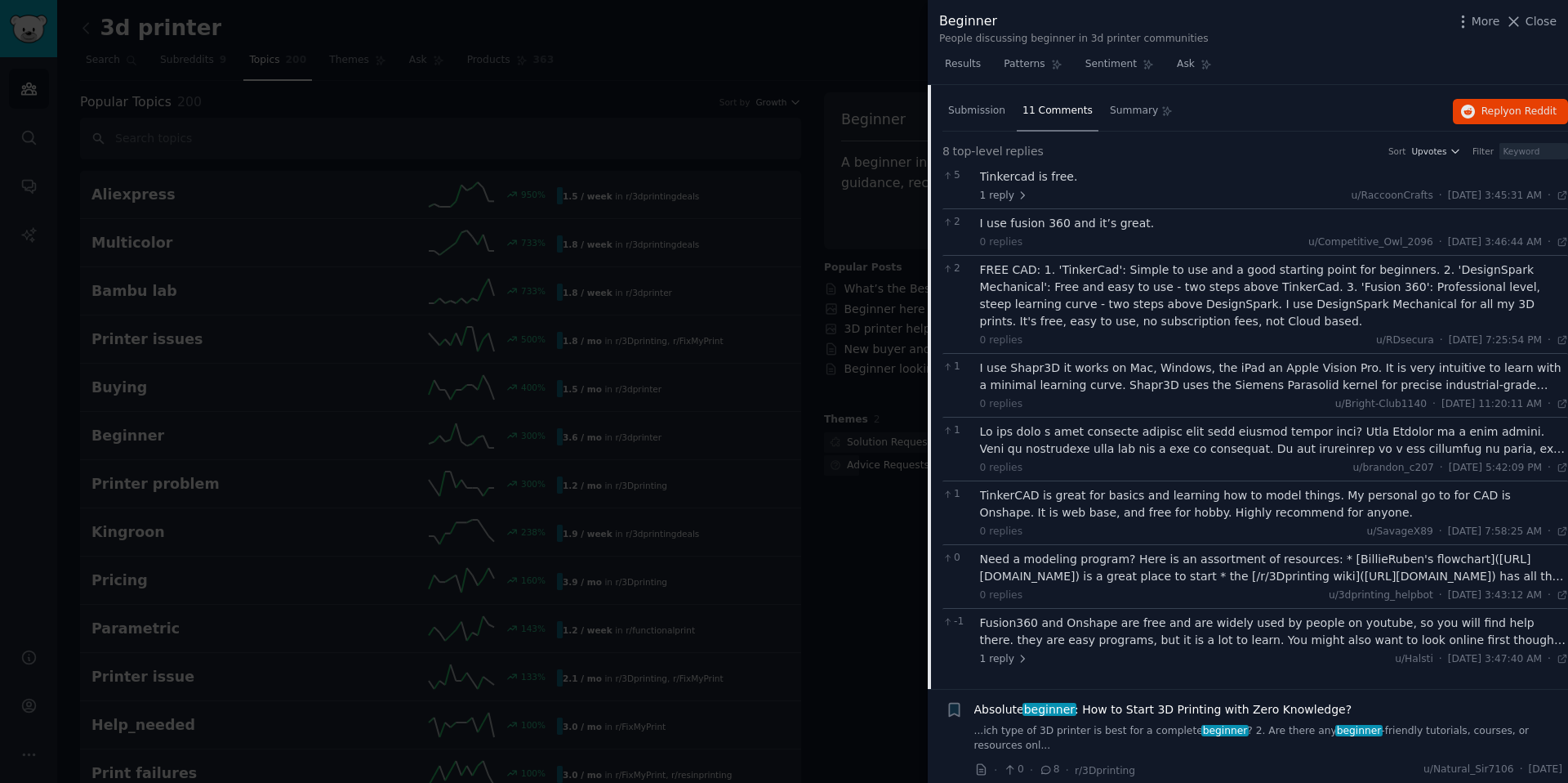
click at [1061, 562] on div "Need a modeling program? Here is an assortment of resources: * [BillieRuben's f…" at bounding box center [1274, 567] width 588 height 35
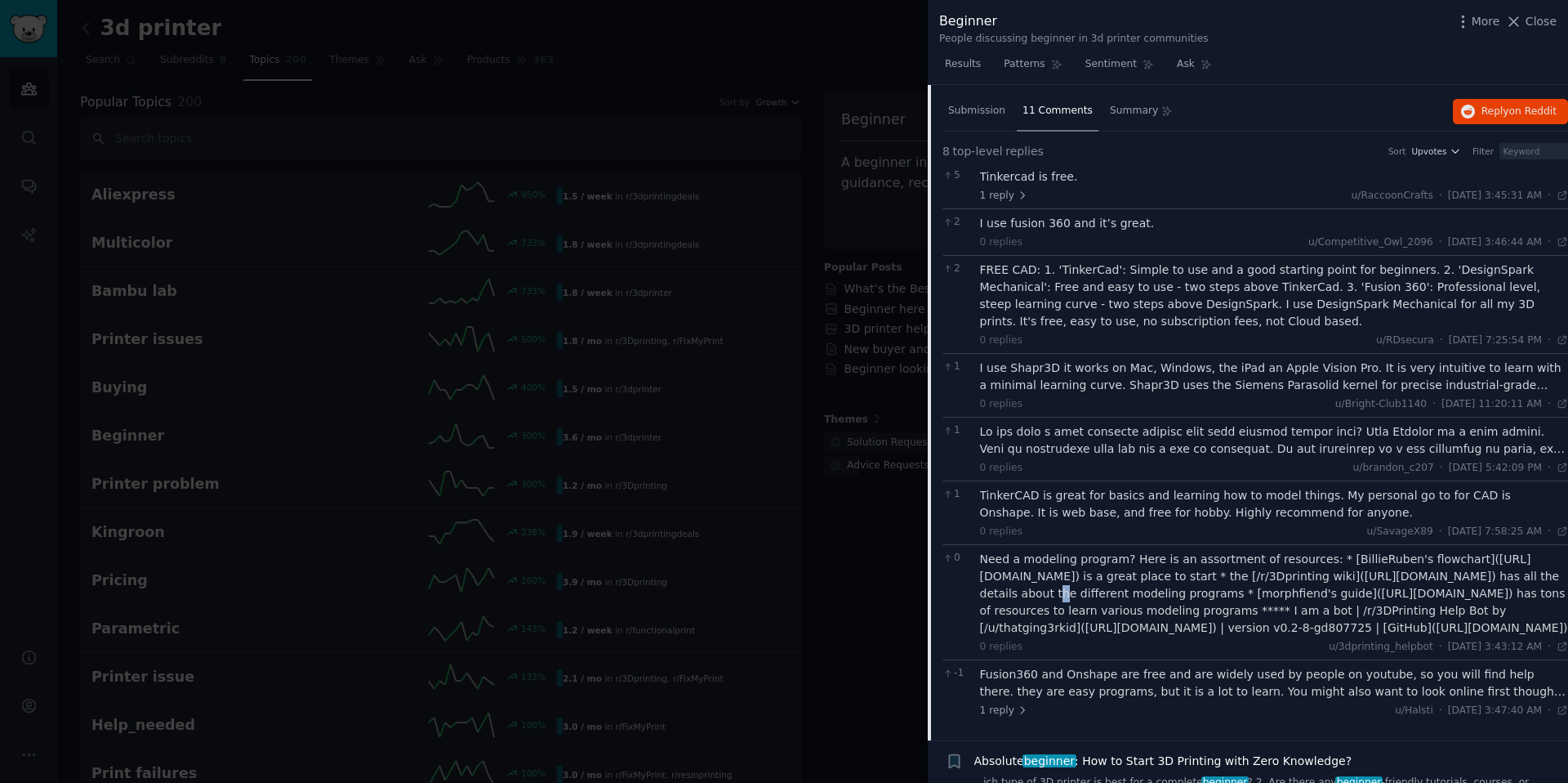
click at [1057, 589] on div "Need a modeling program? Here is an assortment of resources: * [BillieRuben's f…" at bounding box center [1274, 593] width 588 height 86
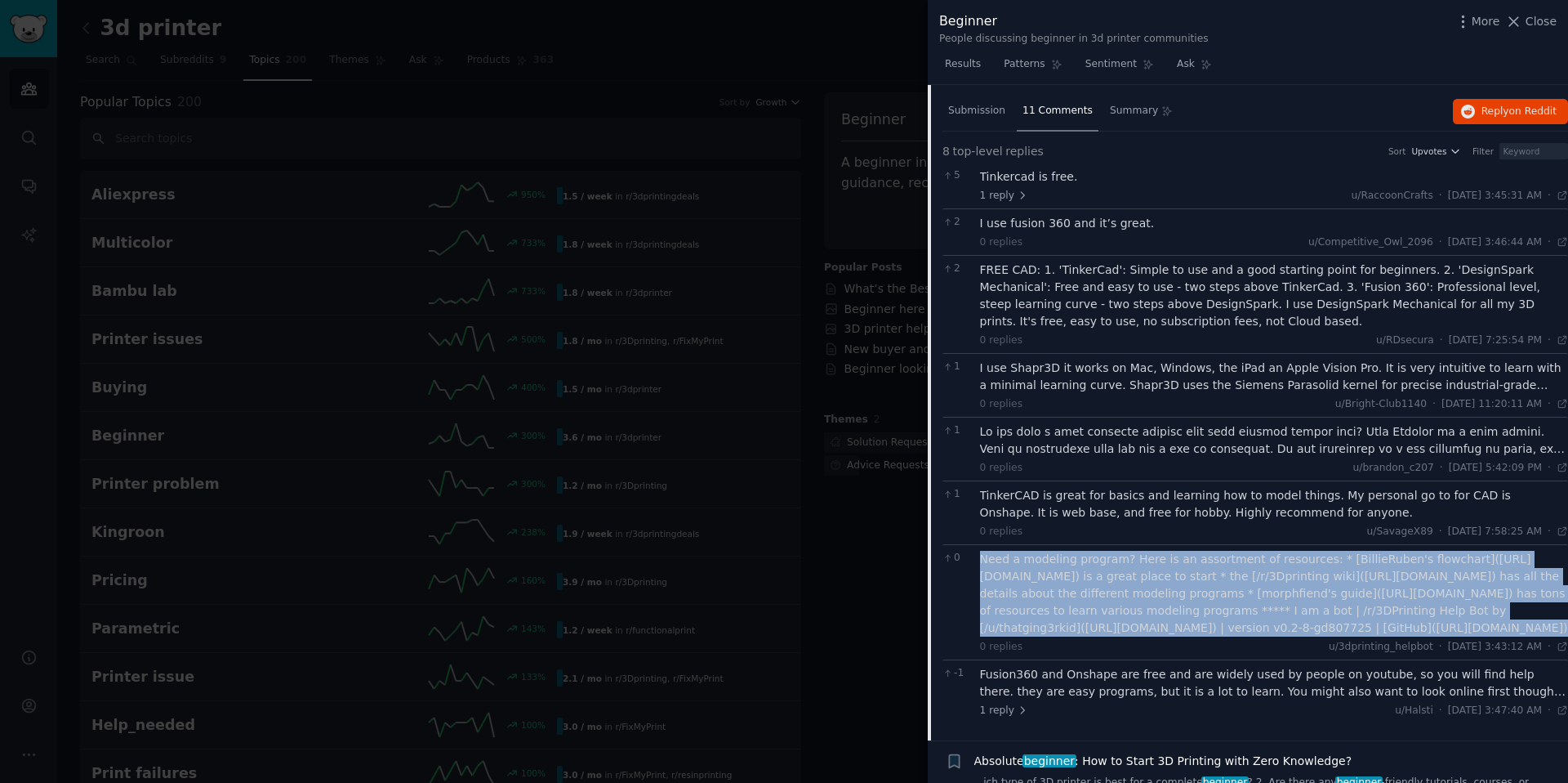
click at [1057, 589] on div "Need a modeling program? Here is an assortment of resources: * [BillieRuben's f…" at bounding box center [1274, 593] width 588 height 86
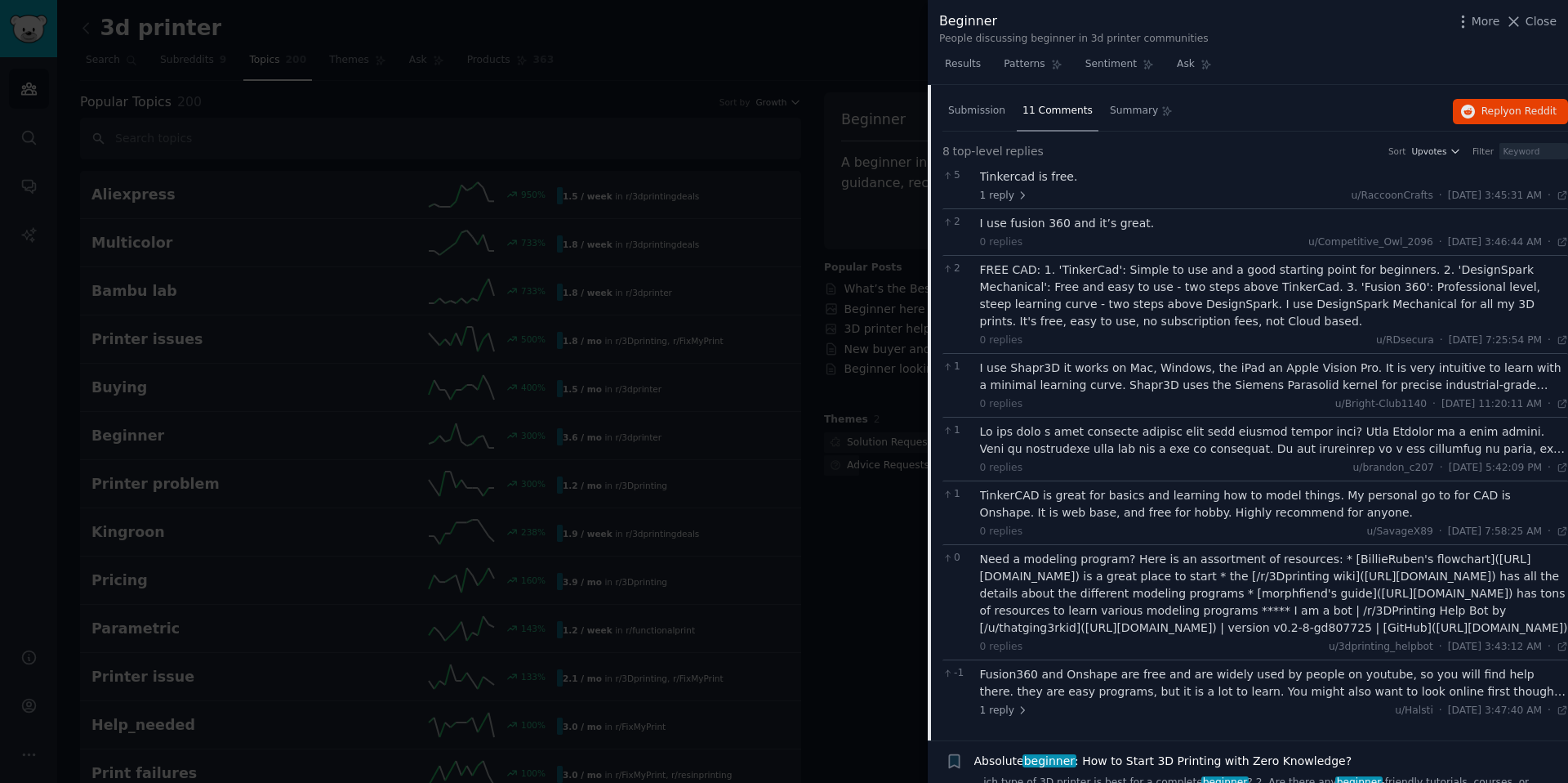
click at [1056, 504] on div "TinkerCAD is great for basics and learning how to model things. My personal go …" at bounding box center [1274, 504] width 588 height 35
click at [1113, 636] on div "Need a modeling program? Here is an assortment of resources: * [BillieRuben's f…" at bounding box center [1274, 593] width 588 height 86
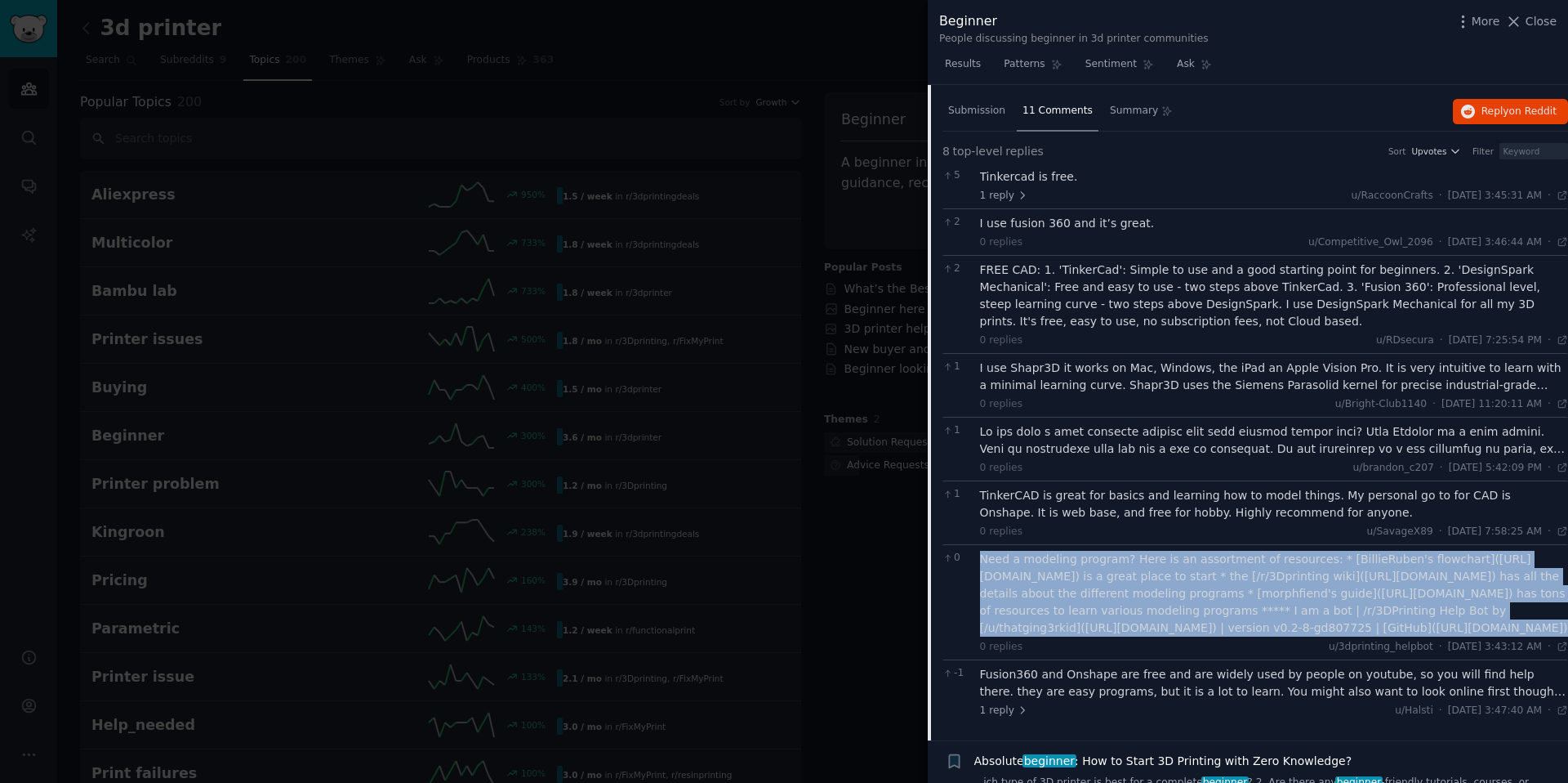
click at [1113, 636] on div "Need a modeling program? Here is an assortment of resources: * [BillieRuben's f…" at bounding box center [1274, 593] width 588 height 86
click at [1131, 631] on div "Need a modeling program? Here is an assortment of resources: * [BillieRuben's f…" at bounding box center [1274, 593] width 588 height 86
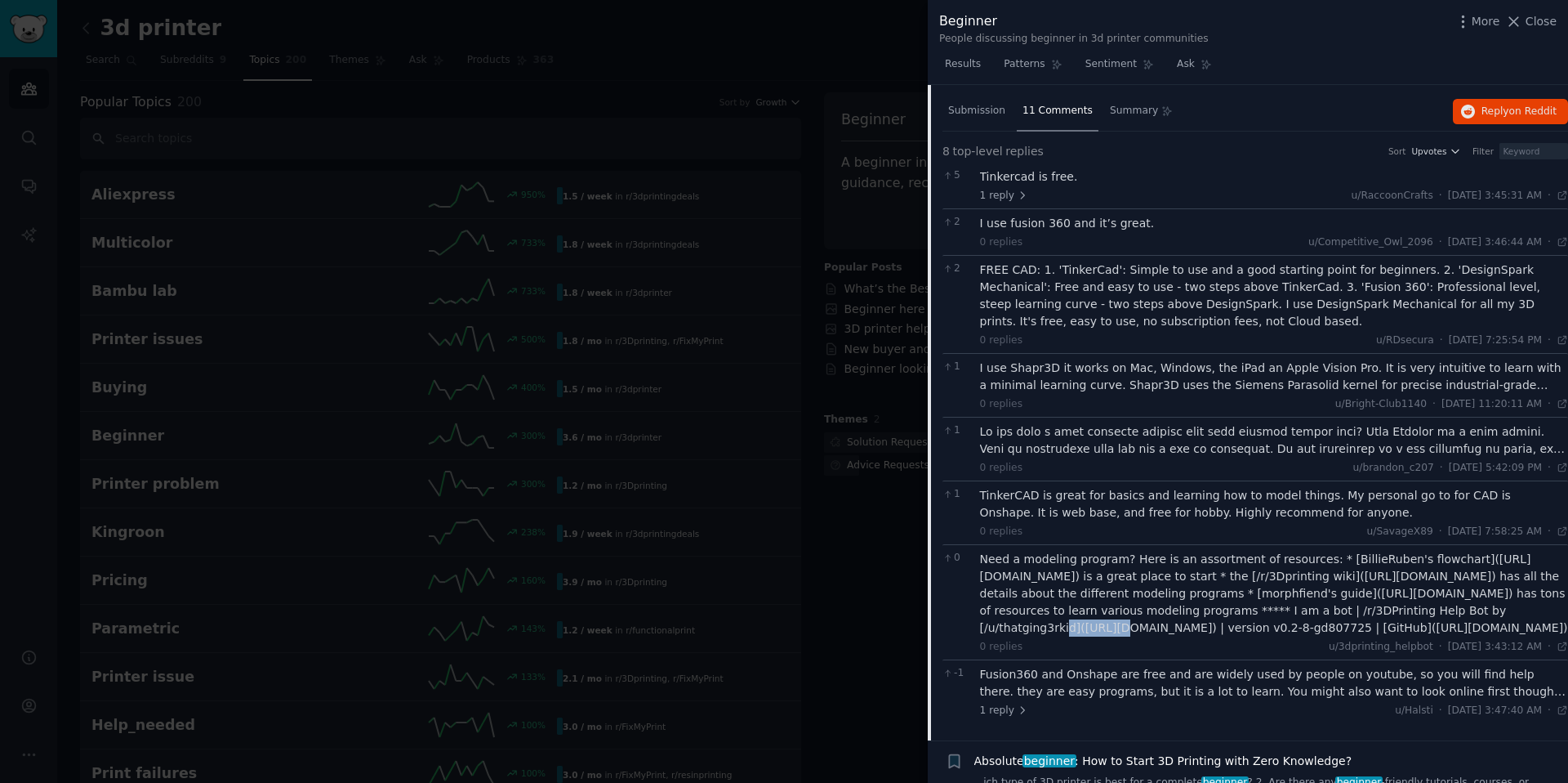
click at [1131, 631] on div "Need a modeling program? Here is an assortment of resources: * [BillieRuben's f…" at bounding box center [1274, 593] width 588 height 86
click at [1115, 636] on div "Need a modeling program? Here is an assortment of resources: * [BillieRuben's f…" at bounding box center [1274, 593] width 588 height 86
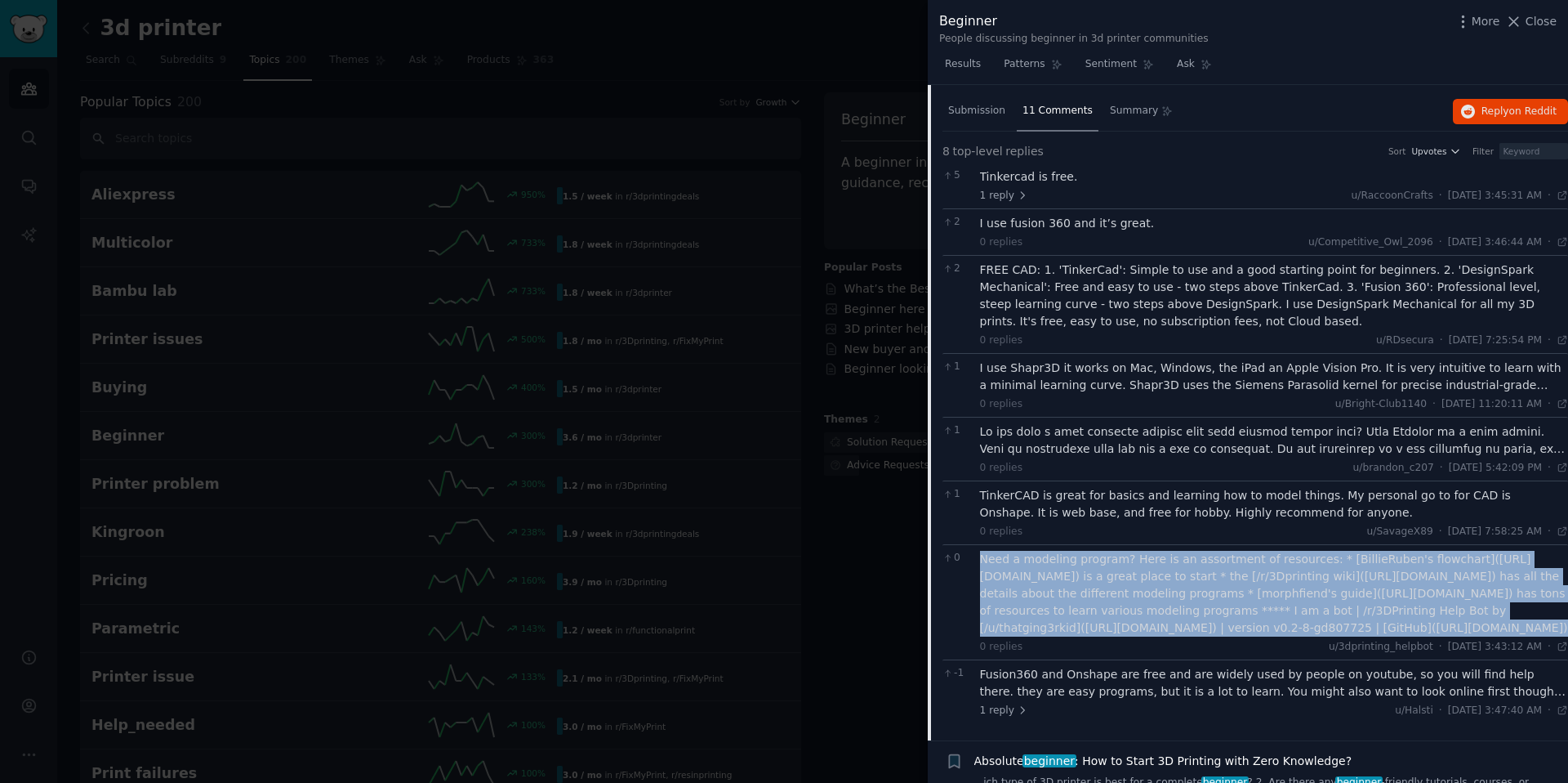
click at [1115, 636] on div "Need a modeling program? Here is an assortment of resources: * [BillieRuben's f…" at bounding box center [1274, 593] width 588 height 86
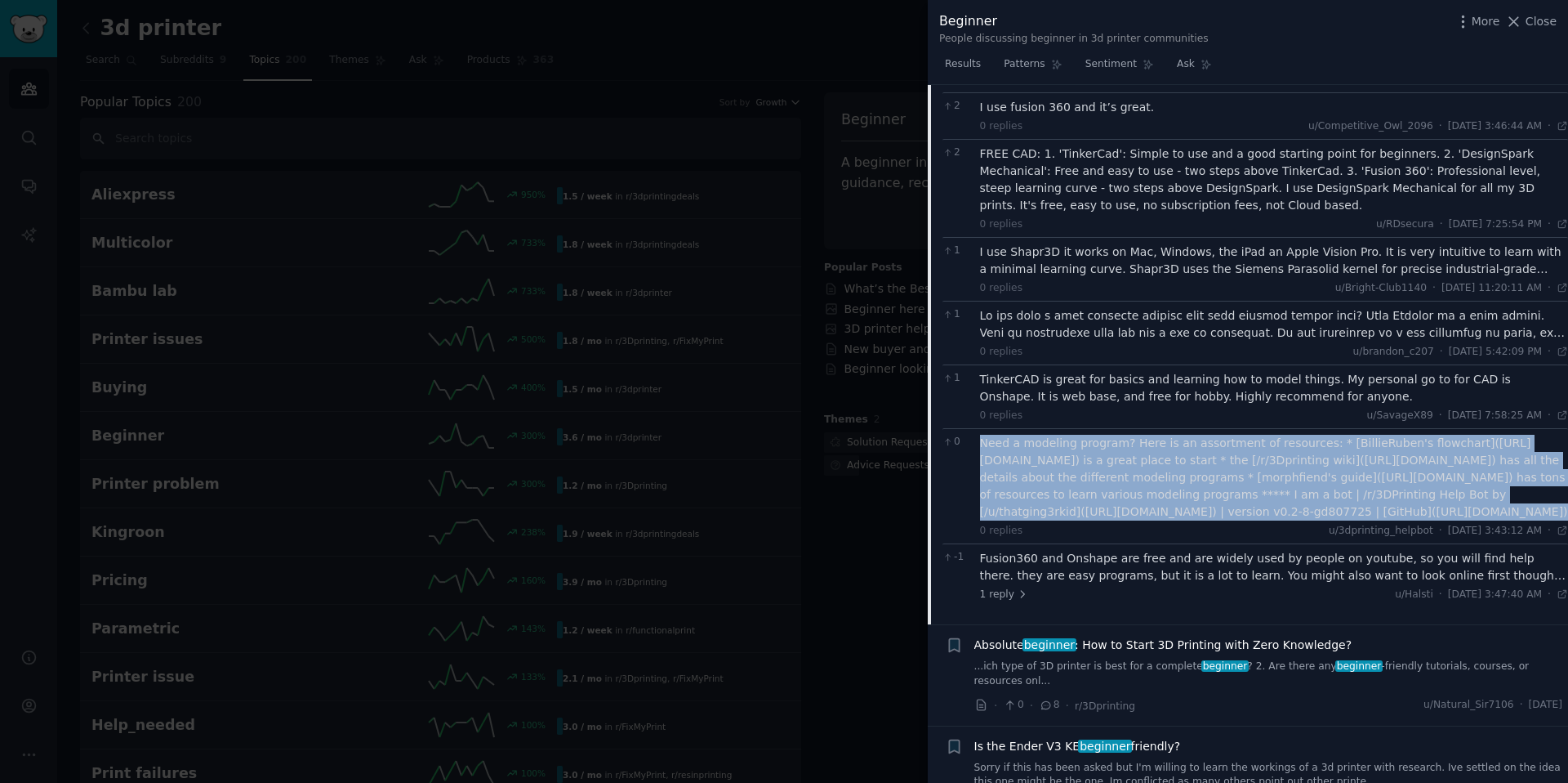
scroll to position [926, 0]
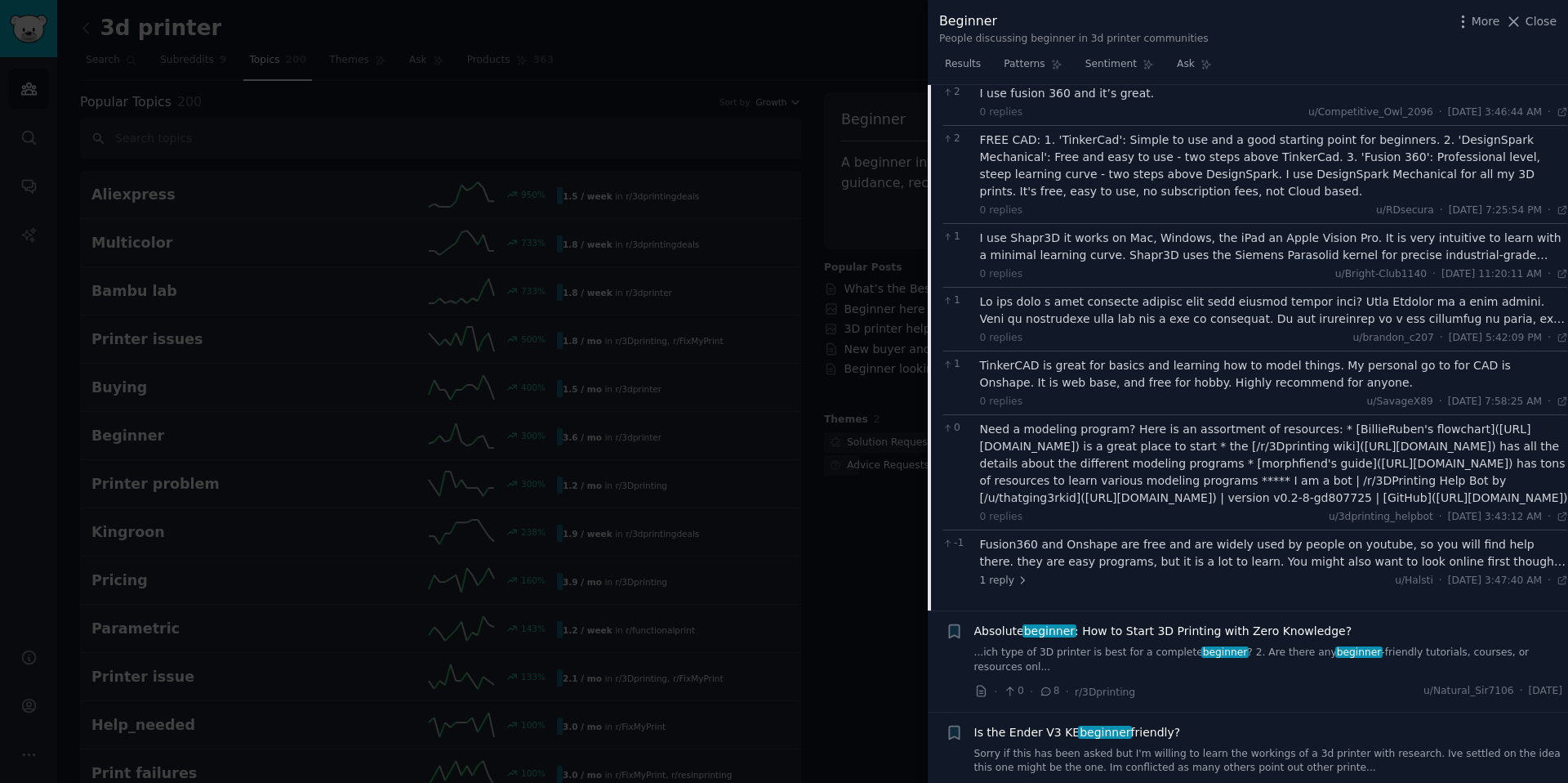
click at [1091, 323] on div at bounding box center [1274, 310] width 588 height 35
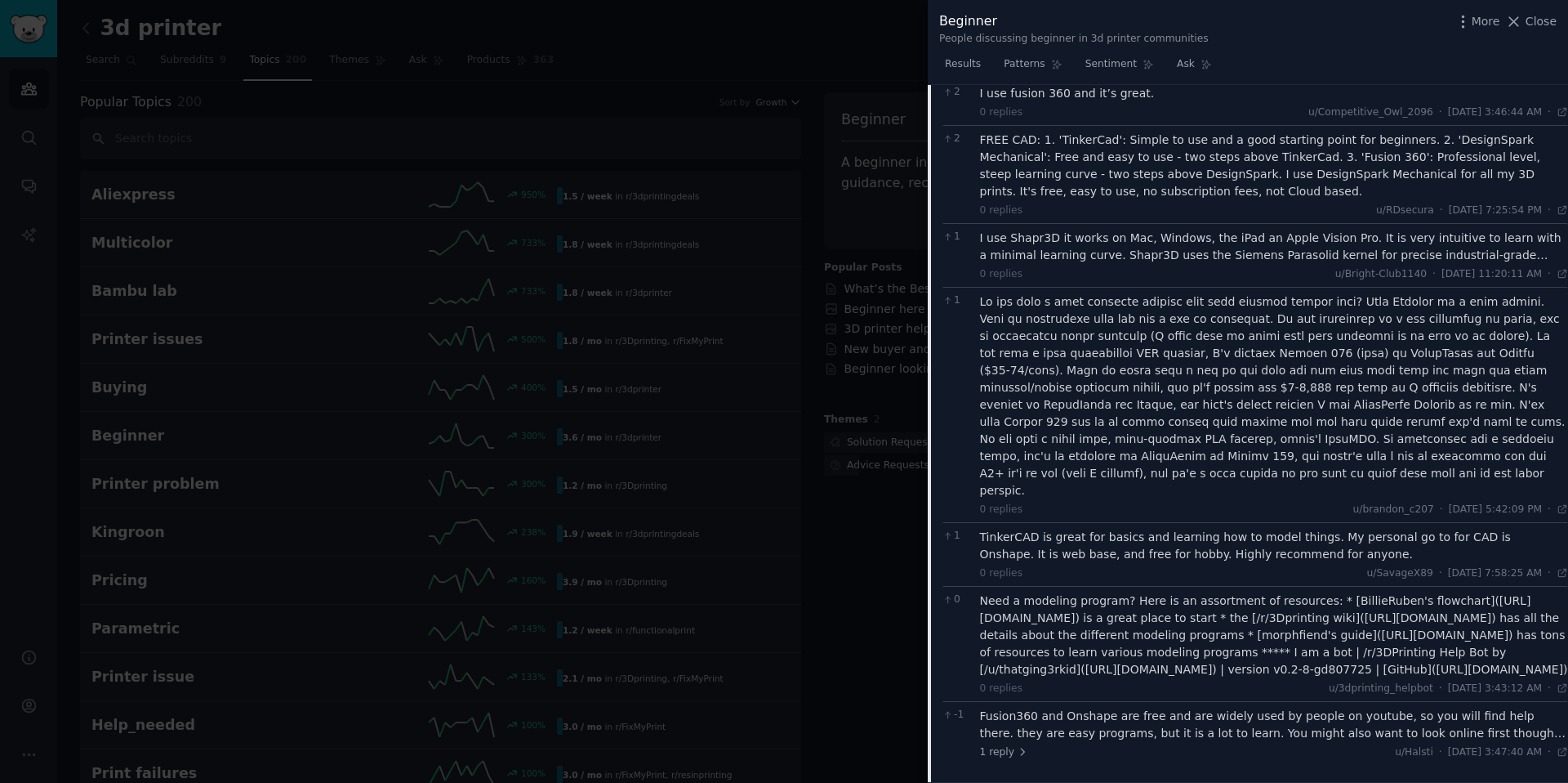
click at [1088, 312] on div at bounding box center [1274, 396] width 588 height 206
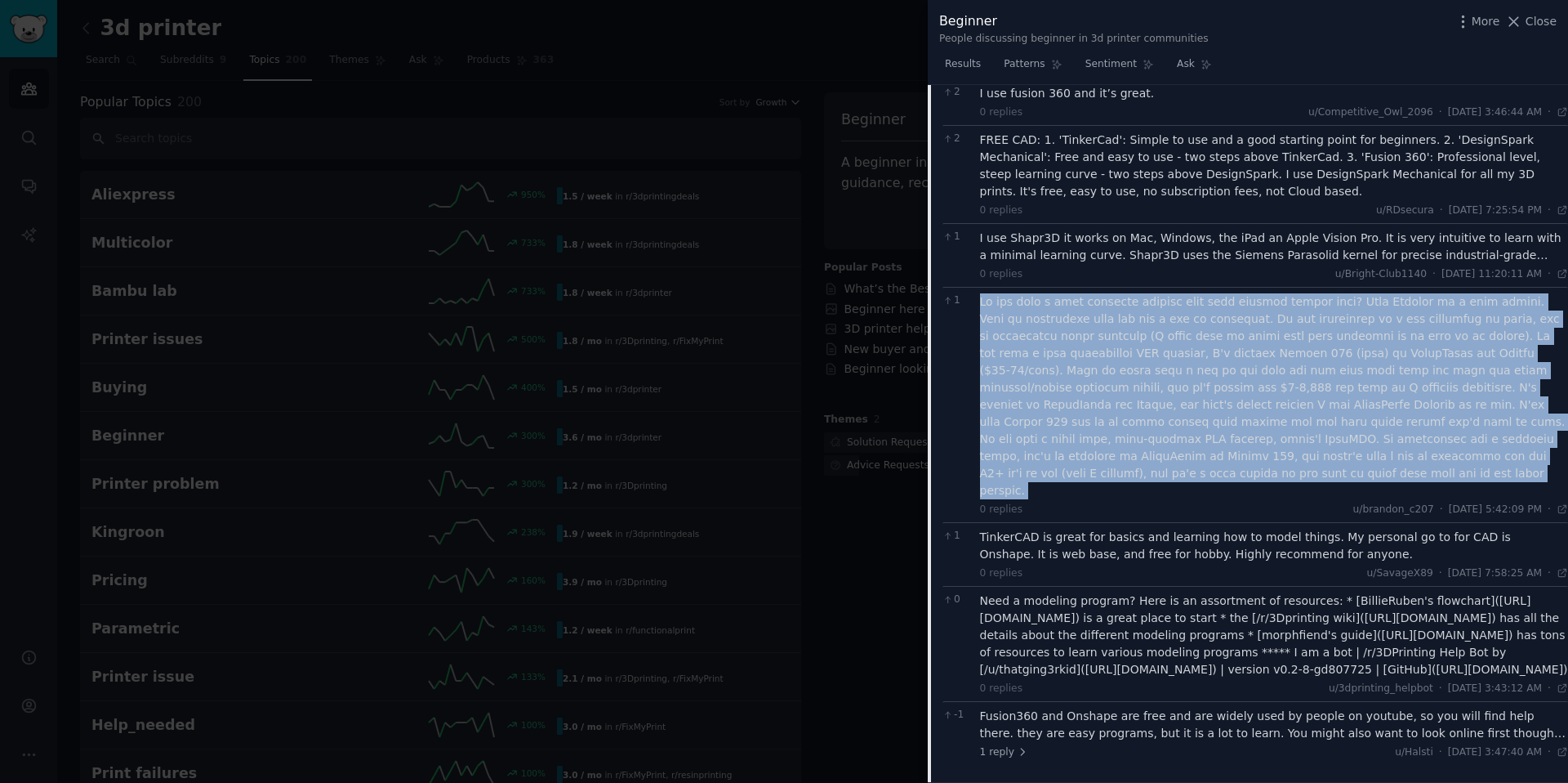
click at [1088, 312] on div at bounding box center [1274, 396] width 588 height 206
click at [1079, 439] on div at bounding box center [1274, 396] width 588 height 206
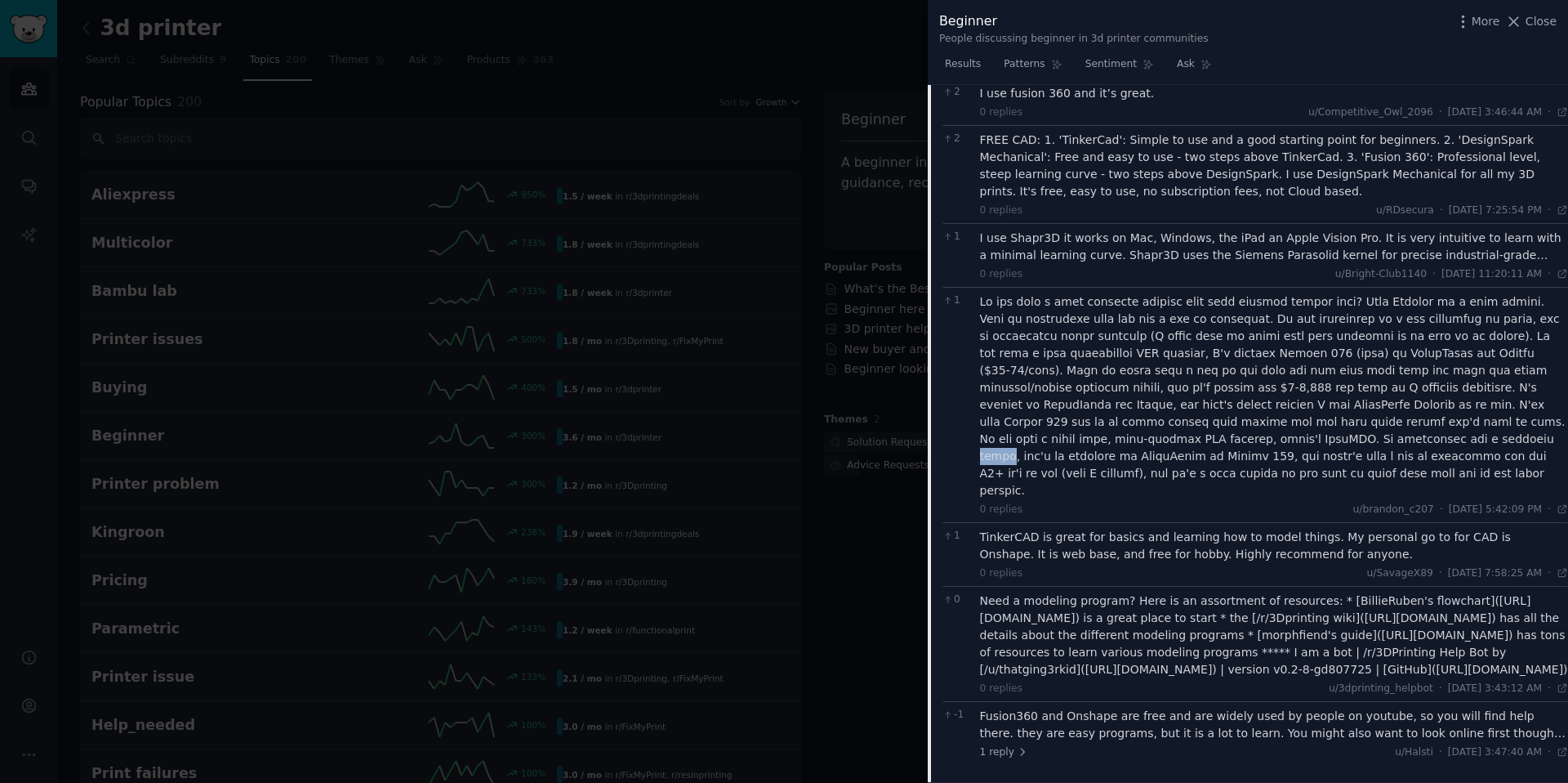
click at [1079, 439] on div at bounding box center [1274, 396] width 588 height 206
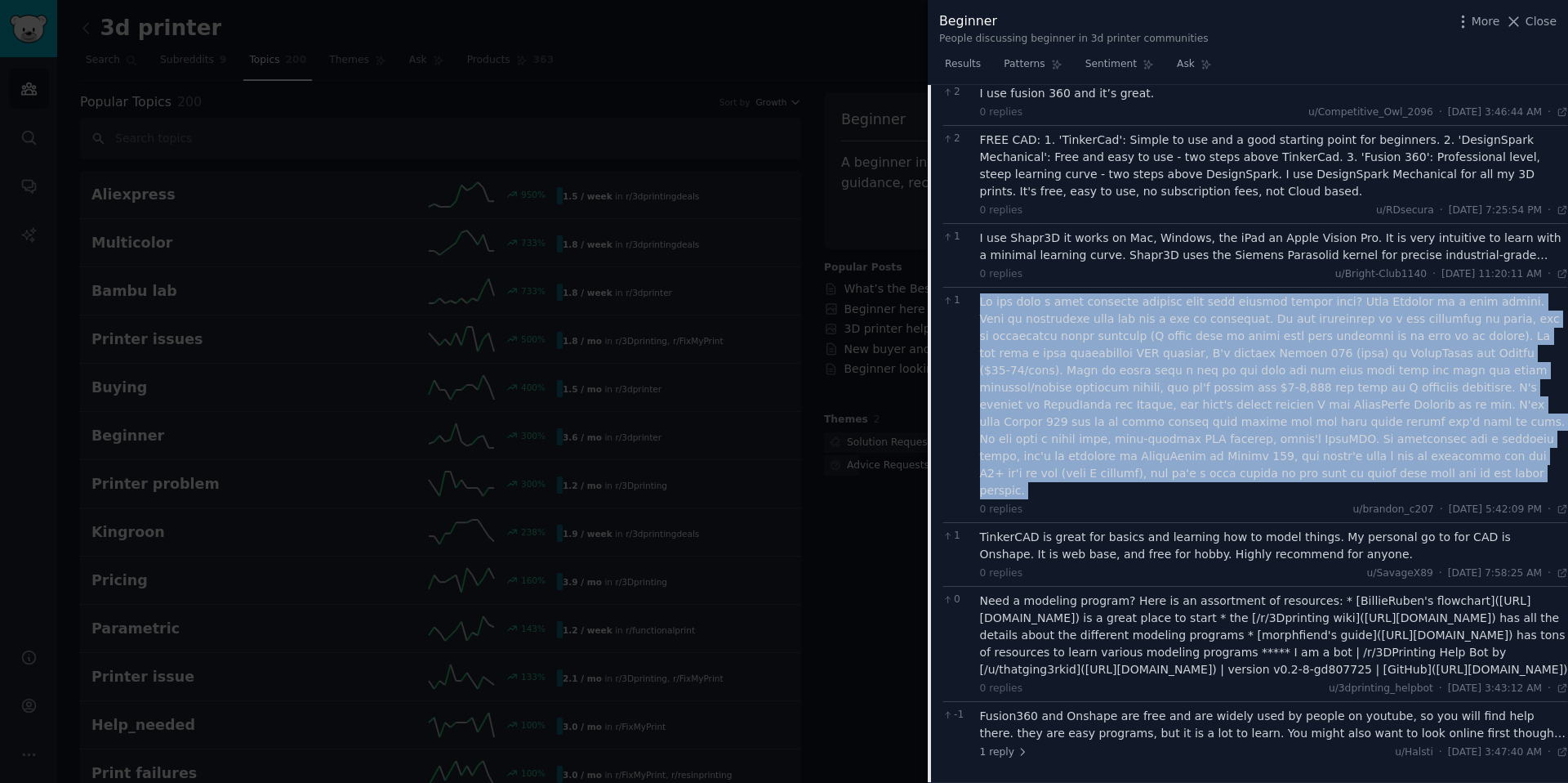
click at [1079, 439] on div at bounding box center [1274, 396] width 588 height 206
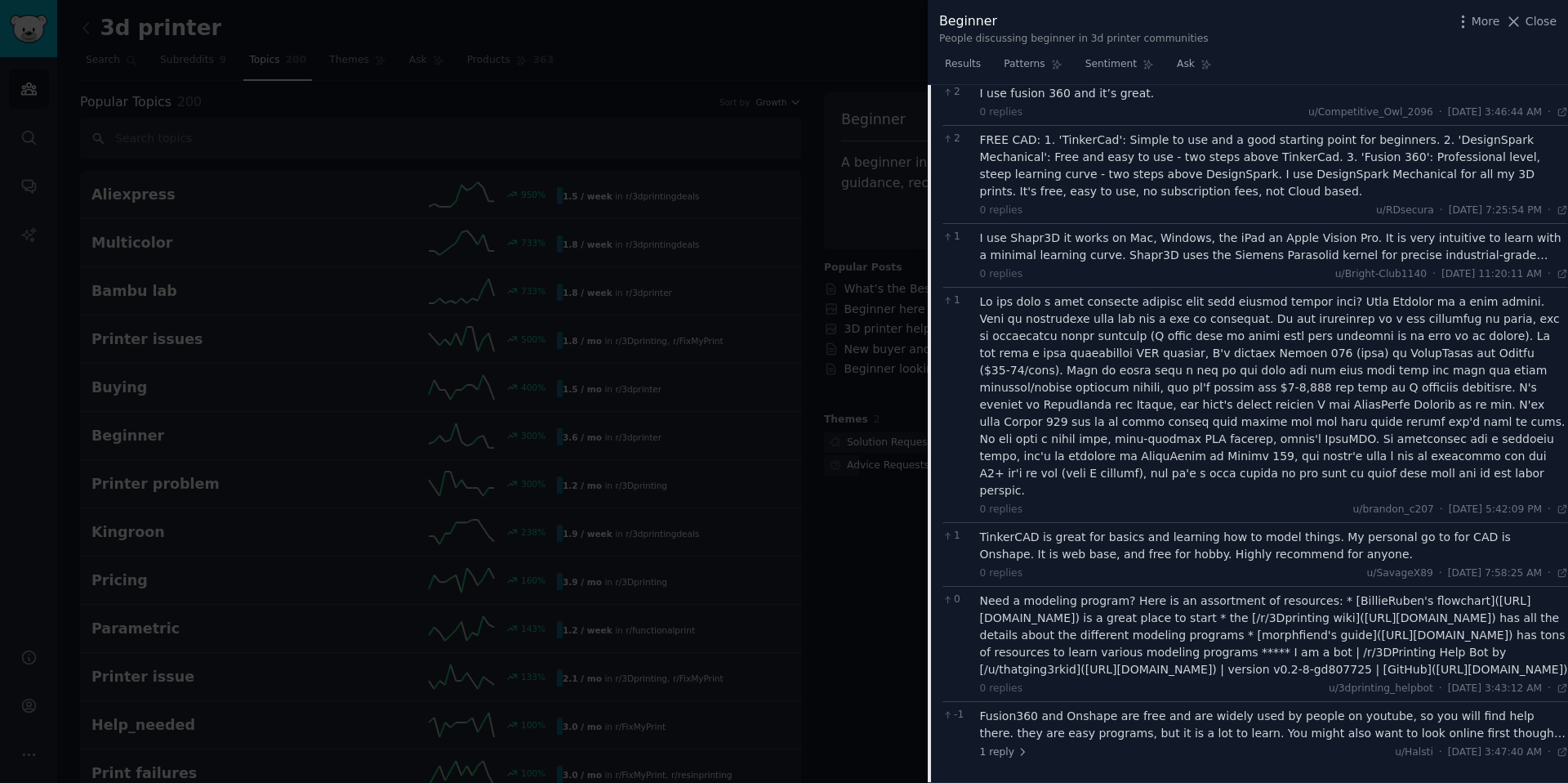
click at [1079, 529] on div "TinkerCAD is great for basics and learning how to model things. My personal go …" at bounding box center [1274, 546] width 588 height 35
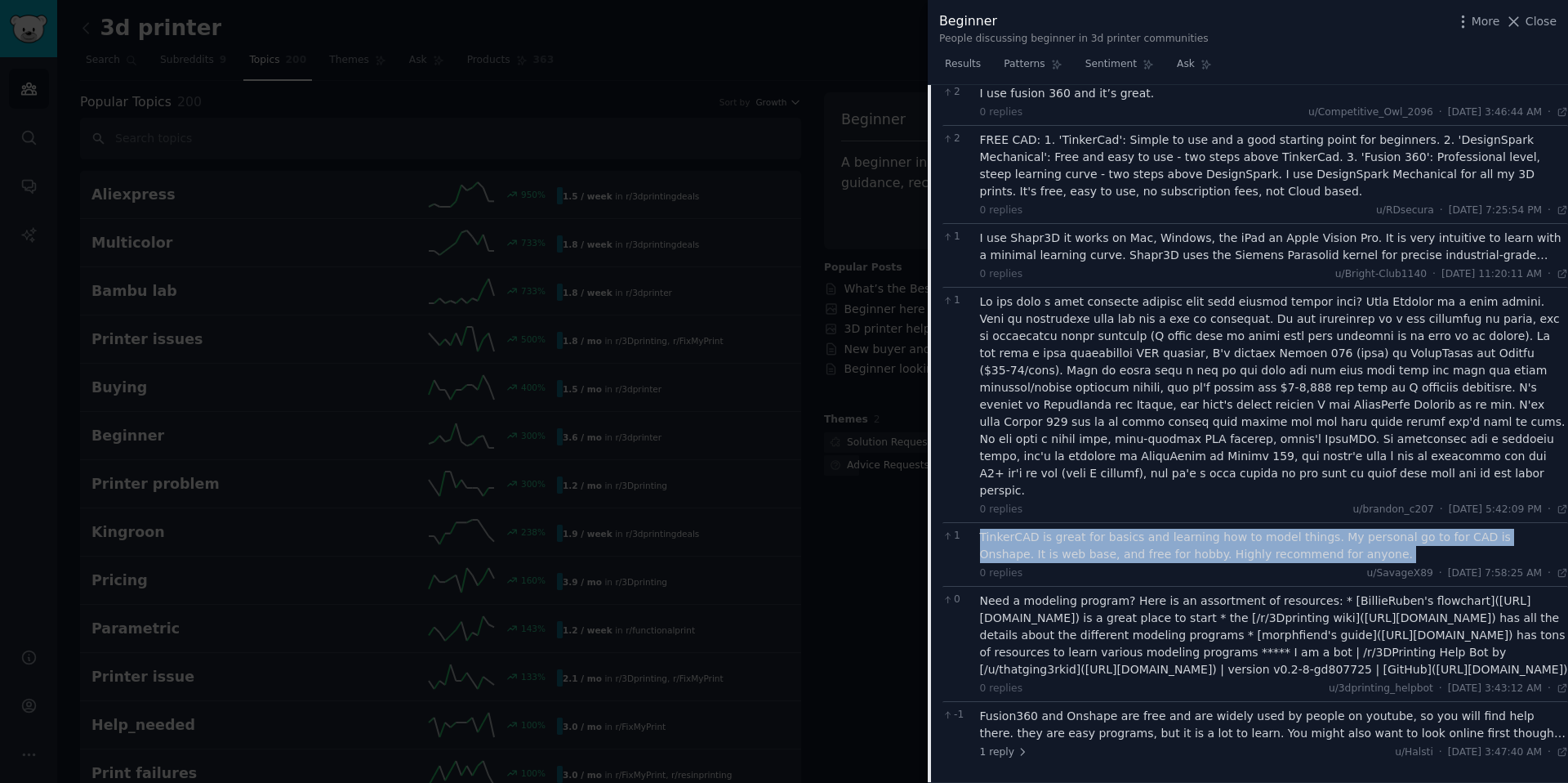
click at [1079, 529] on div "TinkerCAD is great for basics and learning how to model things. My personal go …" at bounding box center [1274, 546] width 588 height 35
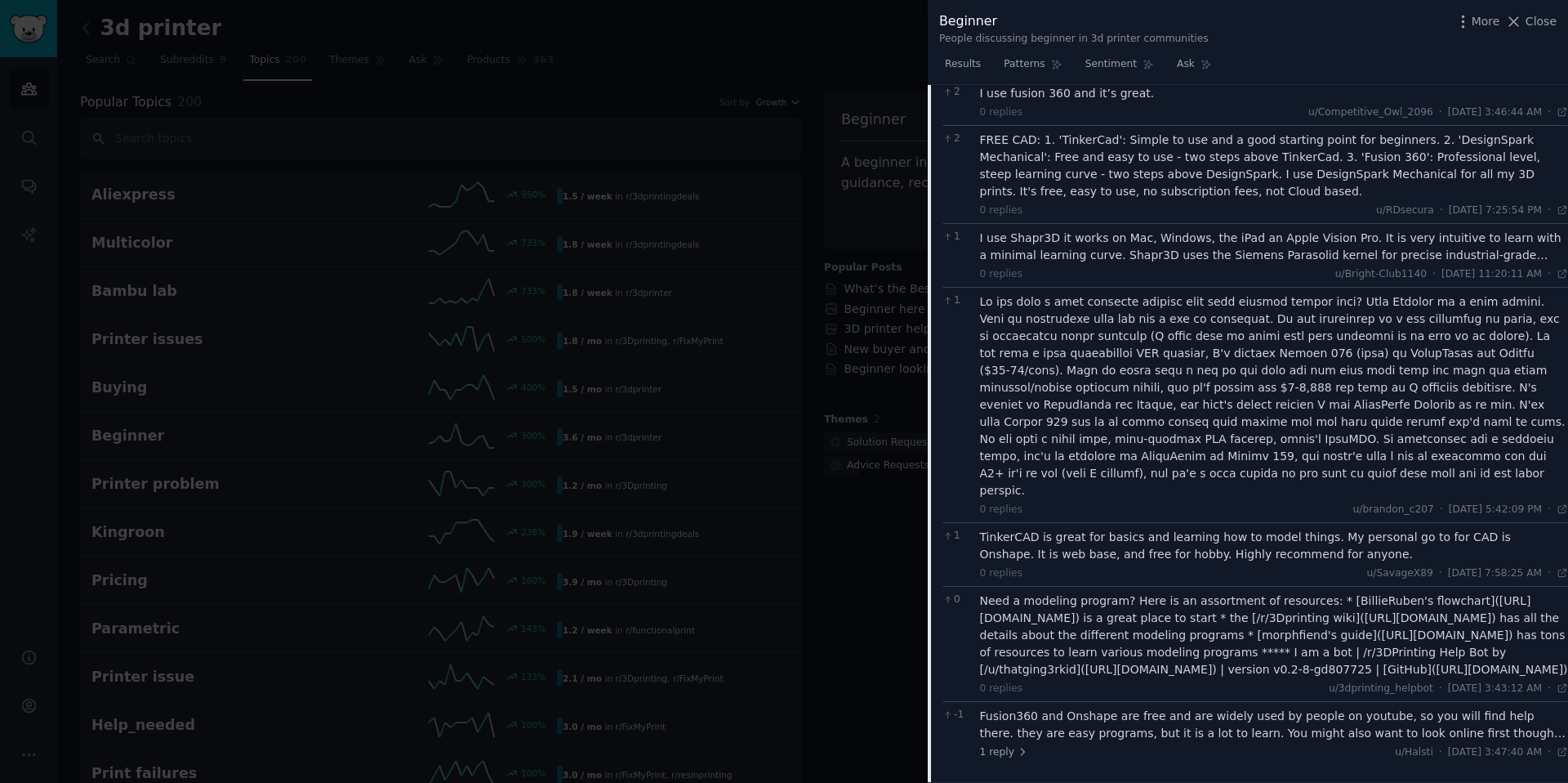
click at [1084, 416] on div at bounding box center [1274, 396] width 588 height 206
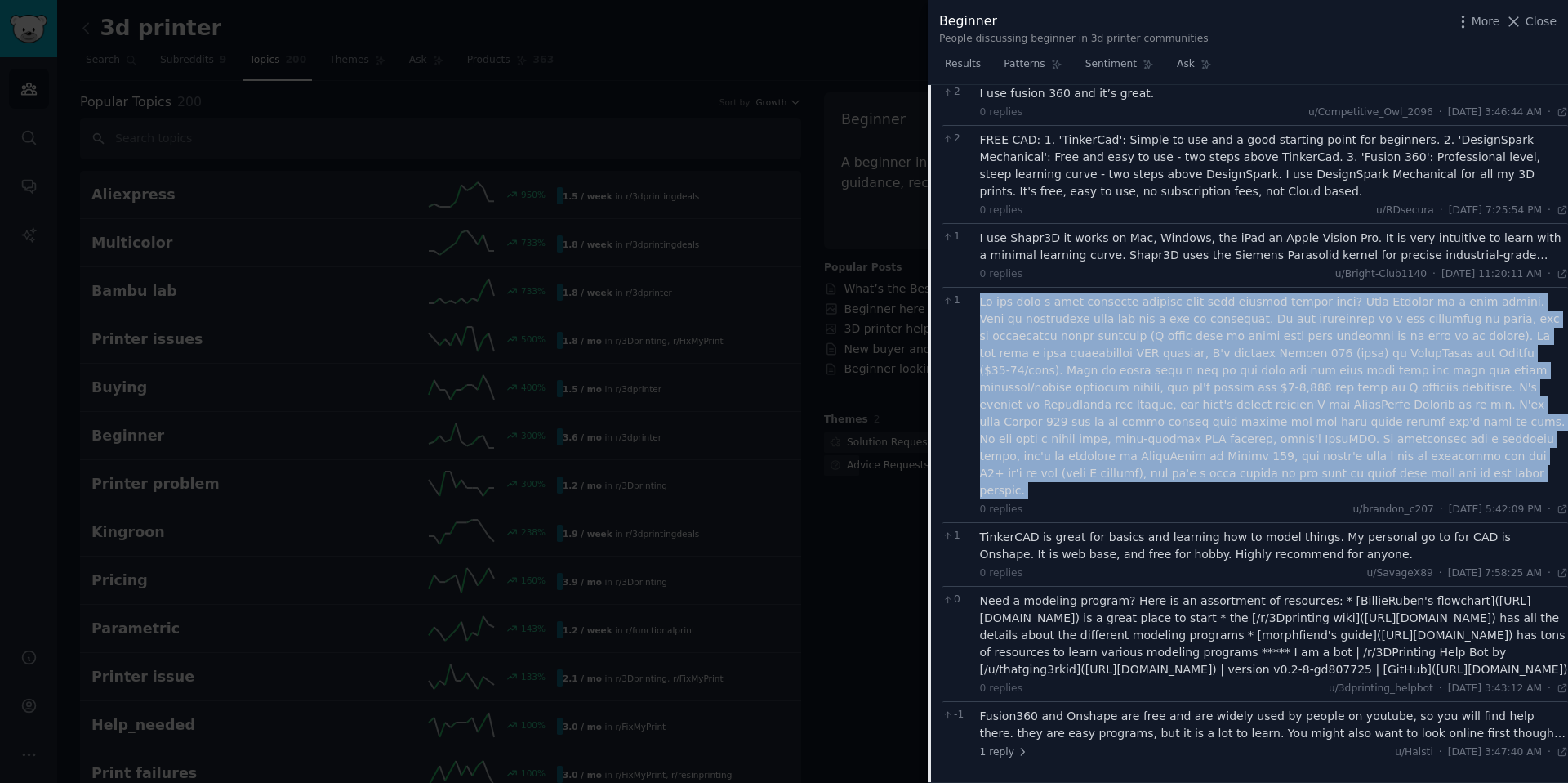
click at [1084, 416] on div at bounding box center [1274, 396] width 588 height 206
click at [1075, 361] on div at bounding box center [1274, 396] width 588 height 206
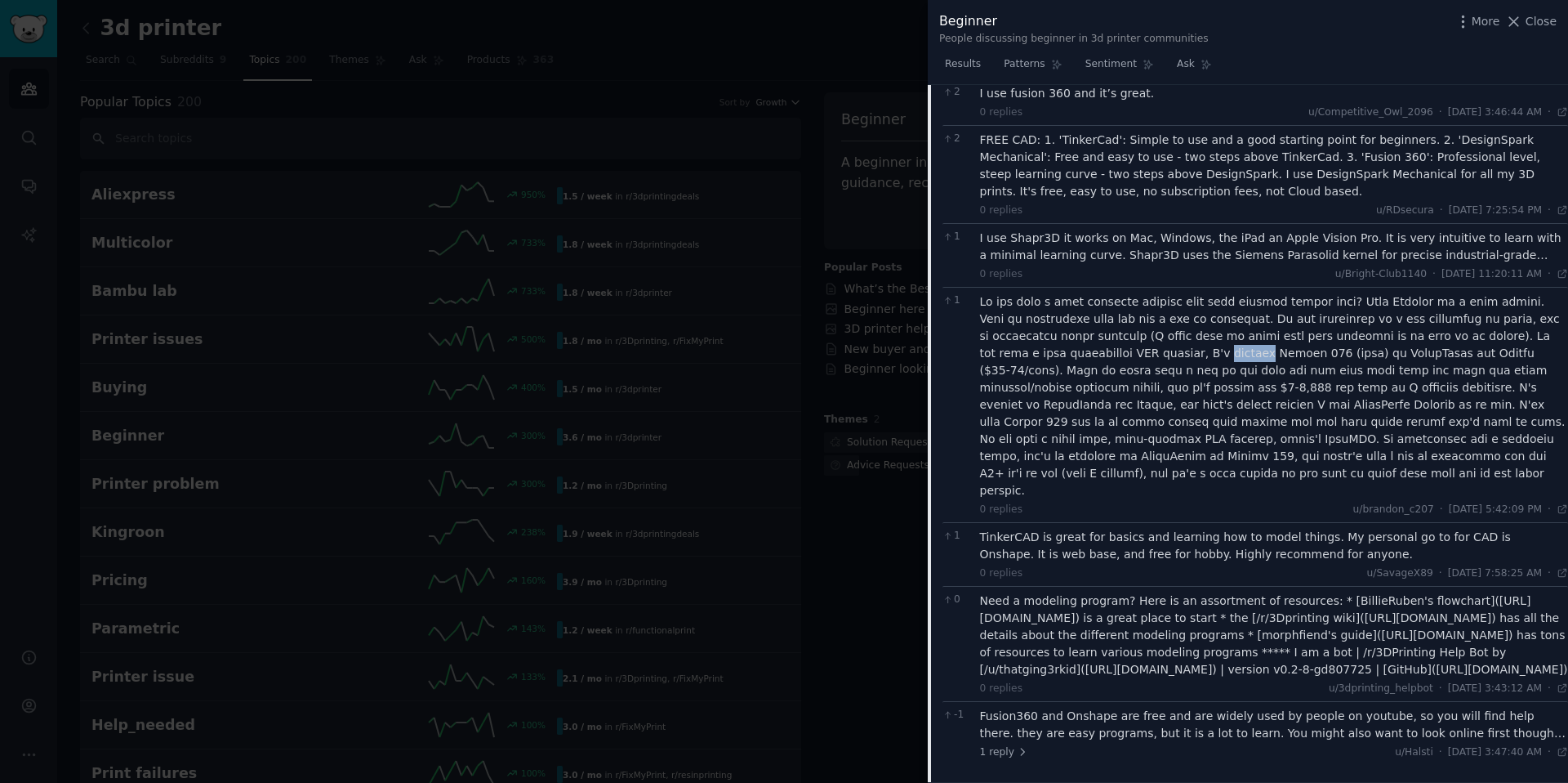
click at [1075, 361] on div at bounding box center [1274, 396] width 588 height 206
click at [1041, 362] on div at bounding box center [1274, 396] width 588 height 206
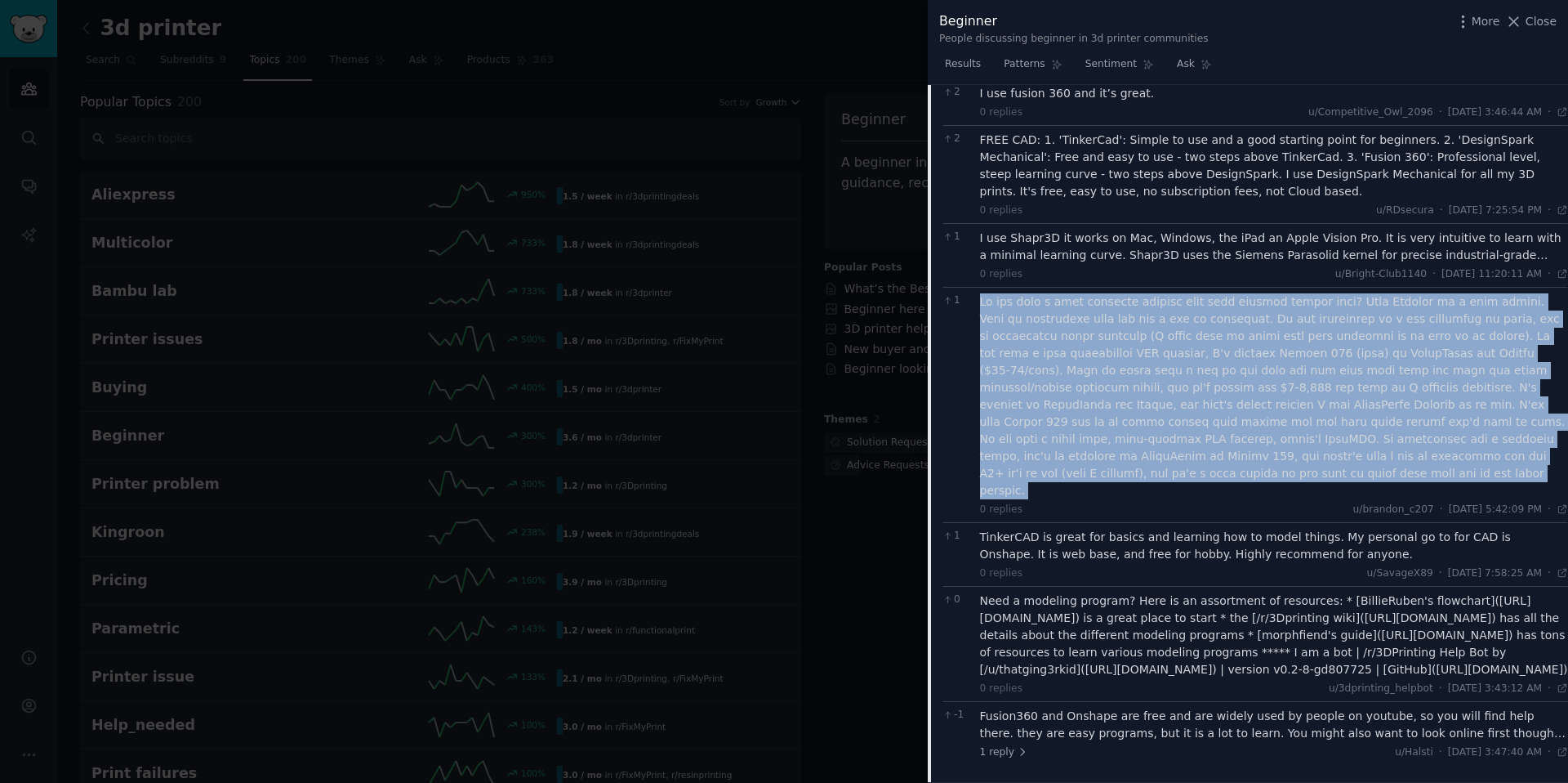
drag, startPoint x: 1041, startPoint y: 362, endPoint x: 1108, endPoint y: 362, distance: 67.0
click at [1069, 362] on div at bounding box center [1274, 396] width 588 height 206
click at [1109, 362] on div at bounding box center [1274, 396] width 588 height 206
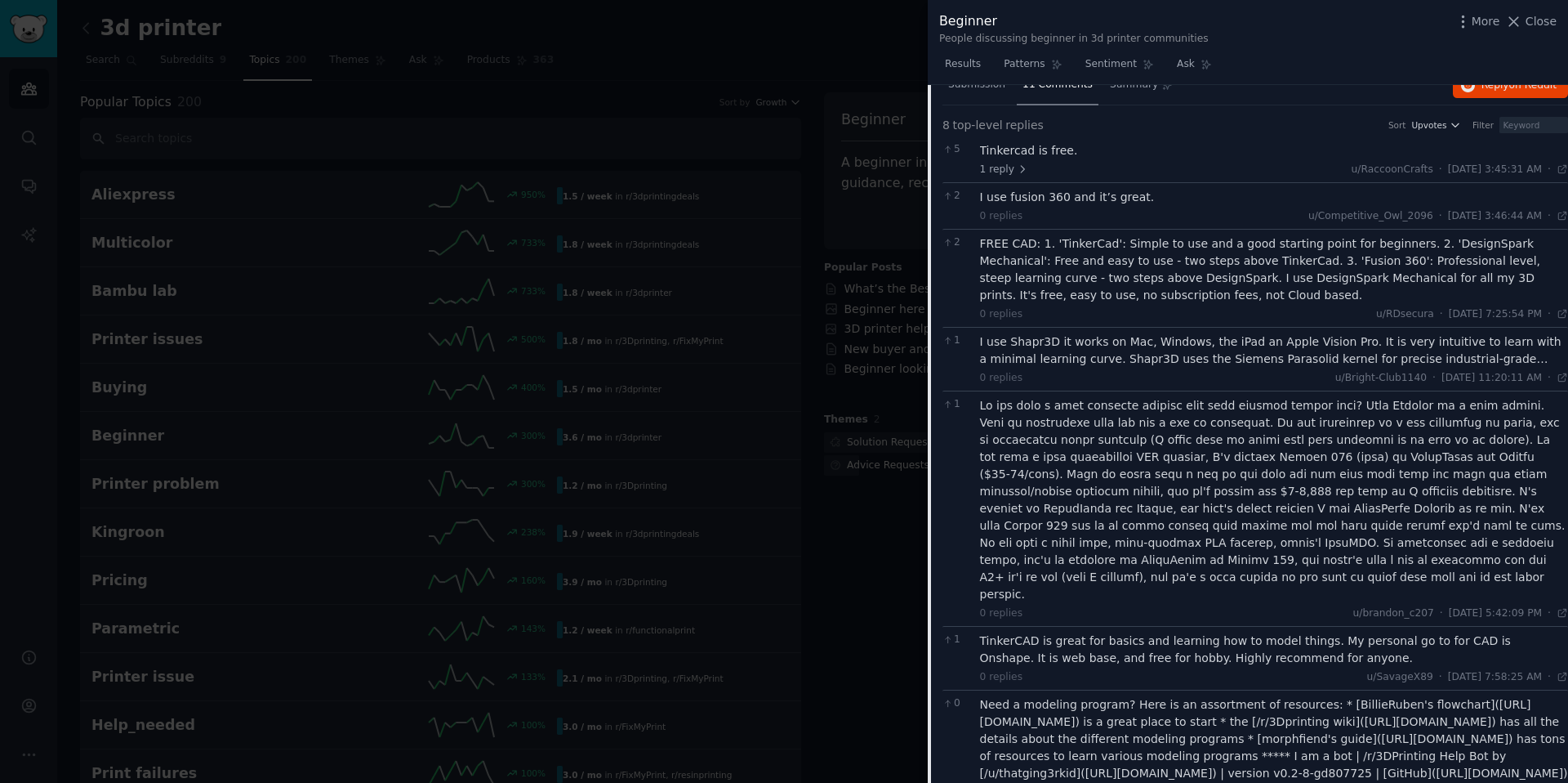
scroll to position [801, 0]
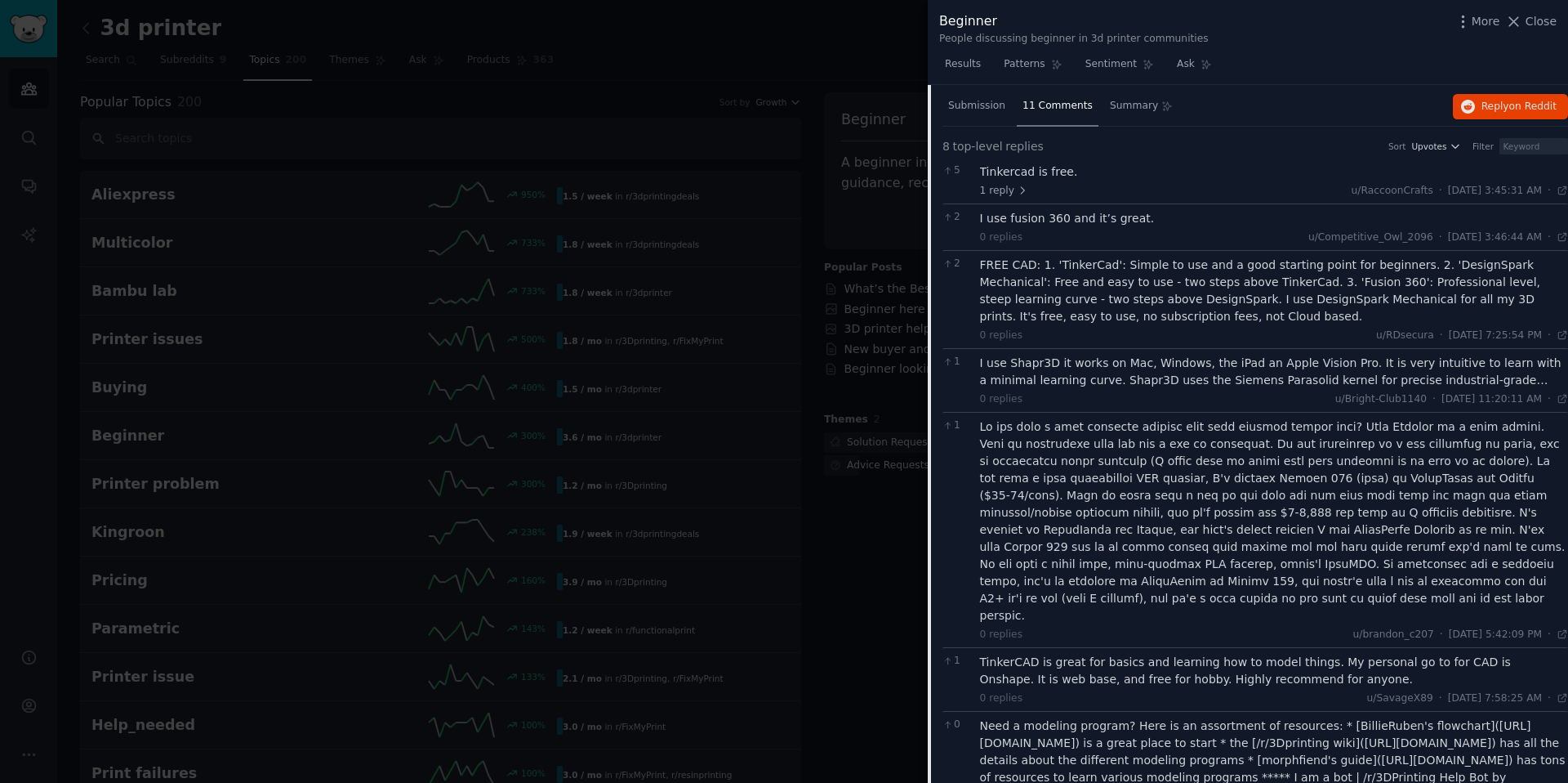
click at [1172, 251] on div "2 FREE CAD: 1. 'TinkerCad': Simple to use and a good starting point for beginne…" at bounding box center [1255, 299] width 626 height 98
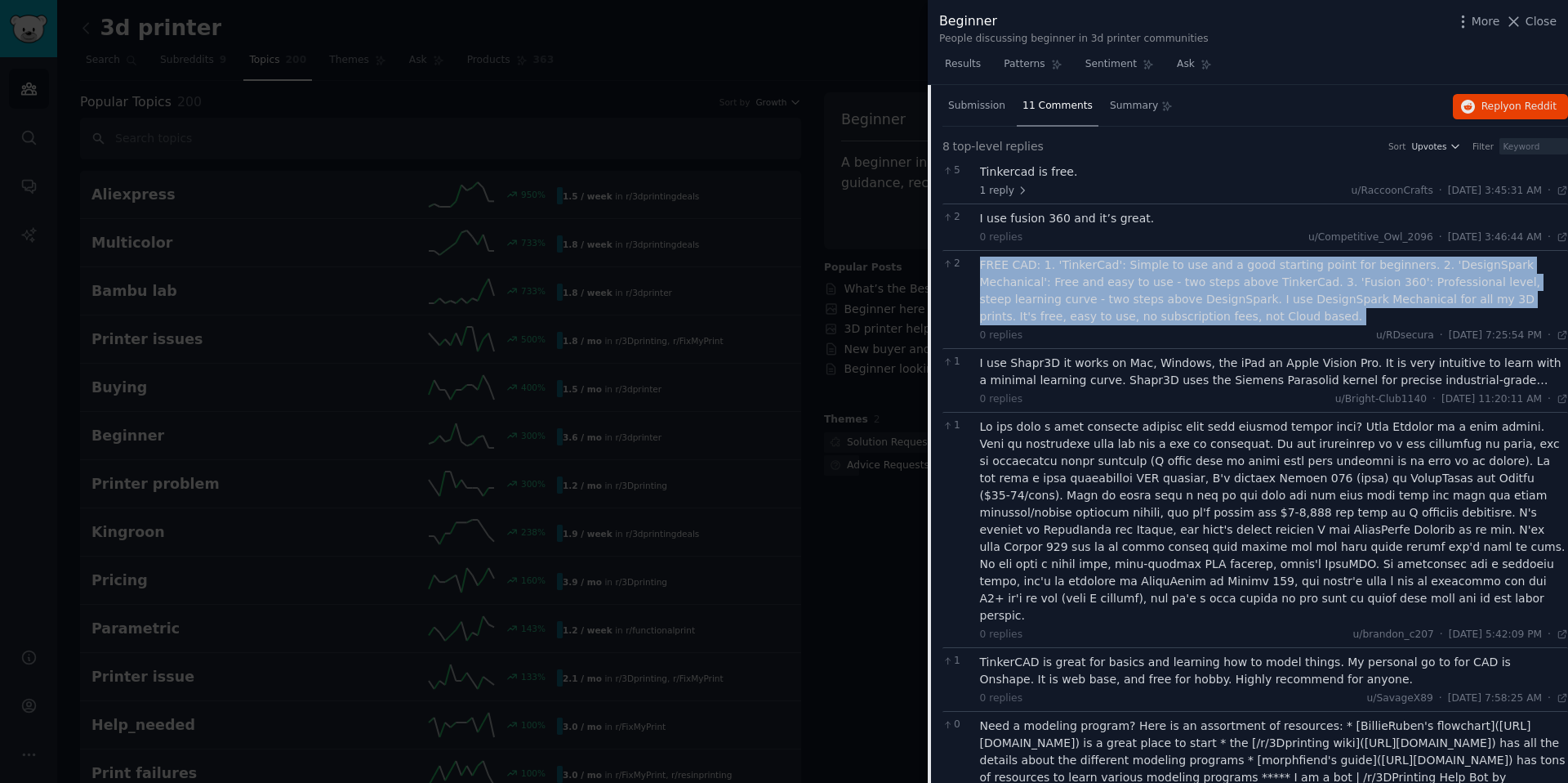
click at [1172, 251] on div "2 FREE CAD: 1. 'TinkerCad': Simple to use and a good starting point for beginne…" at bounding box center [1255, 299] width 626 height 98
click at [1166, 304] on div "FREE CAD: 1. 'TinkerCad': Simple to use and a good starting point for beginners…" at bounding box center [1274, 291] width 588 height 68
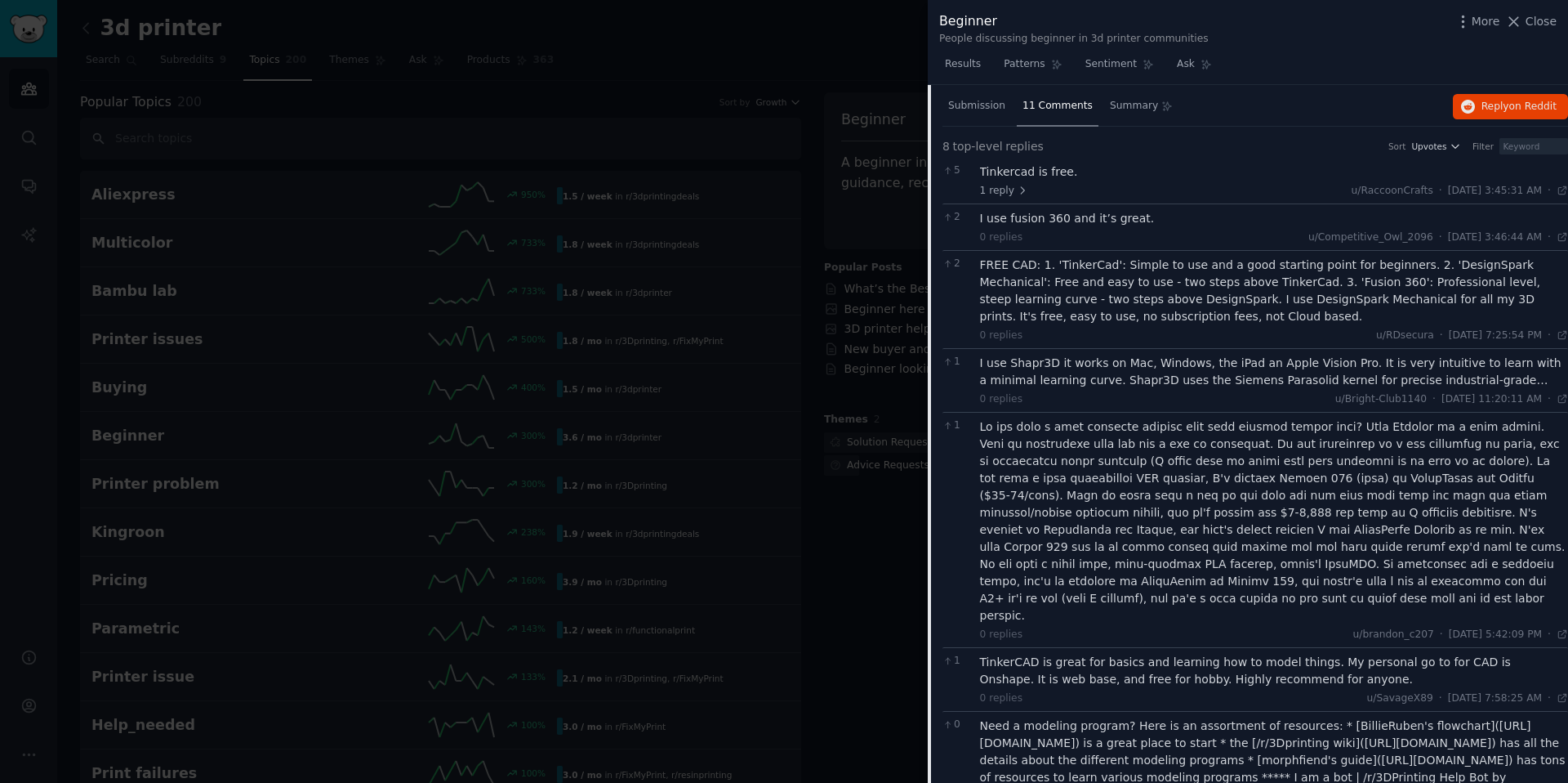
click at [1109, 363] on div "I use Shapr3D it works on Mac, Windows, the iPad an Apple Vision Pro. It is ver…" at bounding box center [1274, 371] width 588 height 35
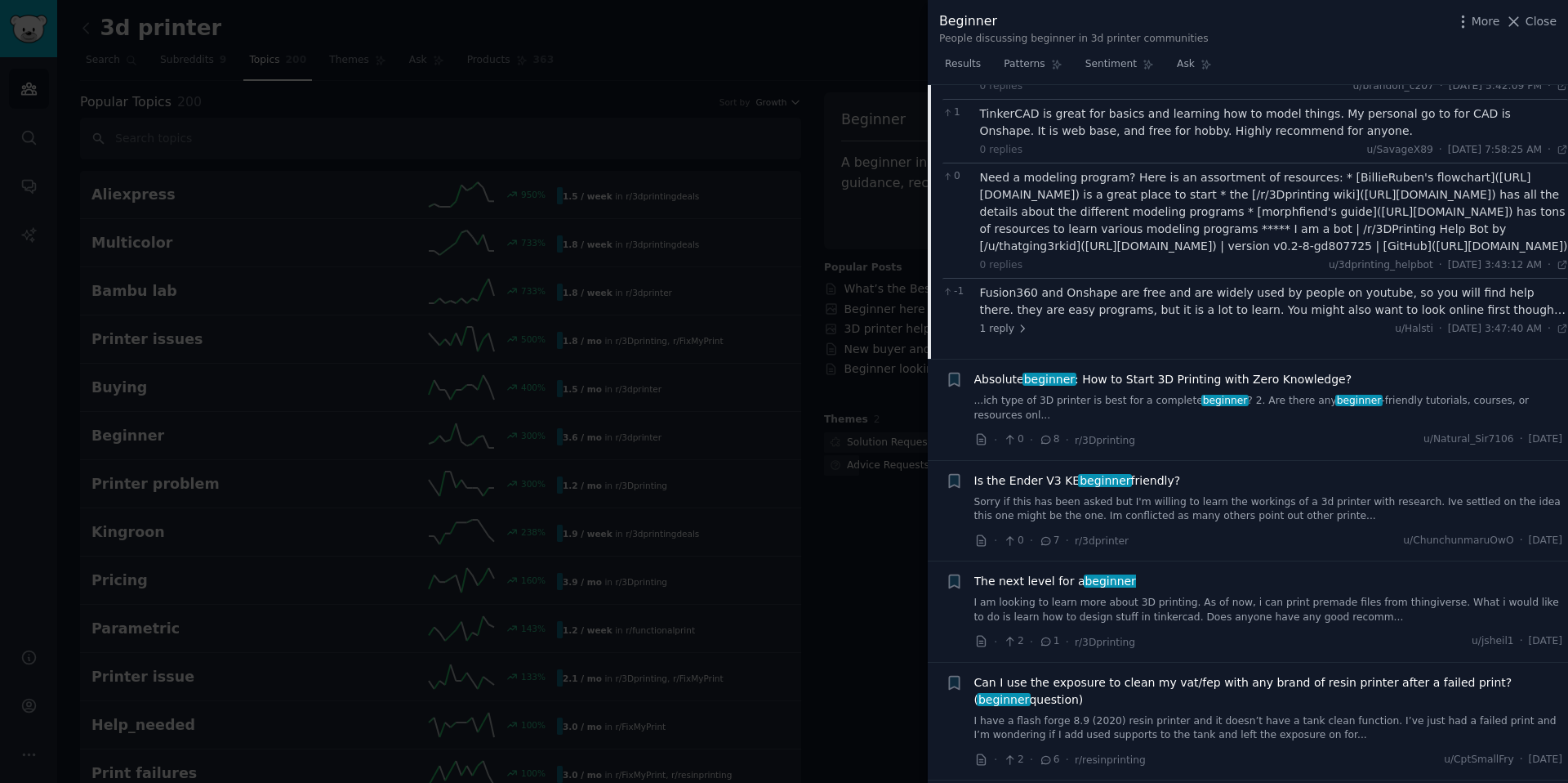
click at [1108, 383] on span "Absolute beginner : How to Start 3D Printing with Zero Knowledge?" at bounding box center [1163, 379] width 378 height 17
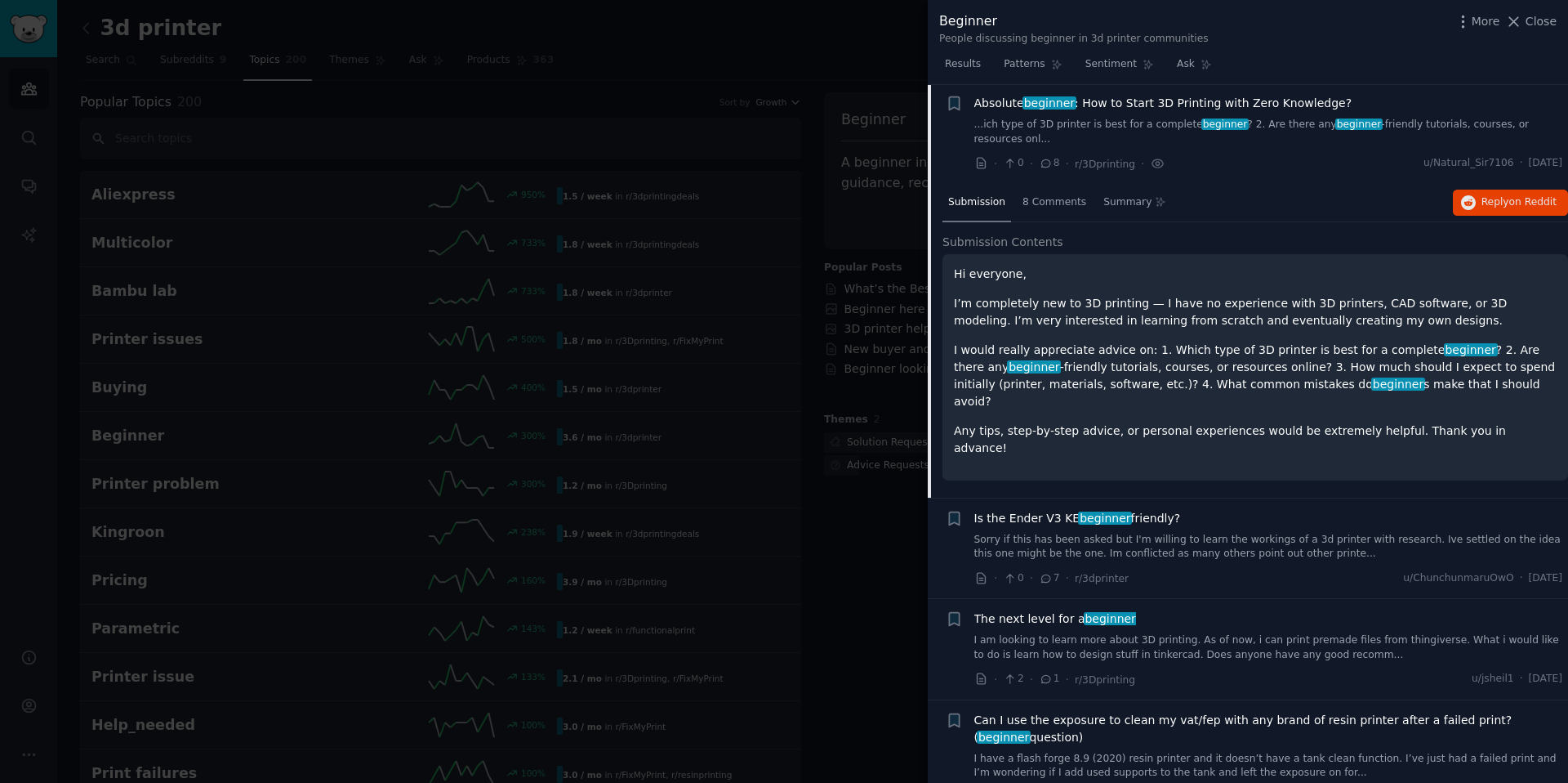
scroll to position [804, 0]
click at [1101, 318] on p "I’m completely new to 3D printing — I have no experience with 3D printers, CAD …" at bounding box center [1254, 313] width 602 height 35
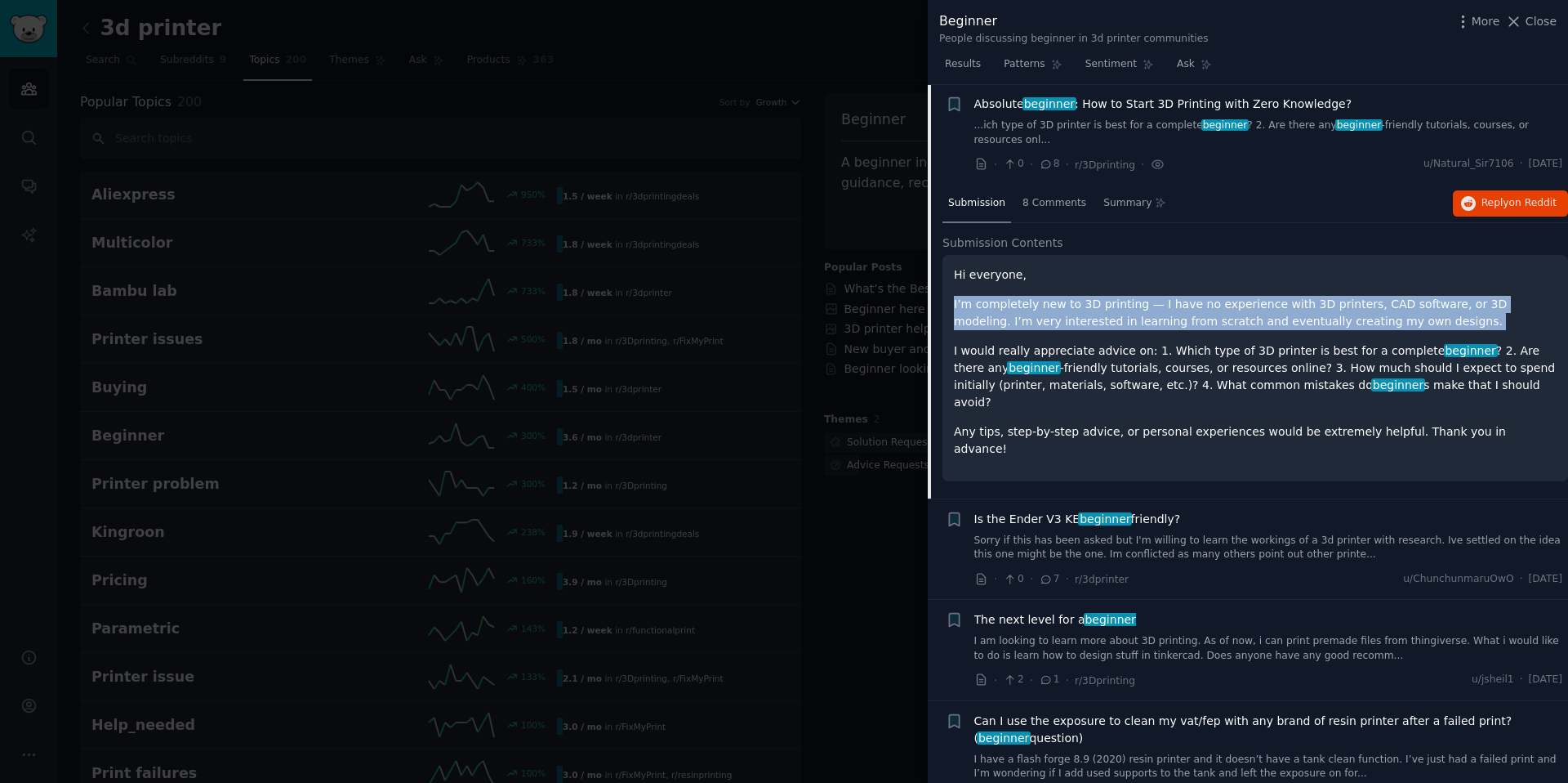
click at [1101, 318] on p "I’m completely new to 3D printing — I have no experience with 3D printers, CAD …" at bounding box center [1254, 313] width 602 height 35
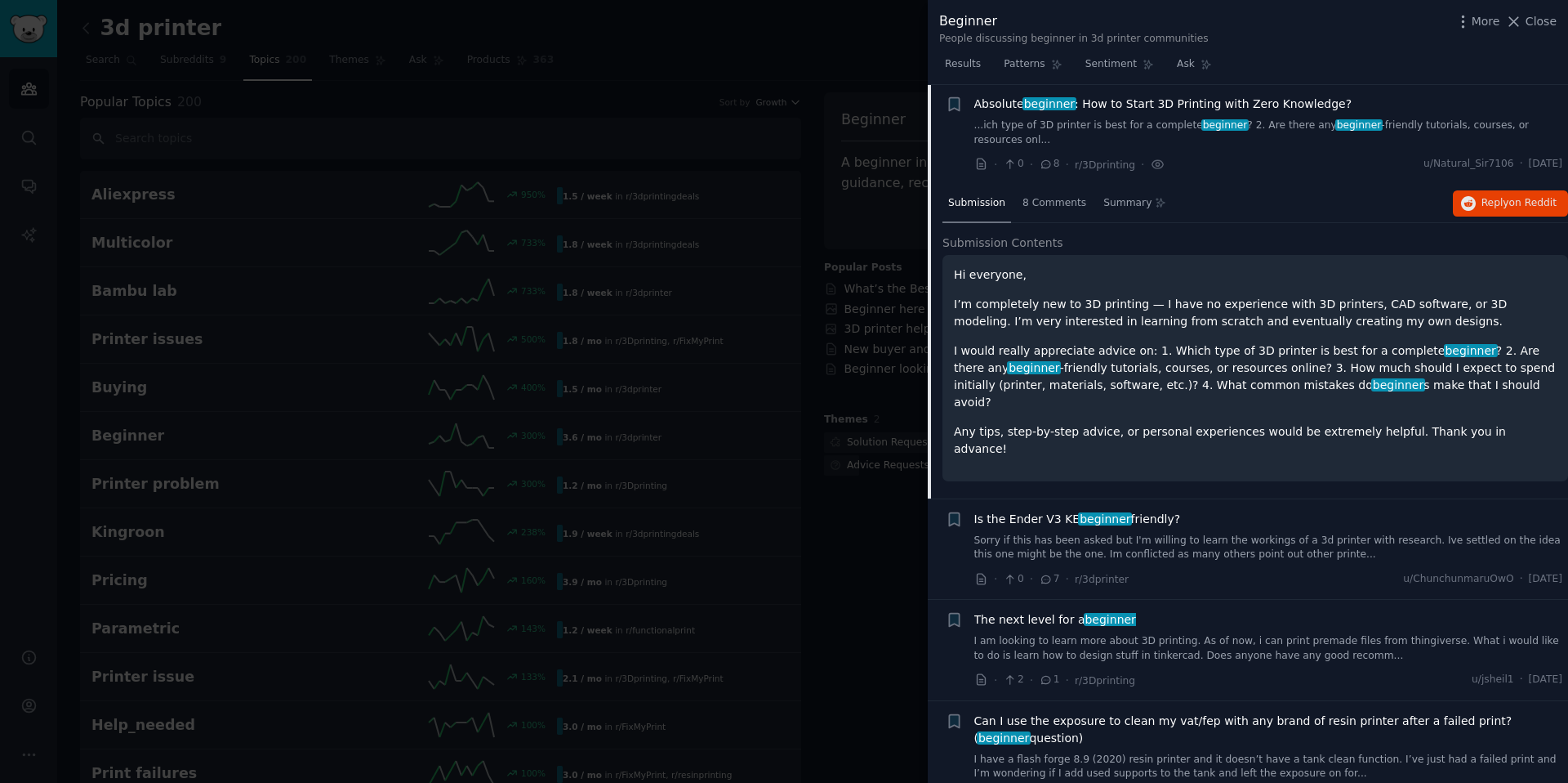
click at [1095, 387] on p "I would really appreciate advice on: 1. Which type of 3D printer is best for a …" at bounding box center [1254, 376] width 602 height 68
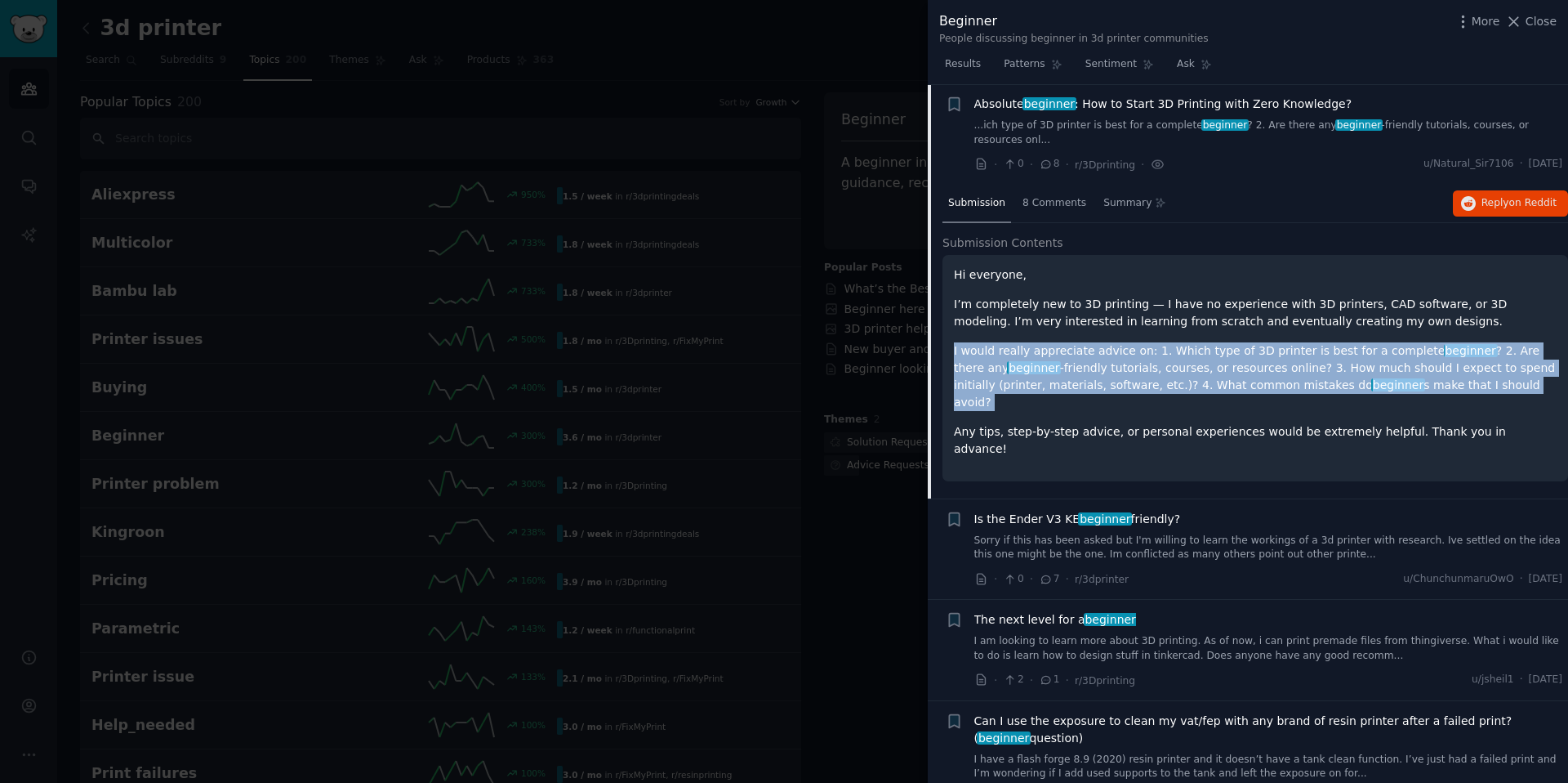
click at [1095, 387] on p "I would really appreciate advice on: 1. Which type of 3D printer is best for a …" at bounding box center [1254, 376] width 602 height 68
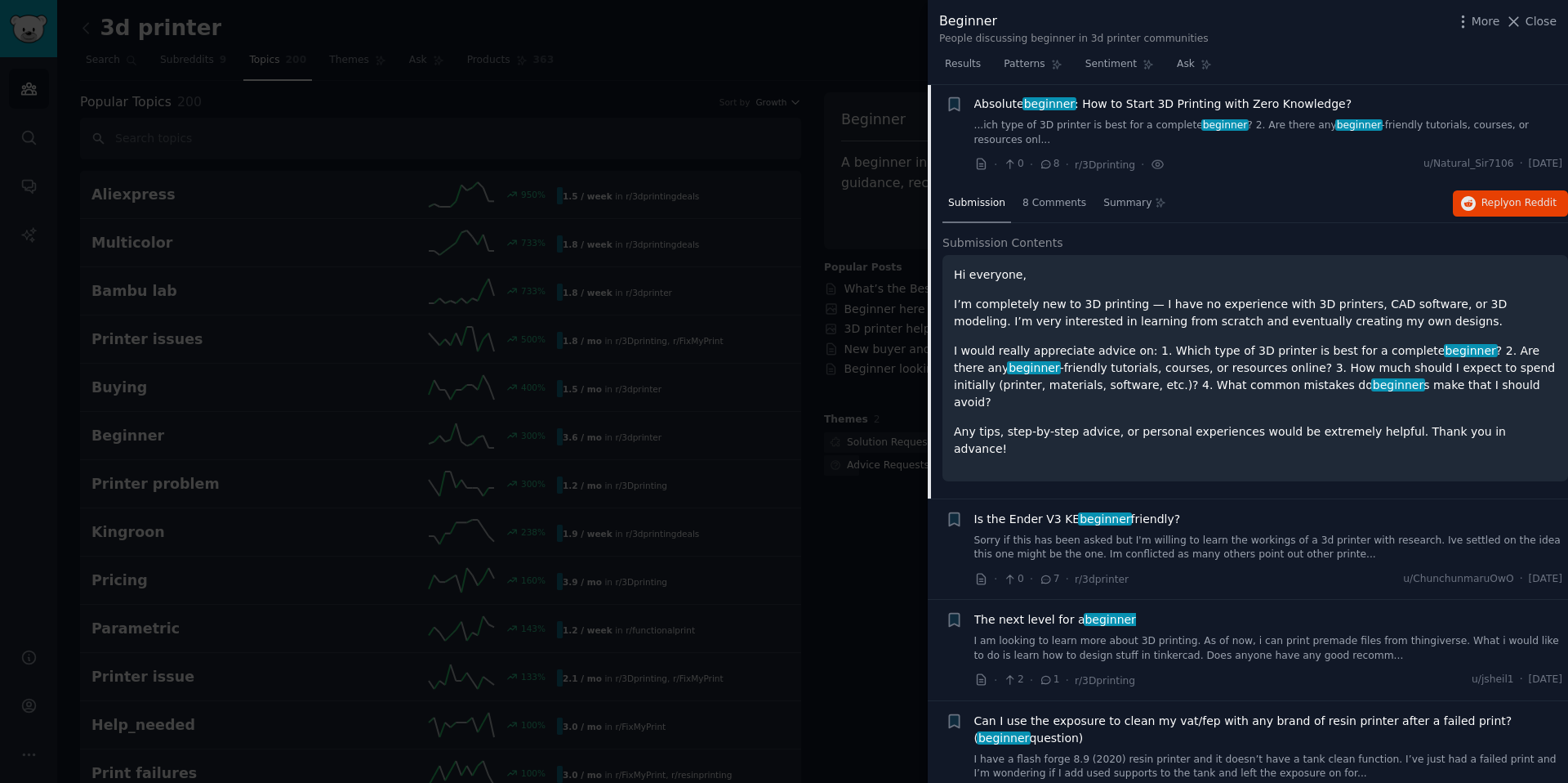
click at [1079, 423] on p "Any tips, step-by-step advice, or personal experiences would be extremely helpf…" at bounding box center [1254, 440] width 602 height 35
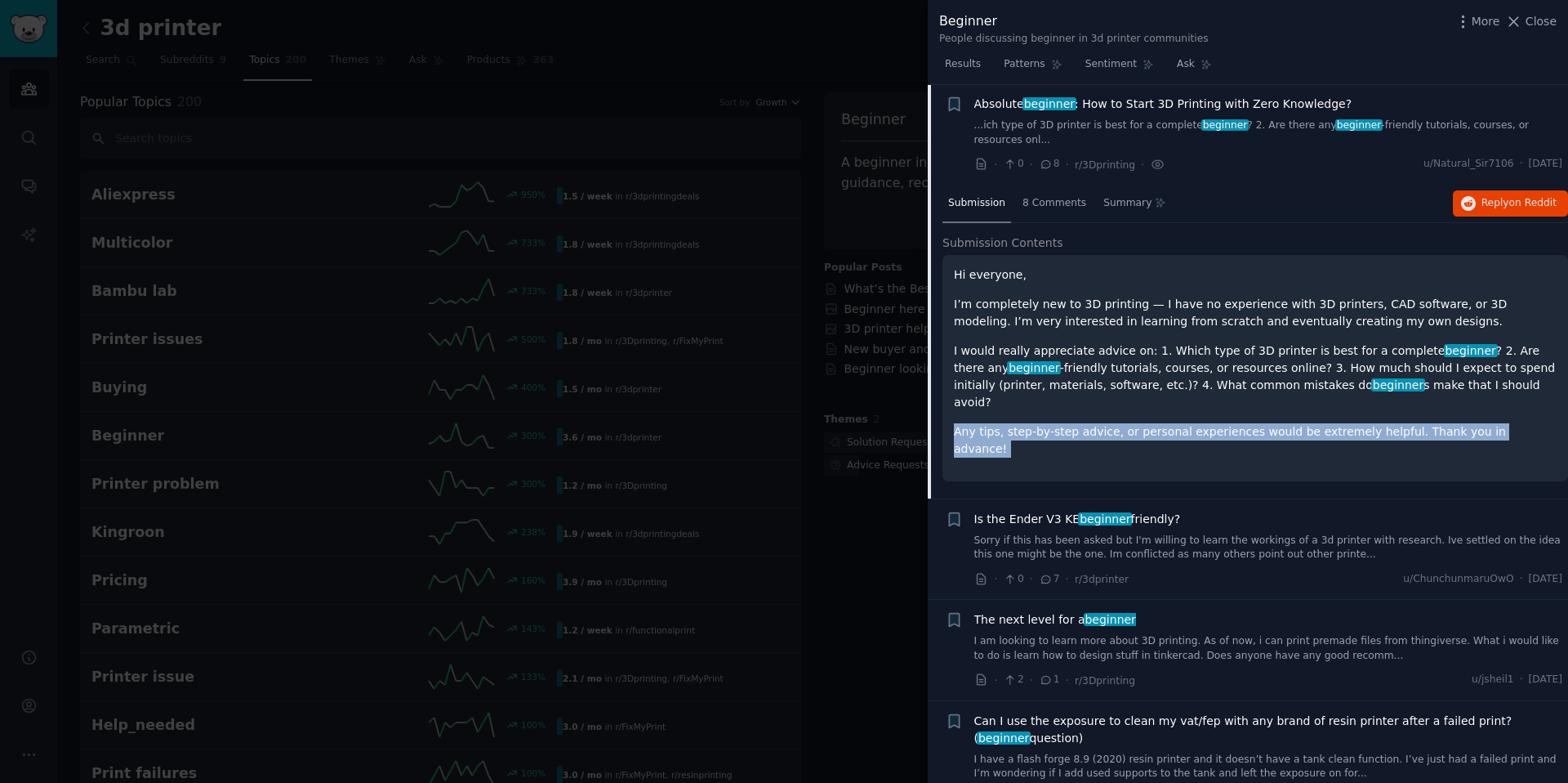
click at [1079, 423] on p "Any tips, step-by-step advice, or personal experiences would be extremely helpf…" at bounding box center [1254, 440] width 602 height 35
click at [1182, 423] on p "Any tips, step-by-step advice, or personal experiences would be extremely helpf…" at bounding box center [1254, 440] width 602 height 35
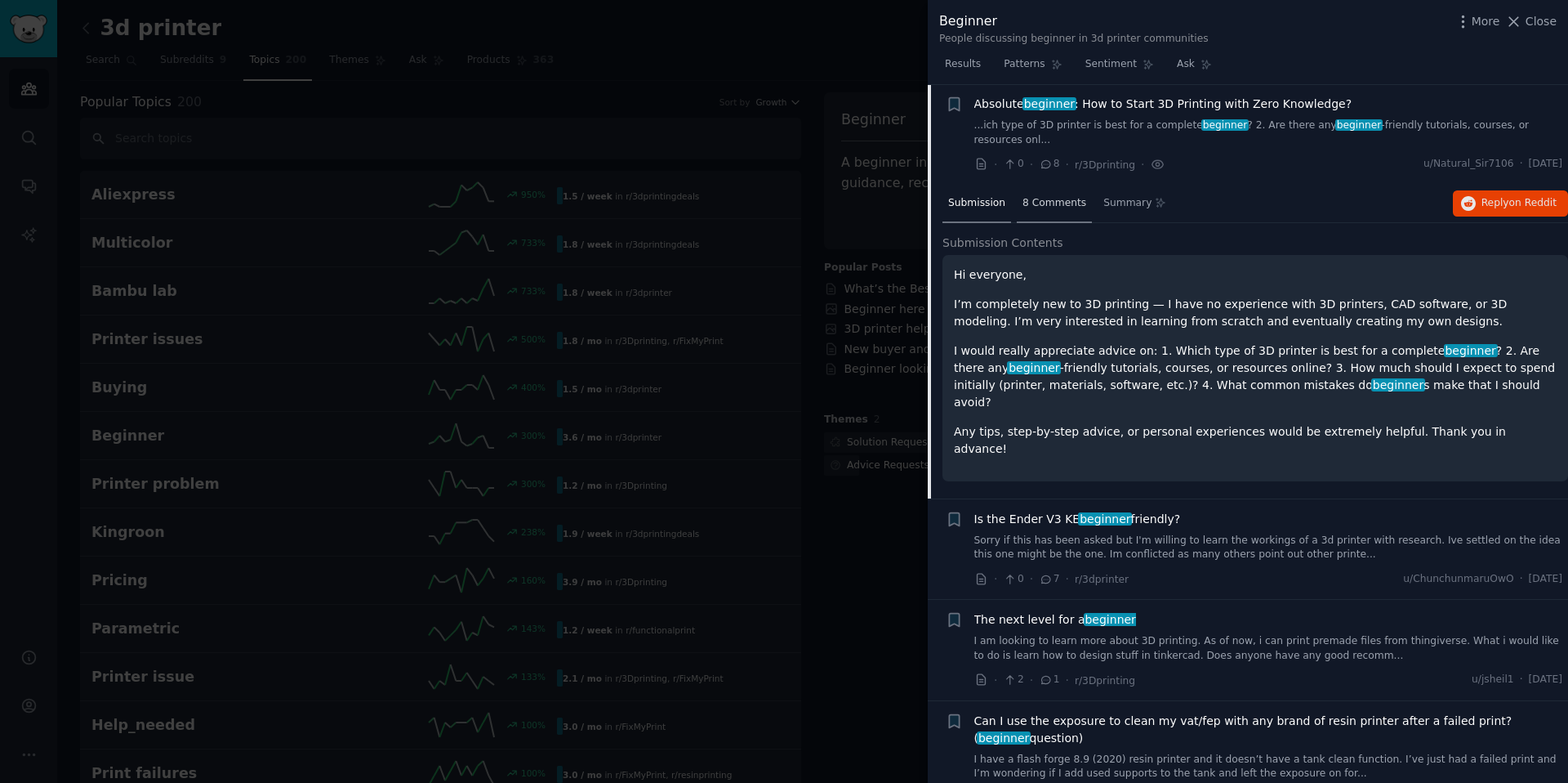
click at [1055, 209] on span "8 Comments" at bounding box center [1054, 204] width 64 height 15
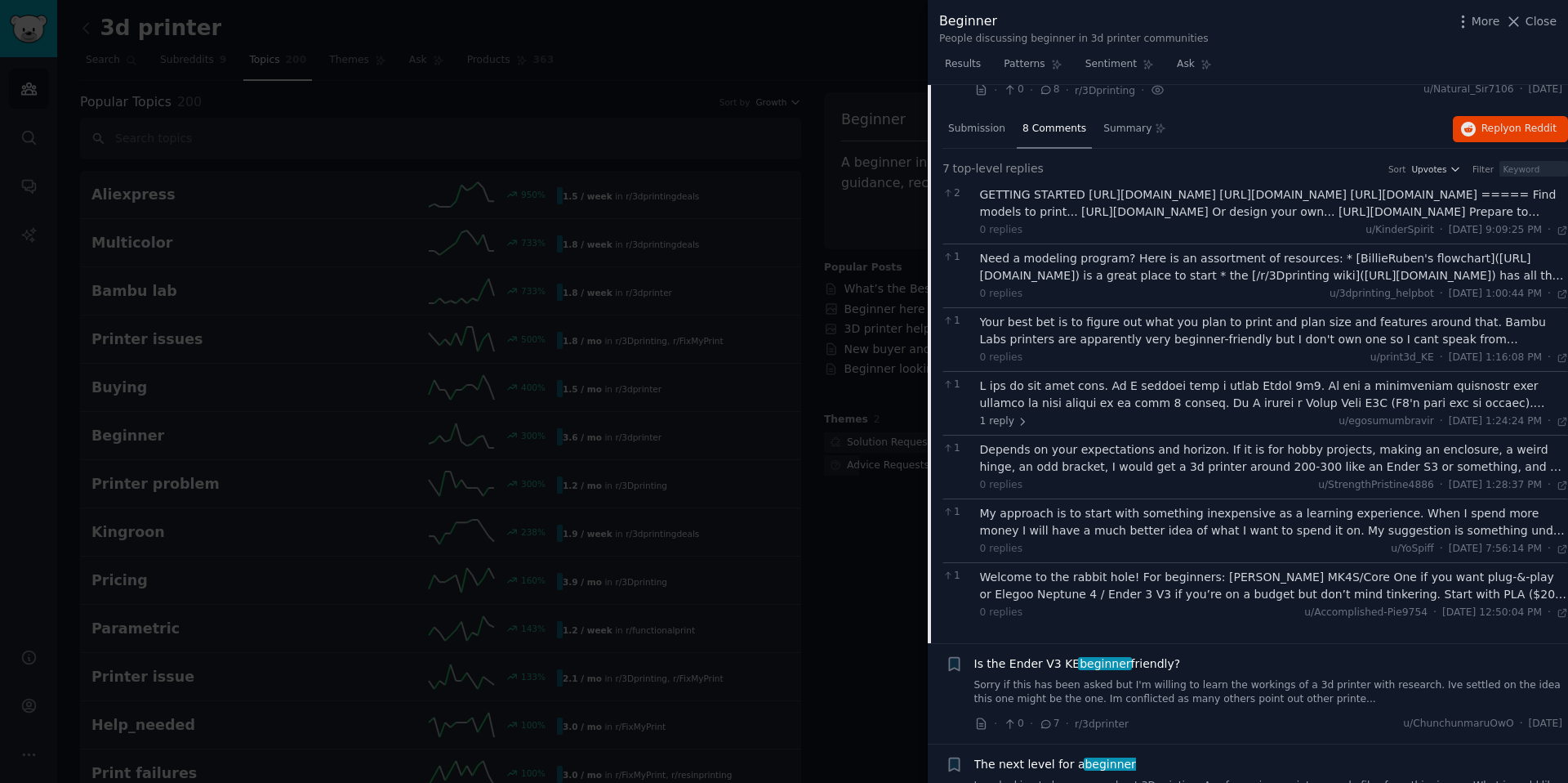
scroll to position [881, 0]
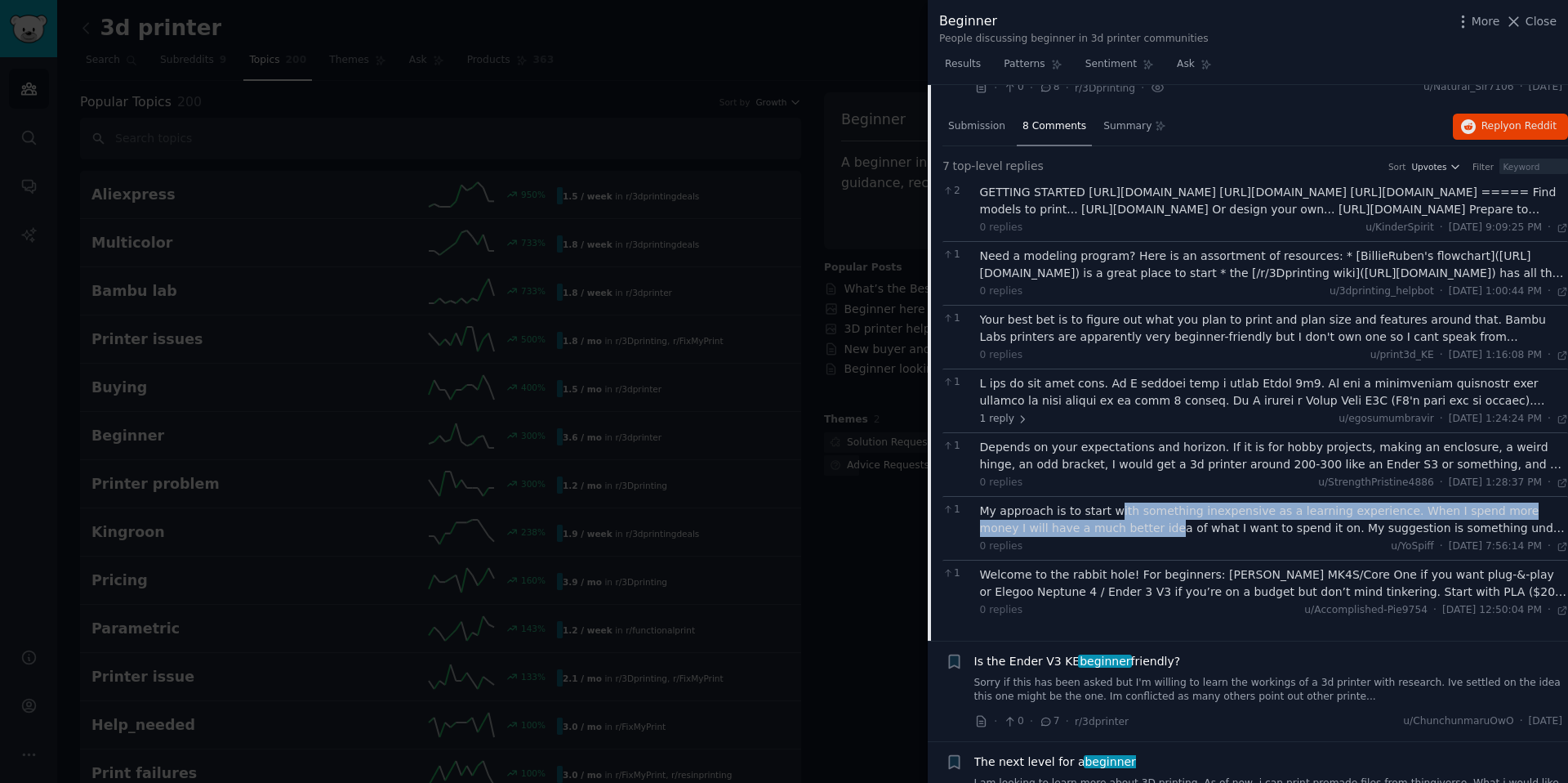
drag, startPoint x: 1113, startPoint y: 517, endPoint x: 1102, endPoint y: 535, distance: 21.1
click at [1102, 535] on div "My approach is to start with something inexpensive as a learning experience. Wh…" at bounding box center [1274, 520] width 588 height 35
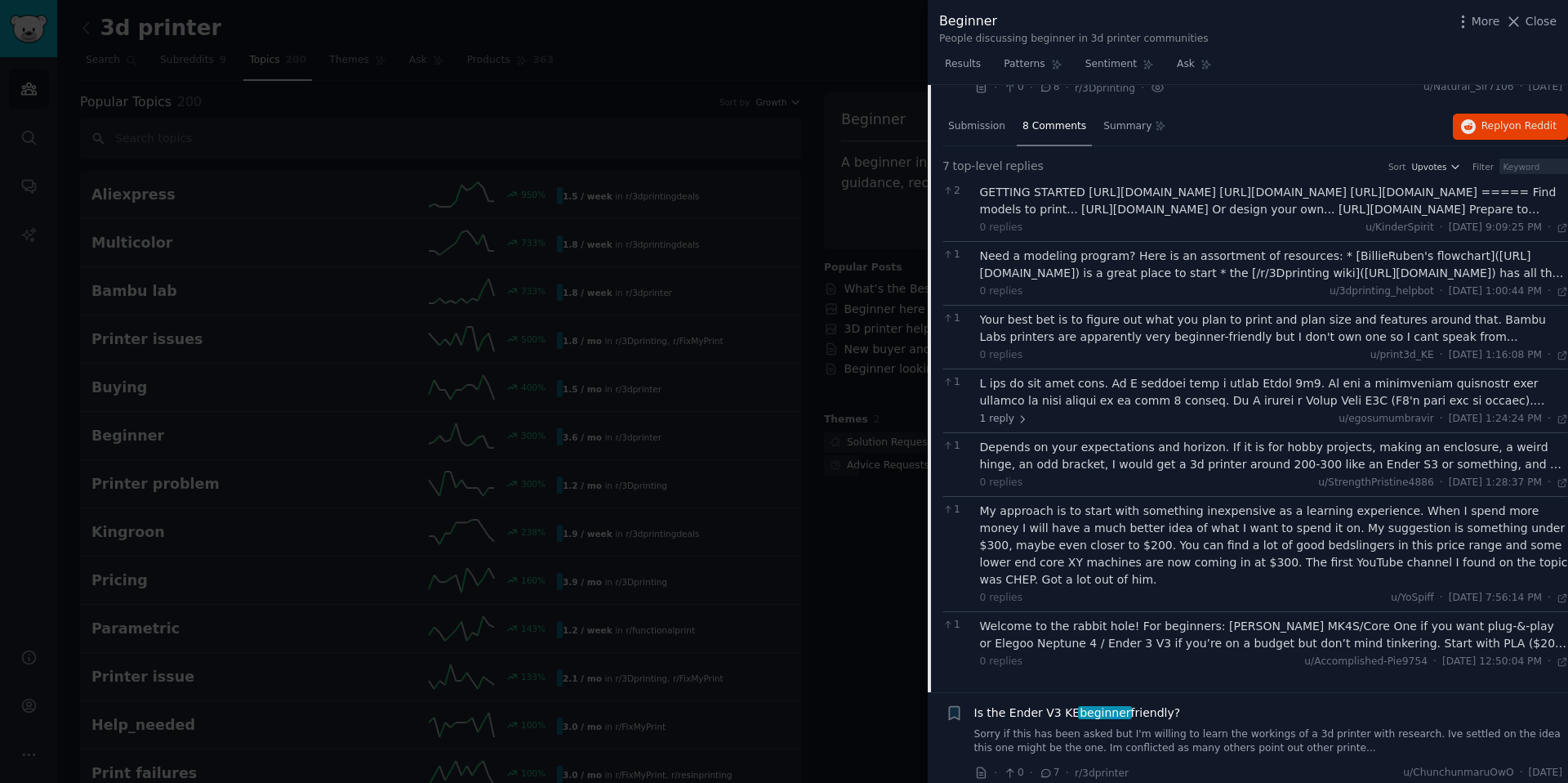
click at [1100, 537] on div "My approach is to start with something inexpensive as a learning experience. Wh…" at bounding box center [1274, 546] width 588 height 86
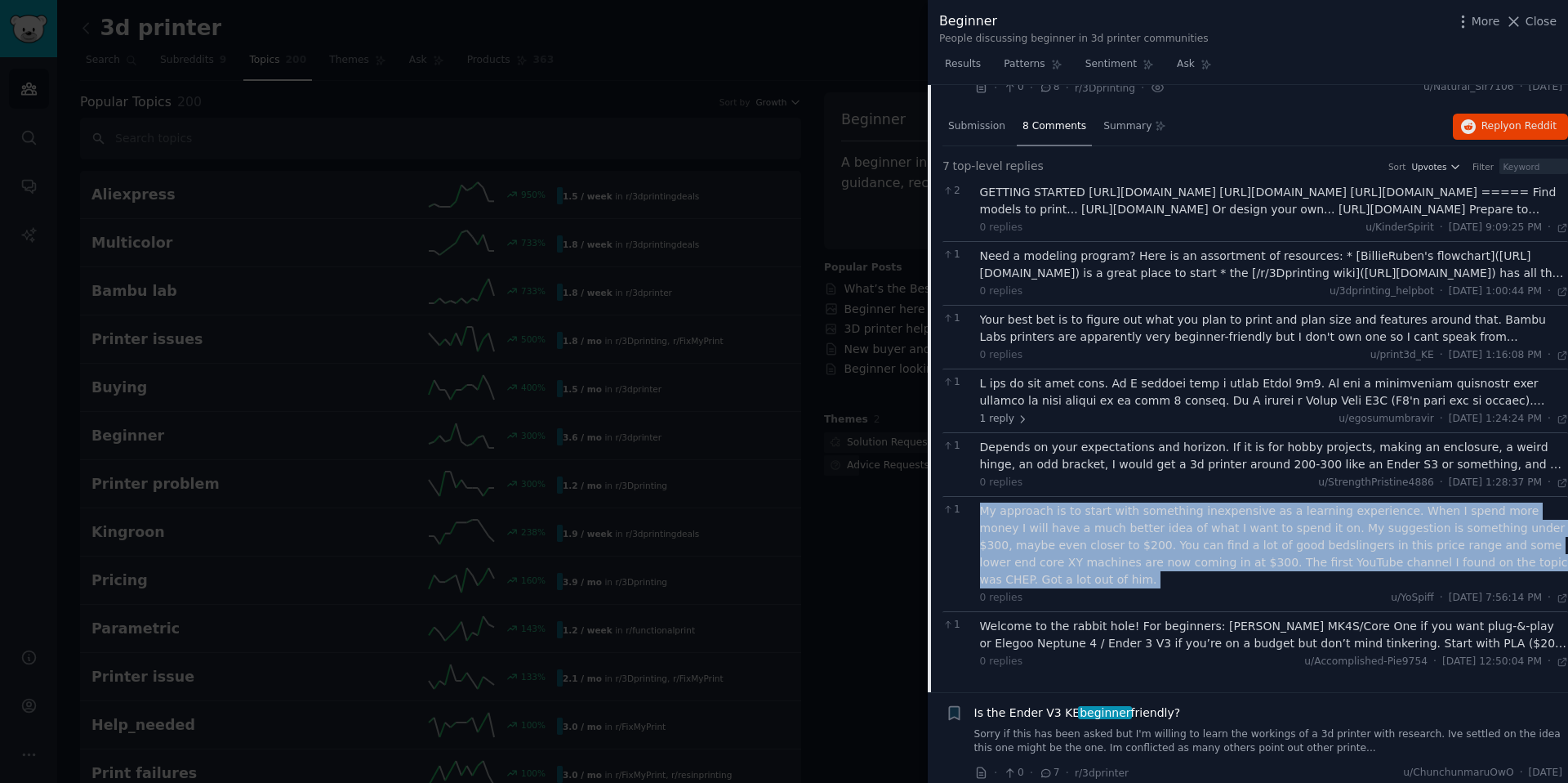
click at [1100, 537] on div "My approach is to start with something inexpensive as a learning experience. Wh…" at bounding box center [1274, 546] width 588 height 86
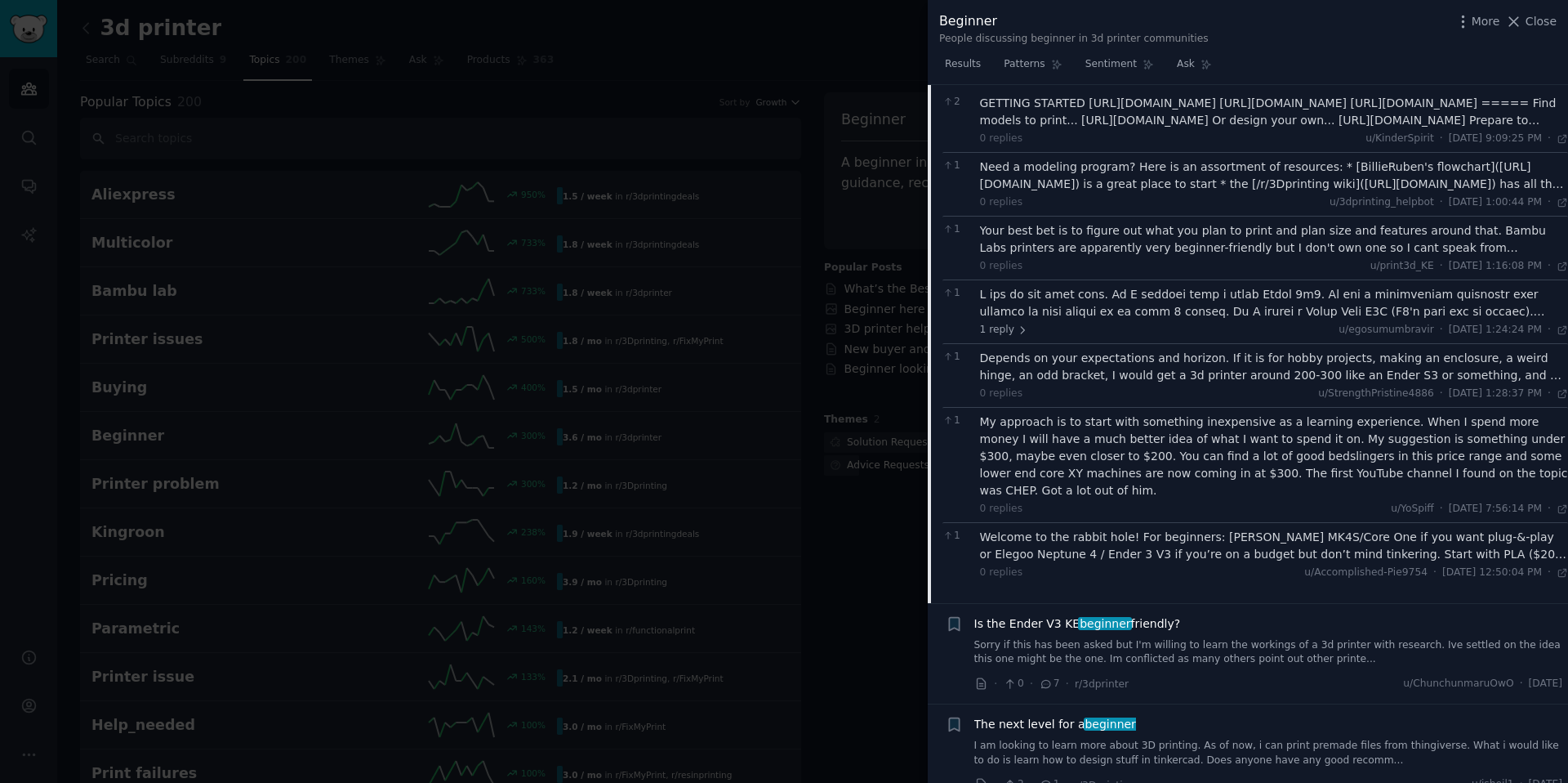
click at [907, 703] on div at bounding box center [784, 392] width 1568 height 783
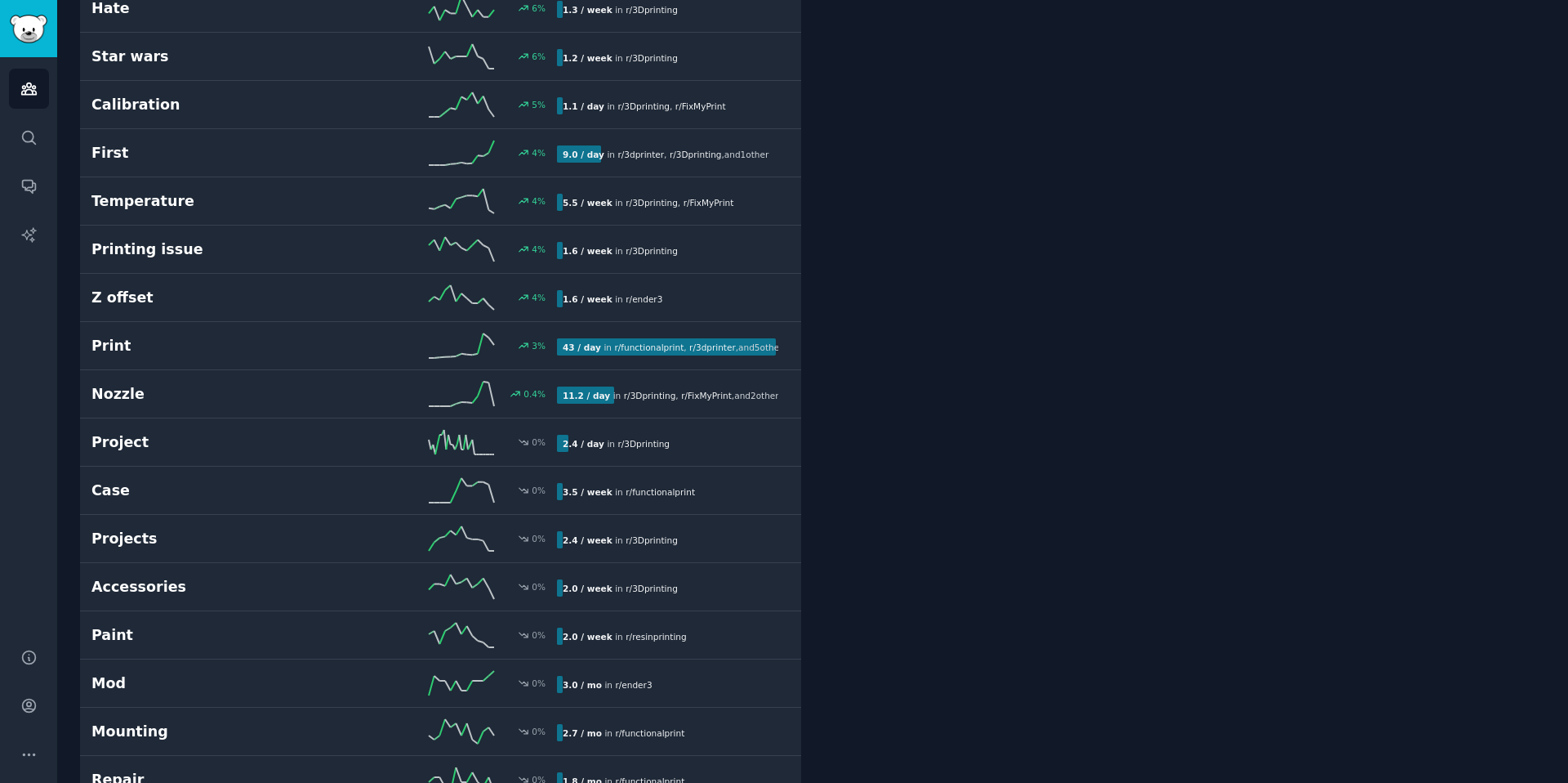
scroll to position [3931, 0]
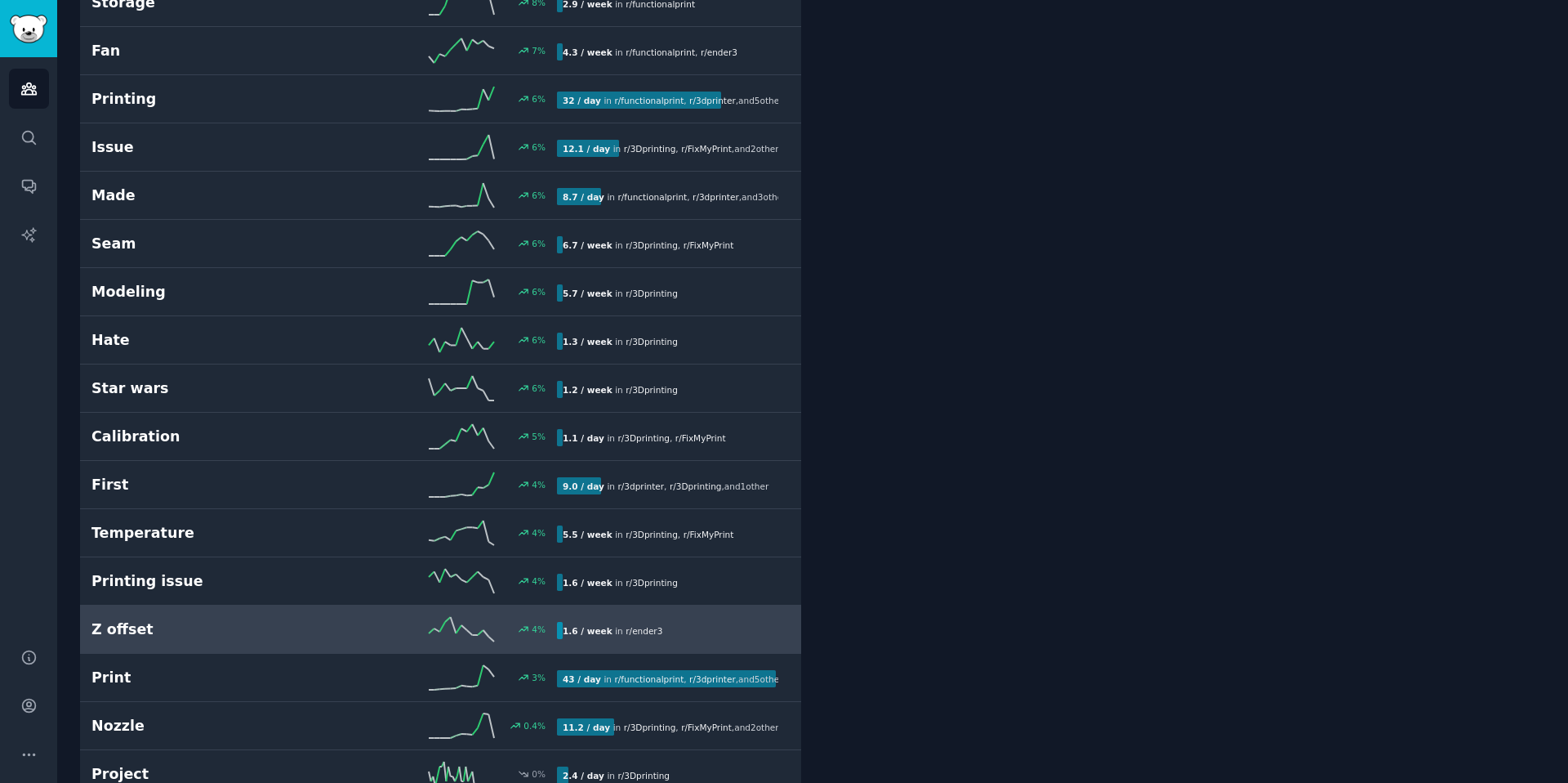
click at [308, 624] on h2 "Z offset" at bounding box center [207, 630] width 233 height 21
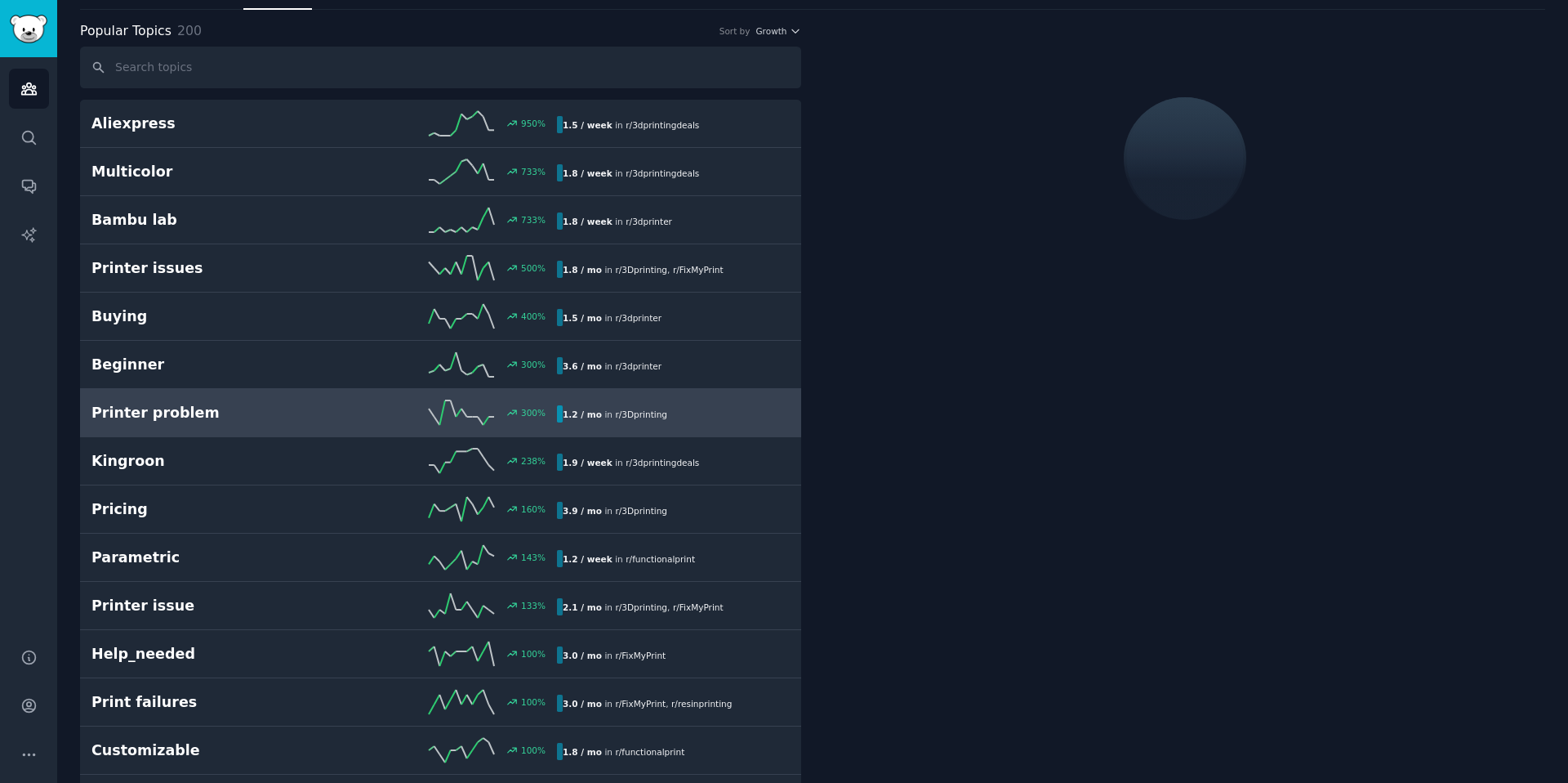
scroll to position [62, 0]
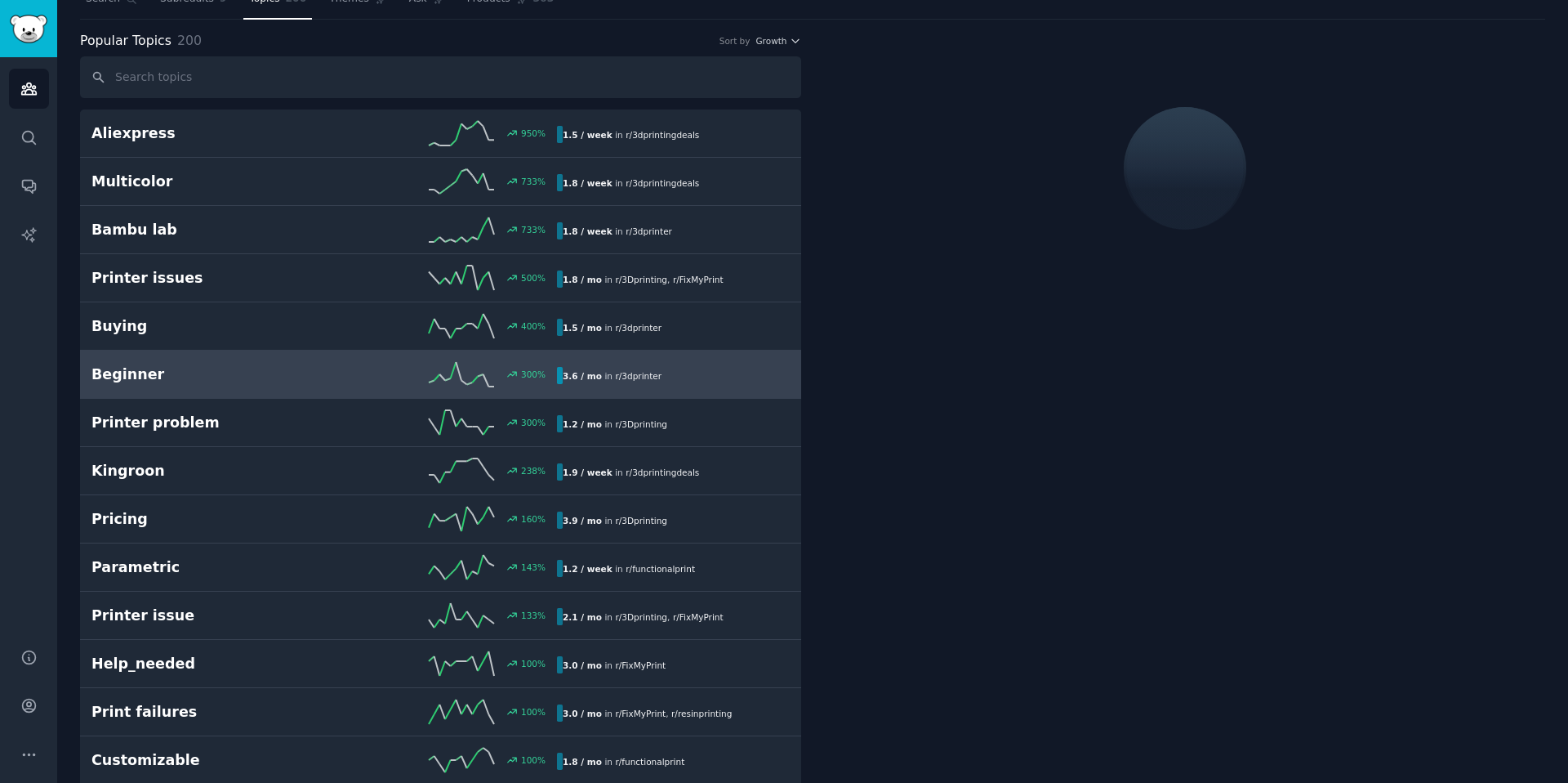
click at [317, 388] on link "Beginner 300 % 3.6 / mo in r/ 3dprinter" at bounding box center [441, 375] width 721 height 49
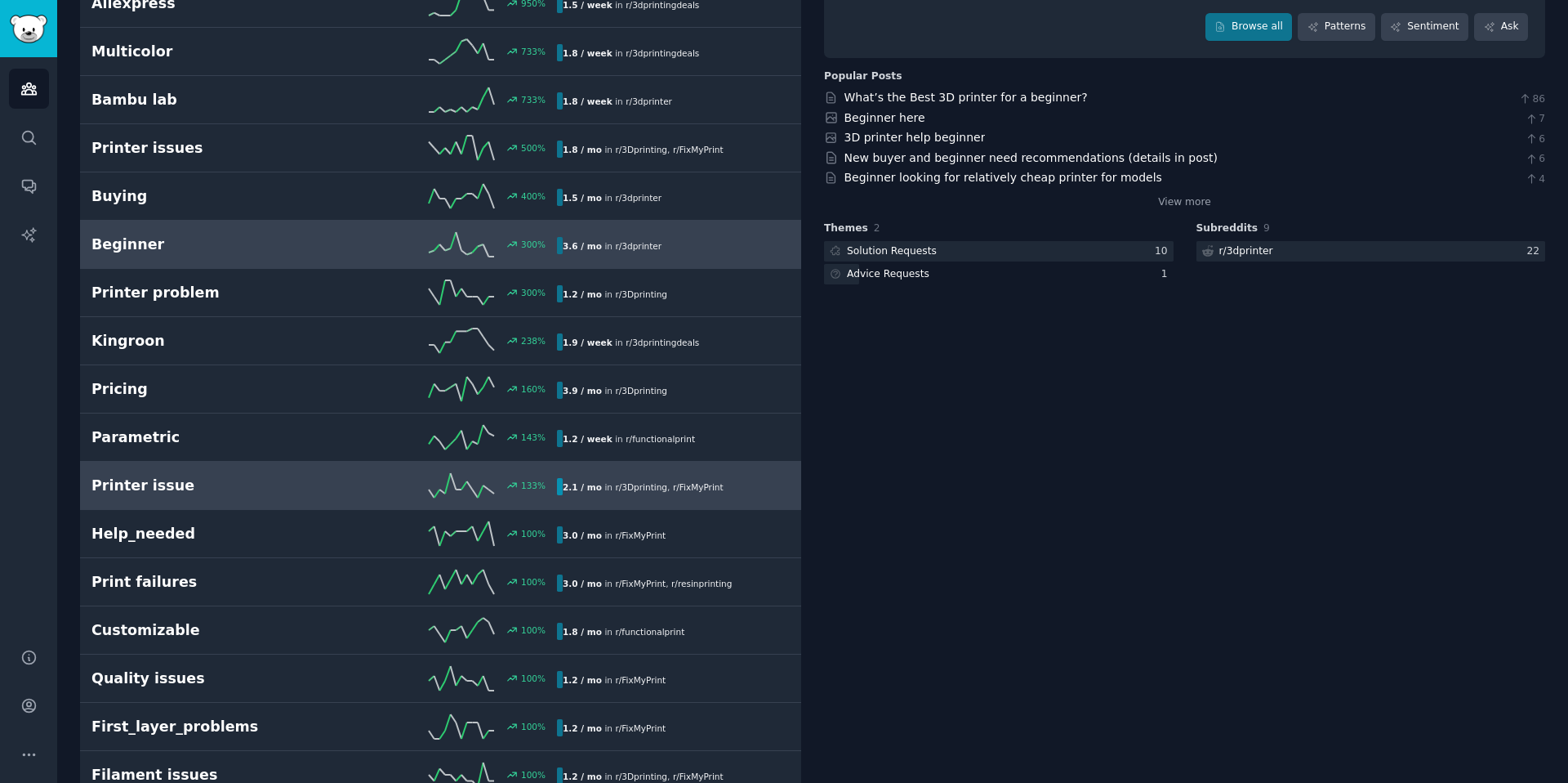
scroll to position [194, 0]
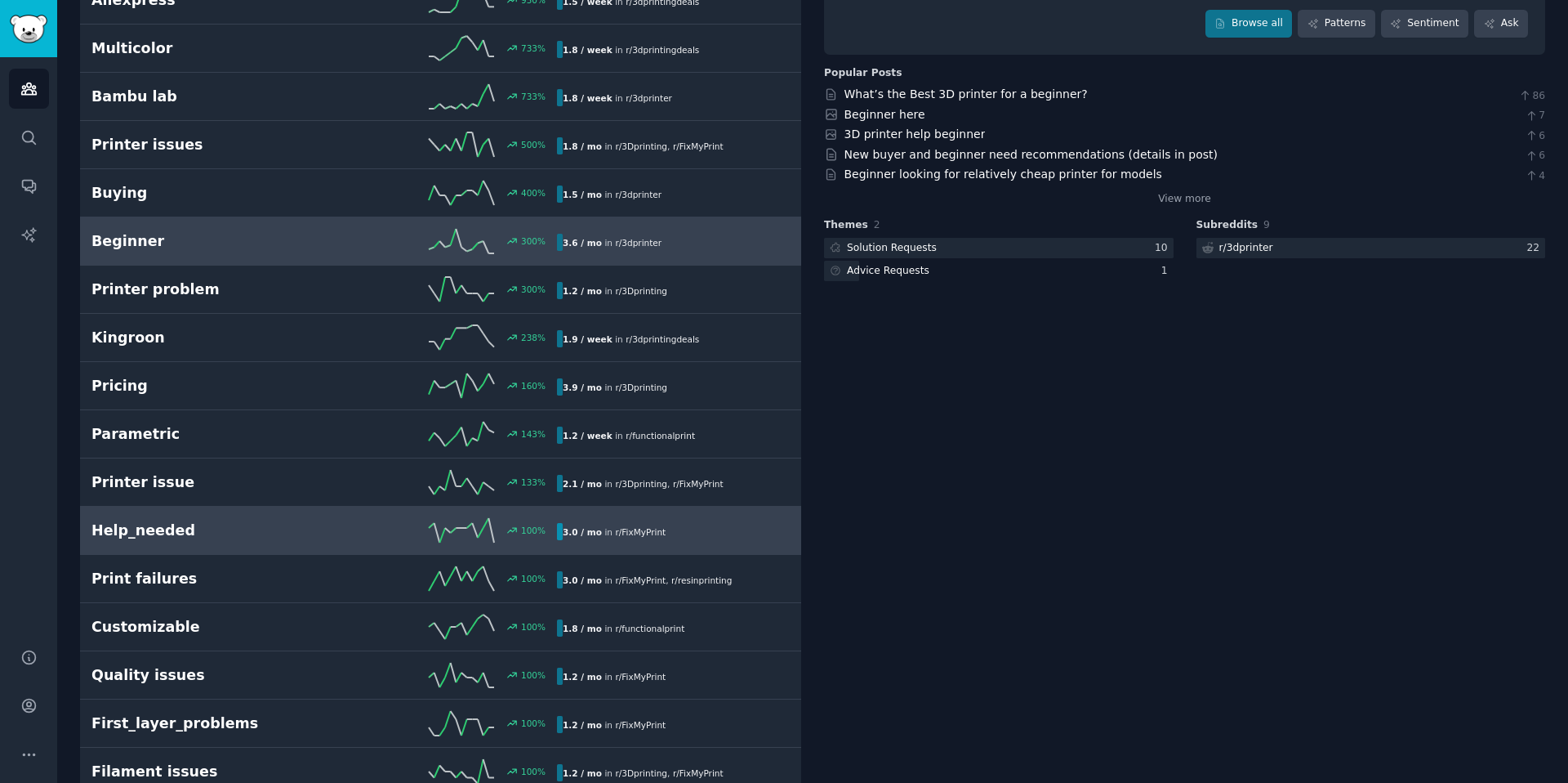
click at [259, 545] on link "Help_needed 100 % 3.0 / mo in r/ FixMyPrint" at bounding box center [441, 531] width 721 height 49
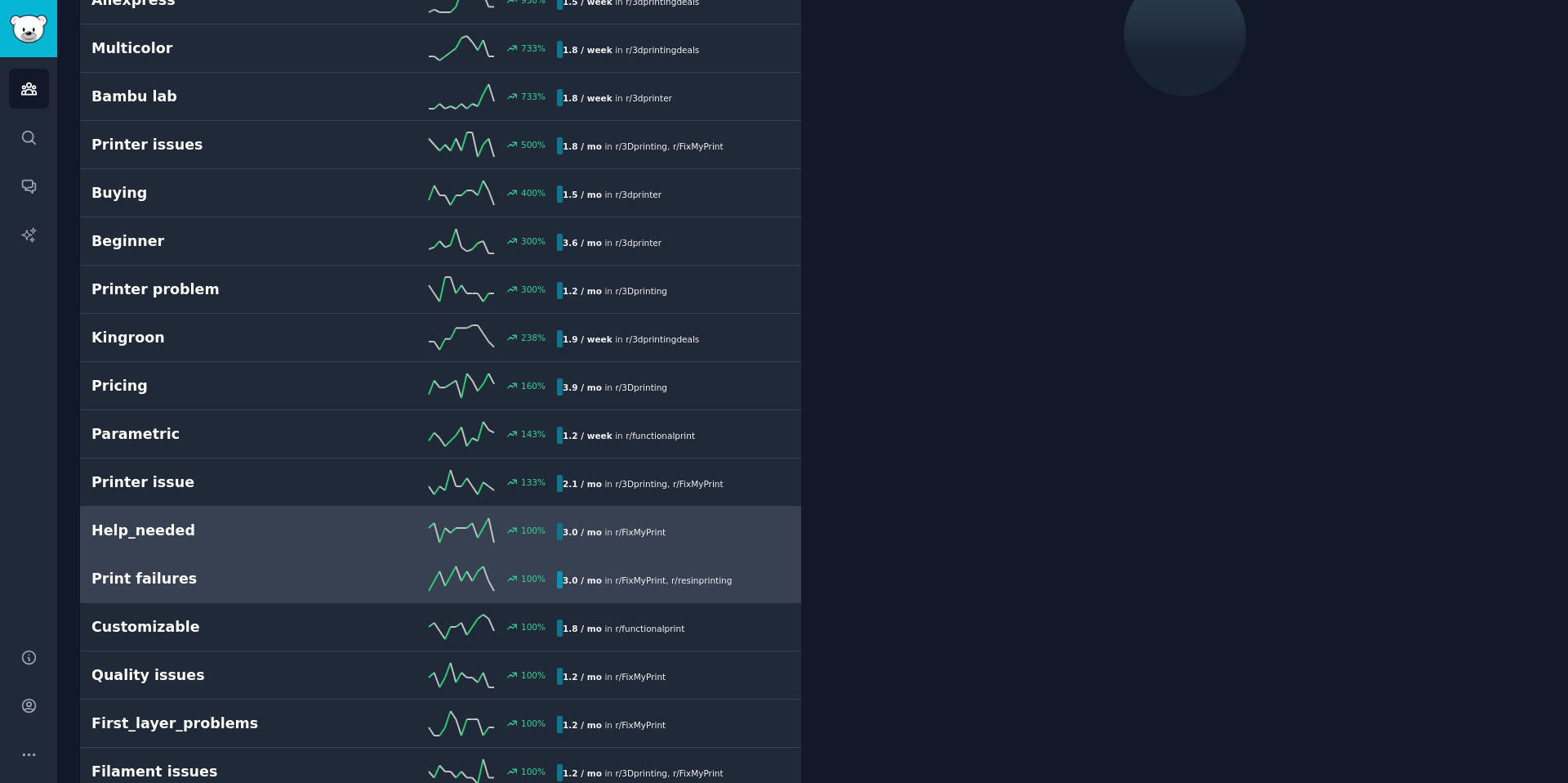
click at [258, 600] on link "Print failures 100 % 3.0 / mo in r/ FixMyPrint , r/ resinprinting" at bounding box center [441, 579] width 721 height 49
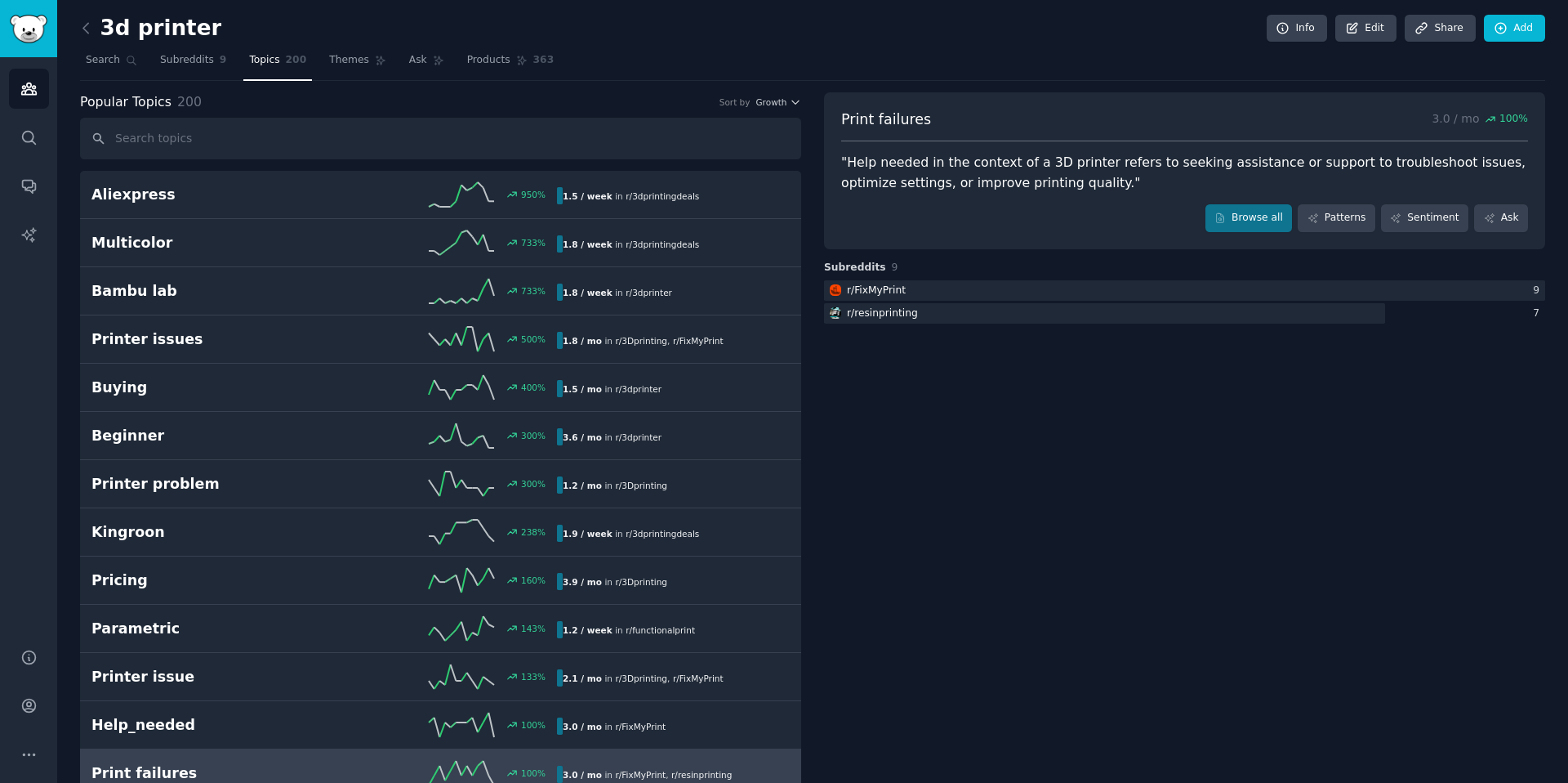
click at [941, 172] on div ""Help needed in the context of a 3D printer refers to seeking assistance or sup…" at bounding box center [1184, 172] width 686 height 40
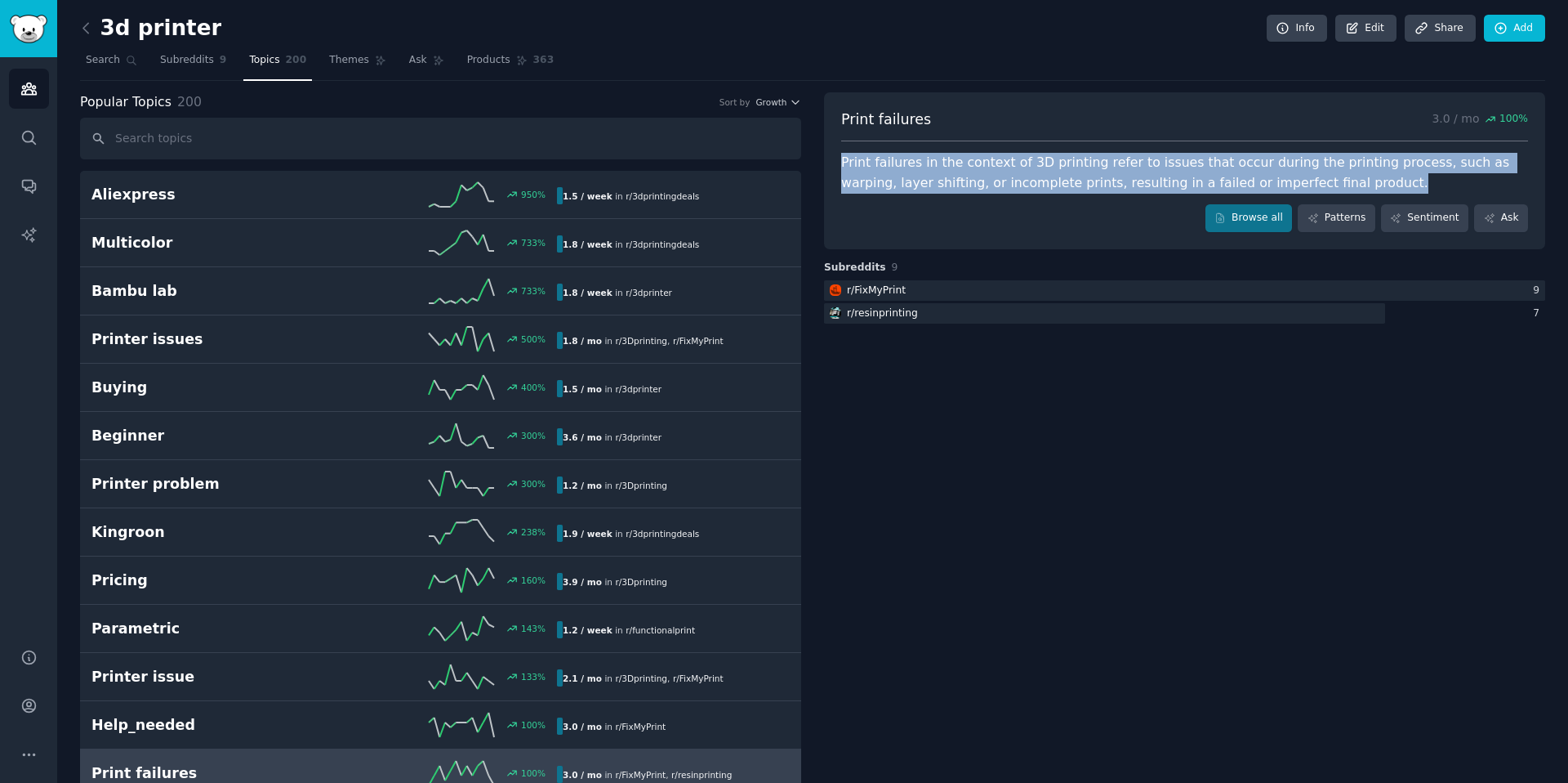
click at [941, 172] on div "Print failures in the context of 3D printing refer to issues that occur during …" at bounding box center [1184, 172] width 686 height 40
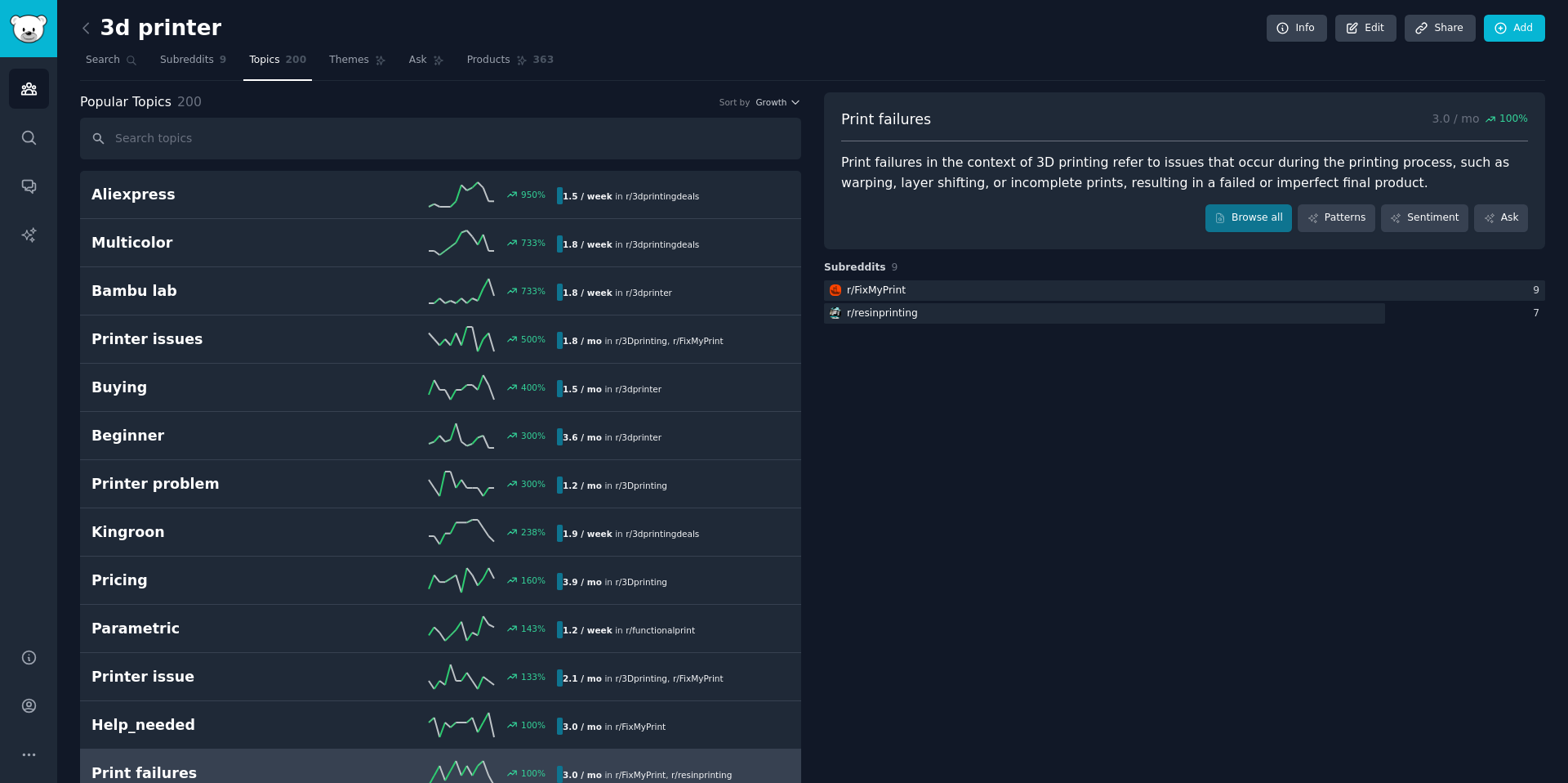
click at [962, 302] on div "r/ FixMyPrint 9 r/ resinprinting 7" at bounding box center [1184, 302] width 721 height 43
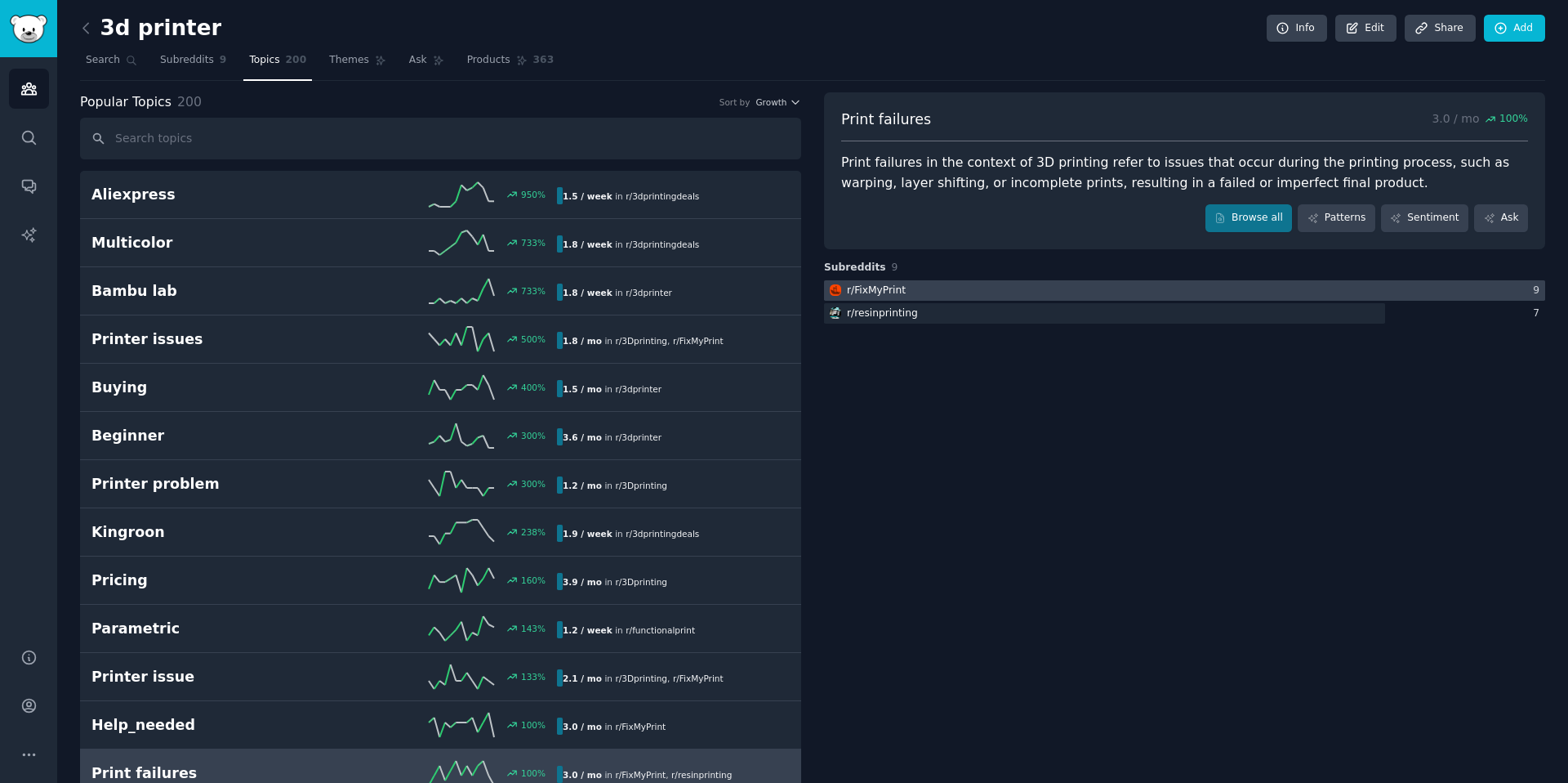
click at [962, 295] on div at bounding box center [1184, 291] width 721 height 21
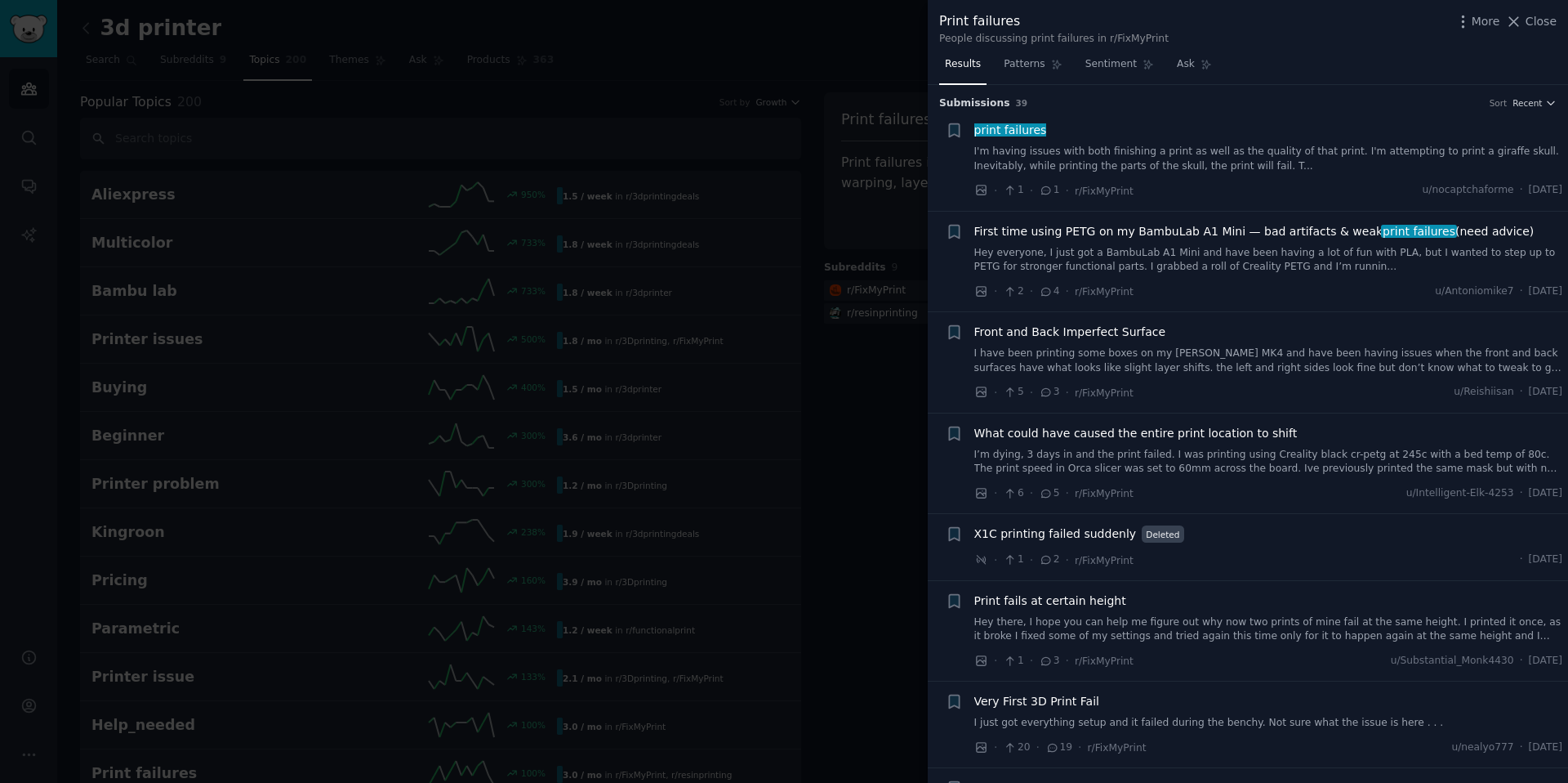
click at [1047, 192] on icon at bounding box center [1047, 190] width 9 height 7
click at [1069, 159] on link "I'm having issues with both finishing a print as well as the quality of that pr…" at bounding box center [1268, 159] width 588 height 29
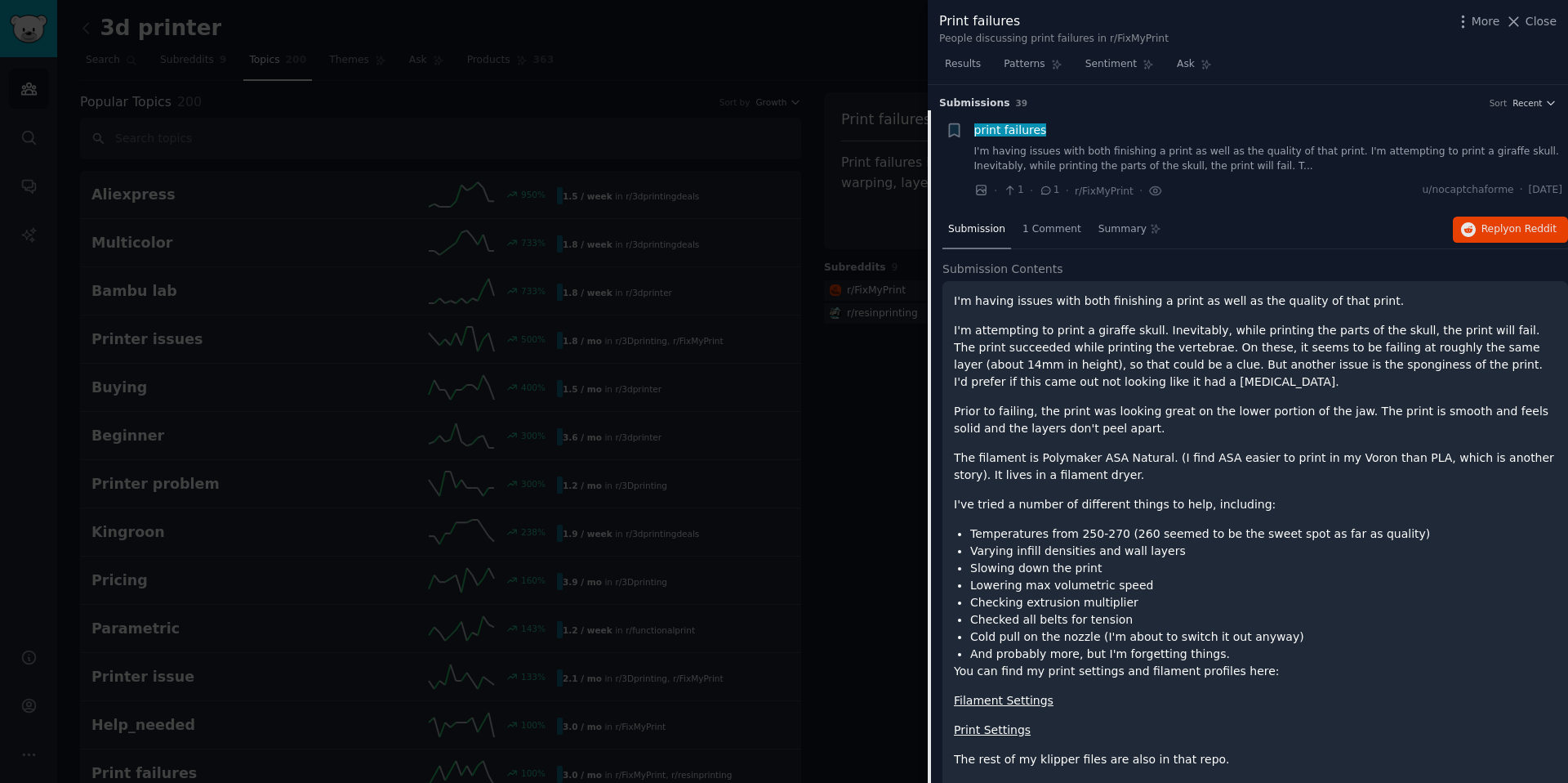
scroll to position [26, 0]
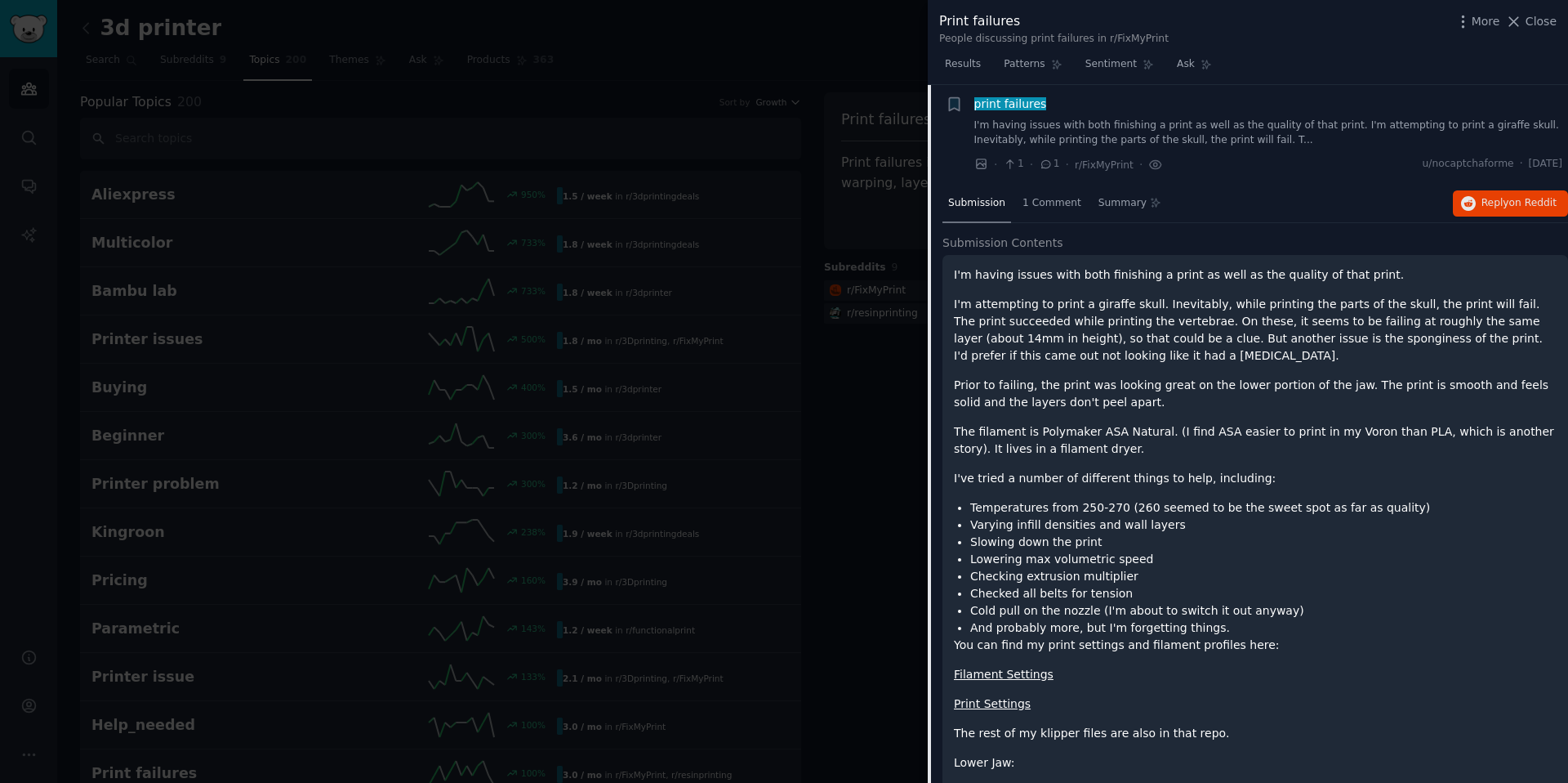
click at [1056, 311] on p "I'm attempting to print a giraffe skull. Inevitably, while printing the parts o…" at bounding box center [1254, 330] width 602 height 68
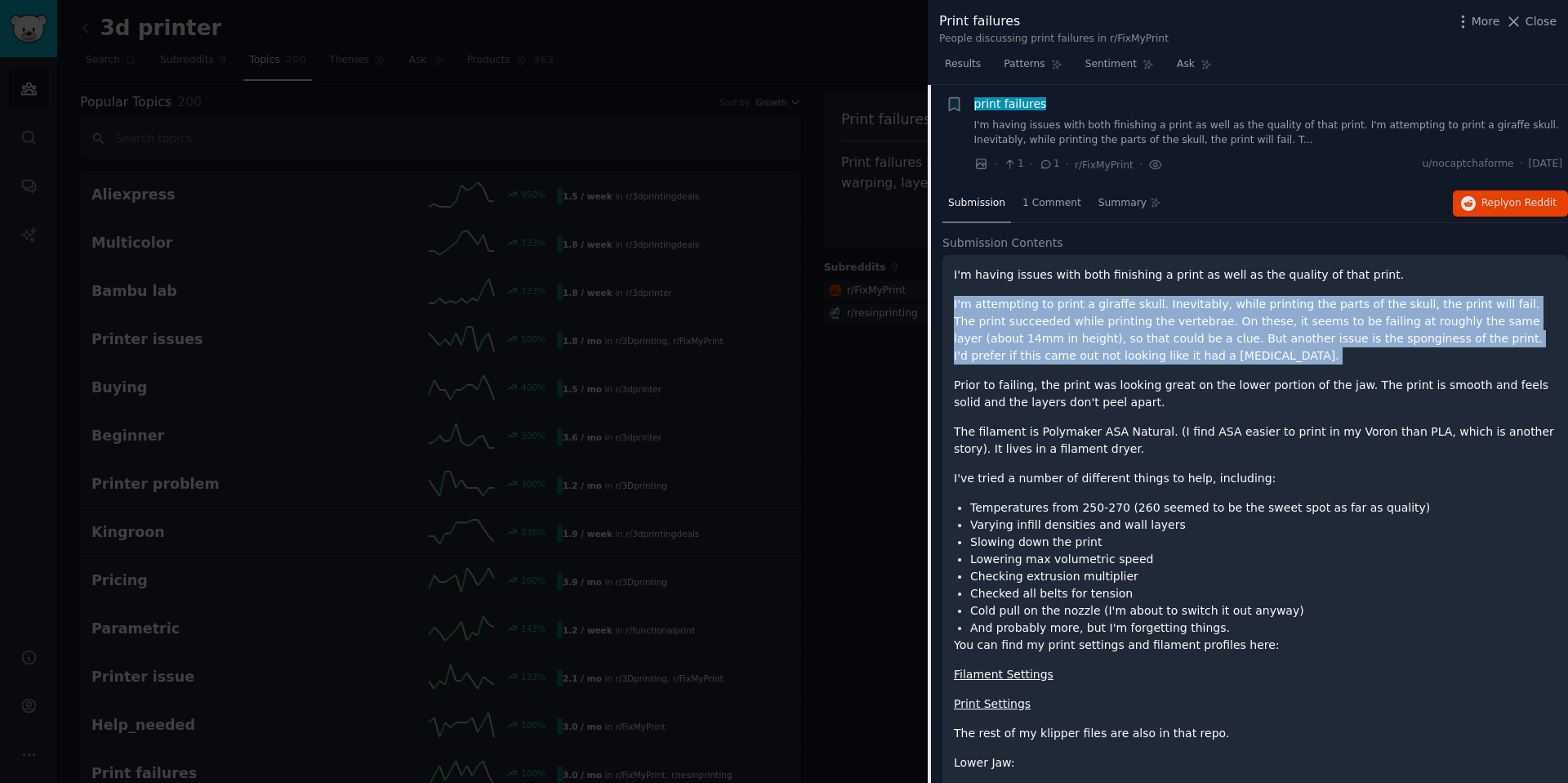
click at [1056, 311] on p "I'm attempting to print a giraffe skull. Inevitably, while printing the parts o…" at bounding box center [1254, 330] width 602 height 68
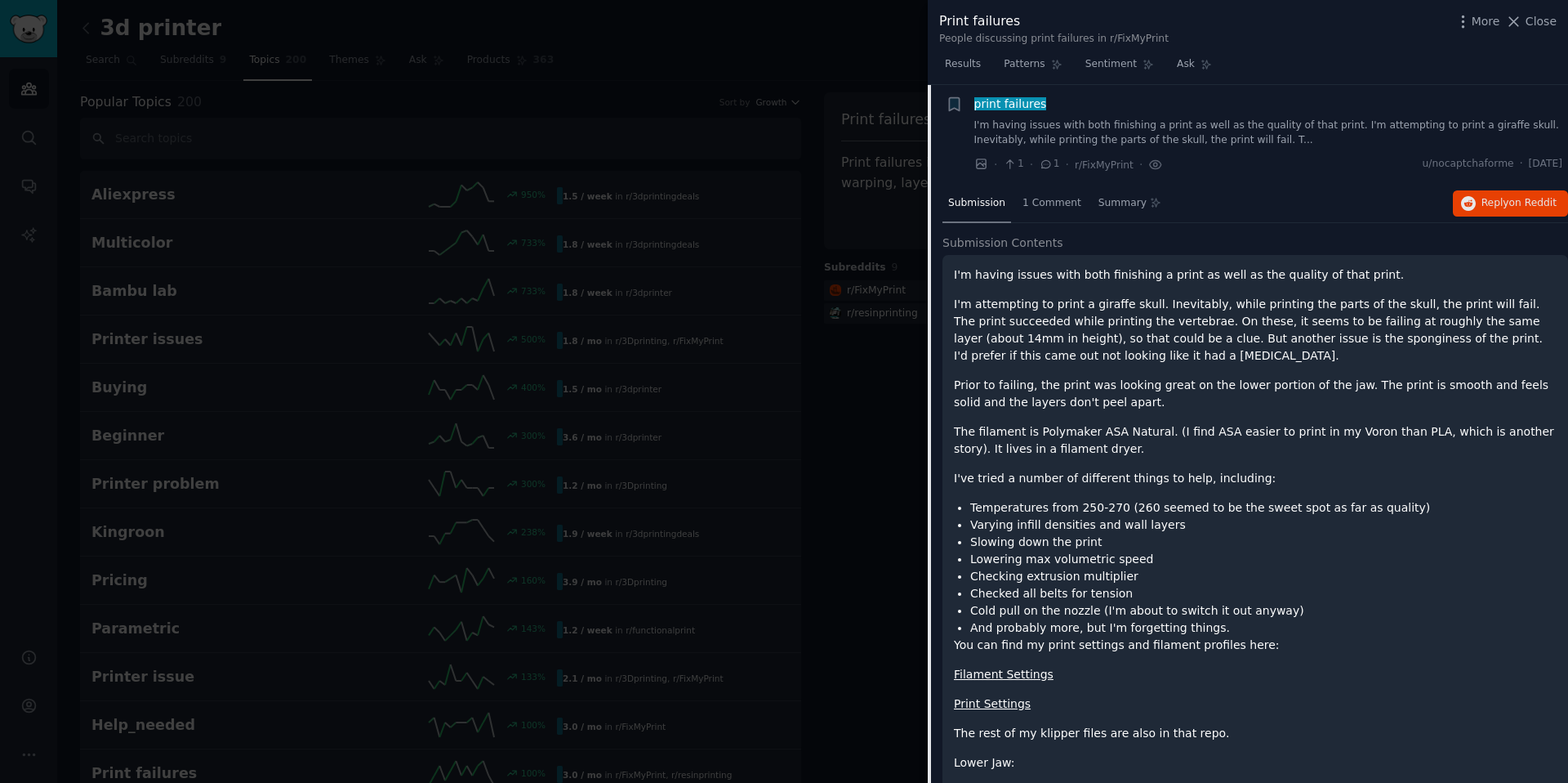
click at [1075, 404] on p "Prior to failing, the print was looking great on the lower portion of the jaw. …" at bounding box center [1254, 393] width 602 height 35
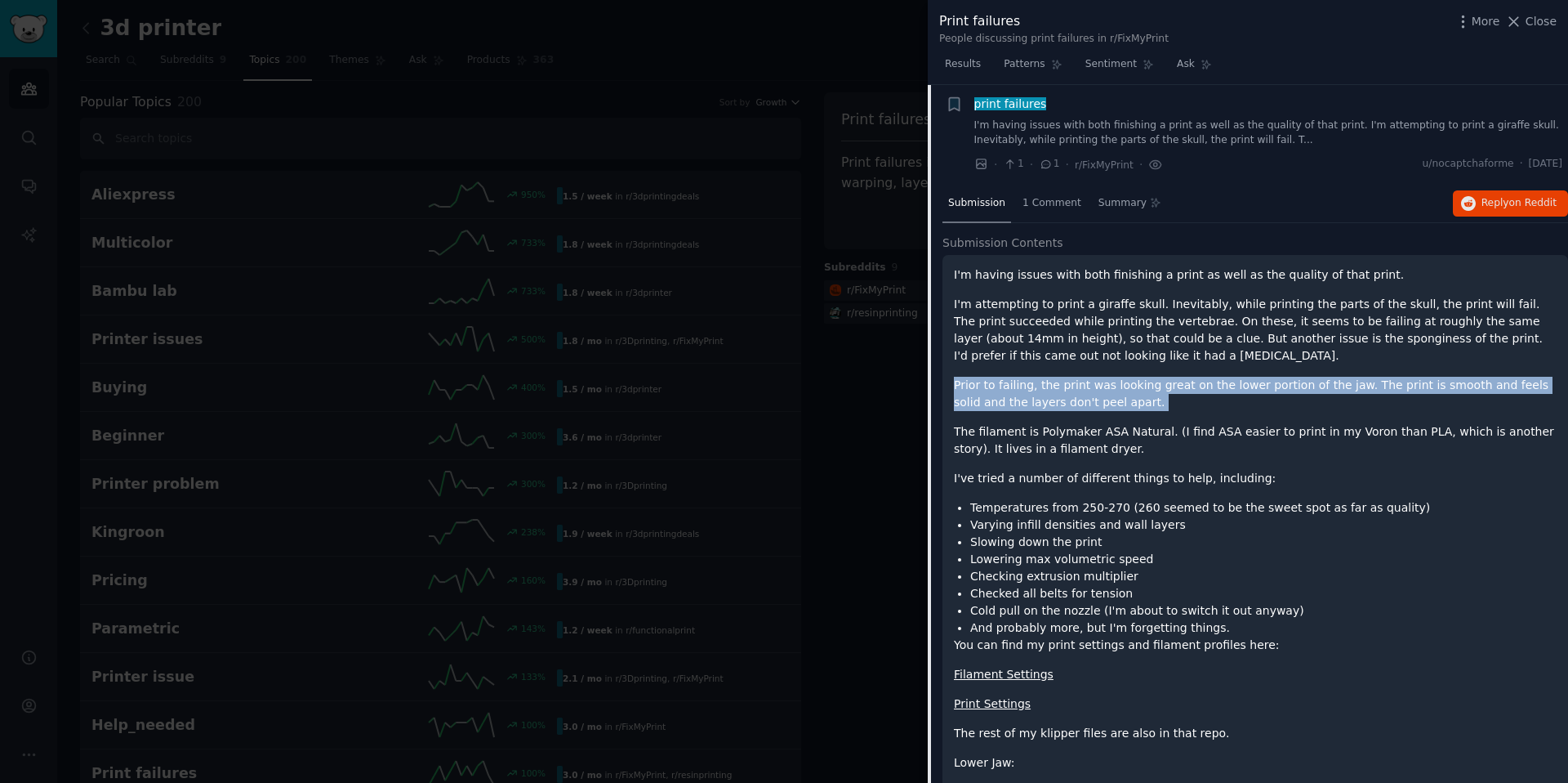
click at [1075, 404] on p "Prior to failing, the print was looking great on the lower portion of the jaw. …" at bounding box center [1254, 393] width 602 height 35
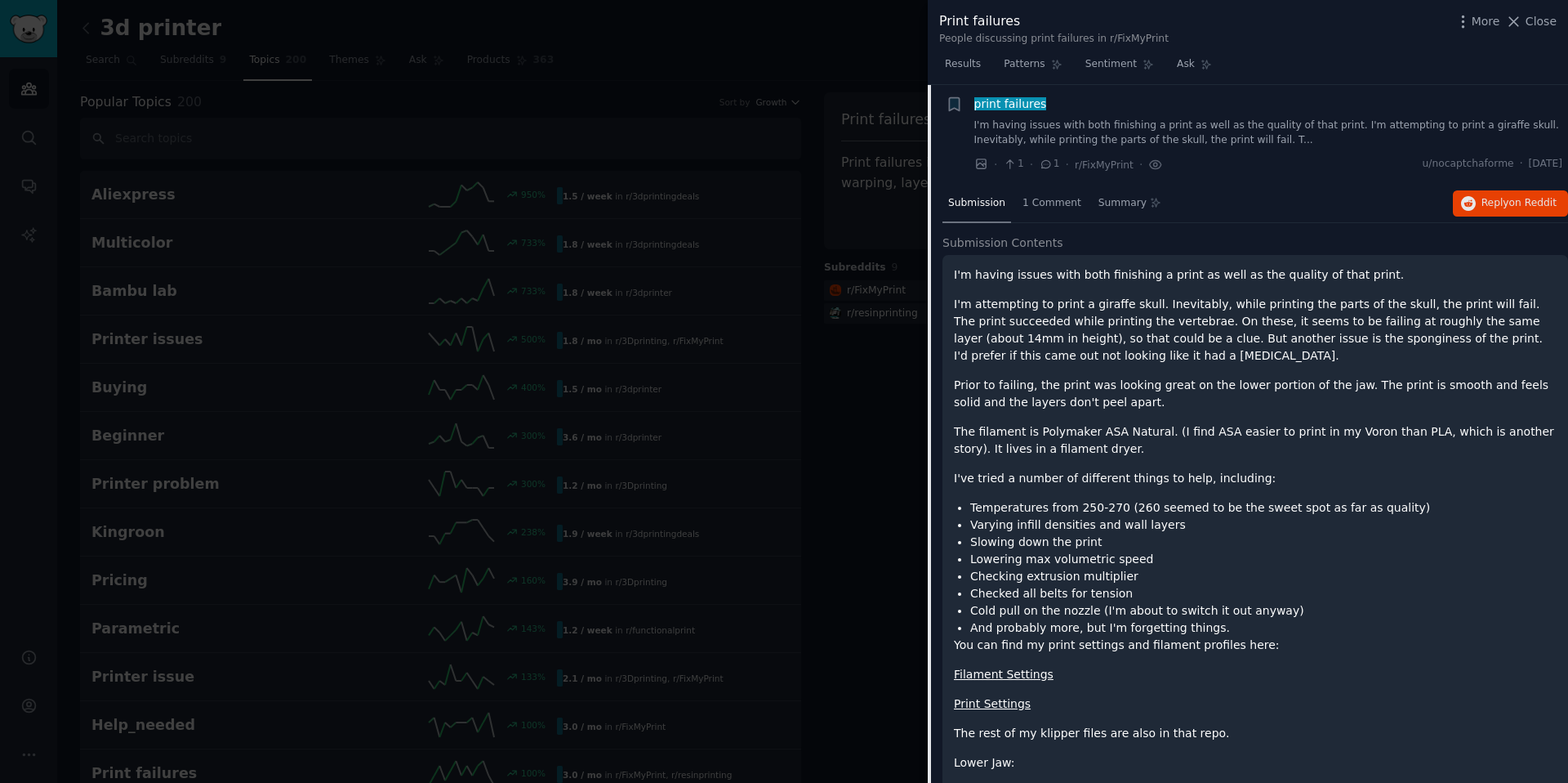
click at [1075, 434] on p "The filament is Polymaker ASA Natural. (I find ASA easier to print in my Voron …" at bounding box center [1254, 440] width 602 height 35
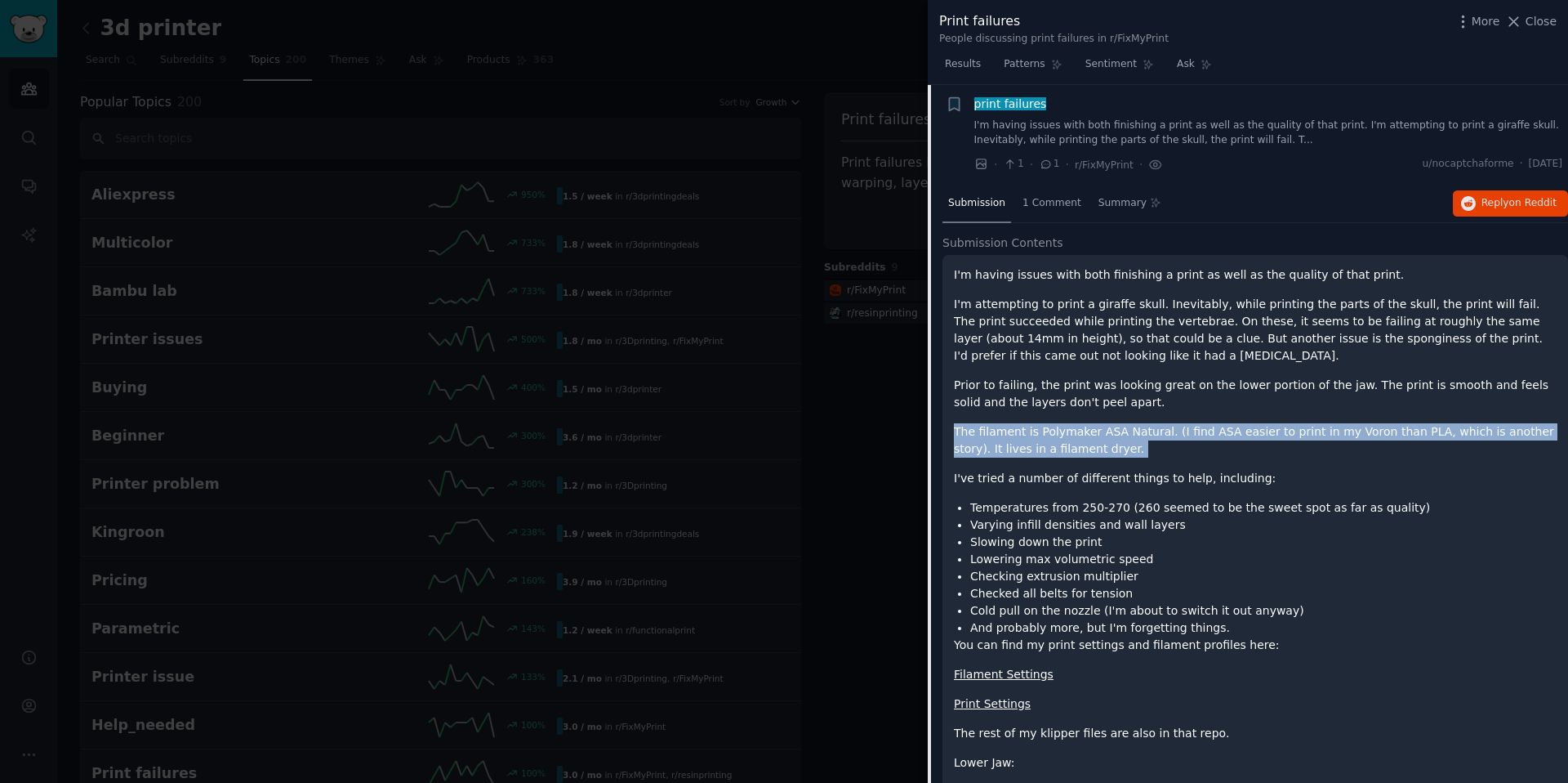
click at [1075, 434] on p "The filament is Polymaker ASA Natural. (I find ASA easier to print in my Voron …" at bounding box center [1254, 440] width 602 height 35
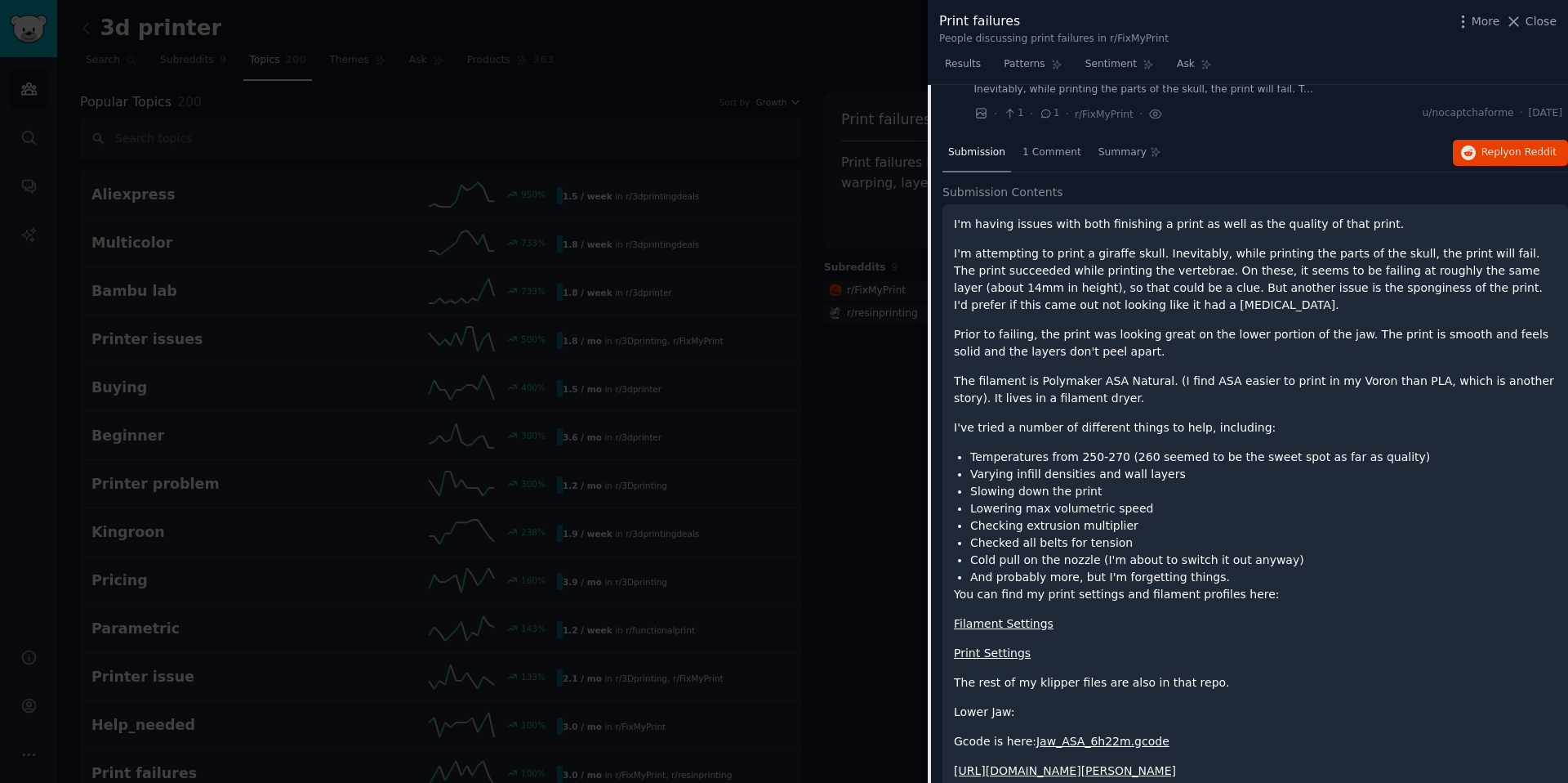
scroll to position [80, 0]
click at [1075, 434] on div "I'm having issues with both finishing a print as well as the quality of that pr…" at bounding box center [1254, 567] width 602 height 711
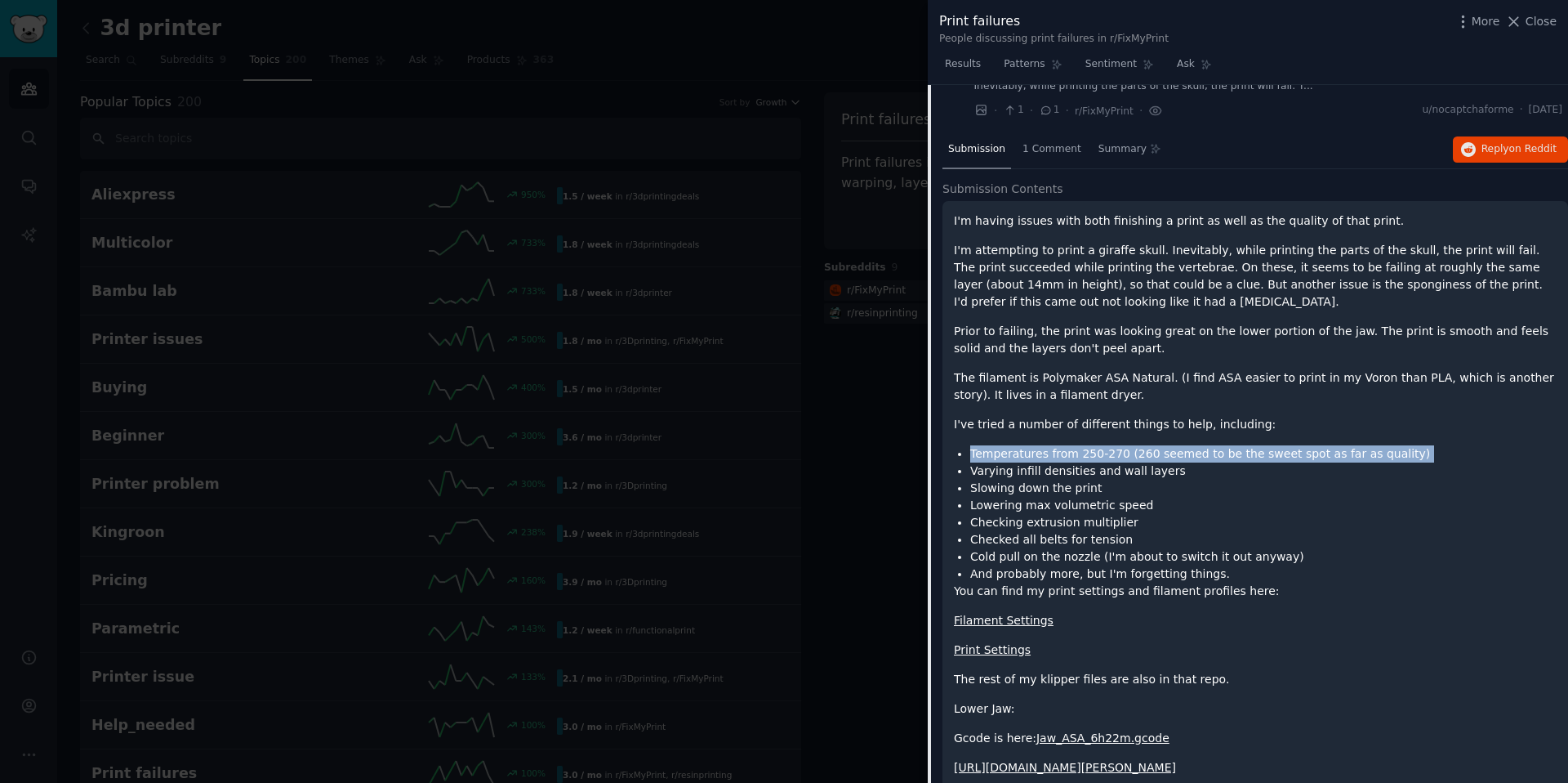
click at [1075, 434] on div "I'm having issues with both finishing a print as well as the quality of that pr…" at bounding box center [1254, 567] width 602 height 711
click at [1075, 407] on div "I'm having issues with both finishing a print as well as the quality of that pr…" at bounding box center [1254, 567] width 602 height 711
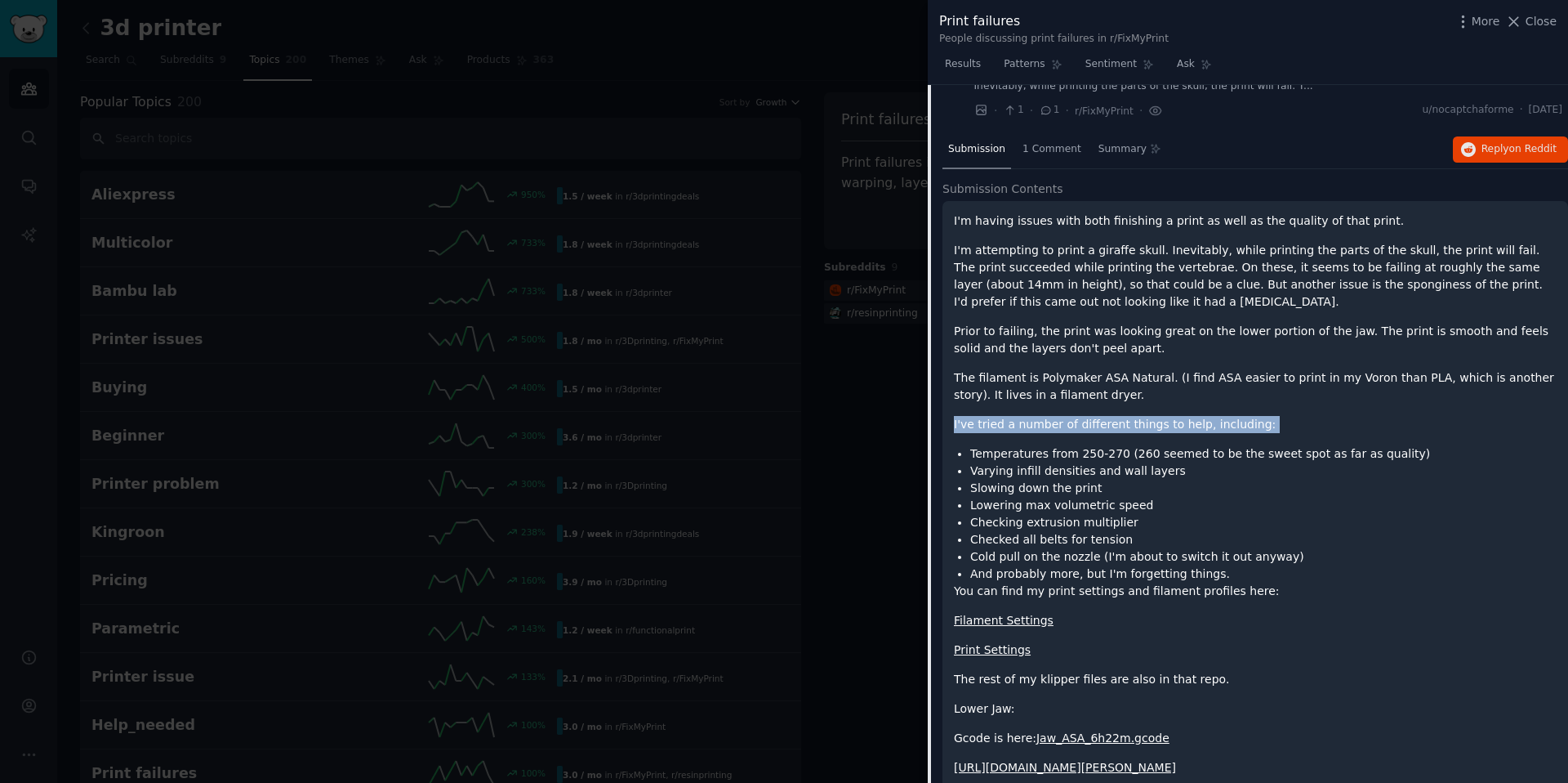
click at [1075, 407] on div "I'm having issues with both finishing a print as well as the quality of that pr…" at bounding box center [1254, 567] width 602 height 711
click at [1075, 437] on div "I'm having issues with both finishing a print as well as the quality of that pr…" at bounding box center [1254, 567] width 602 height 711
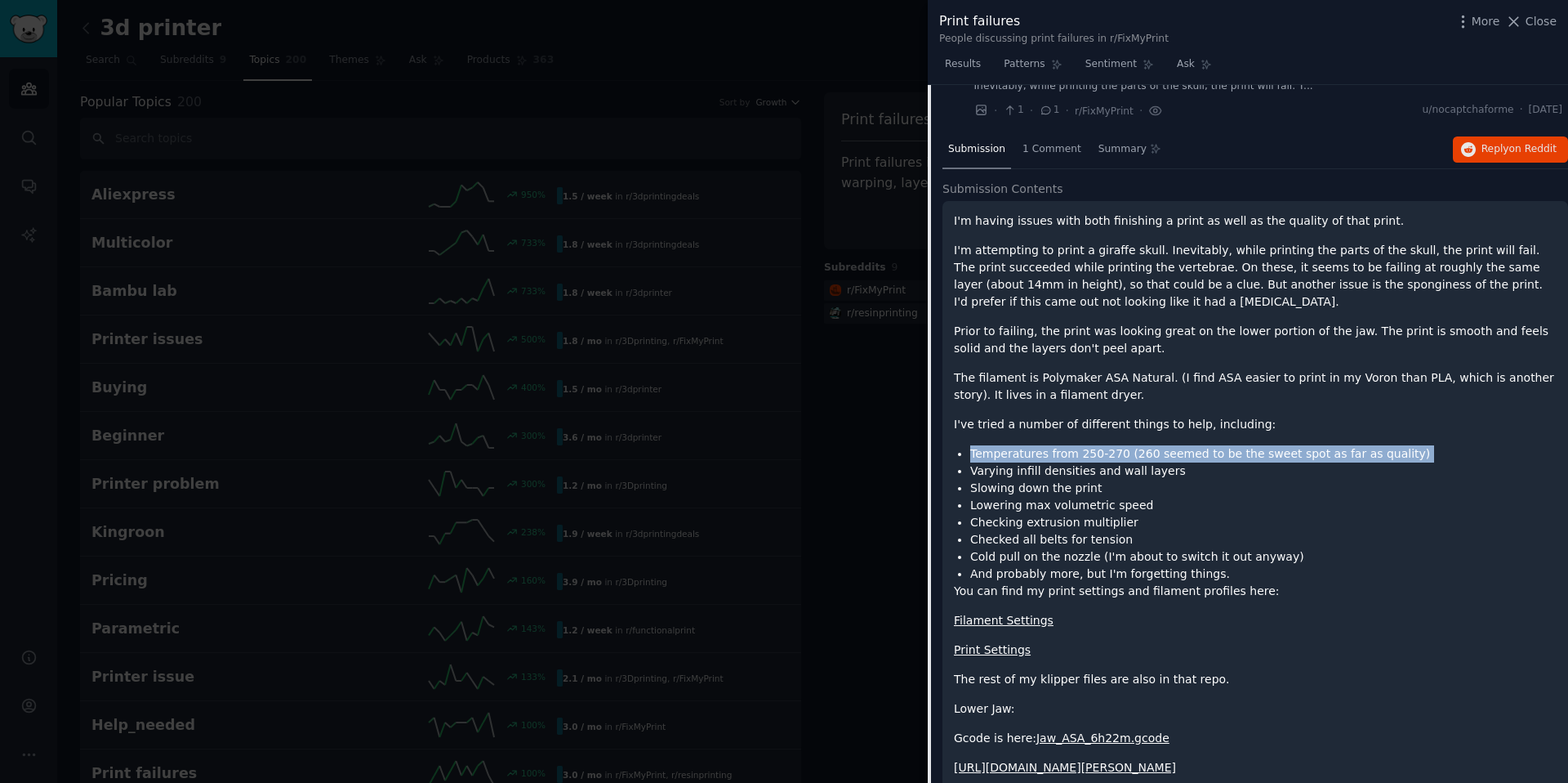
click at [1075, 437] on div "I'm having issues with both finishing a print as well as the quality of that pr…" at bounding box center [1254, 567] width 602 height 711
click at [1075, 479] on li "Slowing down the print" at bounding box center [1264, 488] width 586 height 17
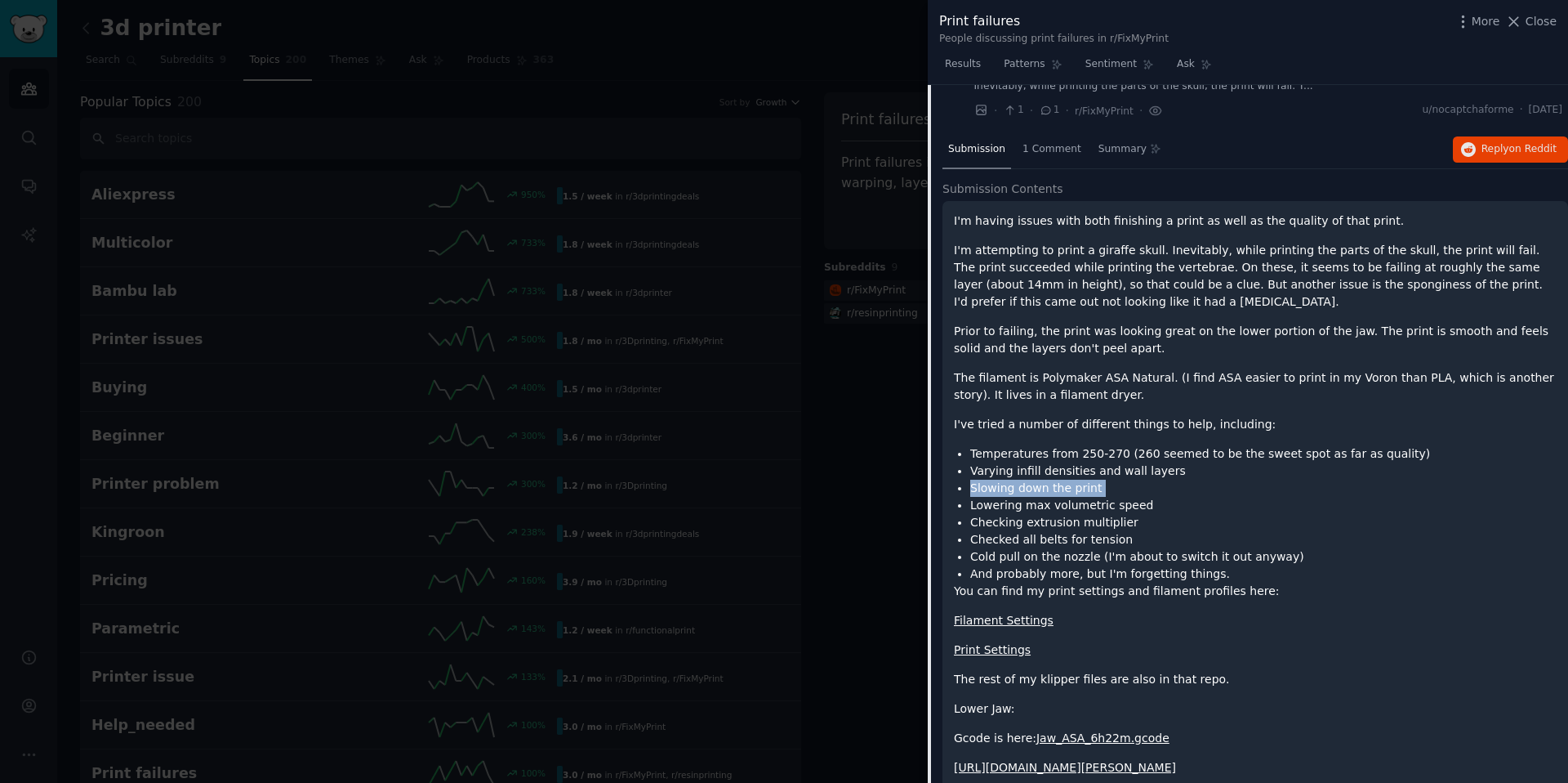
click at [1075, 479] on li "Slowing down the print" at bounding box center [1264, 488] width 586 height 17
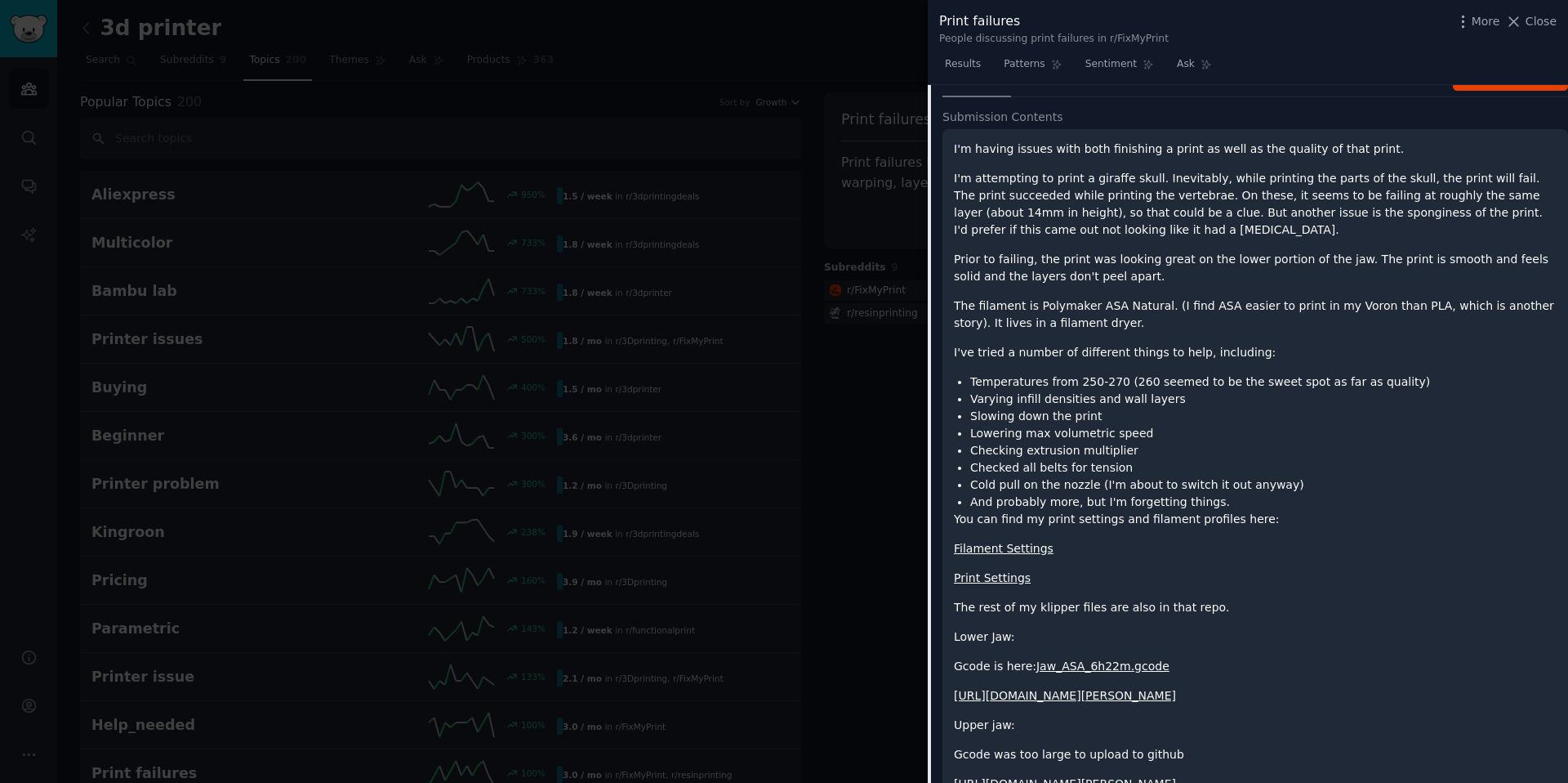
click at [1075, 452] on li "Checking extrusion multiplier" at bounding box center [1264, 450] width 586 height 17
click at [1075, 442] on li "Checking extrusion multiplier" at bounding box center [1264, 450] width 586 height 17
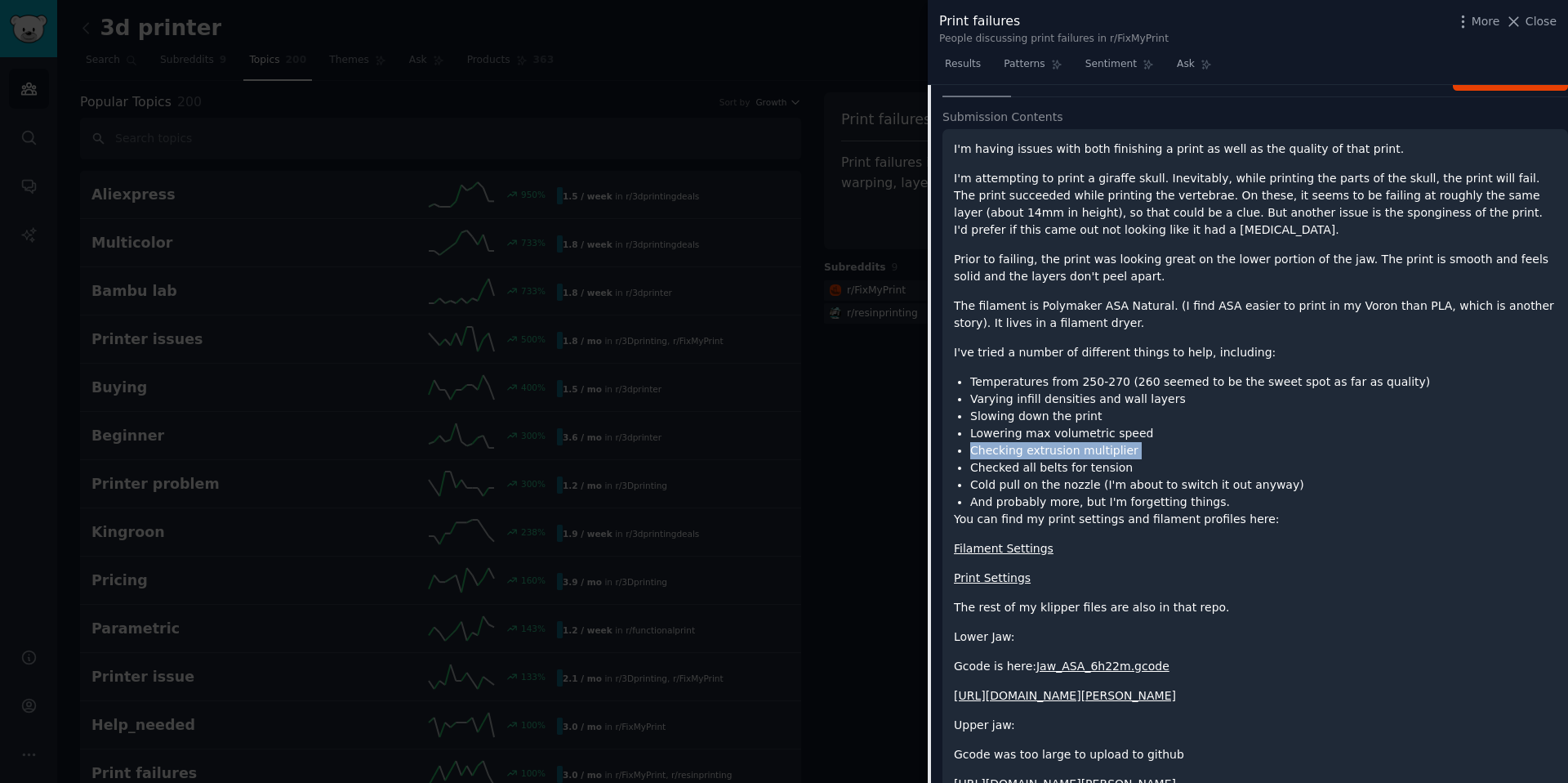
click at [1075, 442] on li "Checking extrusion multiplier" at bounding box center [1264, 450] width 586 height 17
click at [1075, 477] on li "Cold pull on the nozzle (I'm about to switch it out anyway)" at bounding box center [1264, 485] width 586 height 17
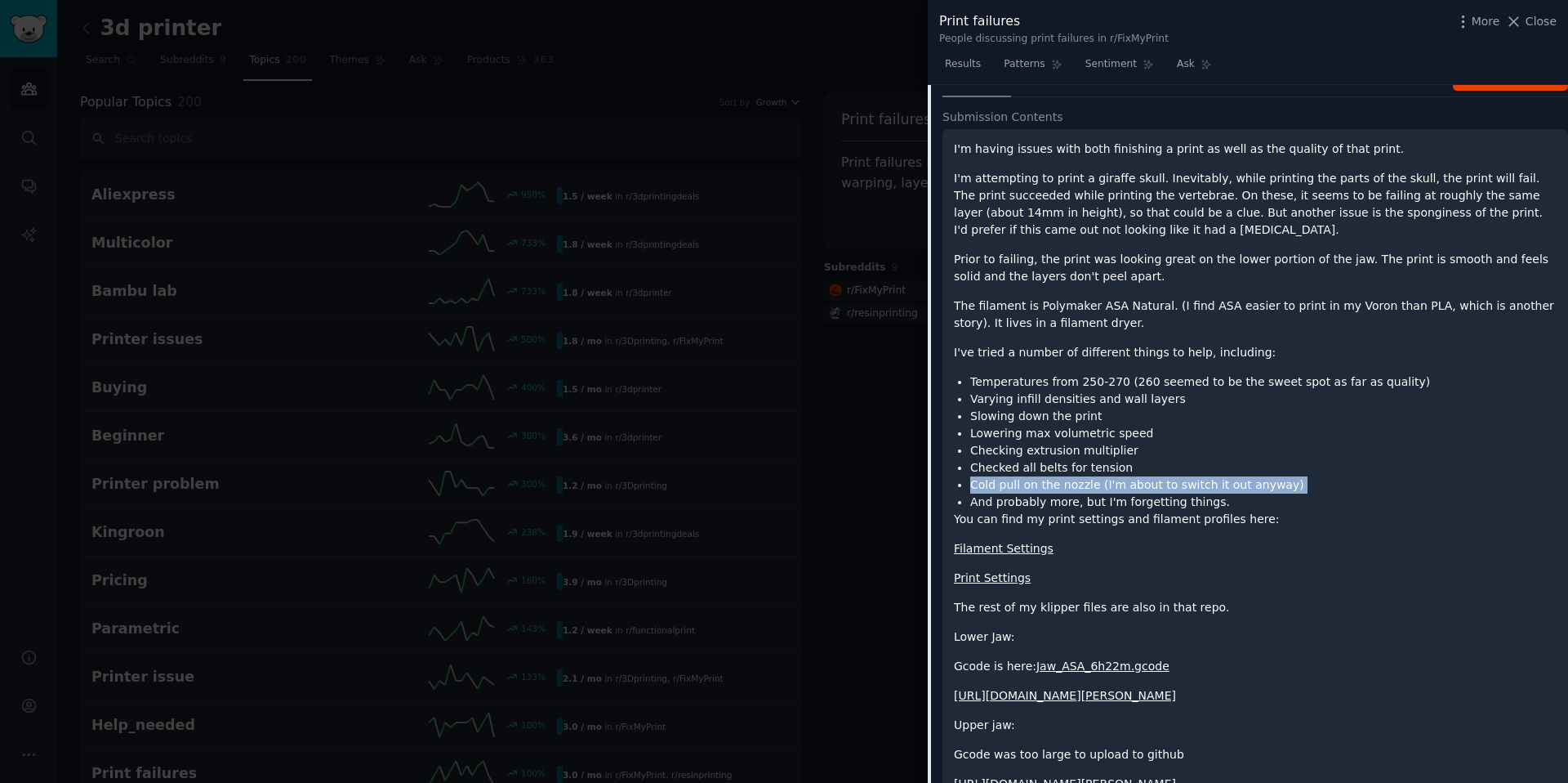
click at [1075, 477] on li "Cold pull on the nozzle (I'm about to switch it out anyway)" at bounding box center [1264, 485] width 586 height 17
click at [1075, 516] on p "You can find my print settings and filament profiles here:" at bounding box center [1254, 519] width 602 height 17
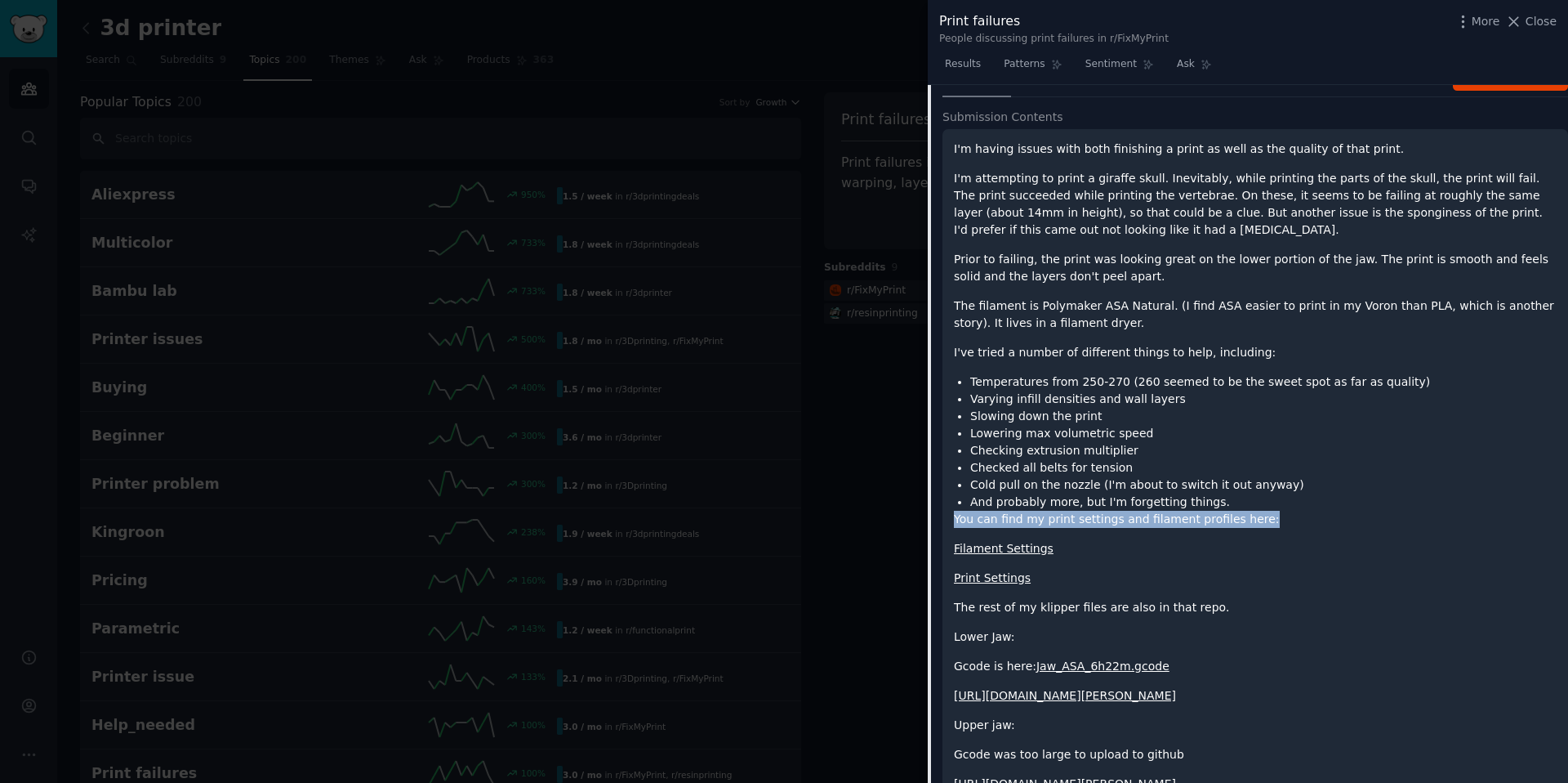
click at [1075, 516] on p "You can find my print settings and filament profiles here:" at bounding box center [1254, 519] width 602 height 17
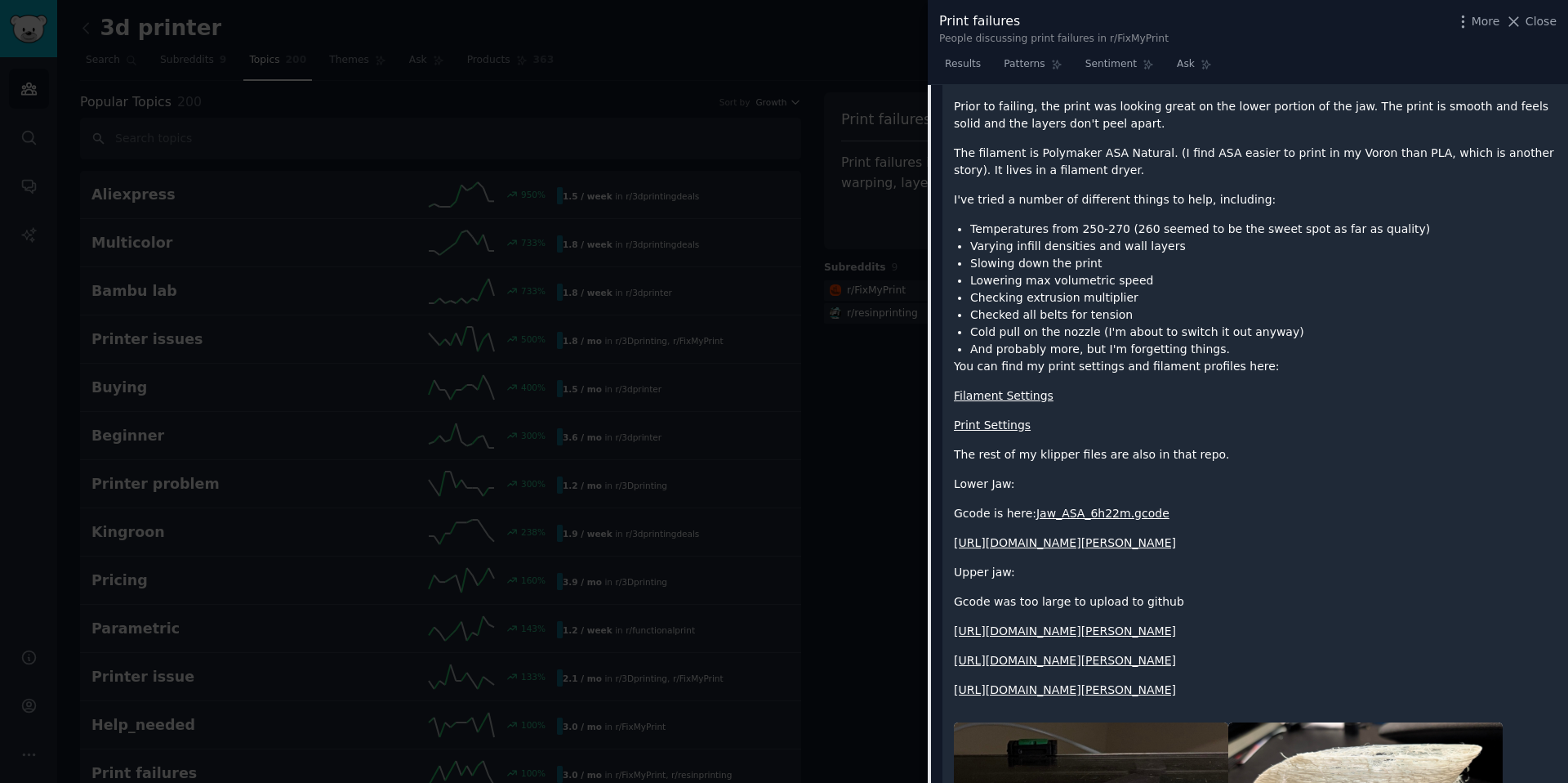
scroll to position [306, 0]
click at [1076, 458] on p "The rest of my klipper files are also in that repo." at bounding box center [1254, 453] width 602 height 17
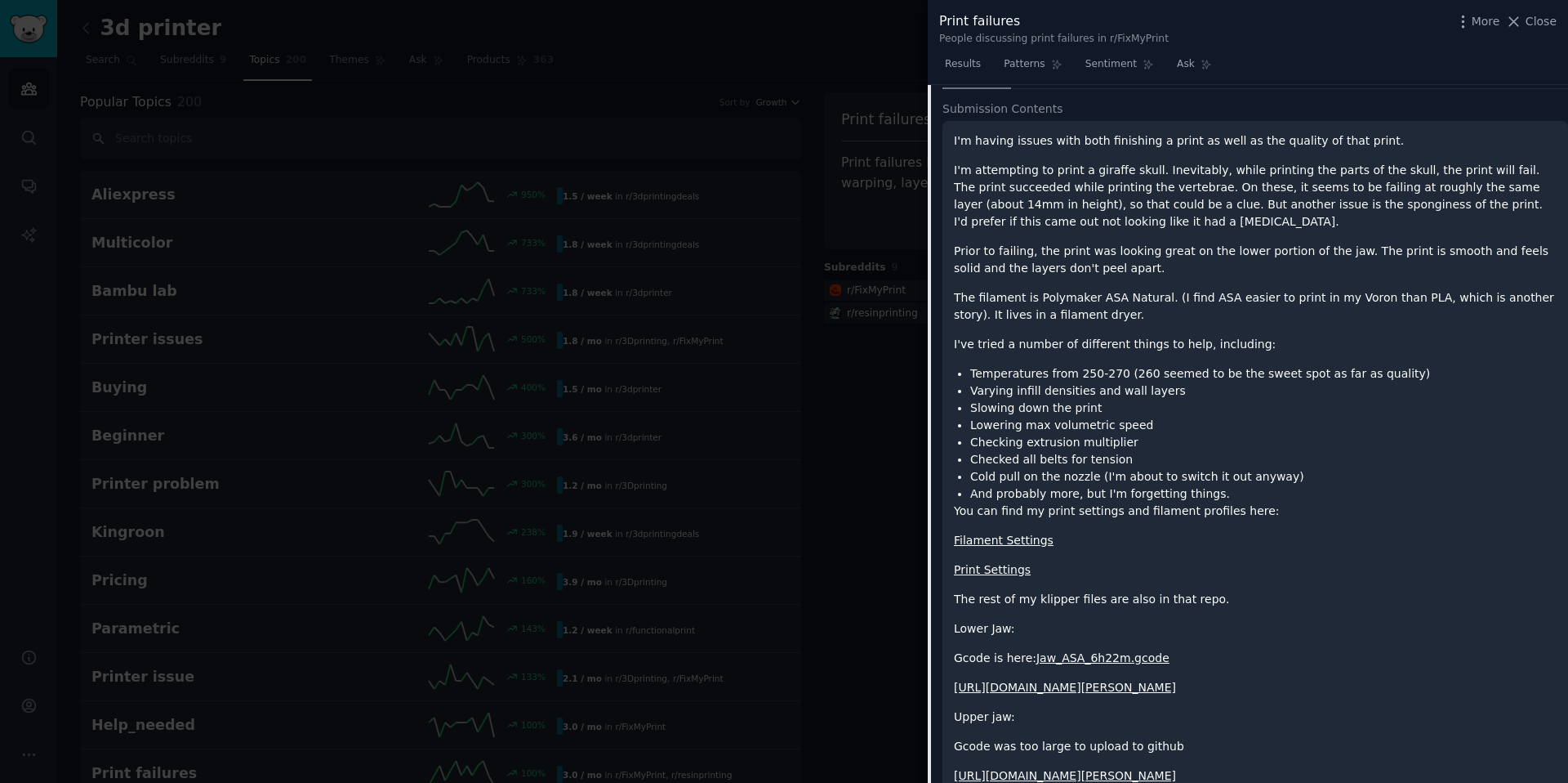
scroll to position [0, 0]
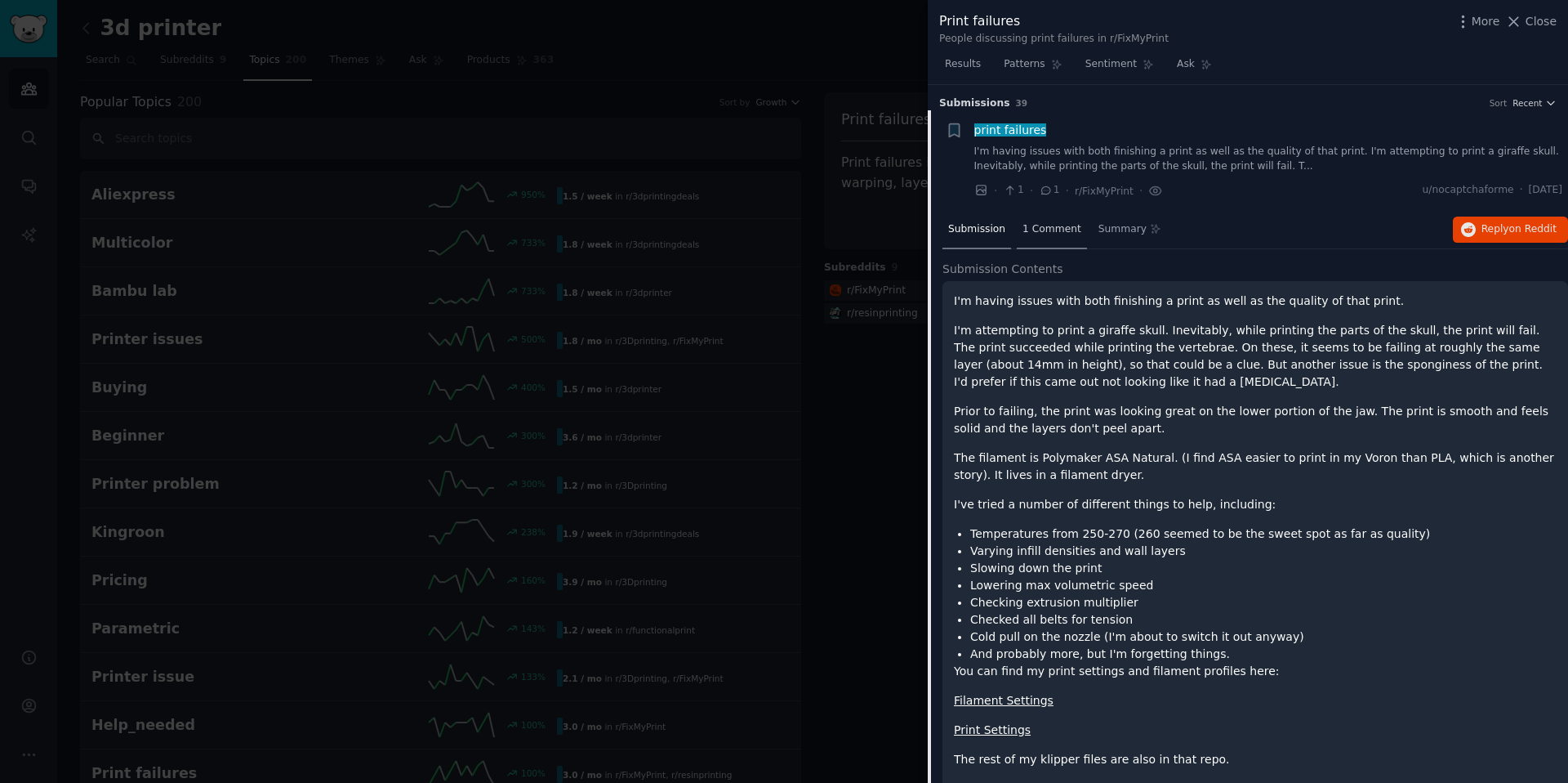
click at [1052, 227] on span "1 Comment" at bounding box center [1052, 230] width 59 height 15
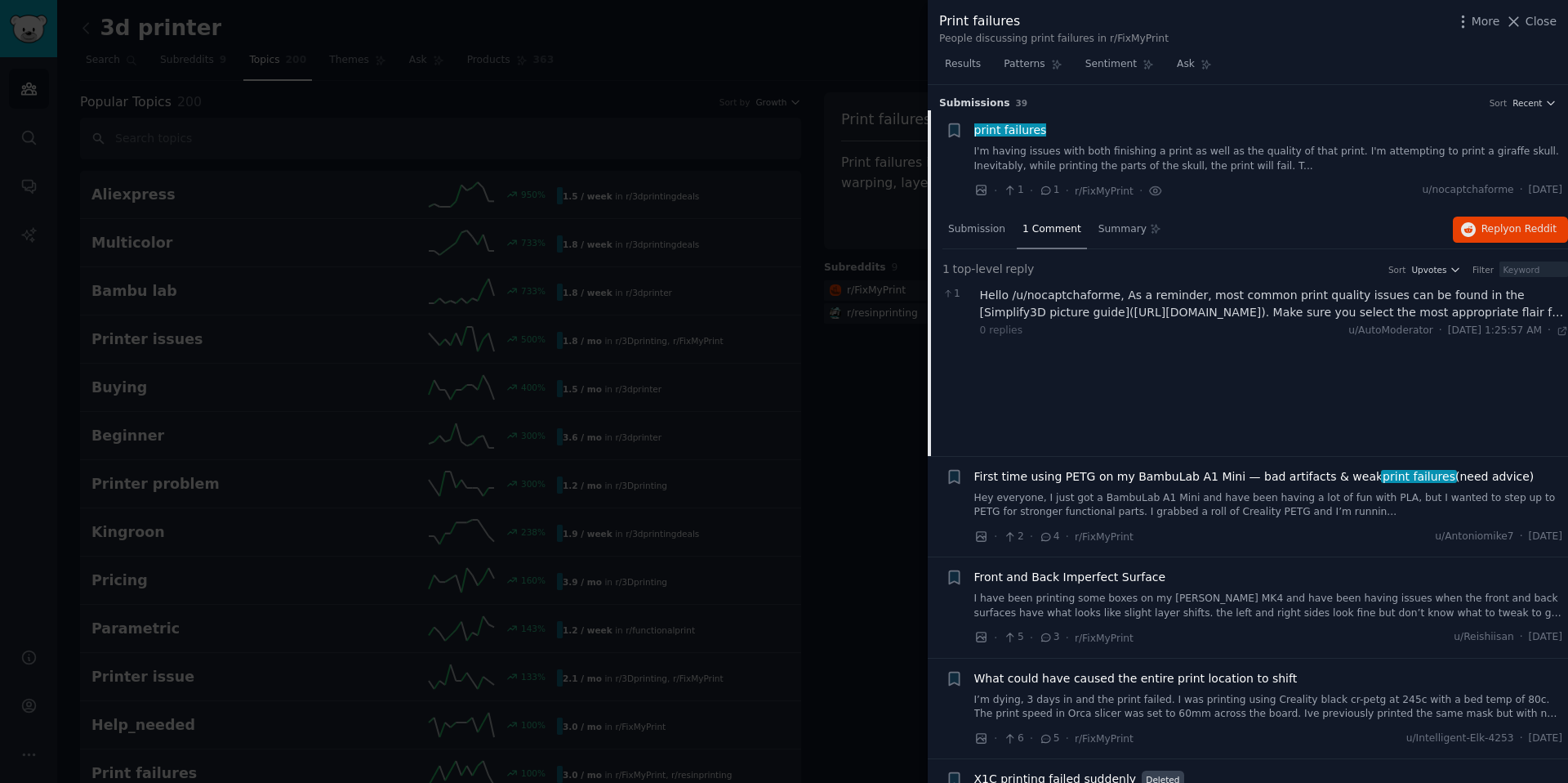
click at [1111, 277] on div "1 top-level reply Sort Upvotes Filter" at bounding box center [1255, 272] width 626 height 22
click at [1165, 292] on div "Hello /u/nocaptchaforme, As a reminder, most common print quality issues can be…" at bounding box center [1274, 304] width 588 height 35
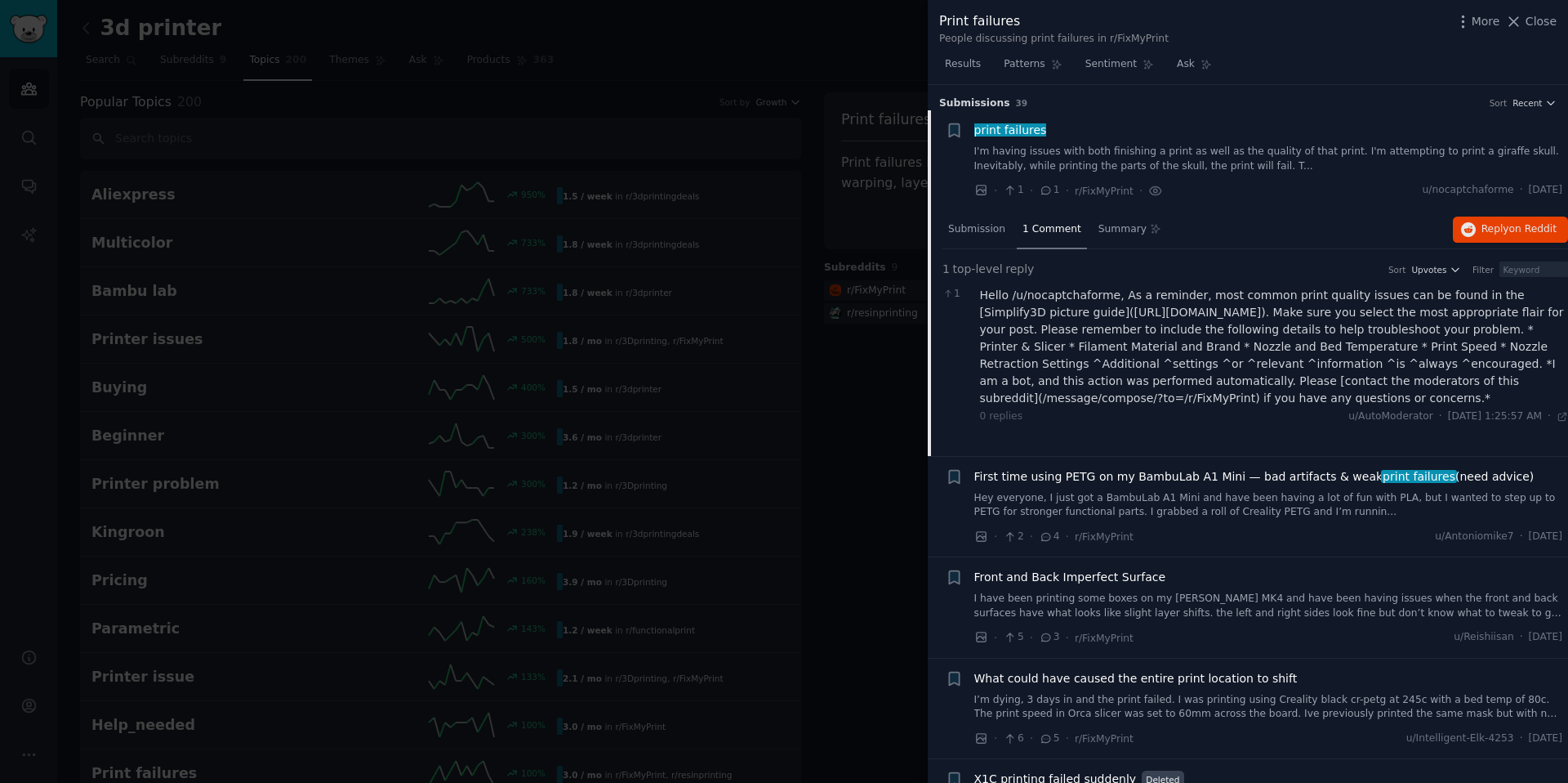
click at [1062, 320] on div "Hello /u/nocaptchaforme, As a reminder, most common print quality issues can be…" at bounding box center [1274, 347] width 588 height 121
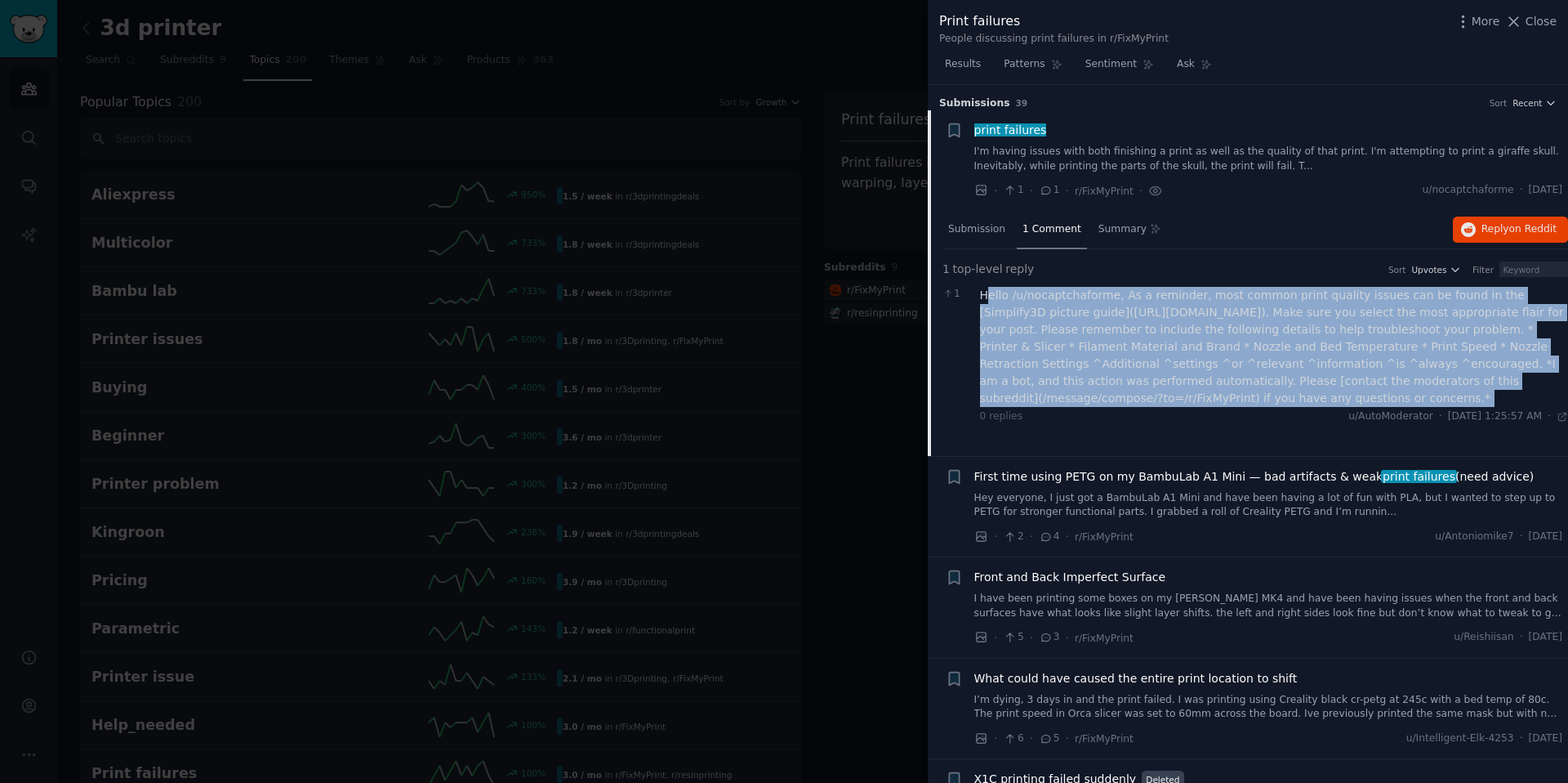
click at [1062, 320] on div "Hello /u/nocaptchaforme, As a reminder, most common print quality issues can be…" at bounding box center [1274, 347] width 588 height 121
click at [1078, 321] on div "Hello /u/nocaptchaforme, As a reminder, most common print quality issues can be…" at bounding box center [1274, 347] width 588 height 121
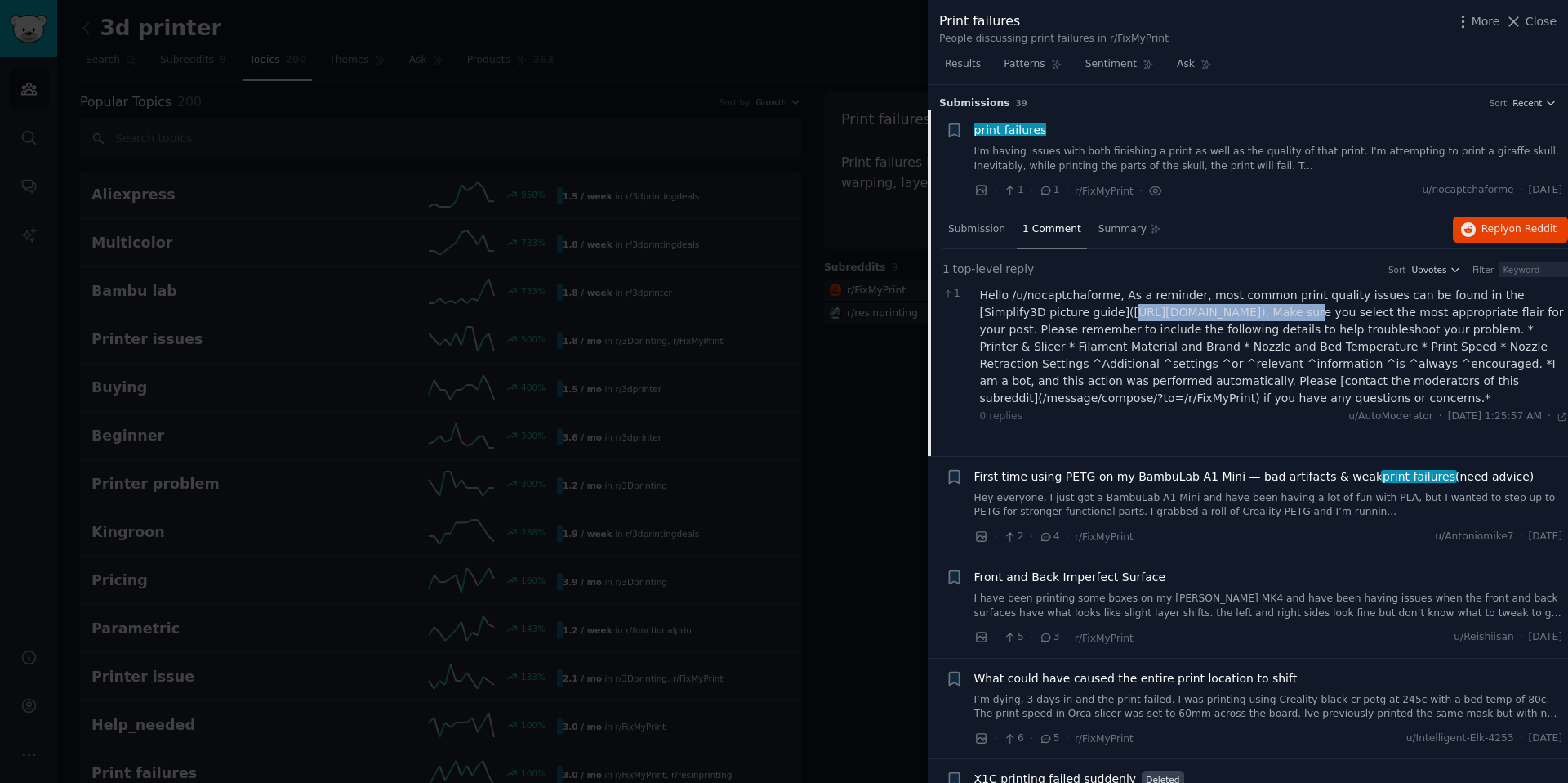
drag, startPoint x: 1056, startPoint y: 315, endPoint x: 1212, endPoint y: 314, distance: 156.0
click at [1213, 315] on div "Hello /u/nocaptchaforme, As a reminder, most common print quality issues can be…" at bounding box center [1274, 347] width 588 height 121
click at [1212, 314] on div "Hello /u/nocaptchaforme, As a reminder, most common print quality issues can be…" at bounding box center [1274, 347] width 588 height 121
drag, startPoint x: 1406, startPoint y: 310, endPoint x: 1058, endPoint y: 311, distance: 348.0
click at [1058, 311] on div "Hello /u/nocaptchaforme, As a reminder, most common print quality issues can be…" at bounding box center [1274, 347] width 588 height 121
